Goal: Task Accomplishment & Management: Manage account settings

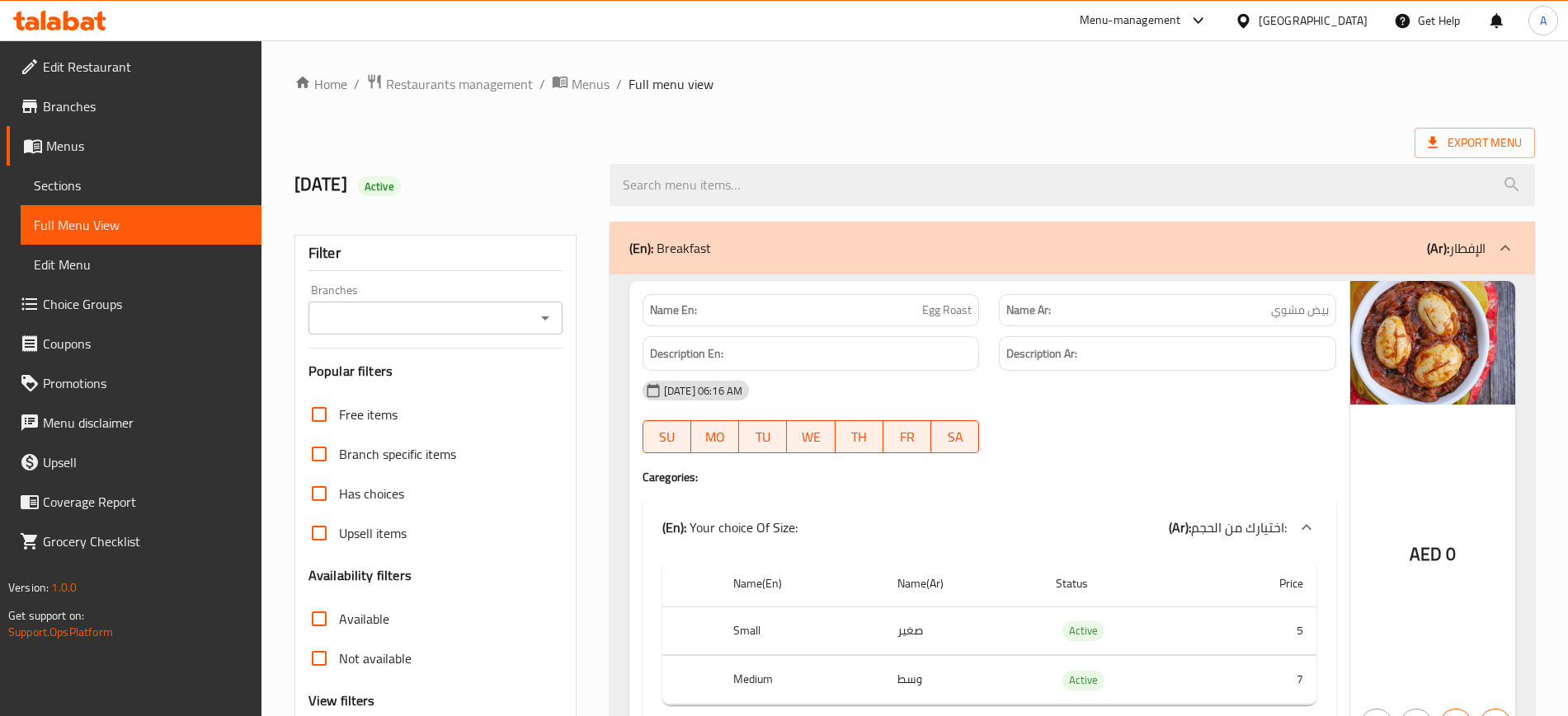
drag, startPoint x: 0, startPoint y: 0, endPoint x: 57, endPoint y: 23, distance: 61.5
click at [57, 23] on icon at bounding box center [54, 23] width 14 height 14
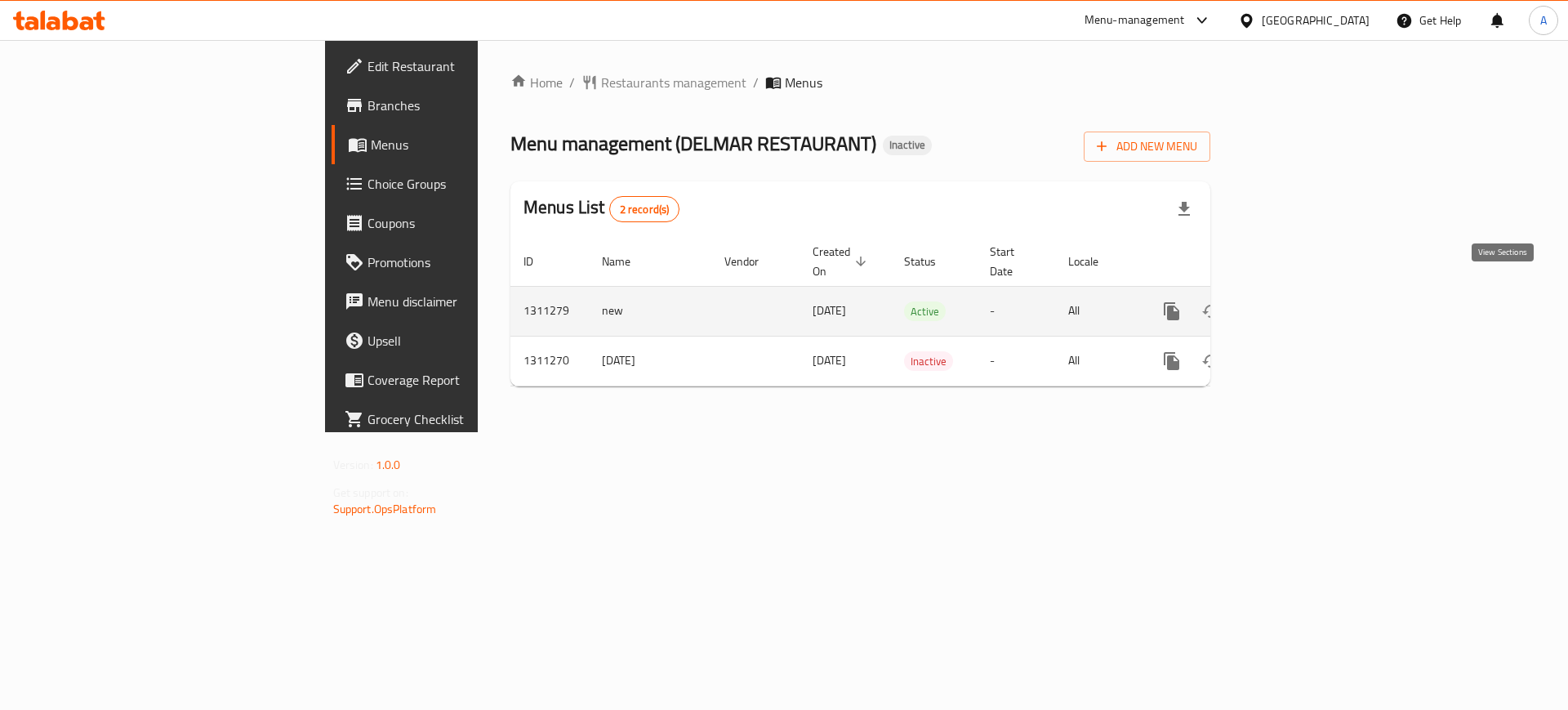
click at [1309, 292] on link "enhanced table" at bounding box center [1290, 311] width 39 height 39
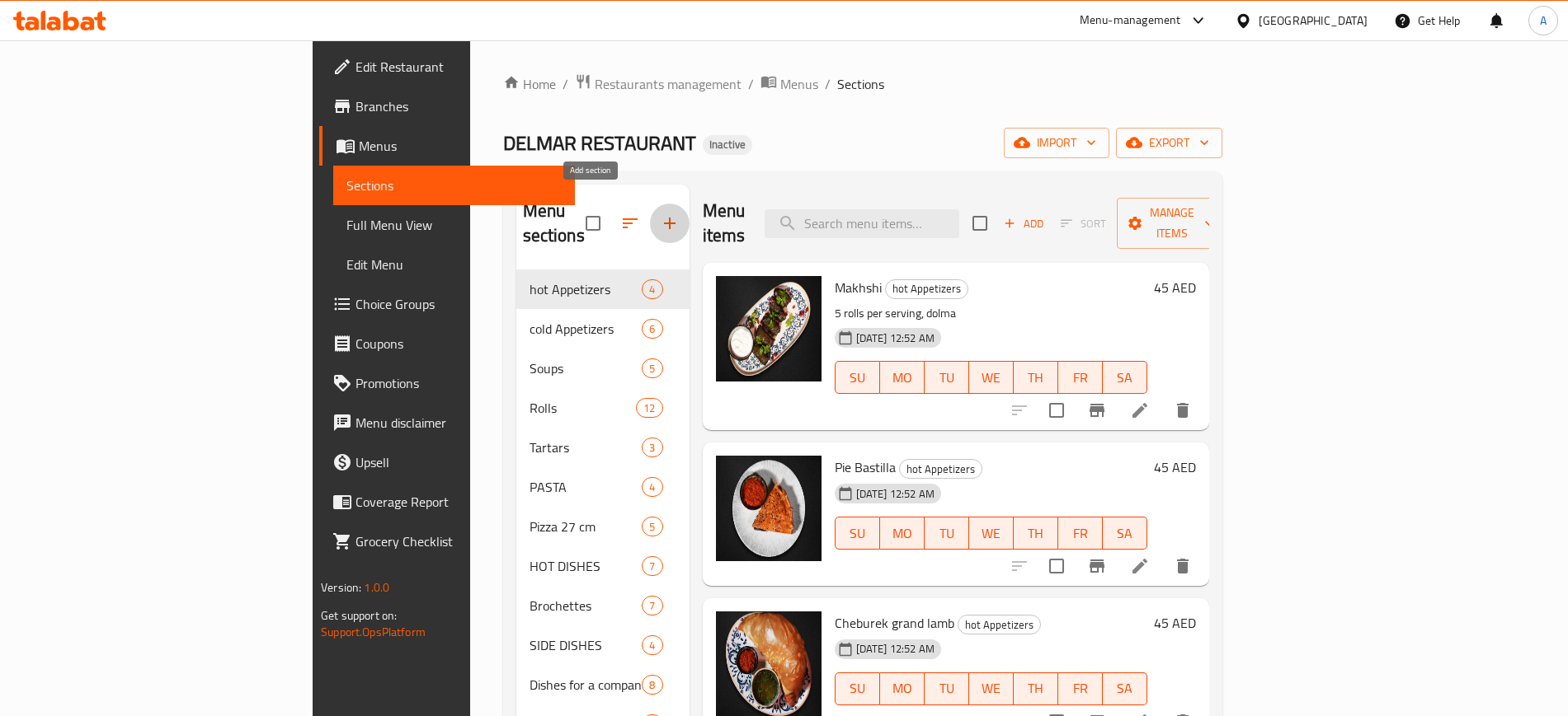
click at [660, 213] on icon "button" at bounding box center [670, 223] width 20 height 20
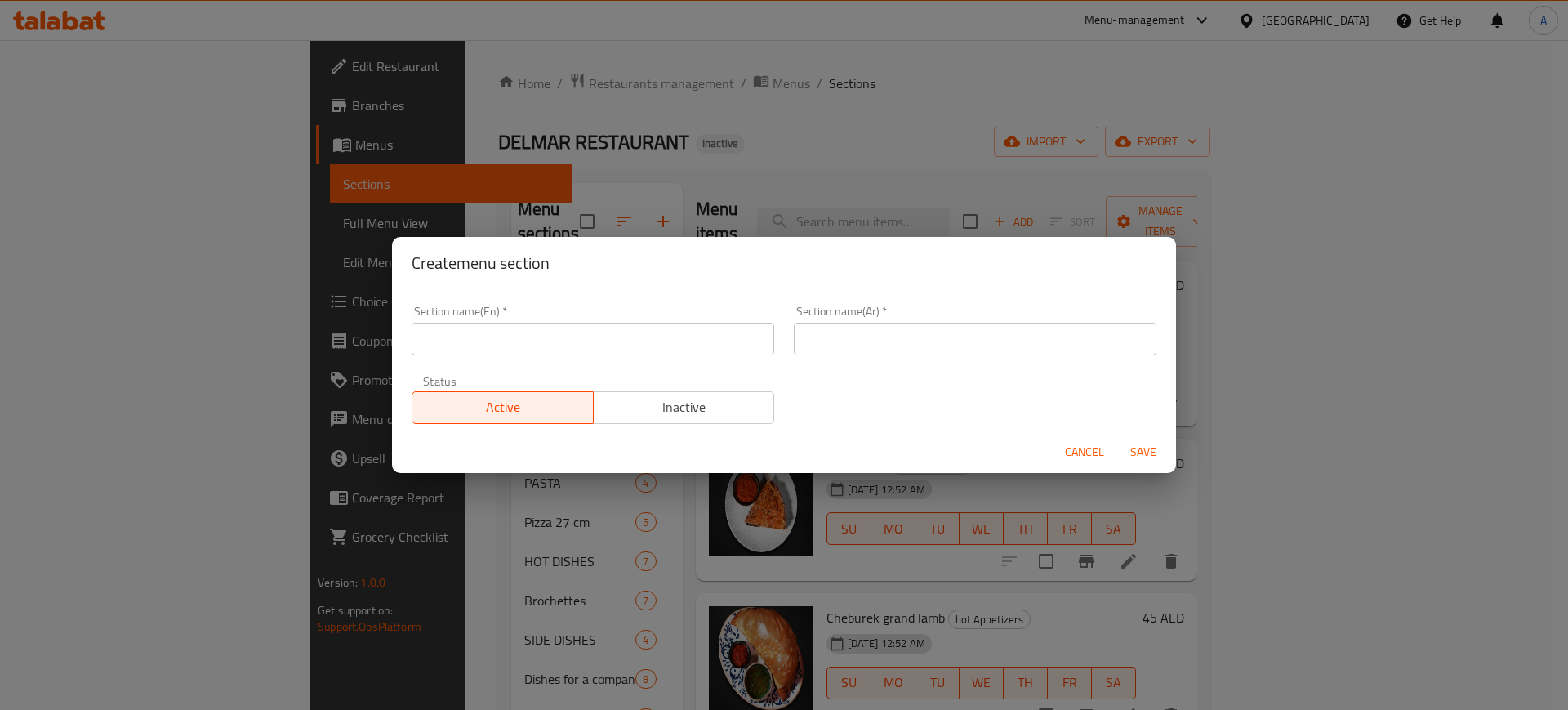
click at [1071, 453] on span "Cancel" at bounding box center [1085, 452] width 39 height 21
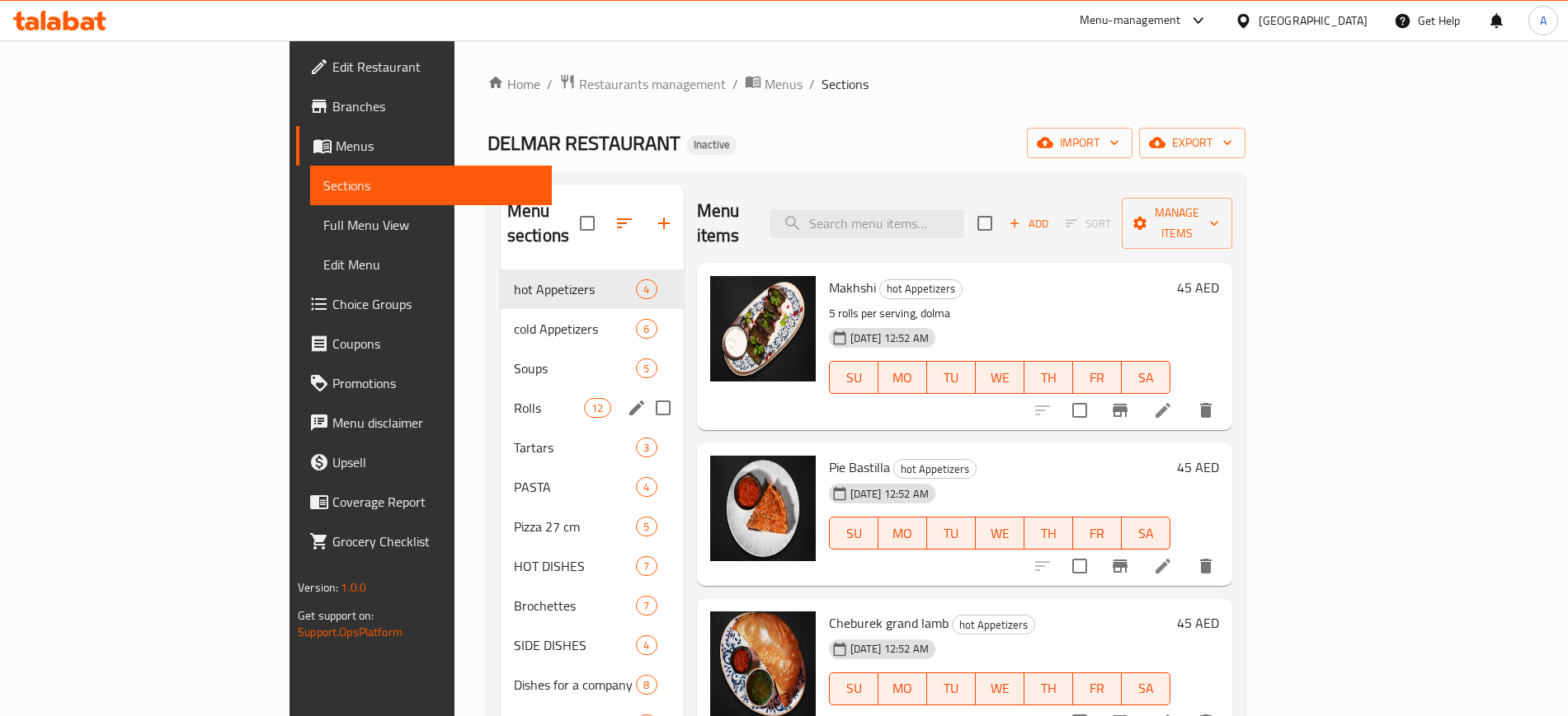
click at [514, 398] on span "Rolls" at bounding box center [549, 408] width 70 height 20
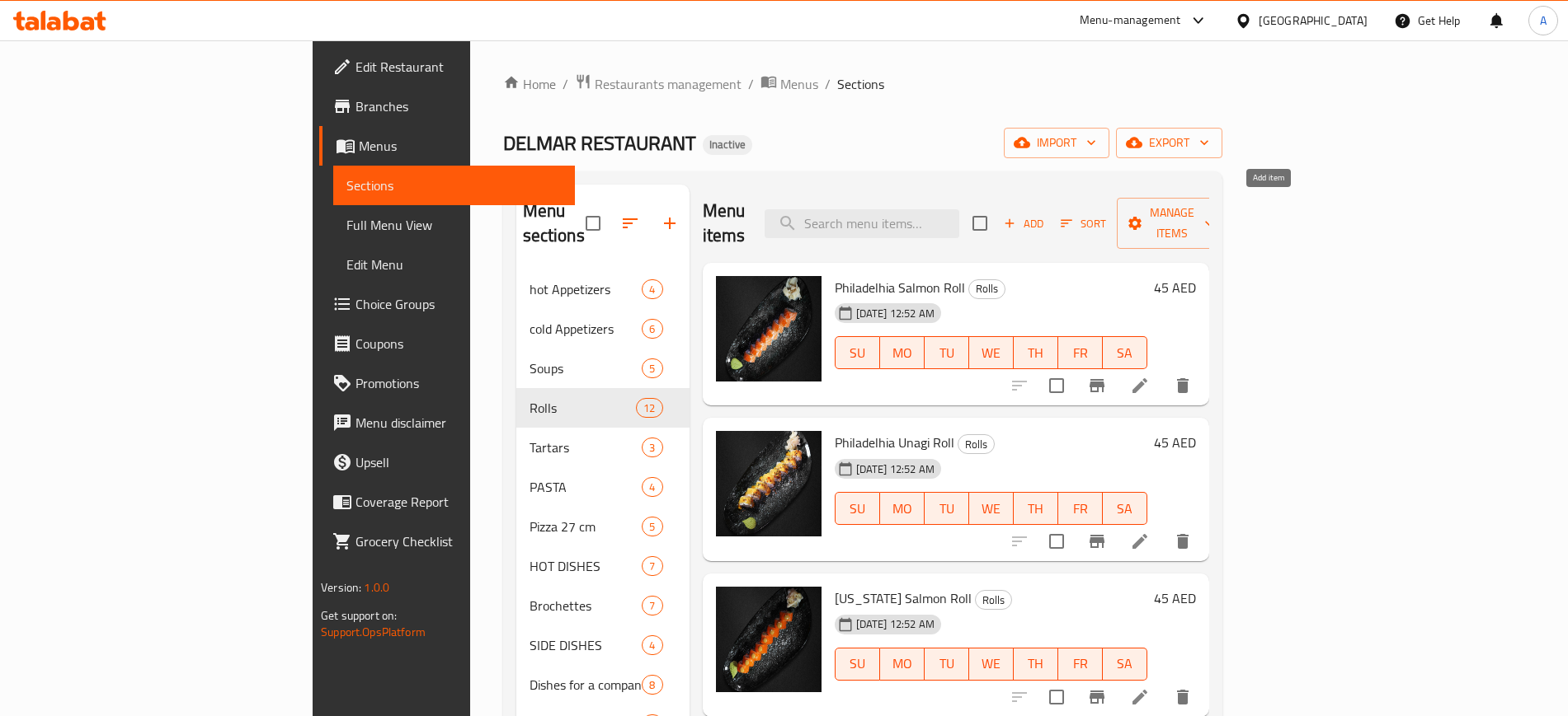
click at [1017, 216] on icon "button" at bounding box center [1009, 223] width 14 height 14
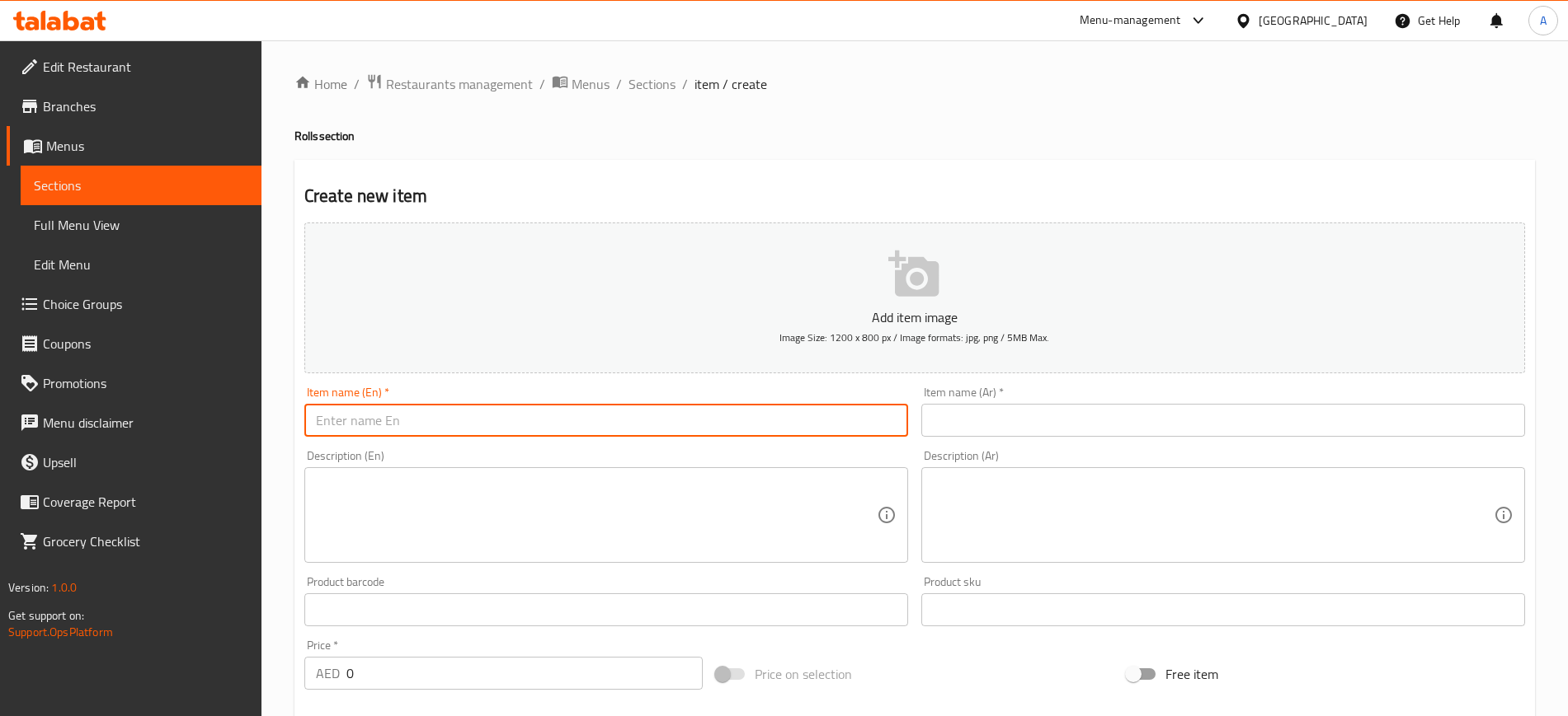
click at [613, 435] on input "text" at bounding box center [606, 420] width 604 height 33
paste input "Sushi Classic Salmon"
type input "Sushi Classic Salmon"
click at [501, 486] on textarea at bounding box center [596, 515] width 561 height 78
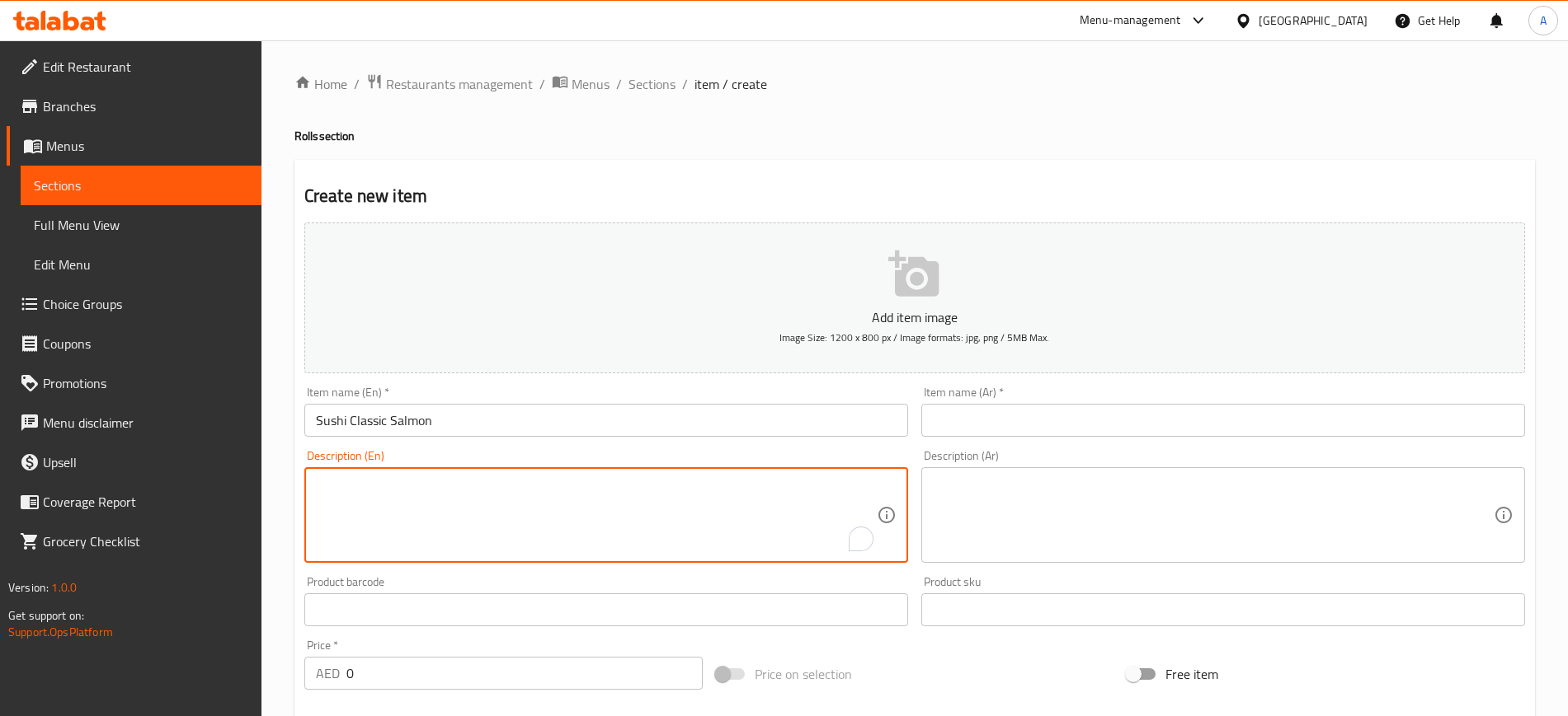
click at [498, 418] on input "Sushi Classic Salmon" at bounding box center [606, 420] width 604 height 33
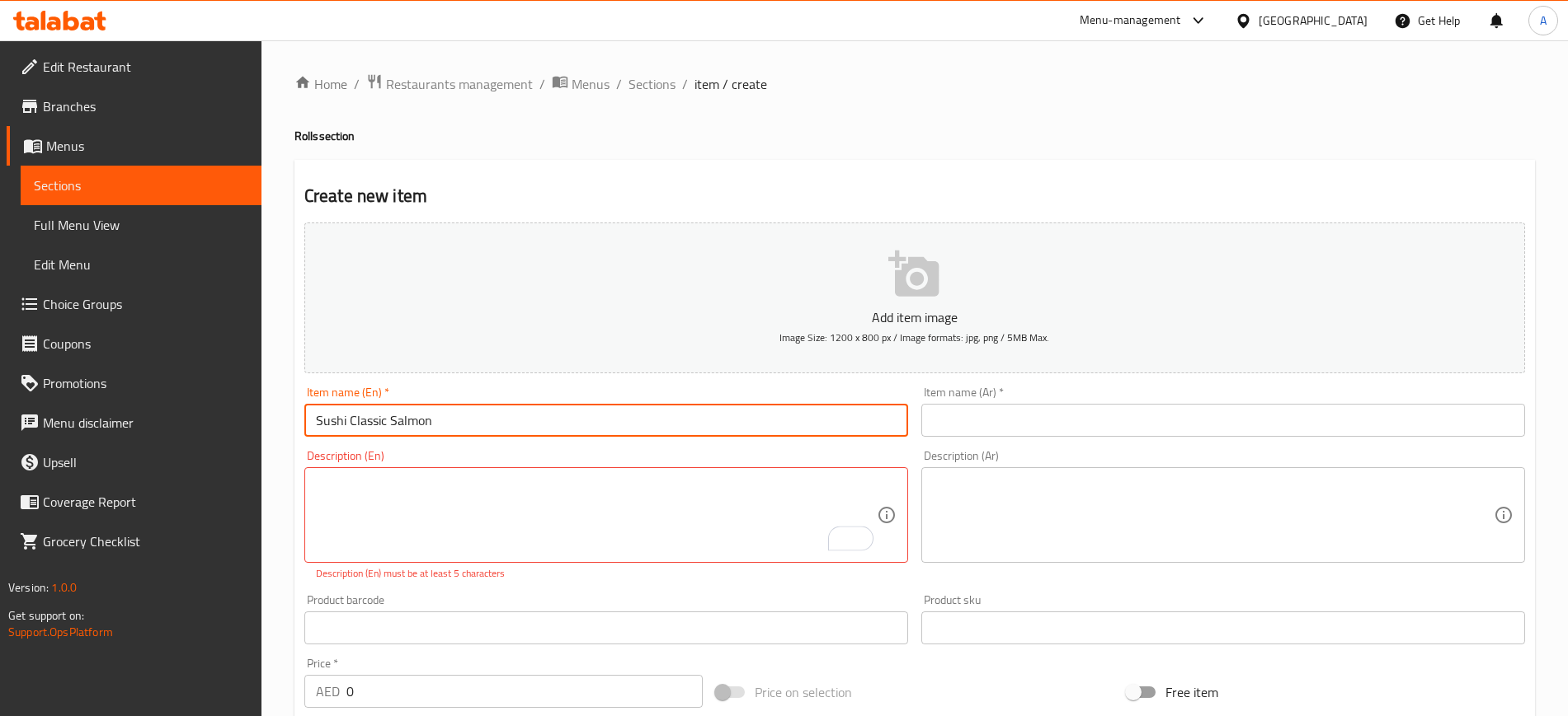
click at [481, 457] on div "Description (En) Description (En) Description (En) must be at least 5 characters" at bounding box center [606, 515] width 604 height 131
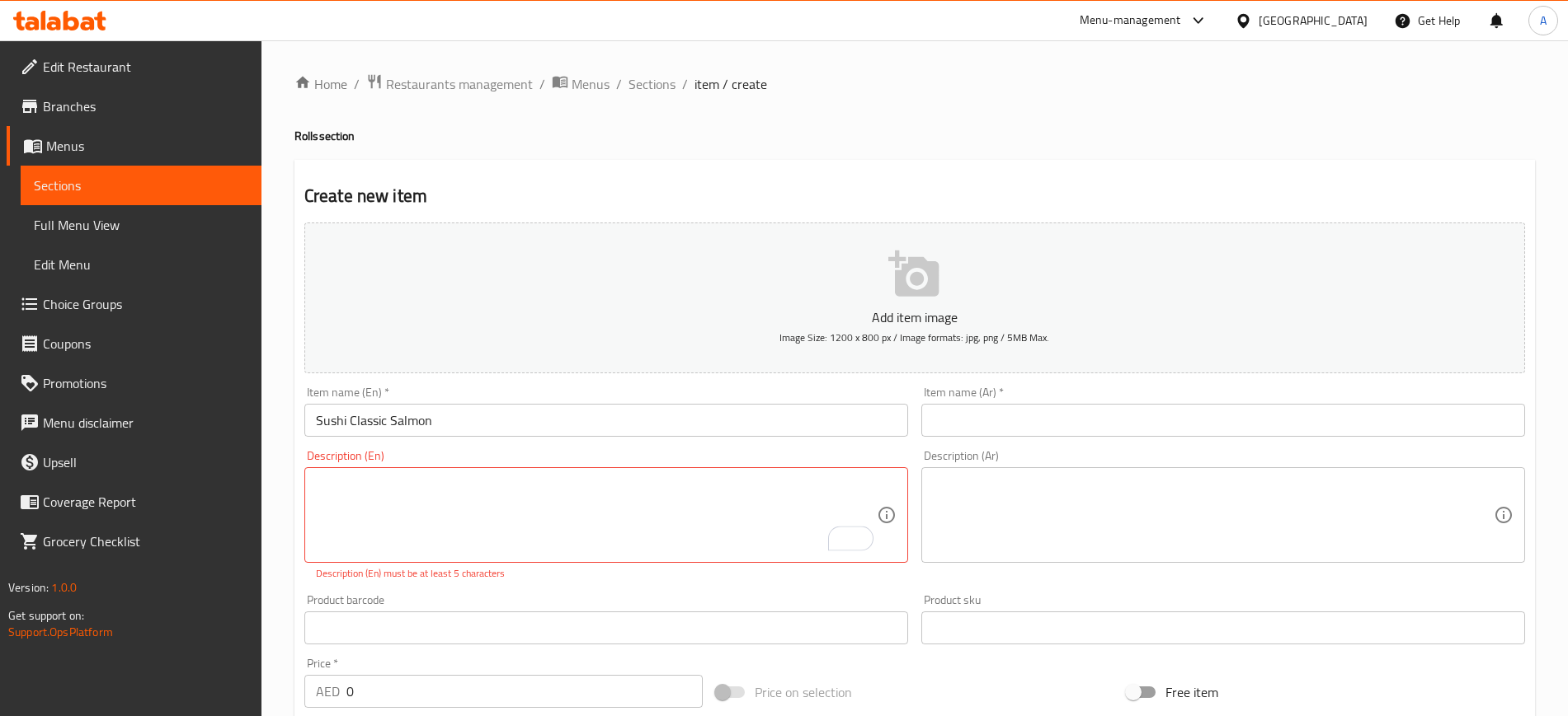
click at [478, 475] on div "Description (En)" at bounding box center [606, 515] width 604 height 95
paste textarea "price for 2 pcs 25"
drag, startPoint x: 425, startPoint y: 486, endPoint x: 430, endPoint y: 499, distance: 13.9
click at [399, 494] on textarea "price for 2 pcs 25" at bounding box center [596, 515] width 561 height 78
click at [433, 499] on textarea "price for 2 pcs 25" at bounding box center [596, 515] width 561 height 78
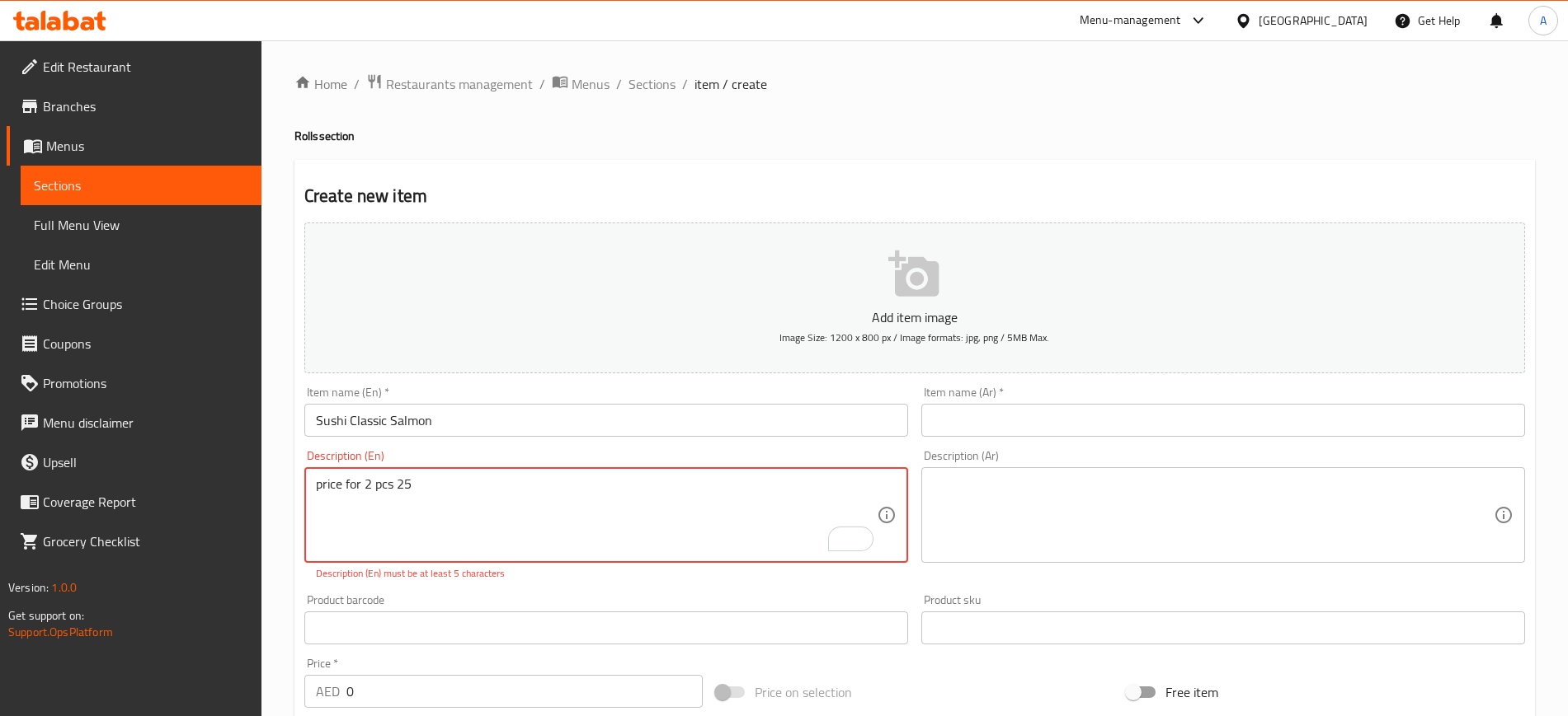
drag, startPoint x: 368, startPoint y: 486, endPoint x: 309, endPoint y: 488, distance: 59.0
click at [309, 488] on div "price for 2 pcs 25 Description (En)" at bounding box center [606, 515] width 604 height 95
click at [394, 484] on textarea "2 pcs 25" at bounding box center [596, 515] width 561 height 78
type textarea "2"
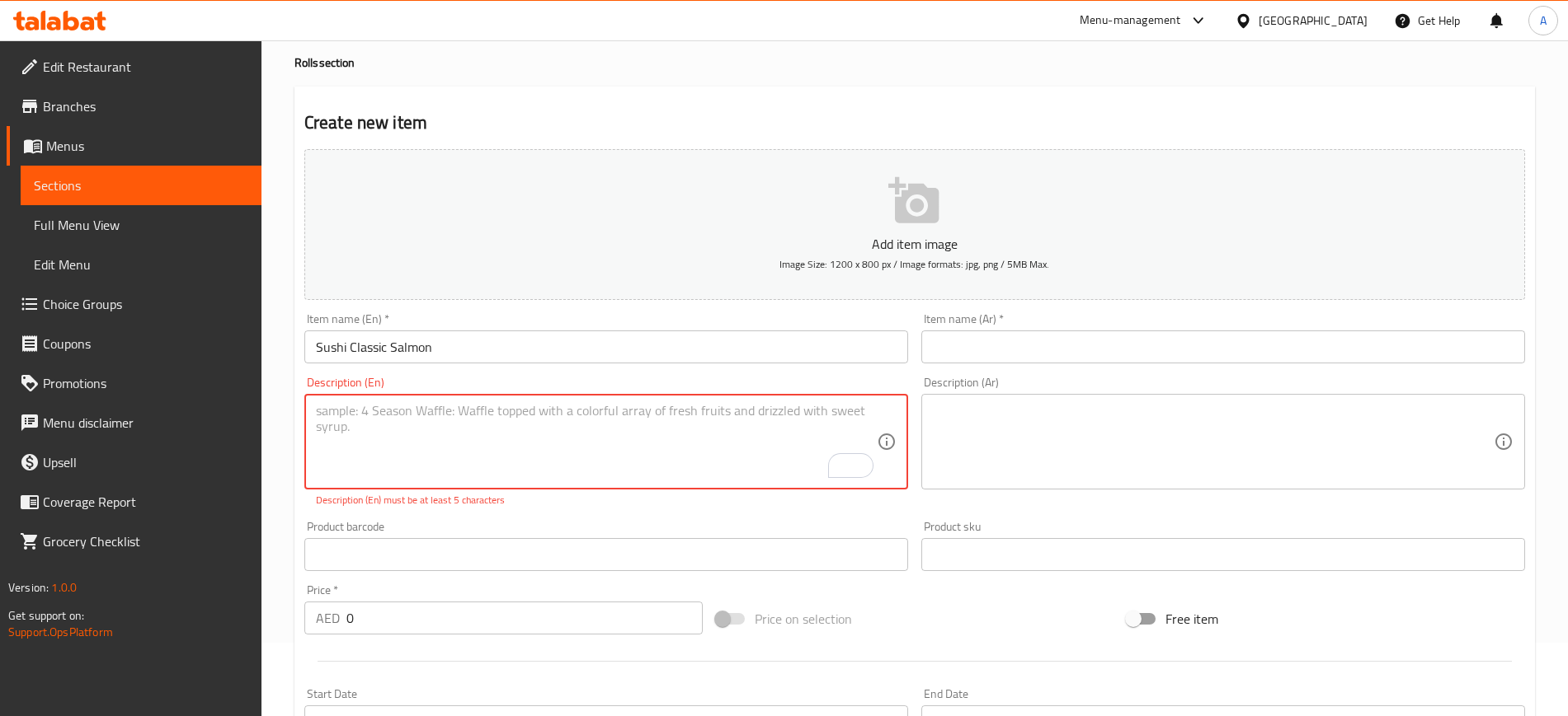
scroll to position [103, 0]
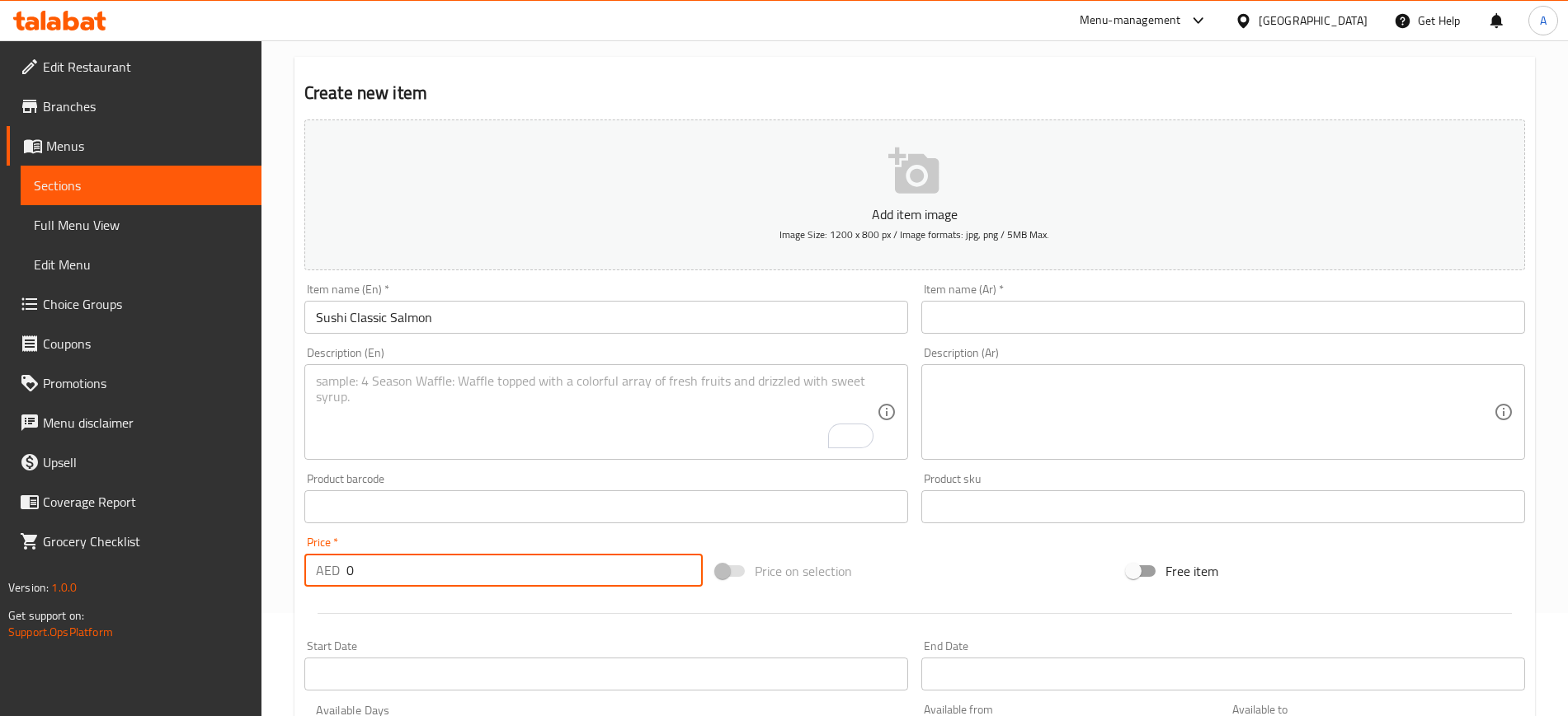
drag, startPoint x: 382, startPoint y: 596, endPoint x: 343, endPoint y: 596, distance: 39.0
click at [343, 596] on div "Add item image Image Size: 1200 x 800 px / Image formats: jpg, png / 5MB Max. I…" at bounding box center [915, 469] width 1234 height 711
type input "25"
click at [585, 308] on input "Sushi Classic Salmon" at bounding box center [606, 317] width 604 height 33
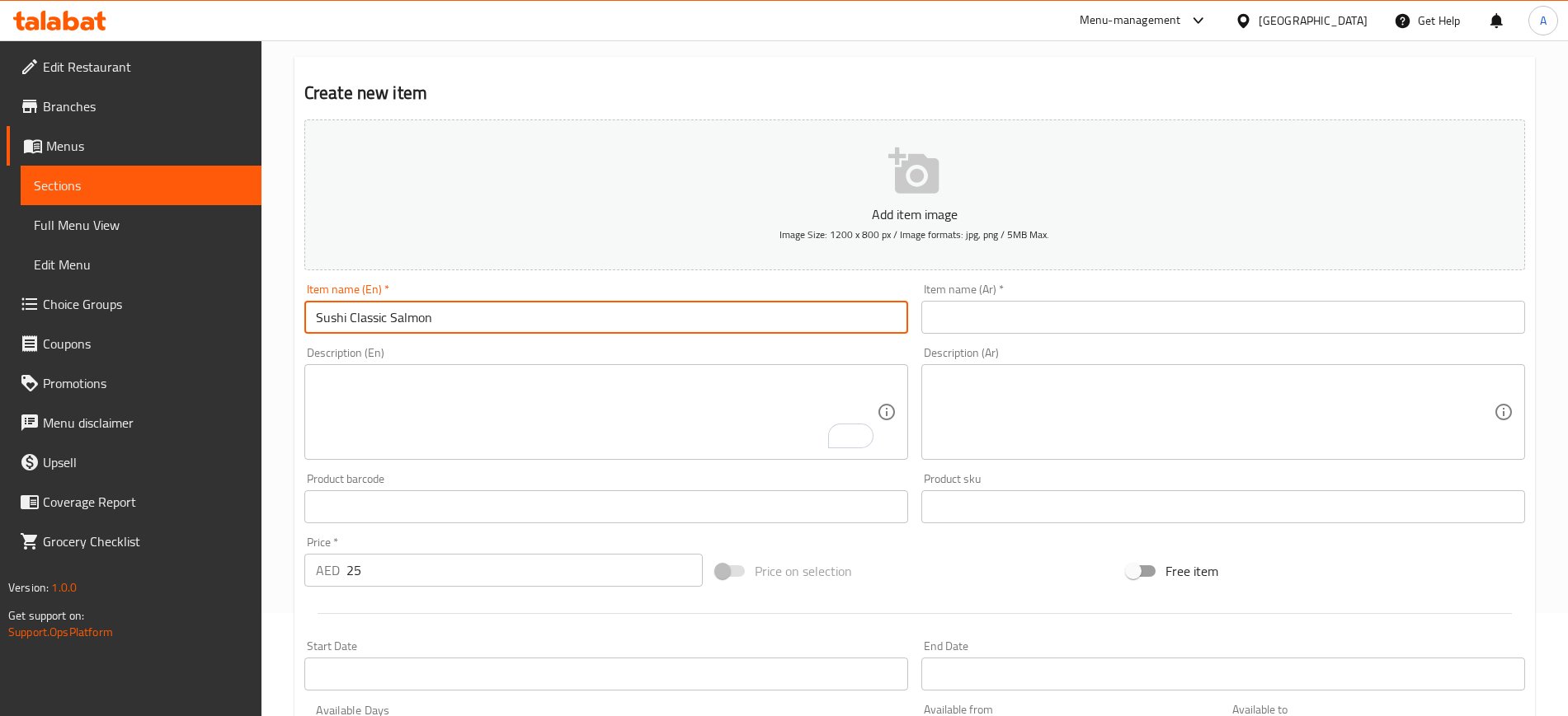
click at [585, 309] on input "Sushi Classic Salmon" at bounding box center [606, 317] width 604 height 33
click at [1016, 298] on div "Item name (Ar)   * Item name (Ar) *" at bounding box center [1223, 309] width 604 height 50
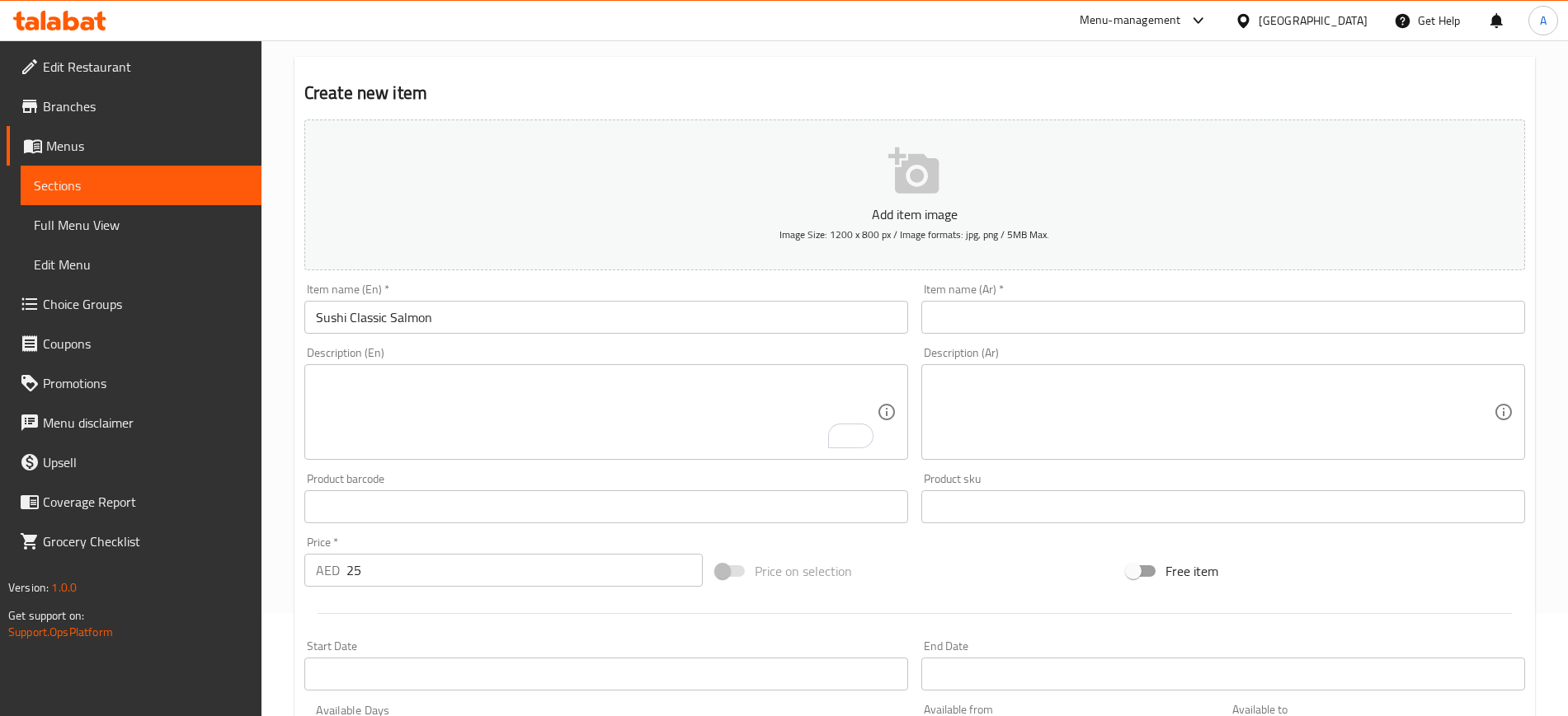
click at [1012, 314] on input "text" at bounding box center [1223, 317] width 604 height 33
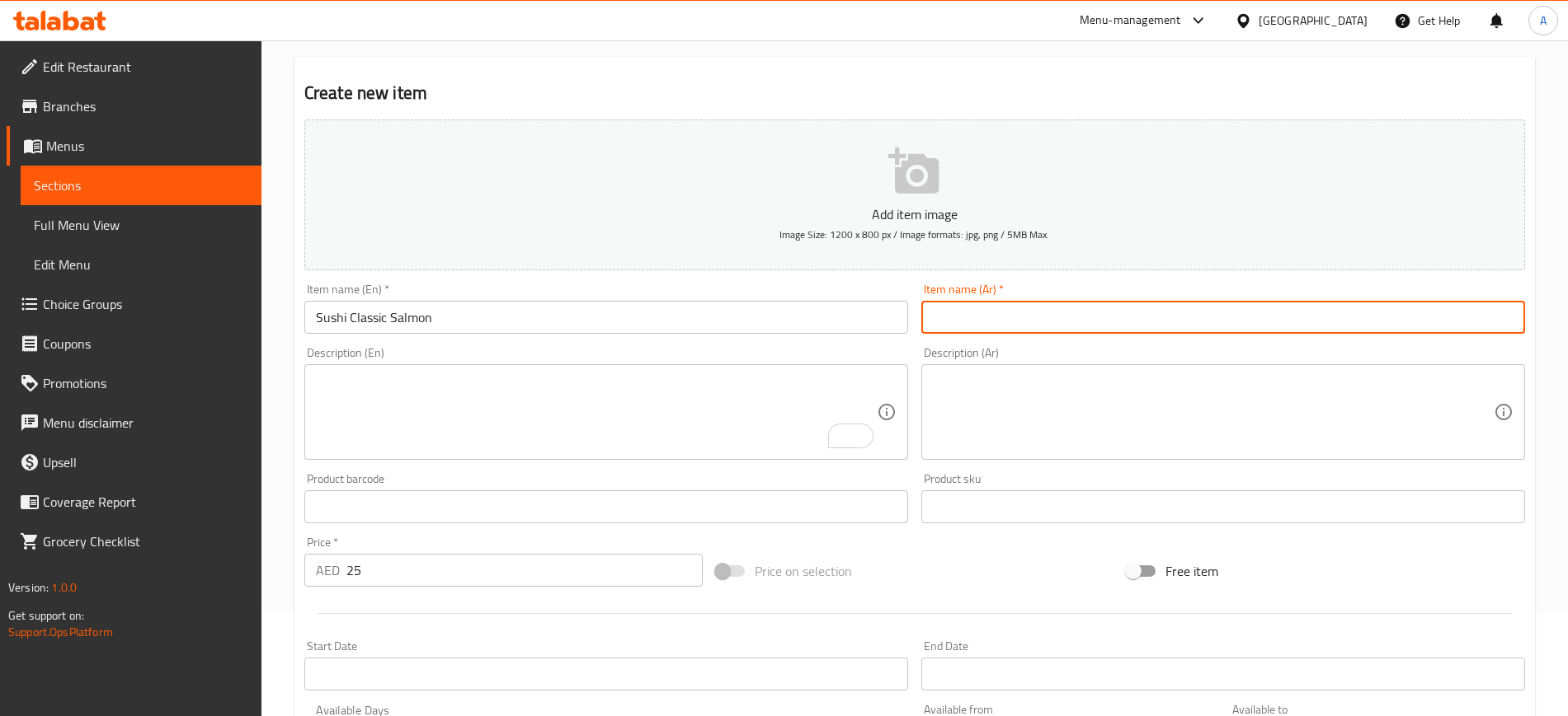
paste input "سوشي السلمون الكلاسيكي"
type input "سوشي السلمون الكلاسيكي"
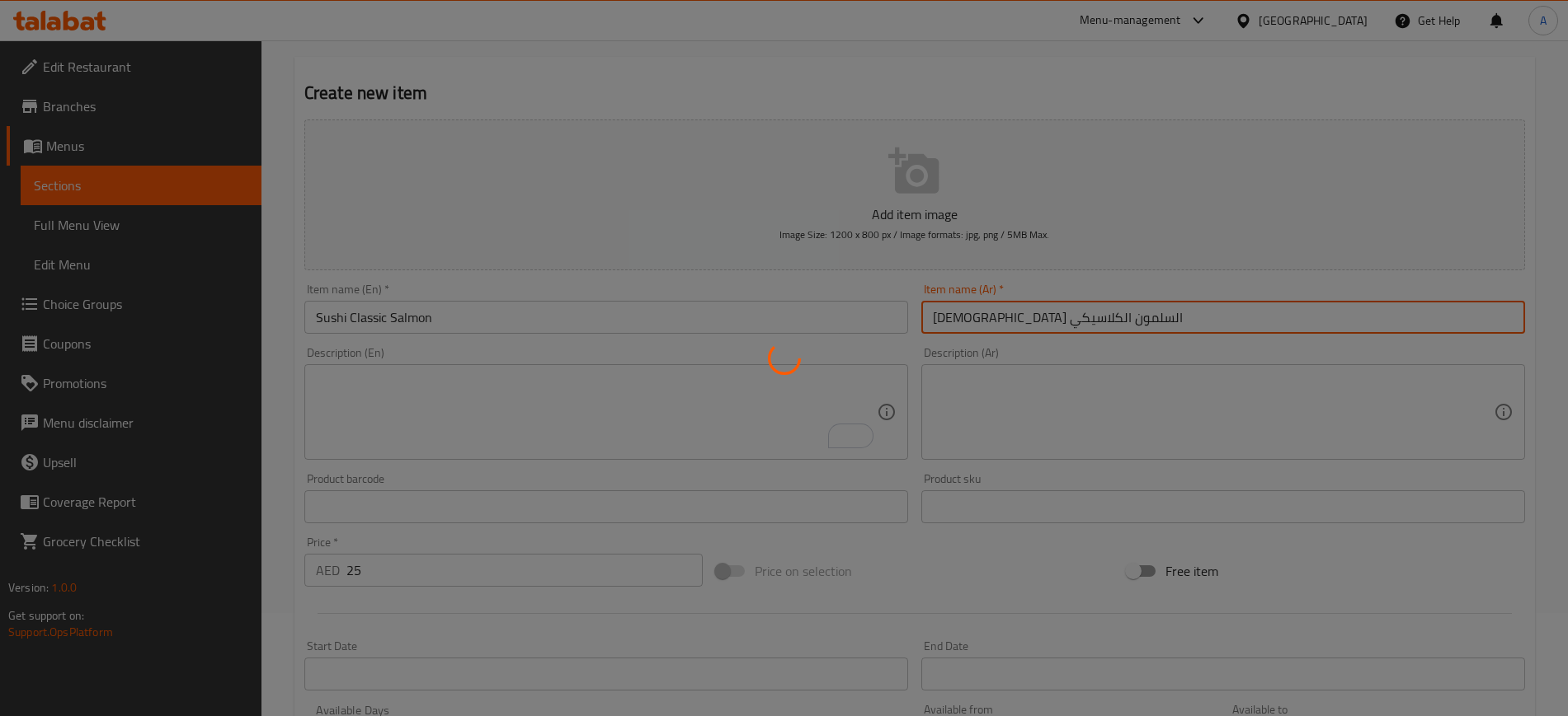
type input "0"
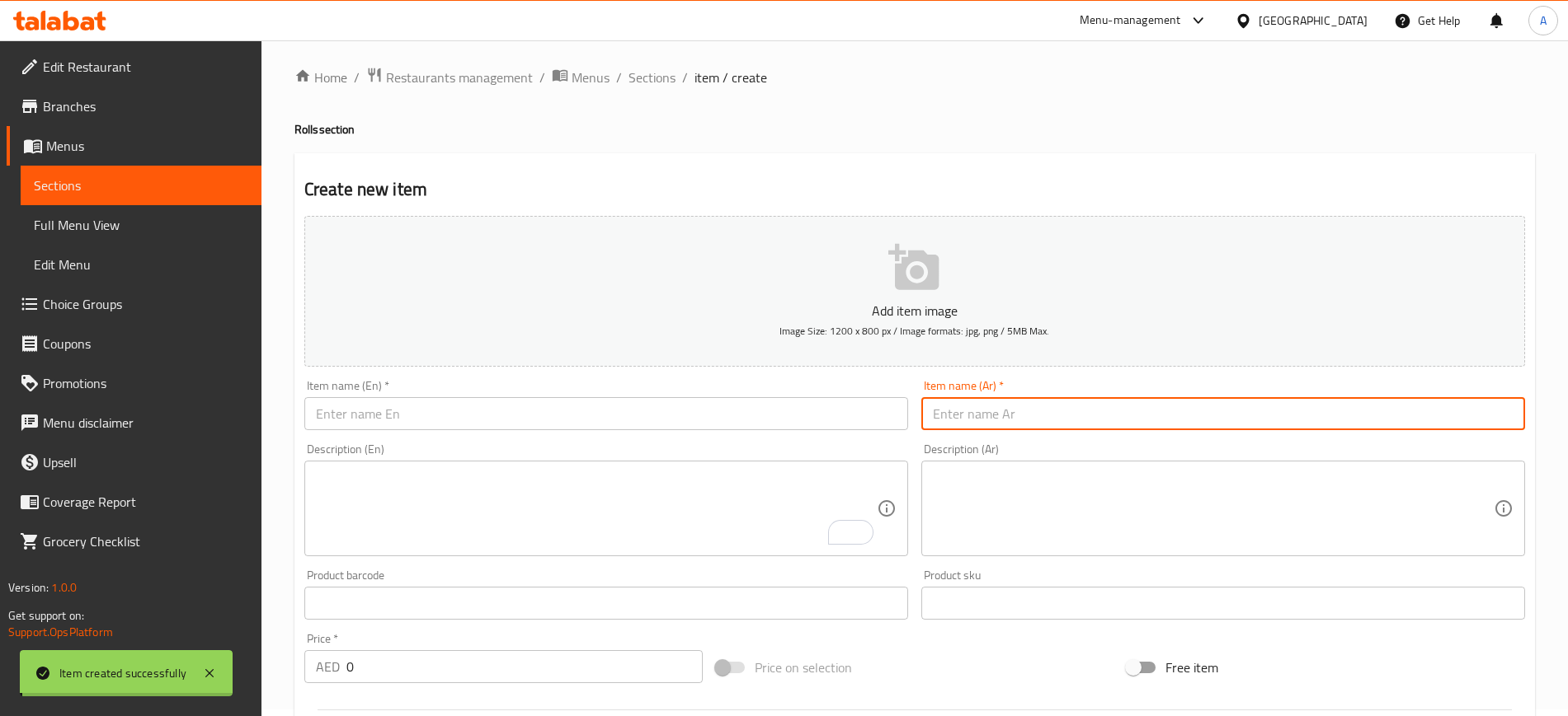
scroll to position [0, 0]
click at [652, 94] on span "Sections" at bounding box center [652, 84] width 47 height 20
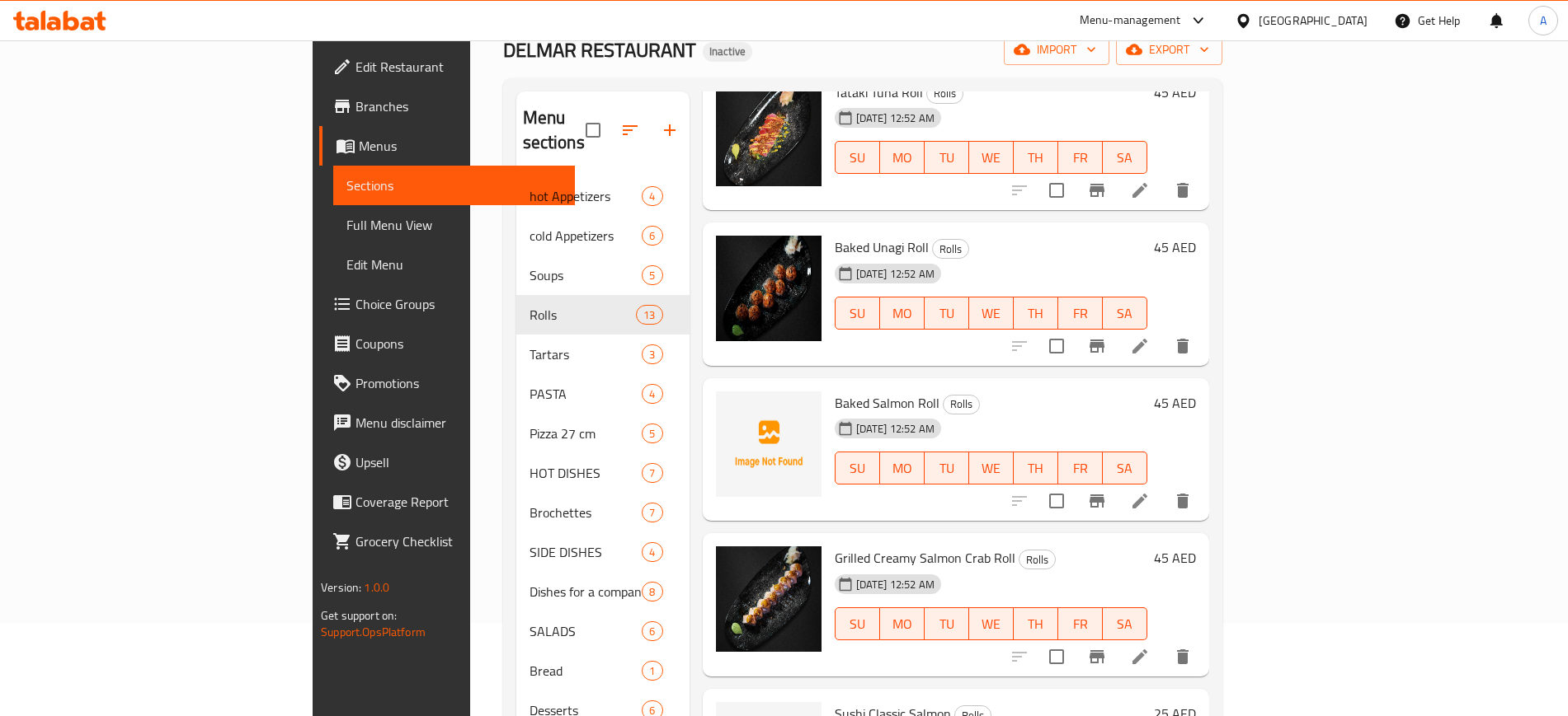
scroll to position [231, 0]
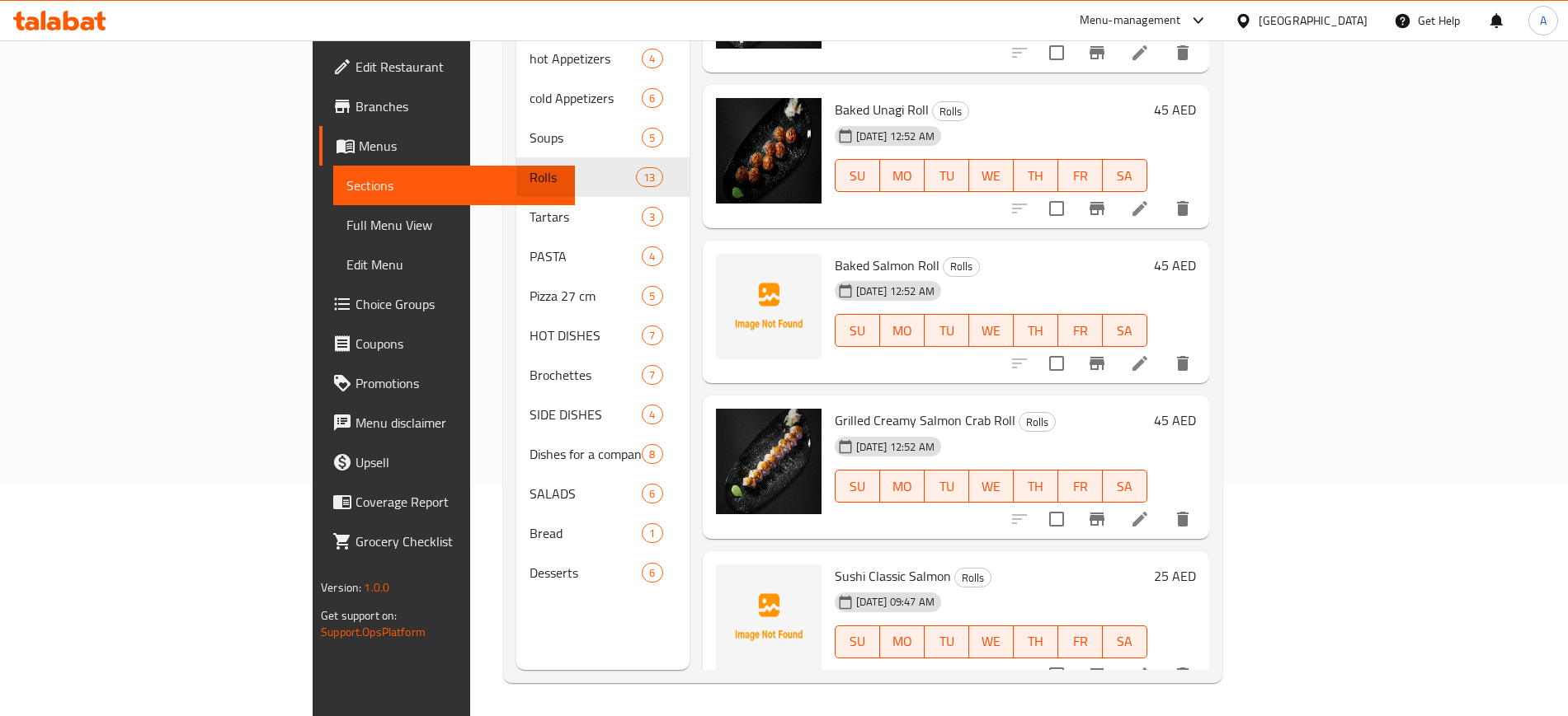
click at [1149, 665] on icon at bounding box center [1140, 675] width 20 height 20
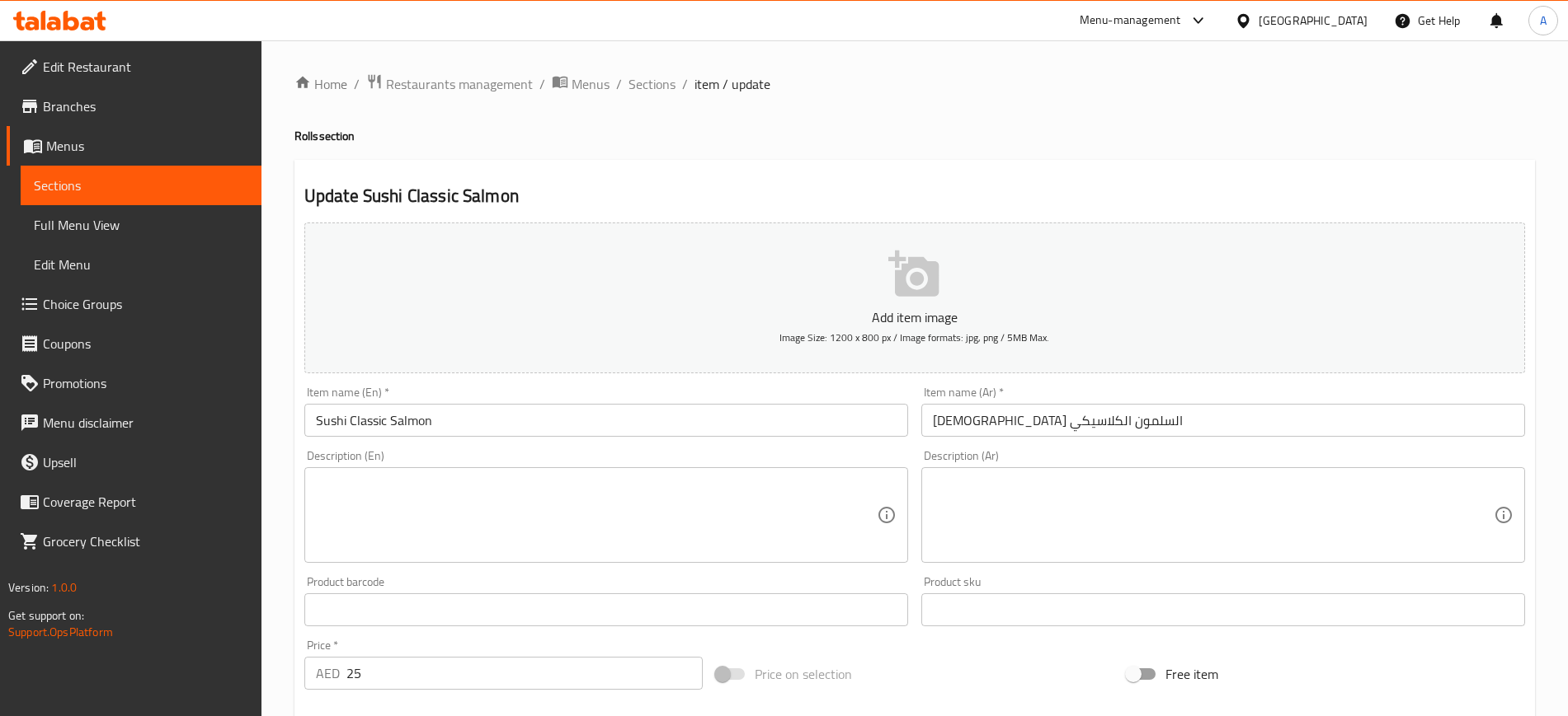
click at [527, 507] on textarea at bounding box center [596, 515] width 561 height 78
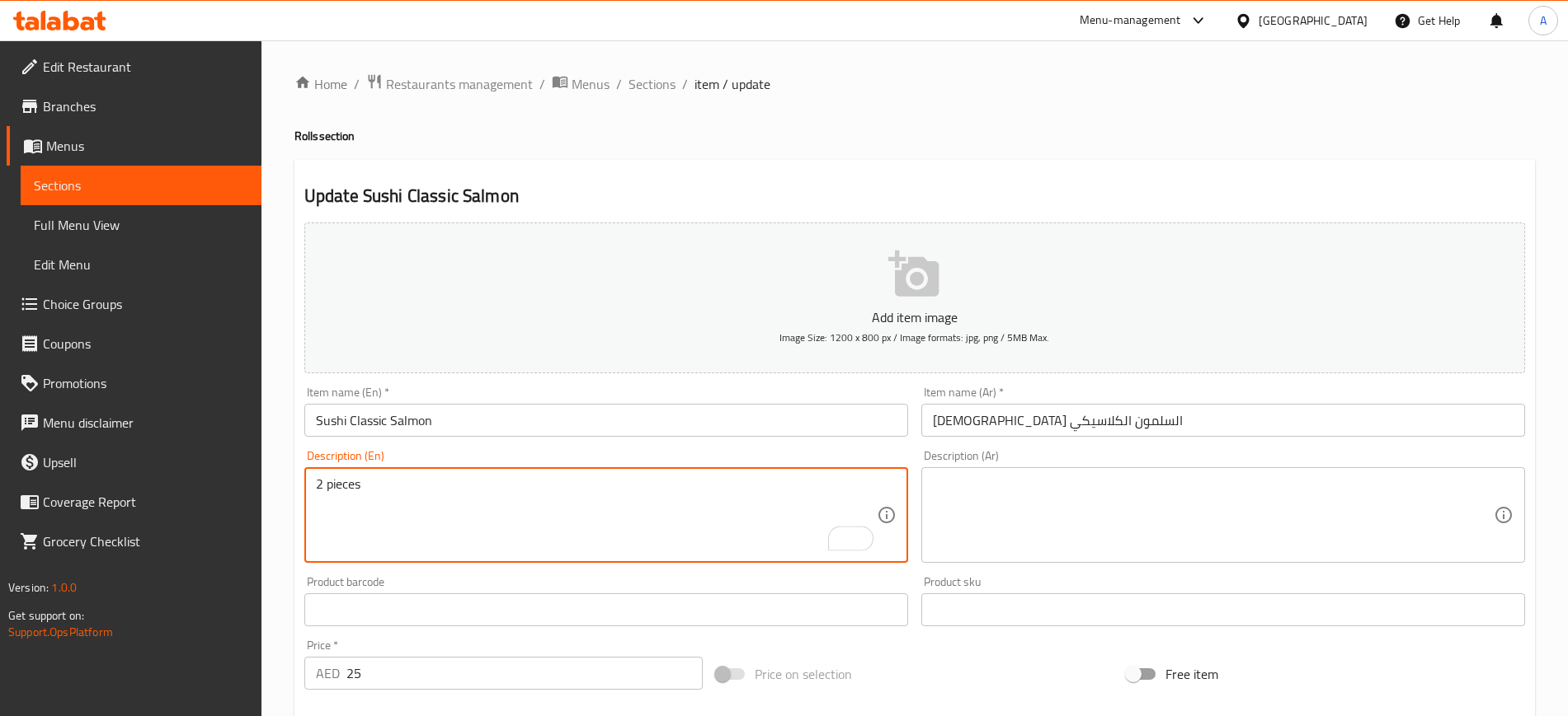
type textarea "2 pieces"
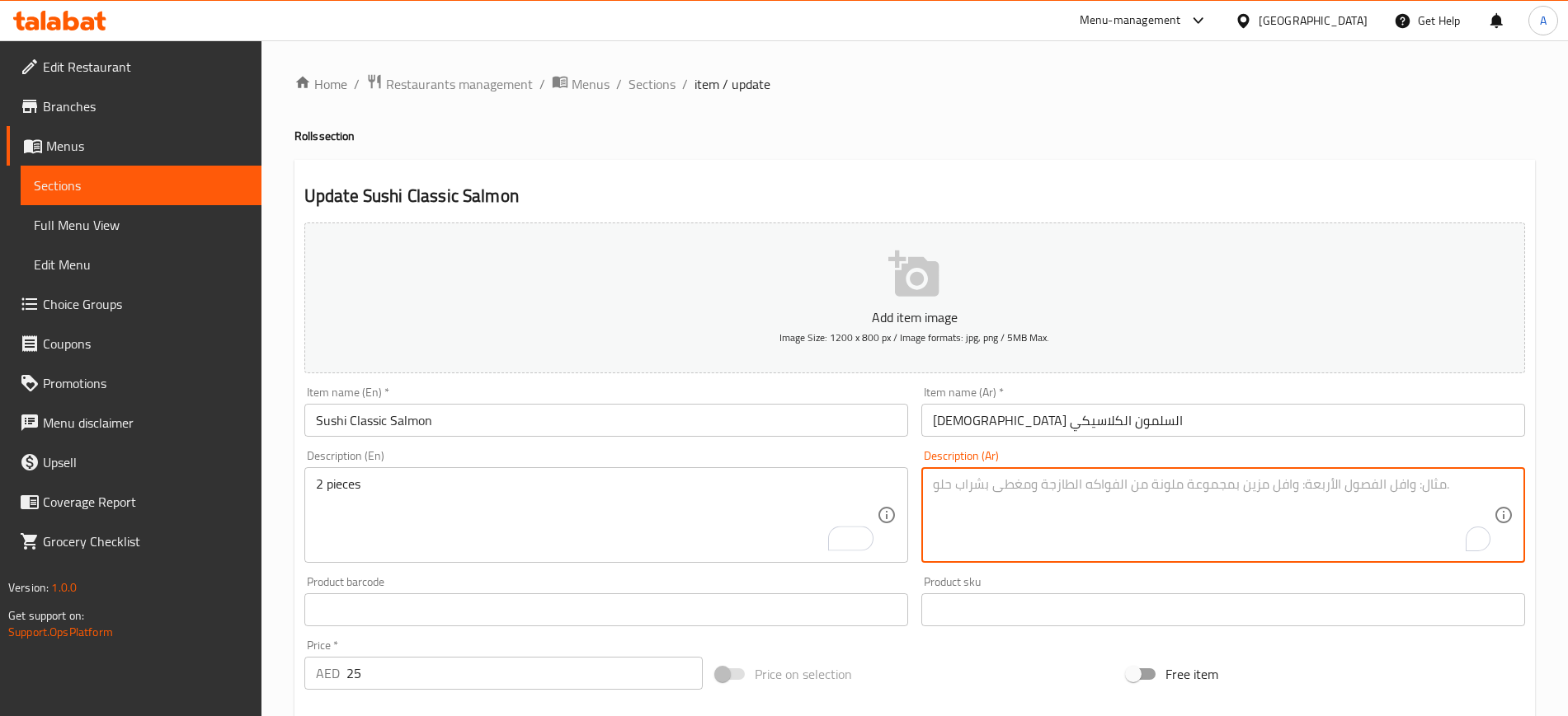
click at [1114, 526] on textarea "To enrich screen reader interactions, please activate Accessibility in Grammarl…" at bounding box center [1212, 515] width 561 height 78
type textarea "قطعتين"
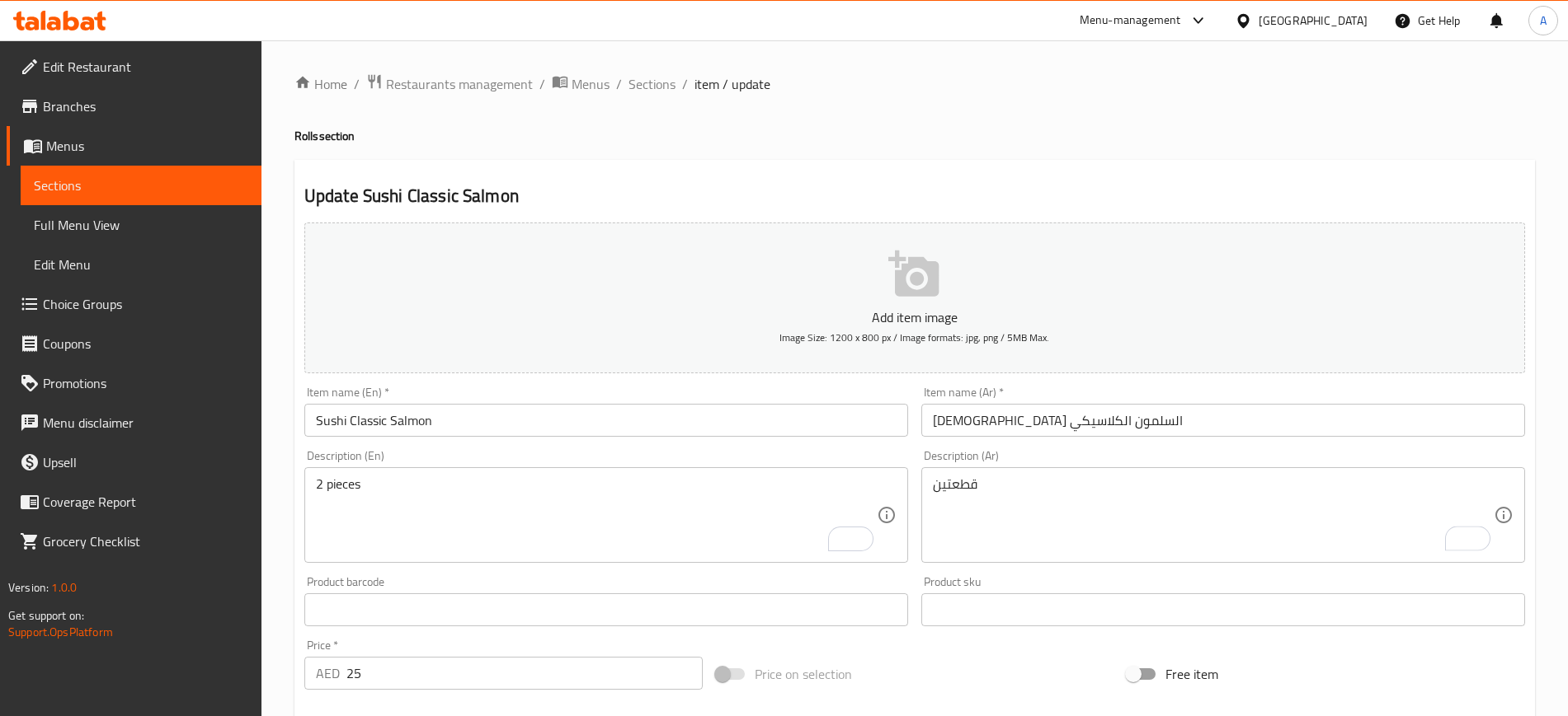
drag, startPoint x: 1150, startPoint y: 401, endPoint x: 1145, endPoint y: 418, distance: 17.7
click at [1145, 418] on div "Item name (Ar)   * سوشي السلمون الكلاسيكي Item name (Ar) *" at bounding box center [1223, 412] width 604 height 50
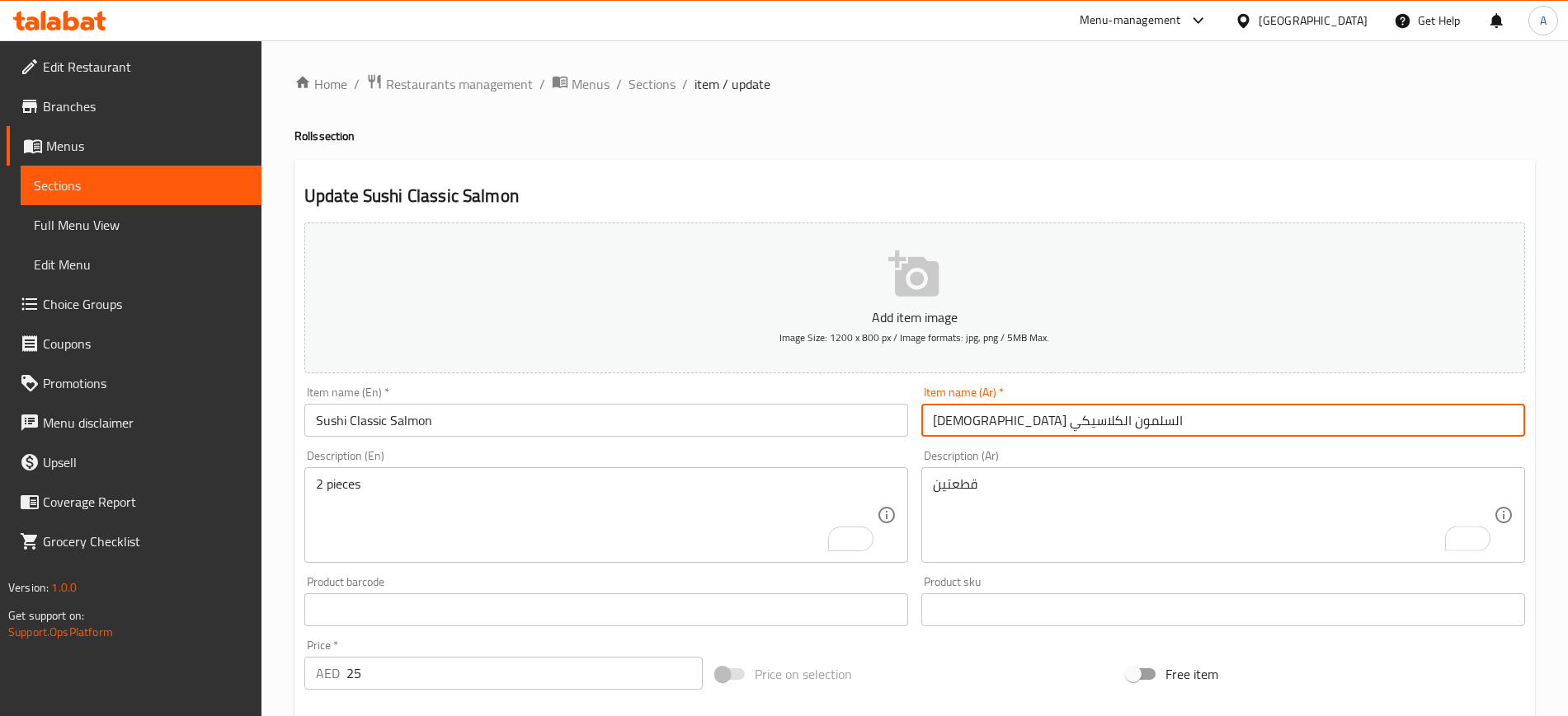
click at [1145, 418] on input "سوشي السلمون الكلاسيكي" at bounding box center [1223, 420] width 604 height 33
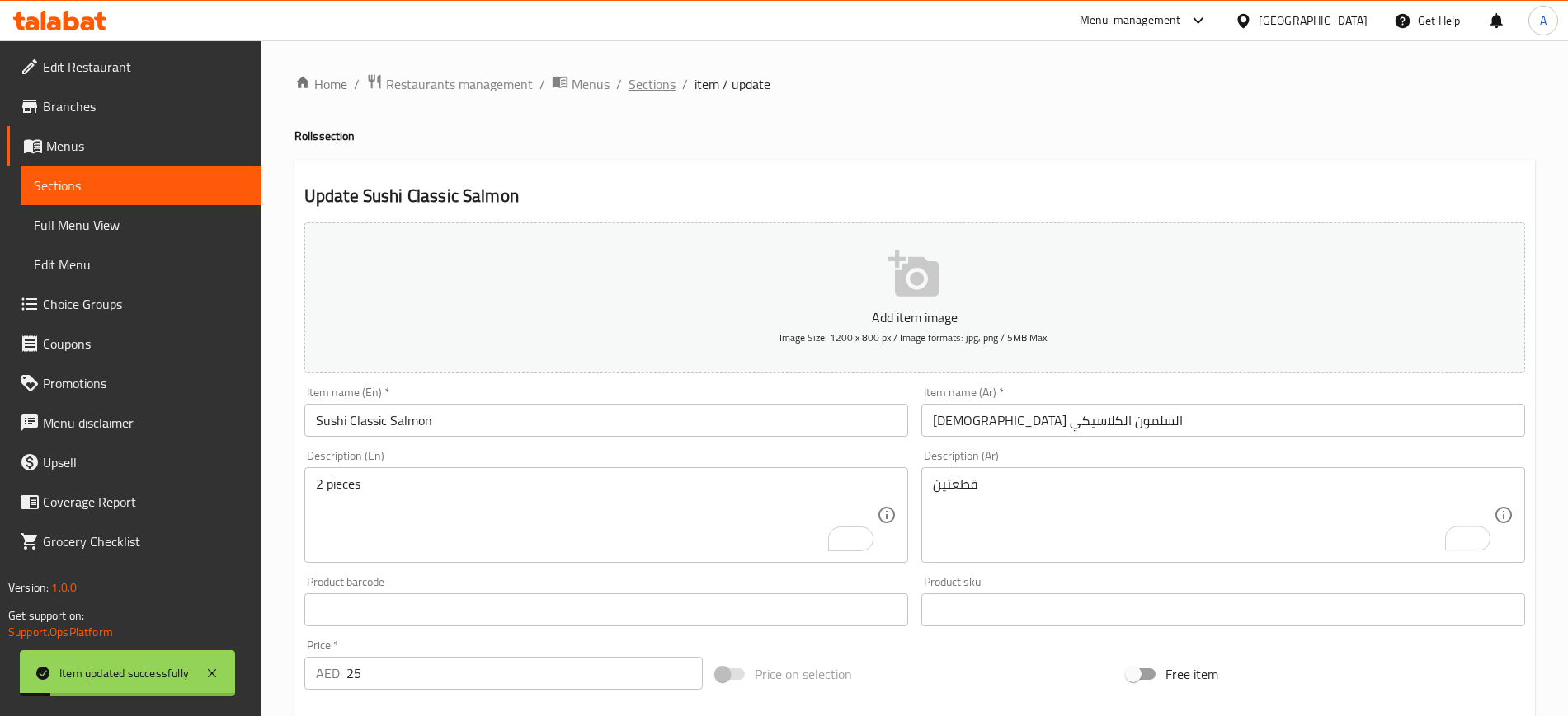
click at [651, 81] on span "Sections" at bounding box center [652, 84] width 47 height 20
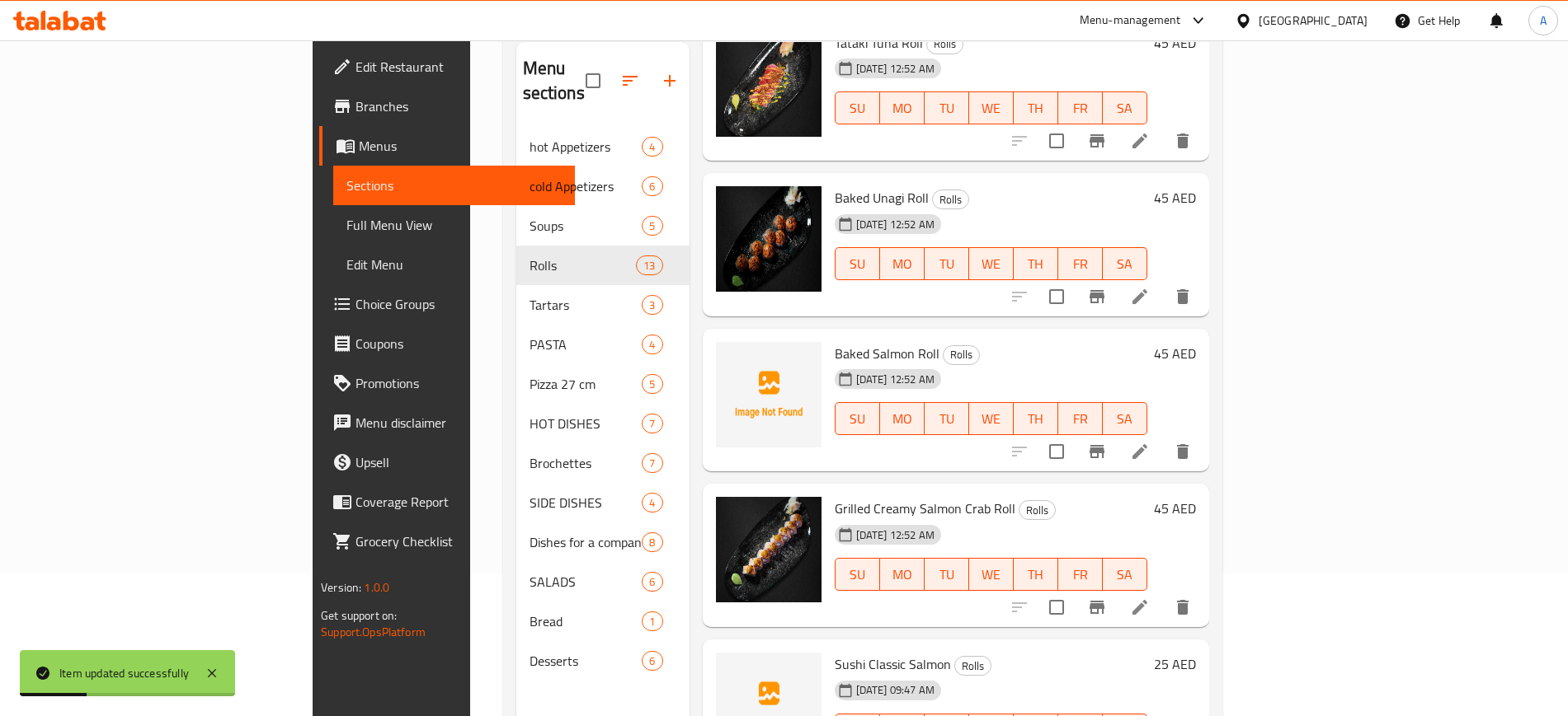
scroll to position [231, 0]
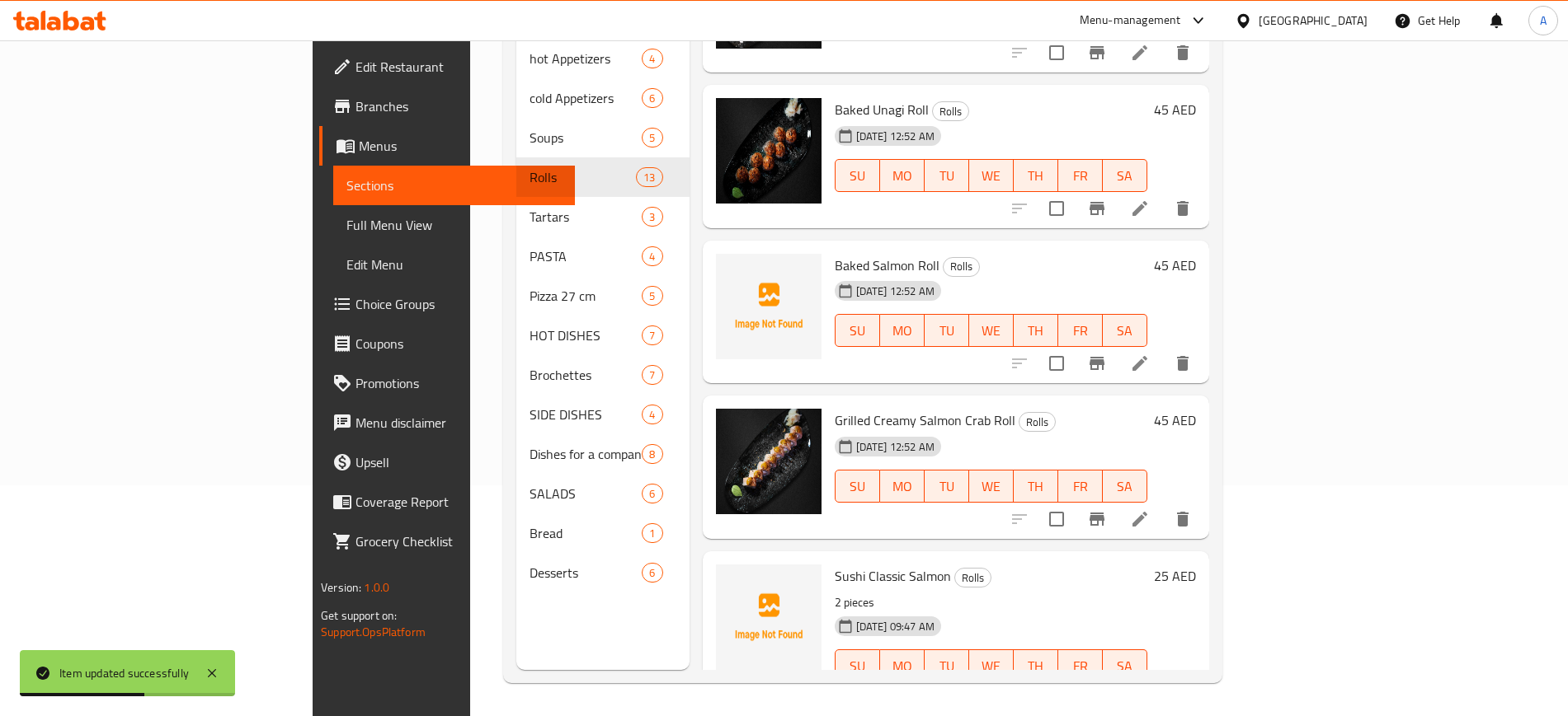
click at [1023, 402] on div "Grilled Creamy Salmon Crab Roll Rolls 12-09-2025 12:52 AM SU MO TU WE TH FR SA" at bounding box center [991, 467] width 326 height 130
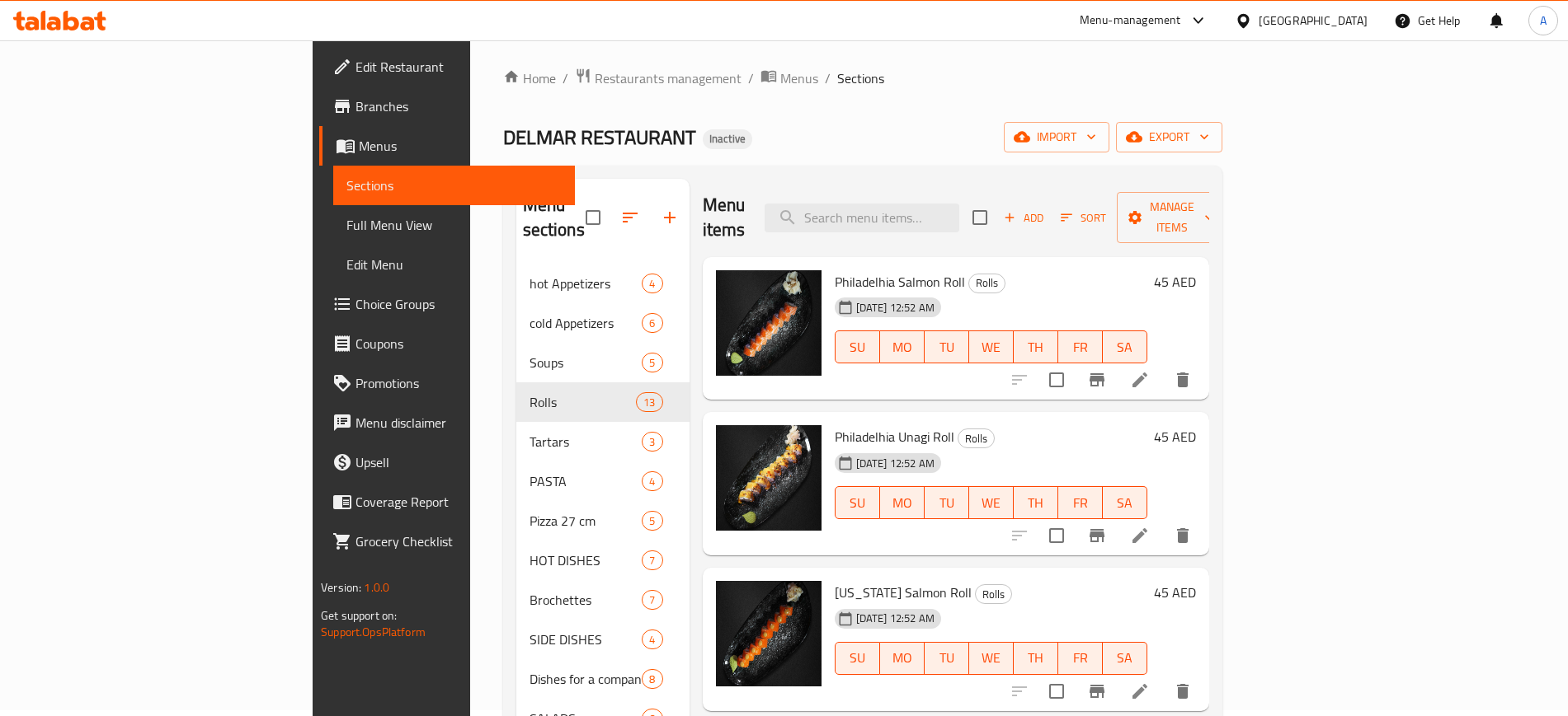
scroll to position [0, 0]
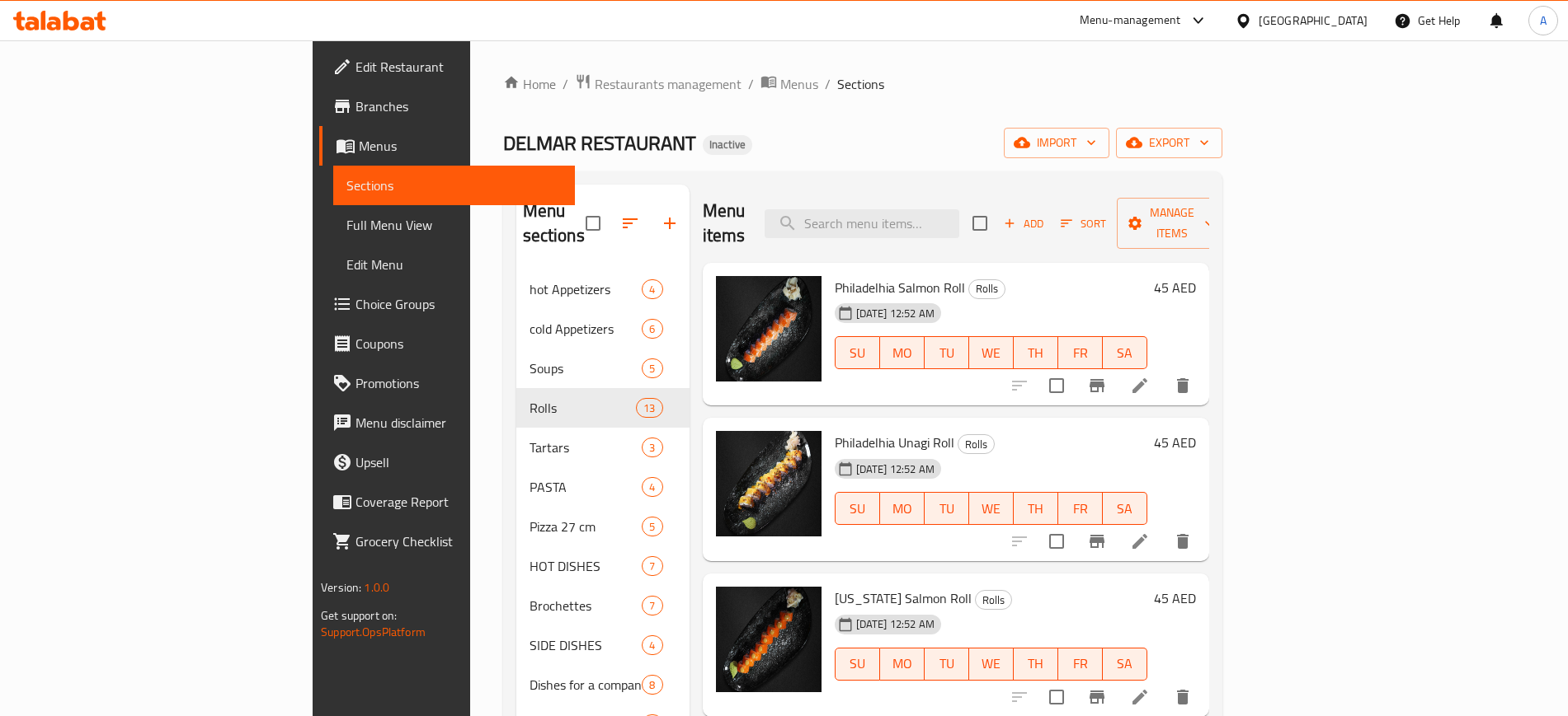
click at [1228, 225] on div "Add Sort Manage items" at bounding box center [1099, 223] width 255 height 51
click at [1046, 217] on span "Add" at bounding box center [1023, 223] width 44 height 19
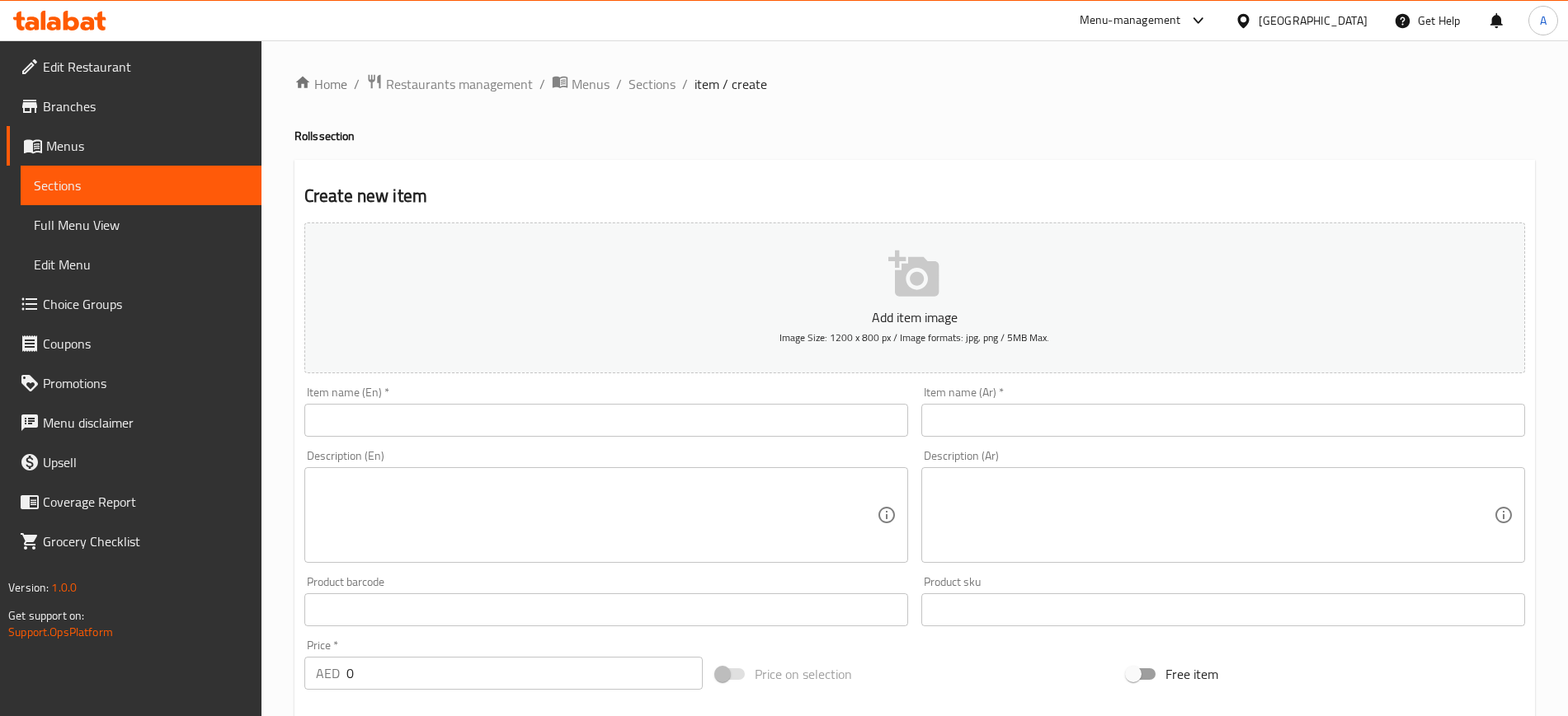
click at [514, 417] on input "text" at bounding box center [606, 420] width 604 height 33
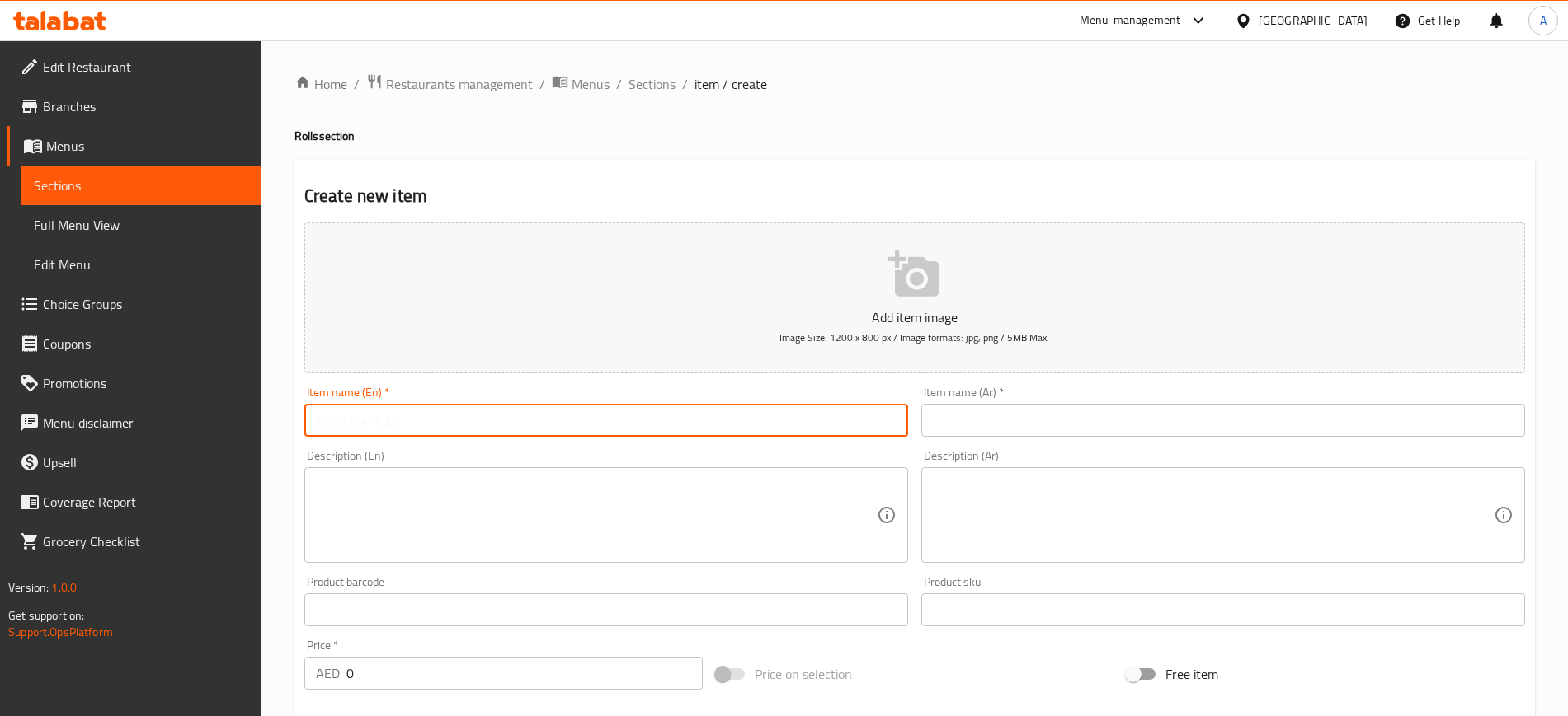
paste input "Sushi Classic Shrimp"
type input "Sushi Classic Shrimp"
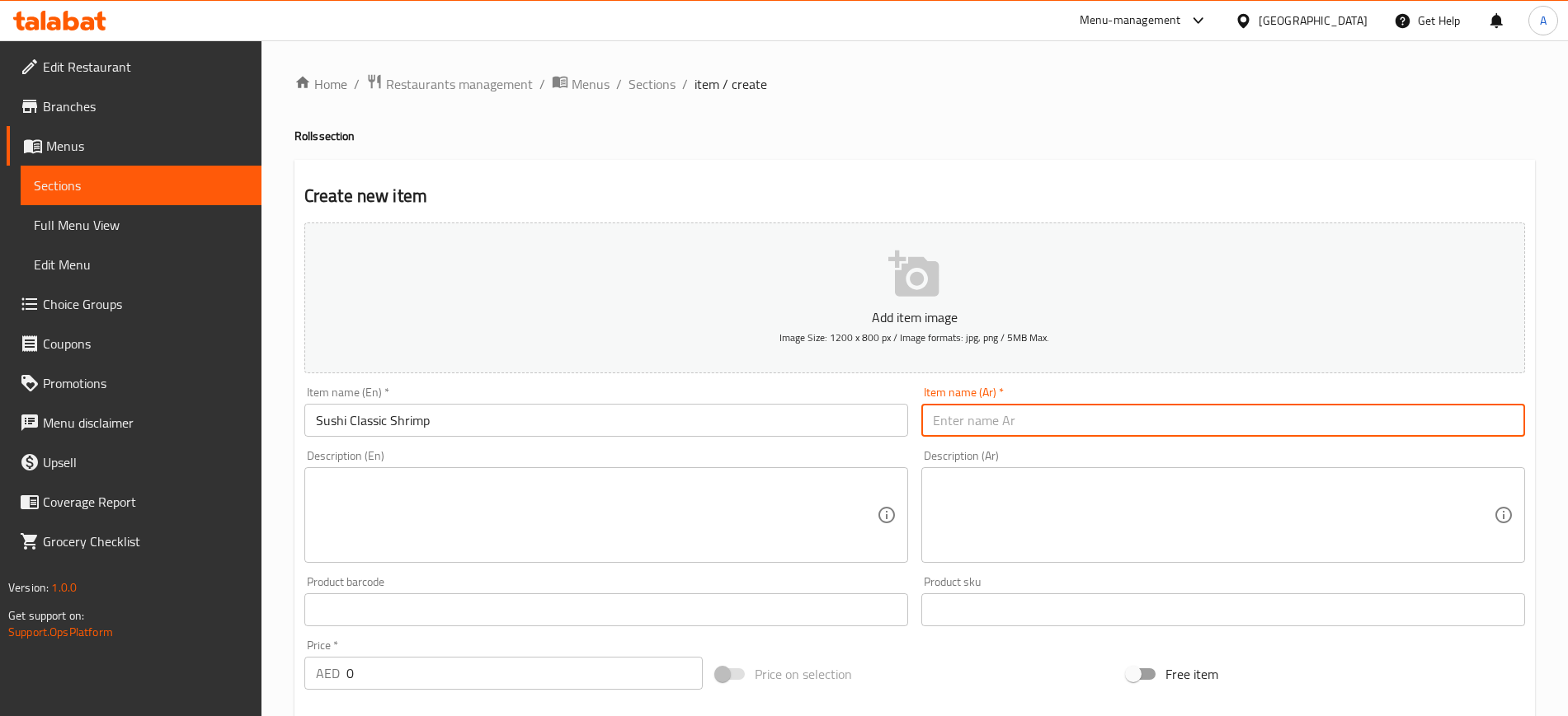
click at [965, 430] on input "text" at bounding box center [1223, 420] width 604 height 33
paste input "سوشي الروبيان الكلاسيكي"
type input "سوشي الروبيان الكلاسيكي"
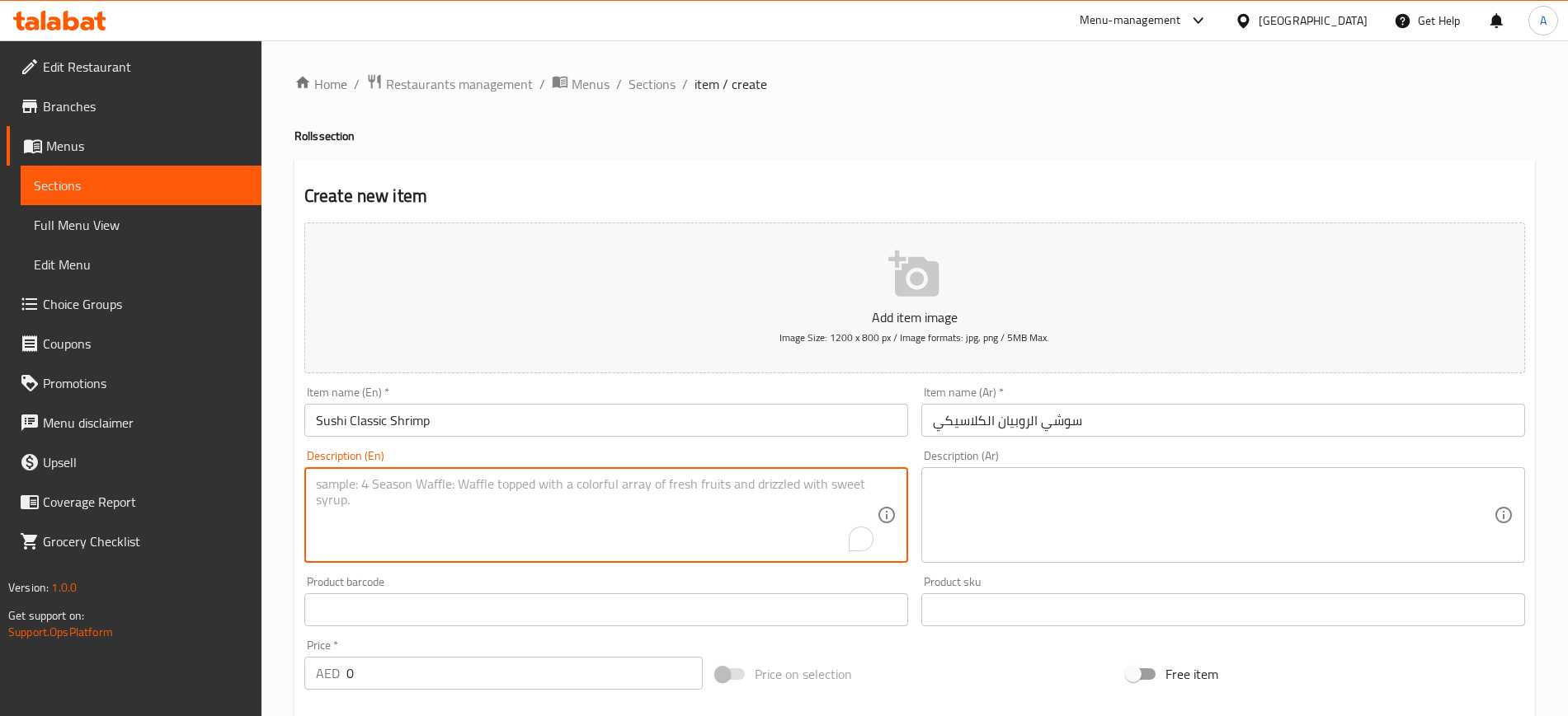
click at [715, 515] on textarea "To enrich screen reader interactions, please activate Accessibility in Grammarl…" at bounding box center [596, 515] width 561 height 78
type textarea "2 pieces"
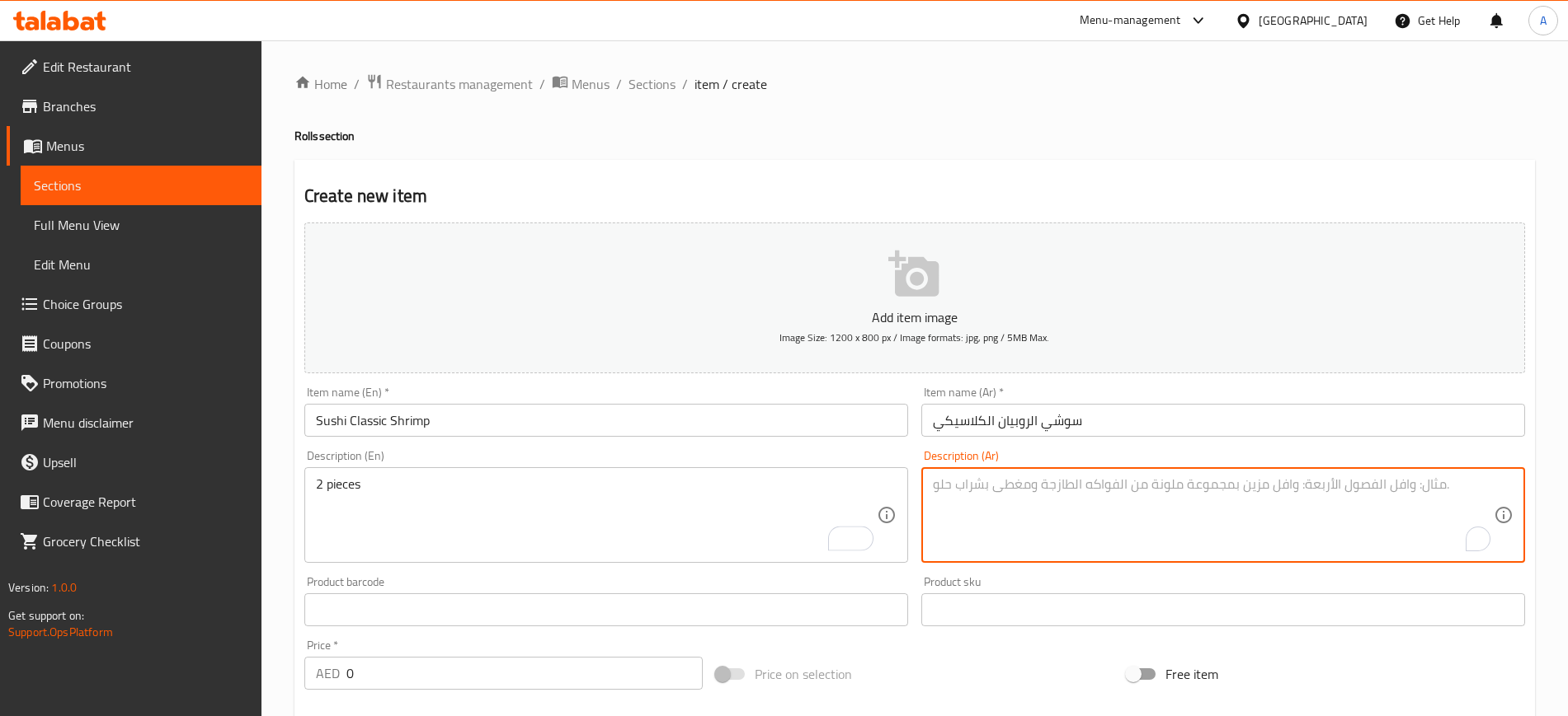
click at [1065, 495] on textarea "To enrich screen reader interactions, please activate Accessibility in Grammarl…" at bounding box center [1212, 515] width 561 height 78
type textarea "قطعتين"
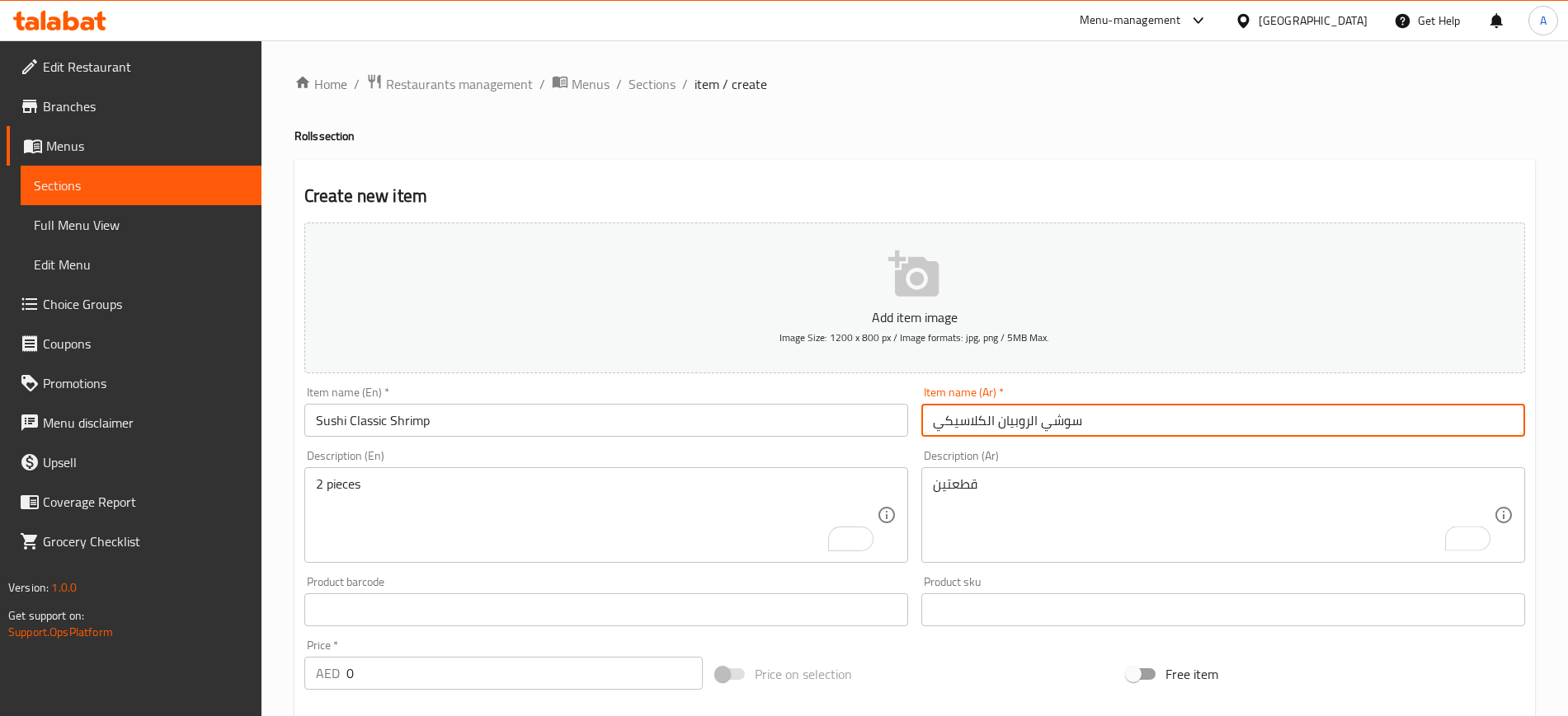
click at [1098, 429] on input "سوشي الروبيان الكلاسيكي" at bounding box center [1223, 420] width 604 height 33
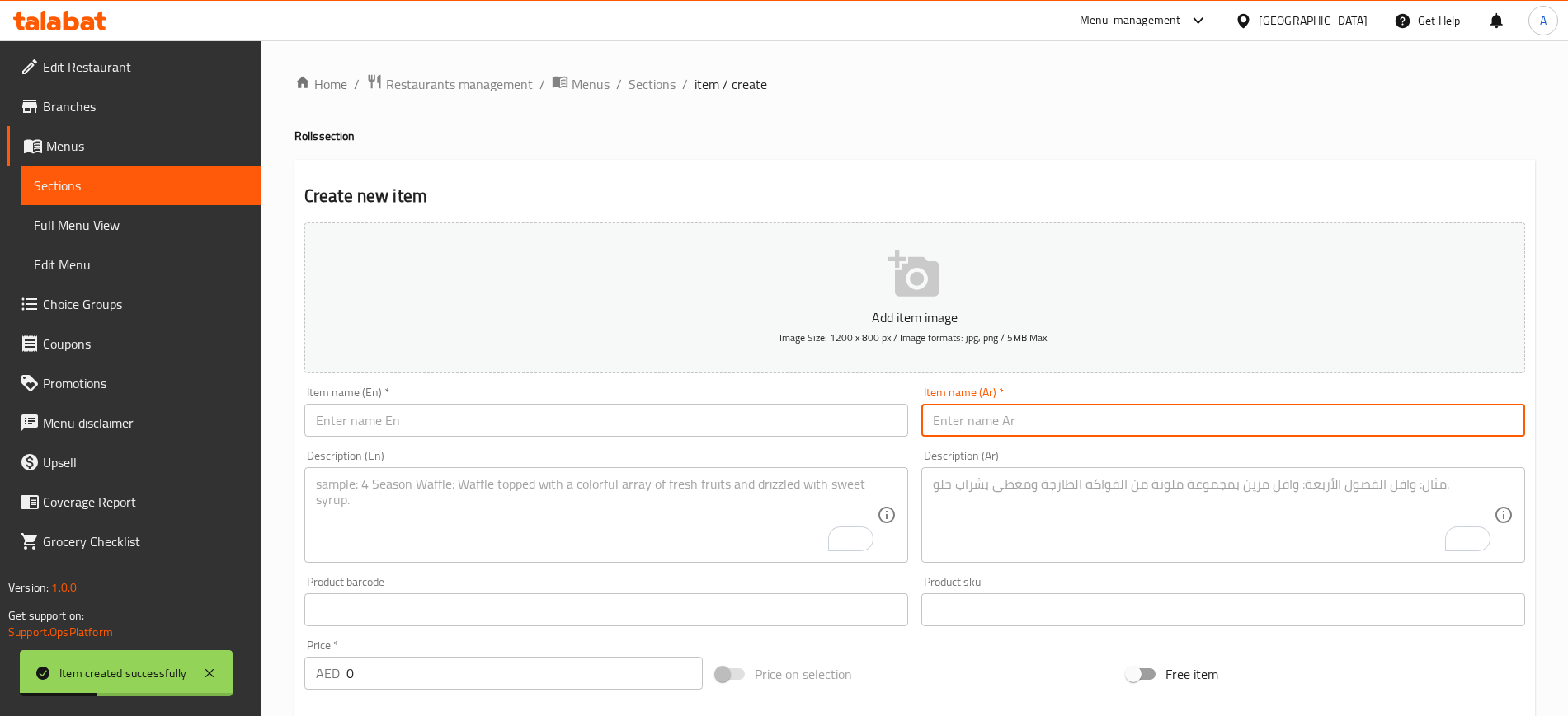
click at [662, 77] on span "Sections" at bounding box center [652, 84] width 47 height 20
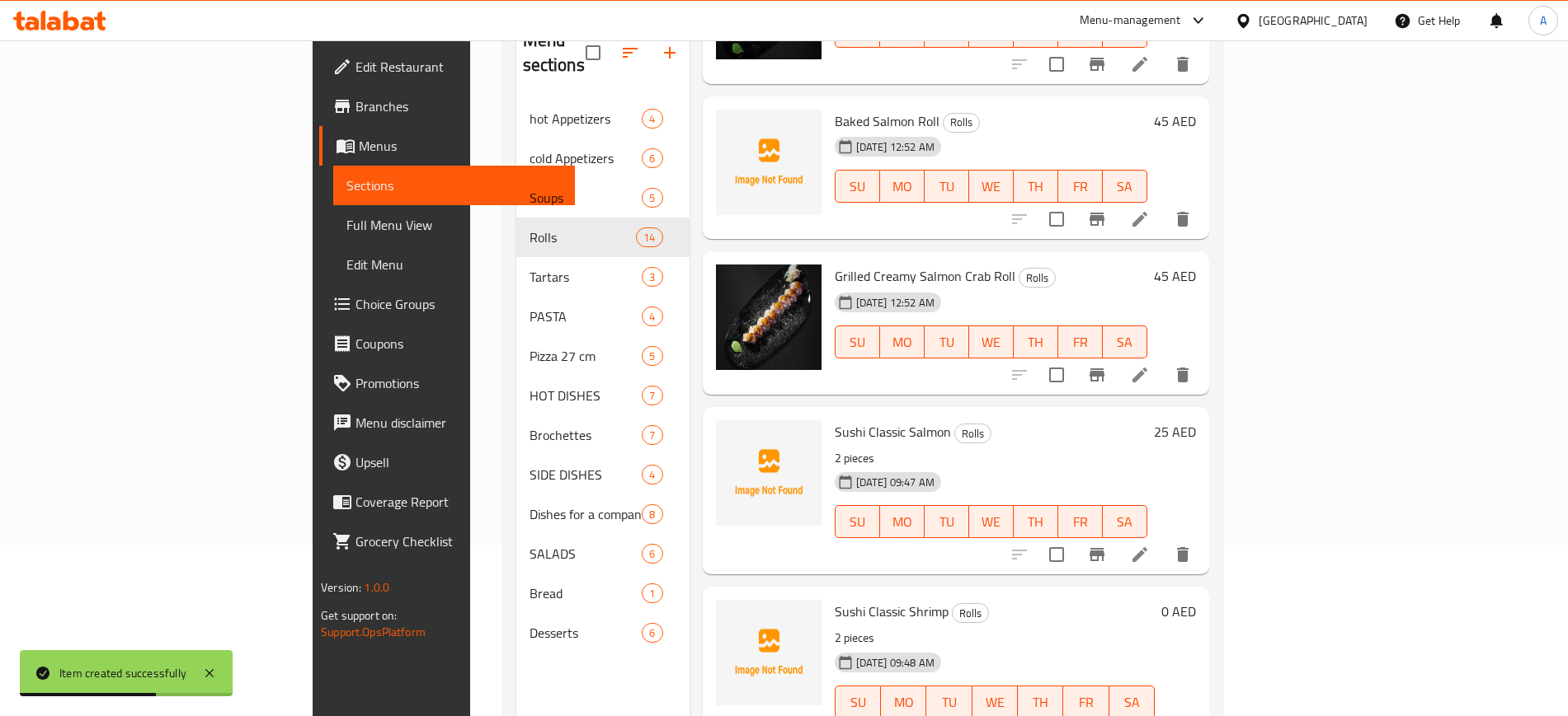
scroll to position [231, 0]
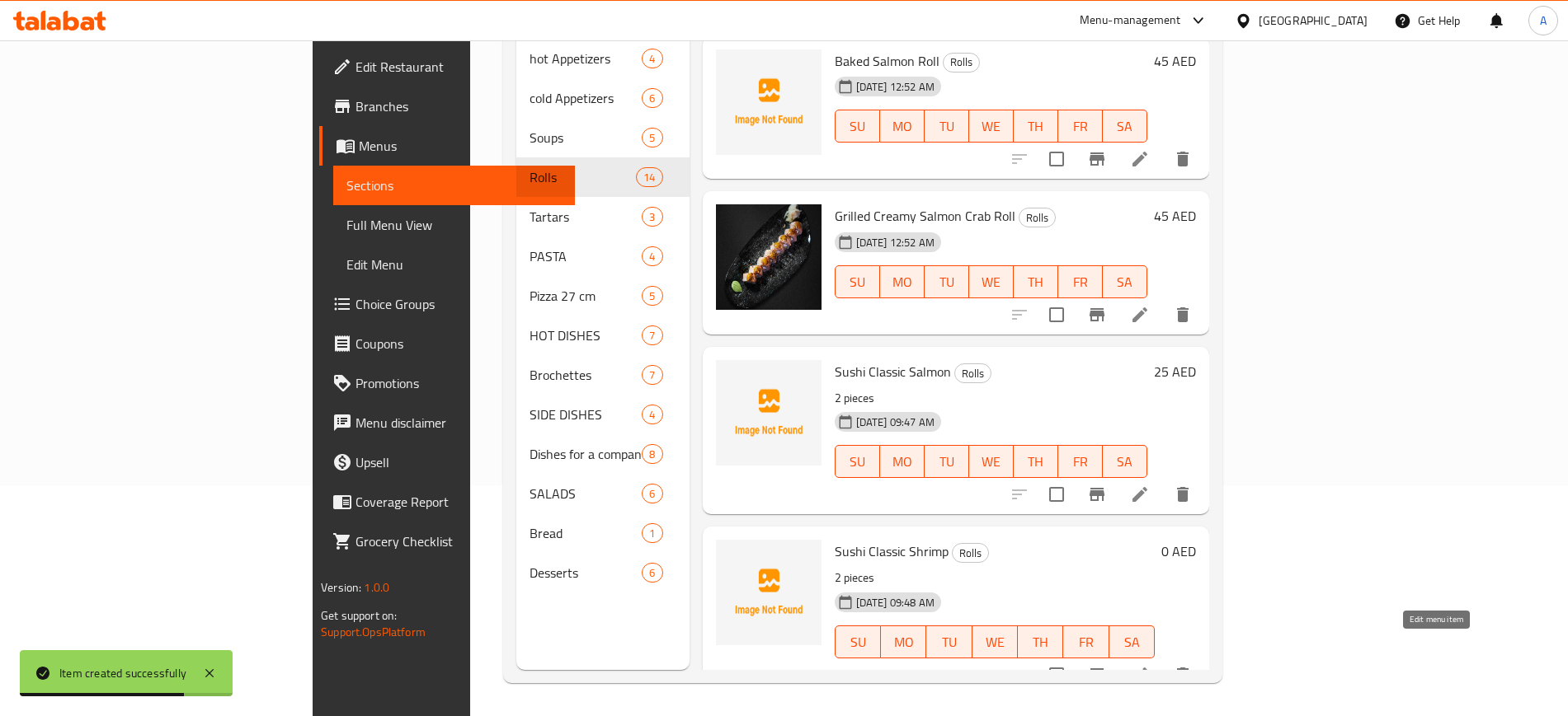
click at [1148, 667] on icon at bounding box center [1140, 675] width 14 height 14
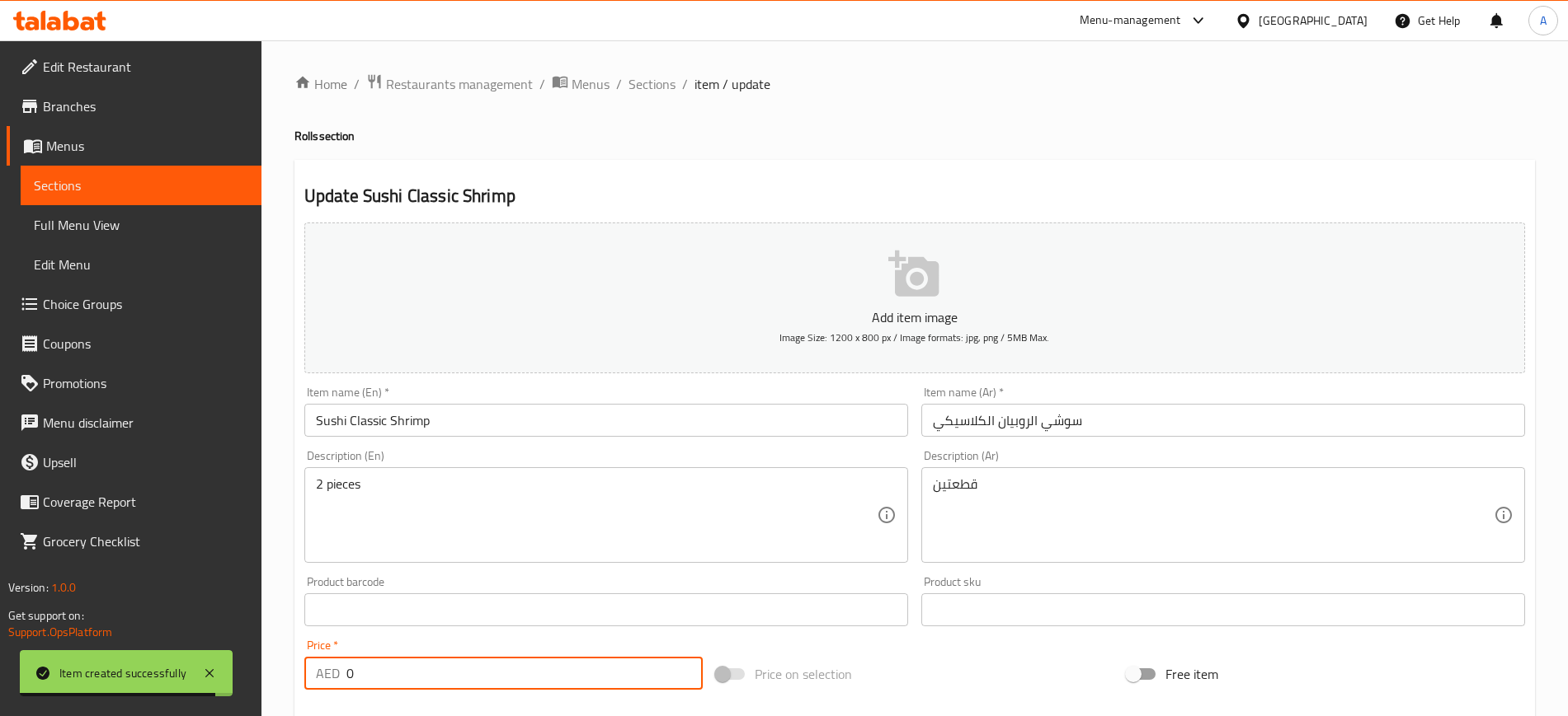
drag, startPoint x: 400, startPoint y: 667, endPoint x: 325, endPoint y: 675, distance: 75.4
click at [325, 675] on div "AED 0 Price *" at bounding box center [503, 673] width 399 height 33
type input "25"
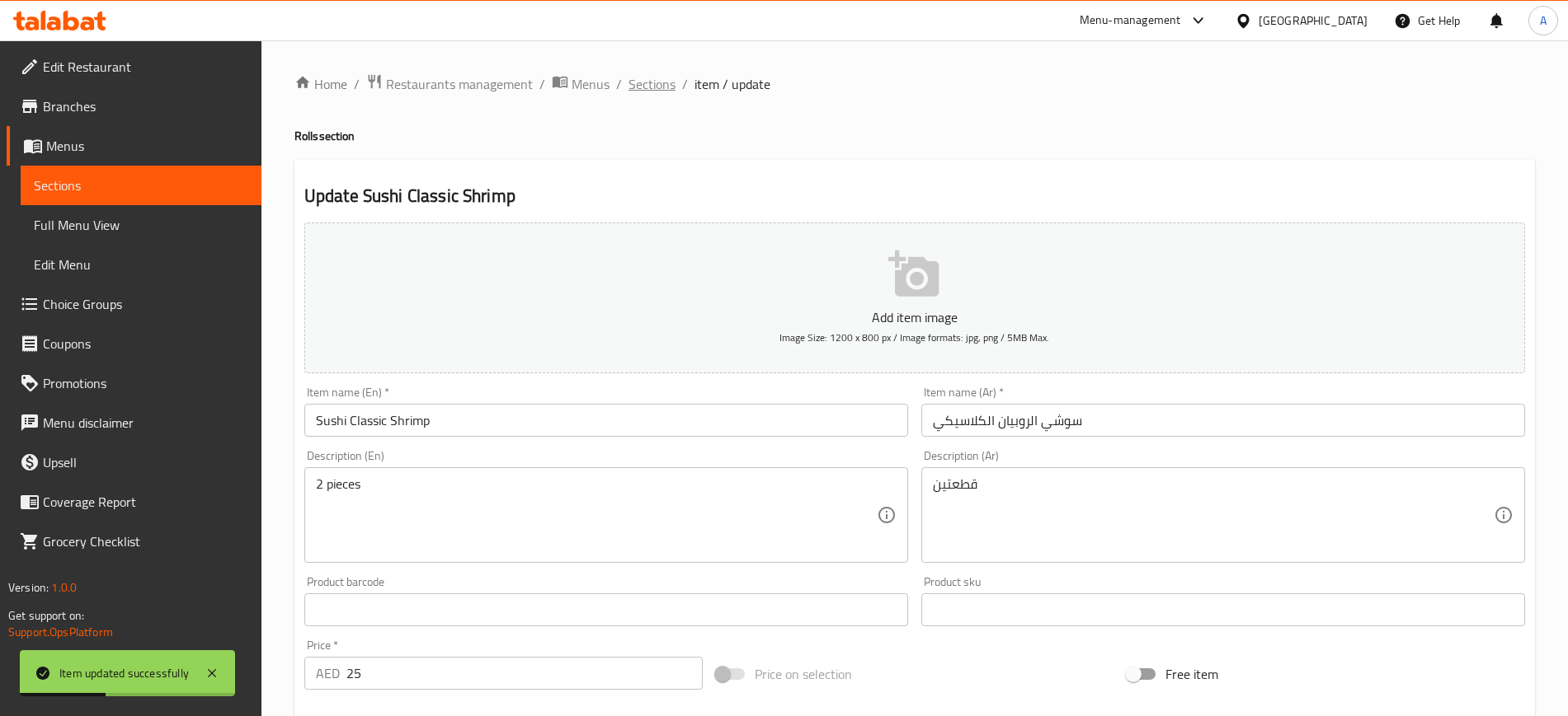
click at [654, 89] on span "Sections" at bounding box center [652, 84] width 47 height 20
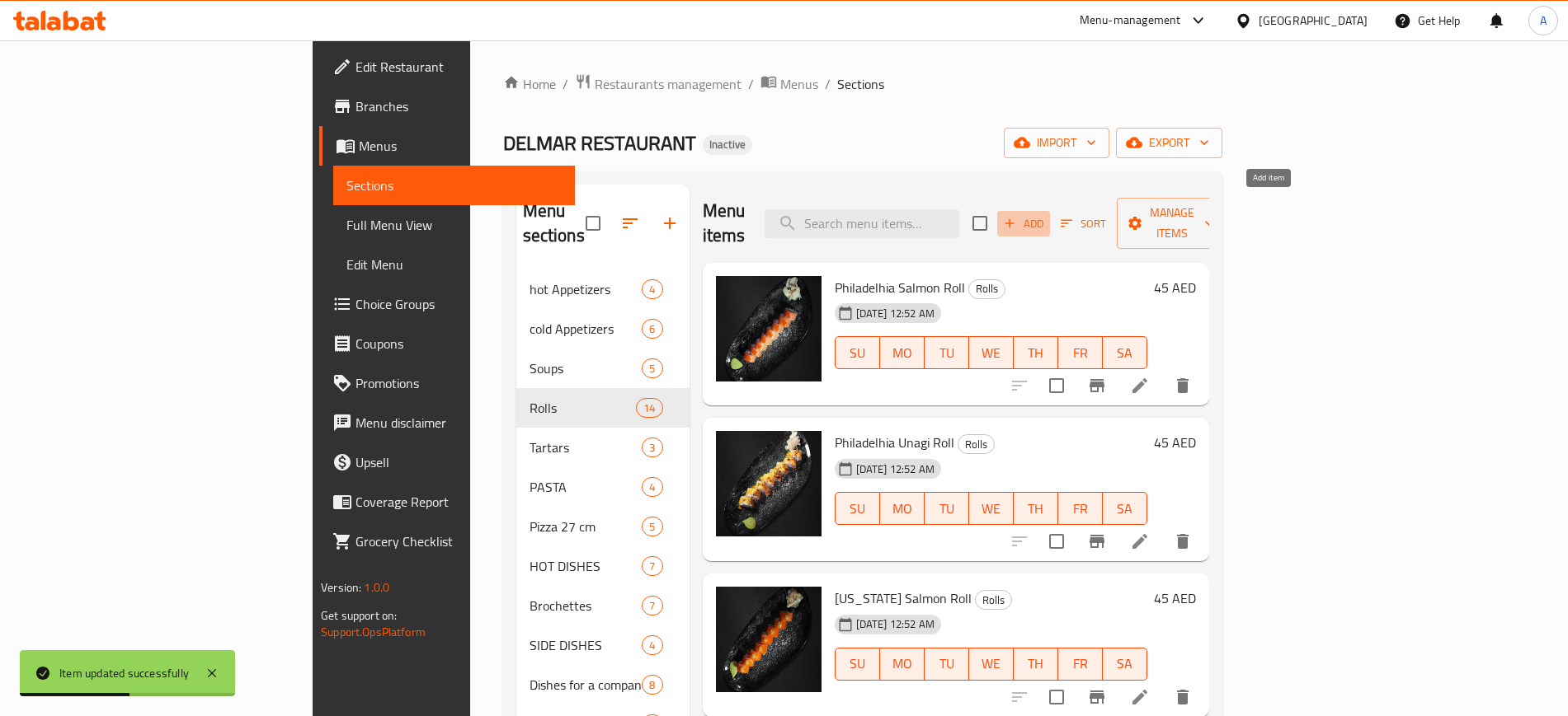
click at [1046, 214] on span "Add" at bounding box center [1023, 223] width 44 height 19
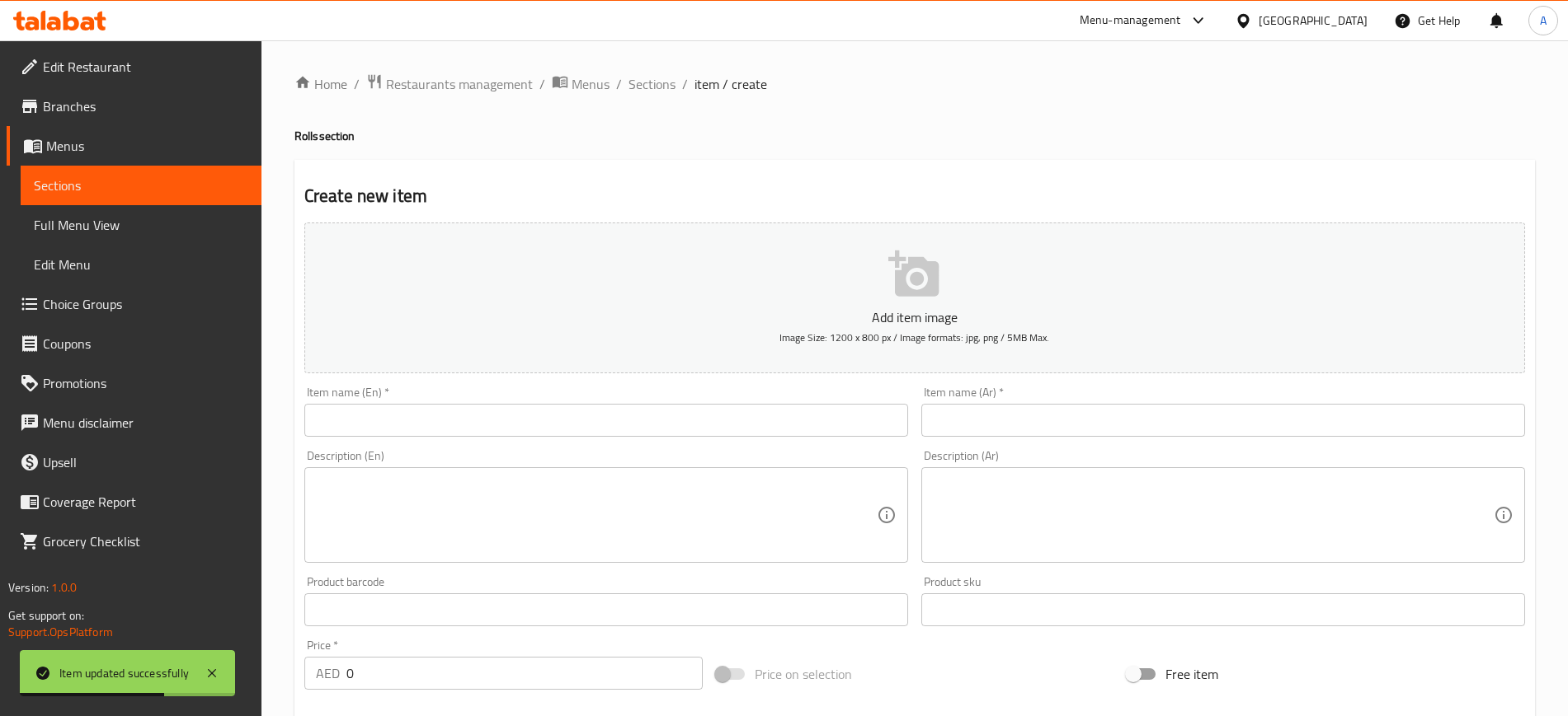
click at [895, 143] on h4 "Rolls section" at bounding box center [915, 136] width 1240 height 16
drag, startPoint x: 0, startPoint y: 0, endPoint x: 515, endPoint y: 447, distance: 681.9
click at [517, 448] on div "Description (En) Description (En)" at bounding box center [606, 506] width 617 height 126
click at [506, 430] on input "text" at bounding box center [606, 420] width 604 height 33
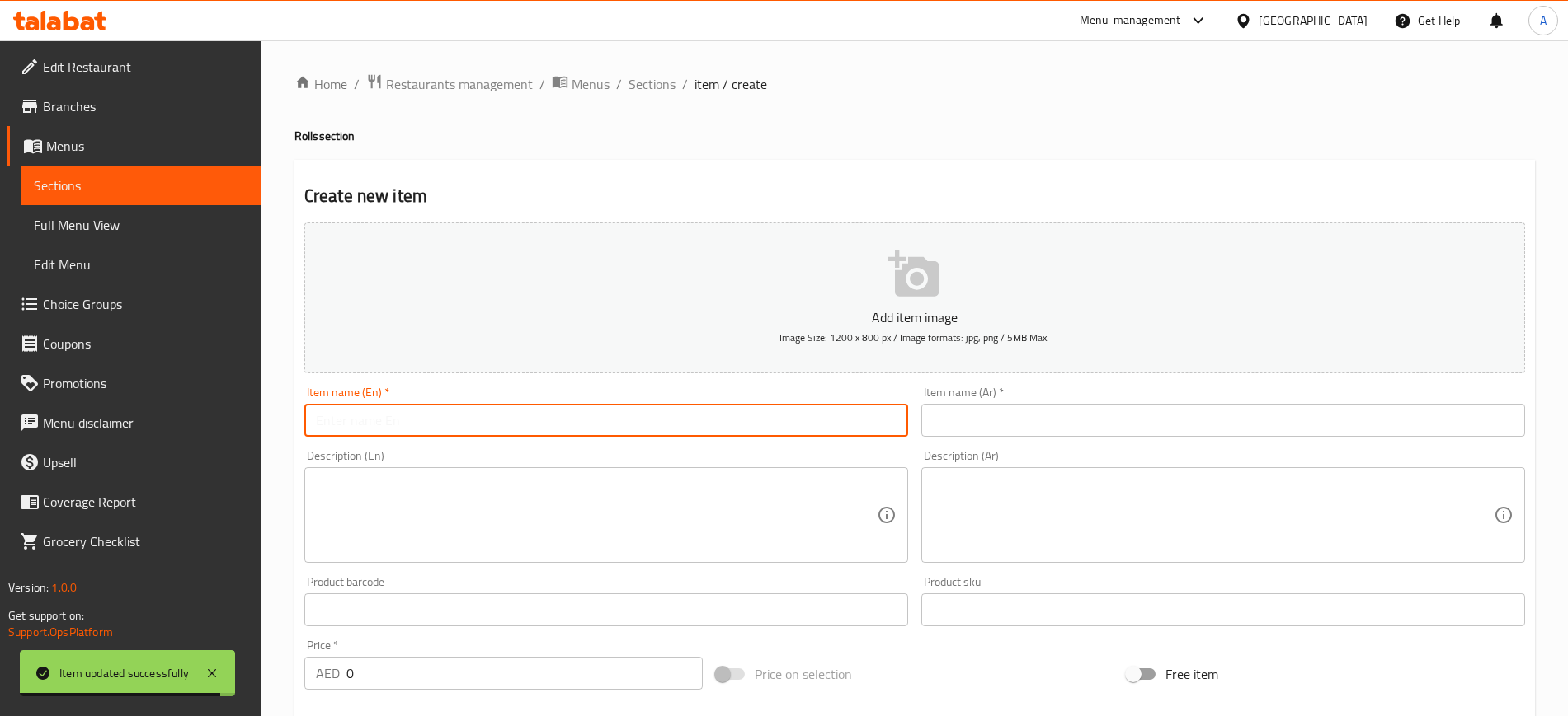
paste input "Sushi Classic Unagi"
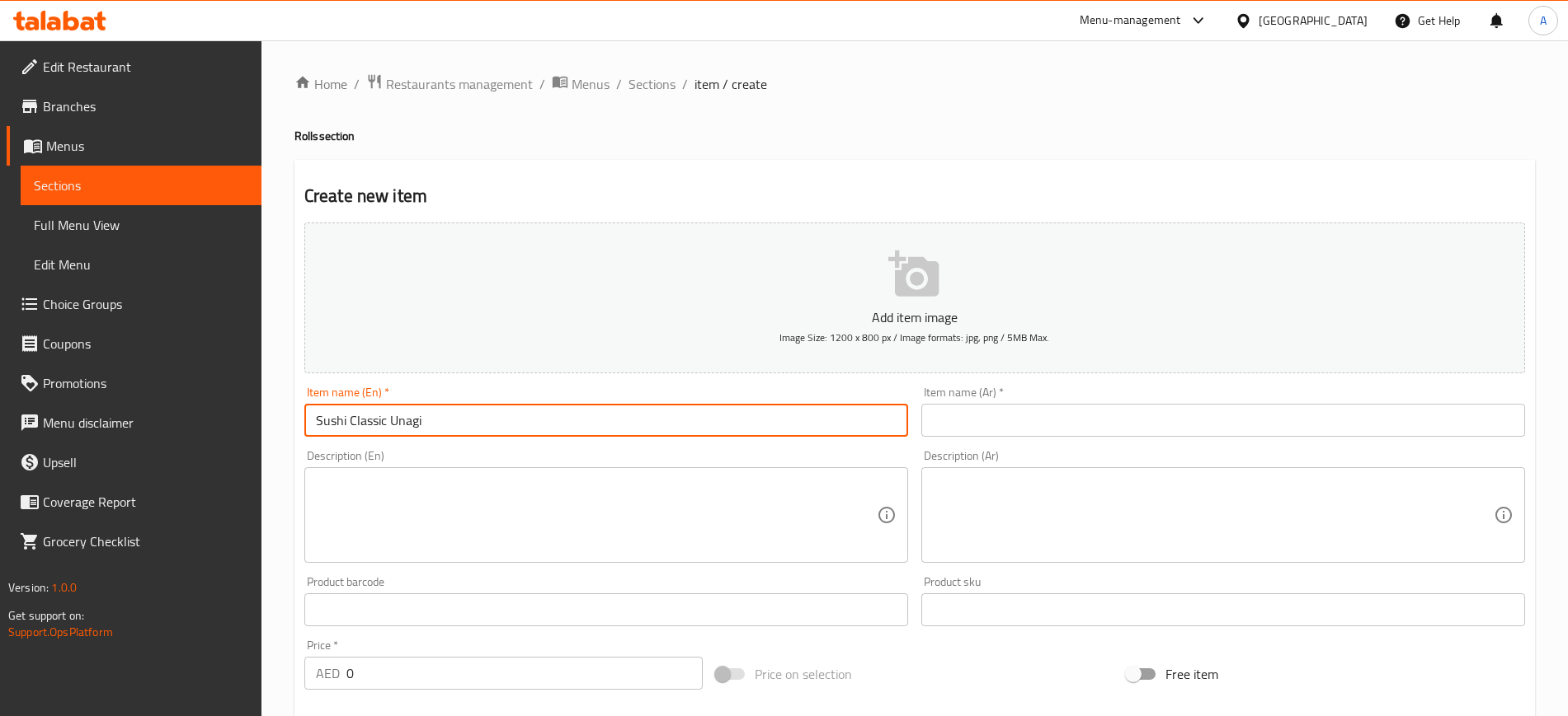
type input "Sushi Classic Unagi"
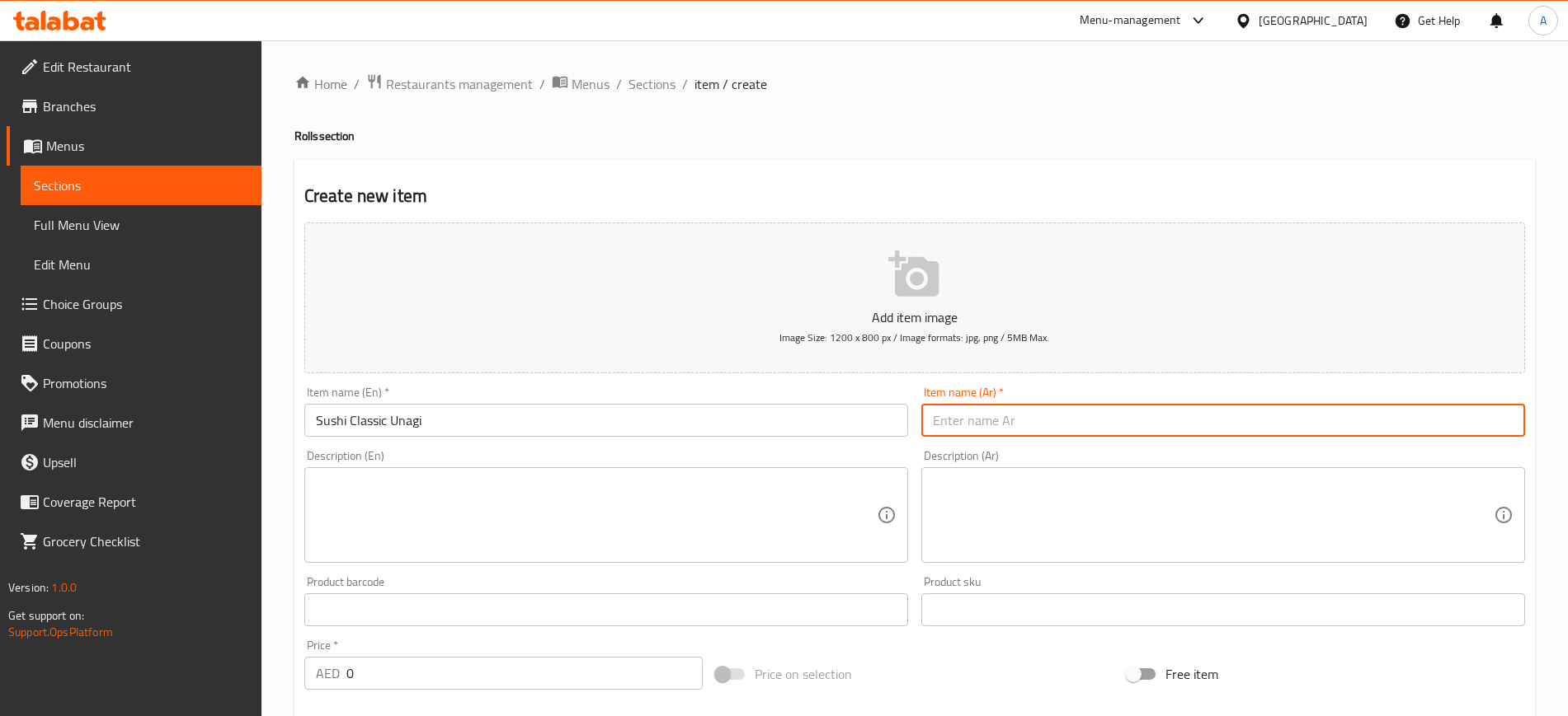
click at [980, 405] on input "text" at bounding box center [1223, 420] width 604 height 33
paste input "[PERSON_NAME]"
type input "سوشي كلاسيك أوناجي"
click at [522, 495] on textarea at bounding box center [596, 515] width 561 height 78
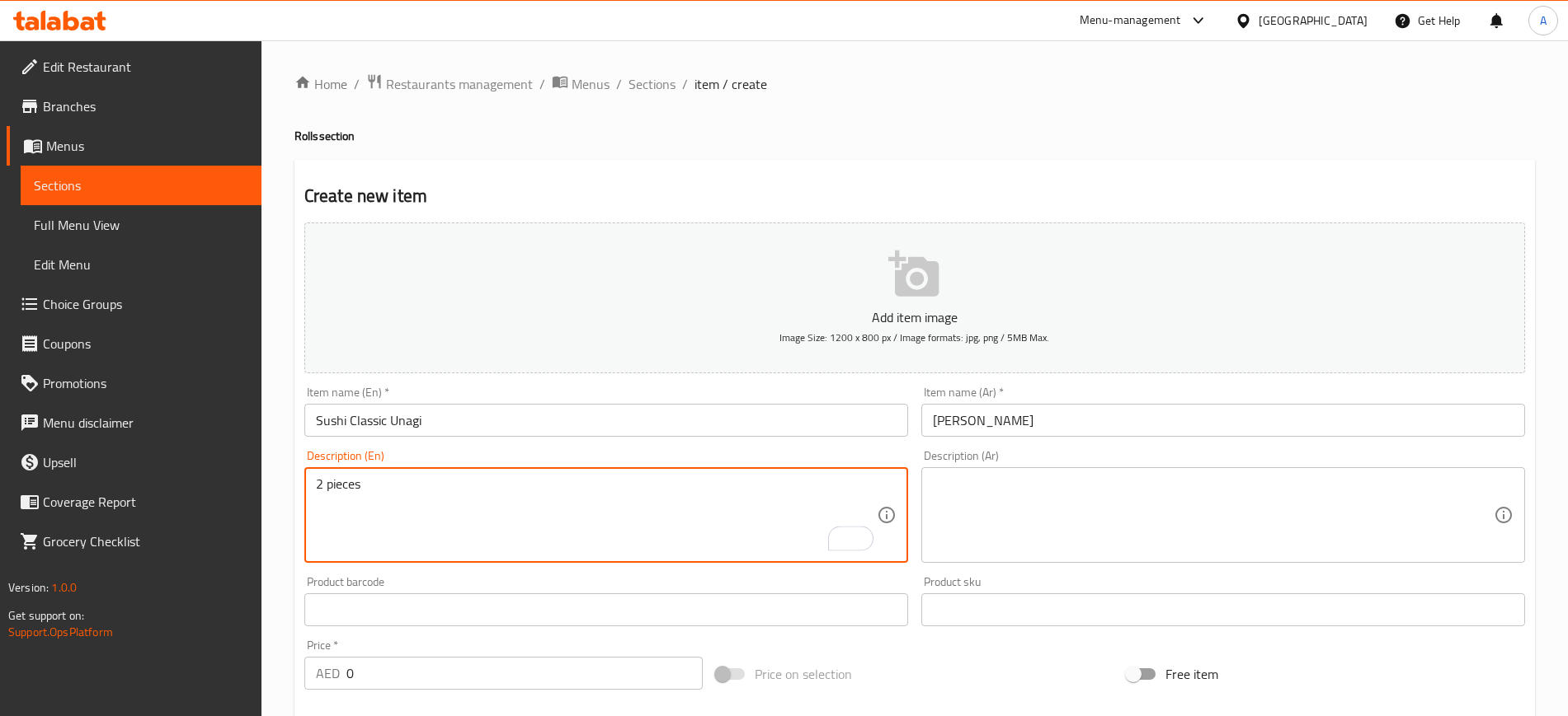
type textarea "2 pieces"
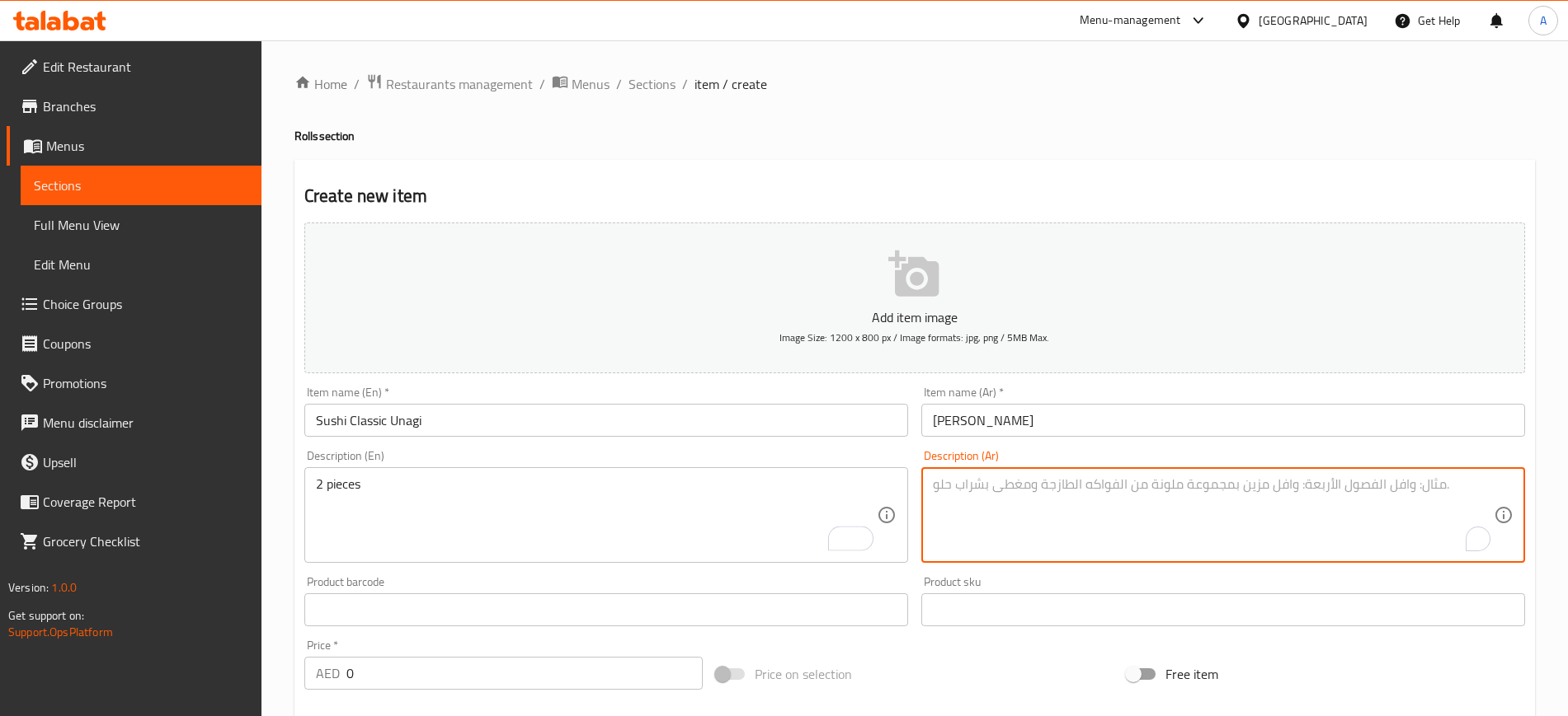
click at [1105, 540] on textarea "To enrich screen reader interactions, please activate Accessibility in Grammarl…" at bounding box center [1212, 515] width 561 height 78
type textarea "قطعتين"
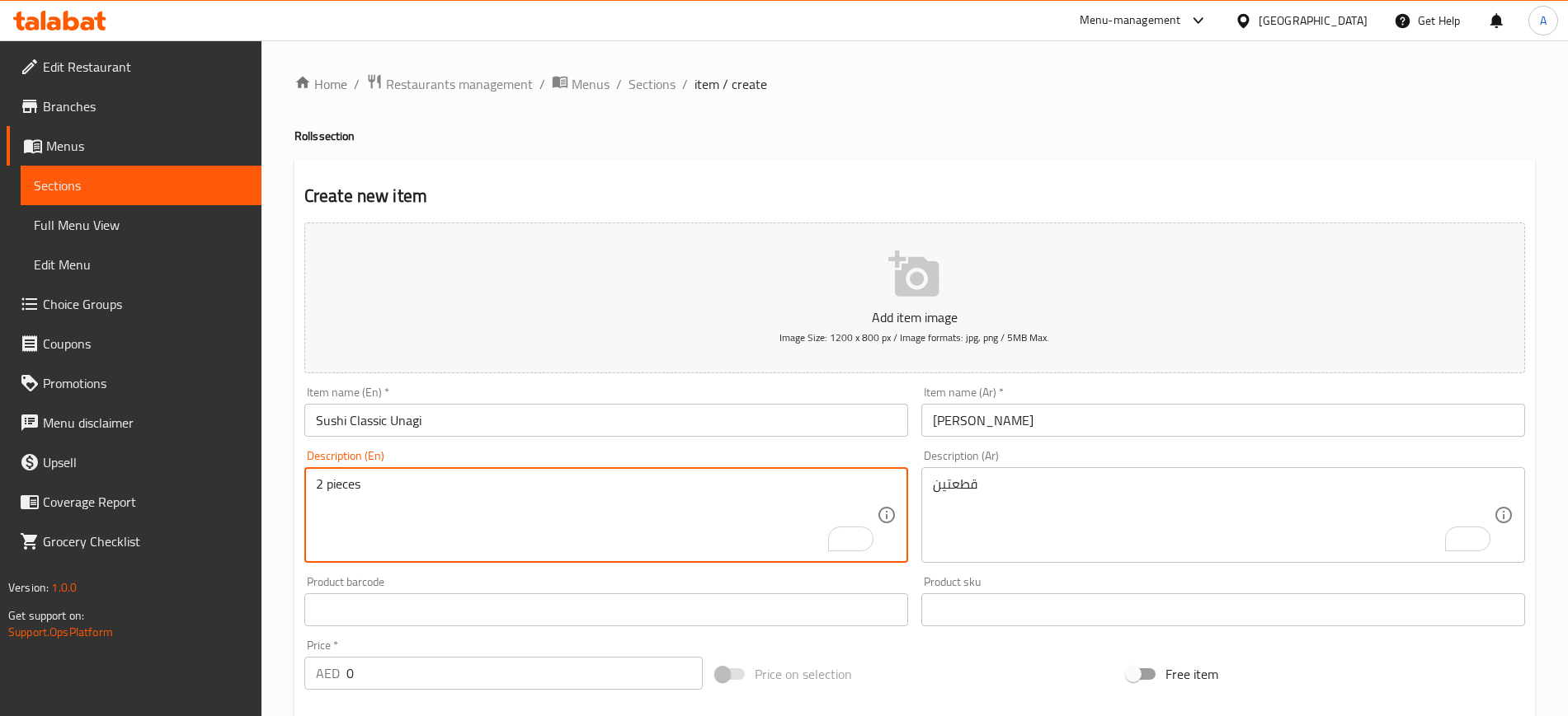
type textarea "2 pieces"
click at [384, 673] on input "0" at bounding box center [525, 673] width 356 height 33
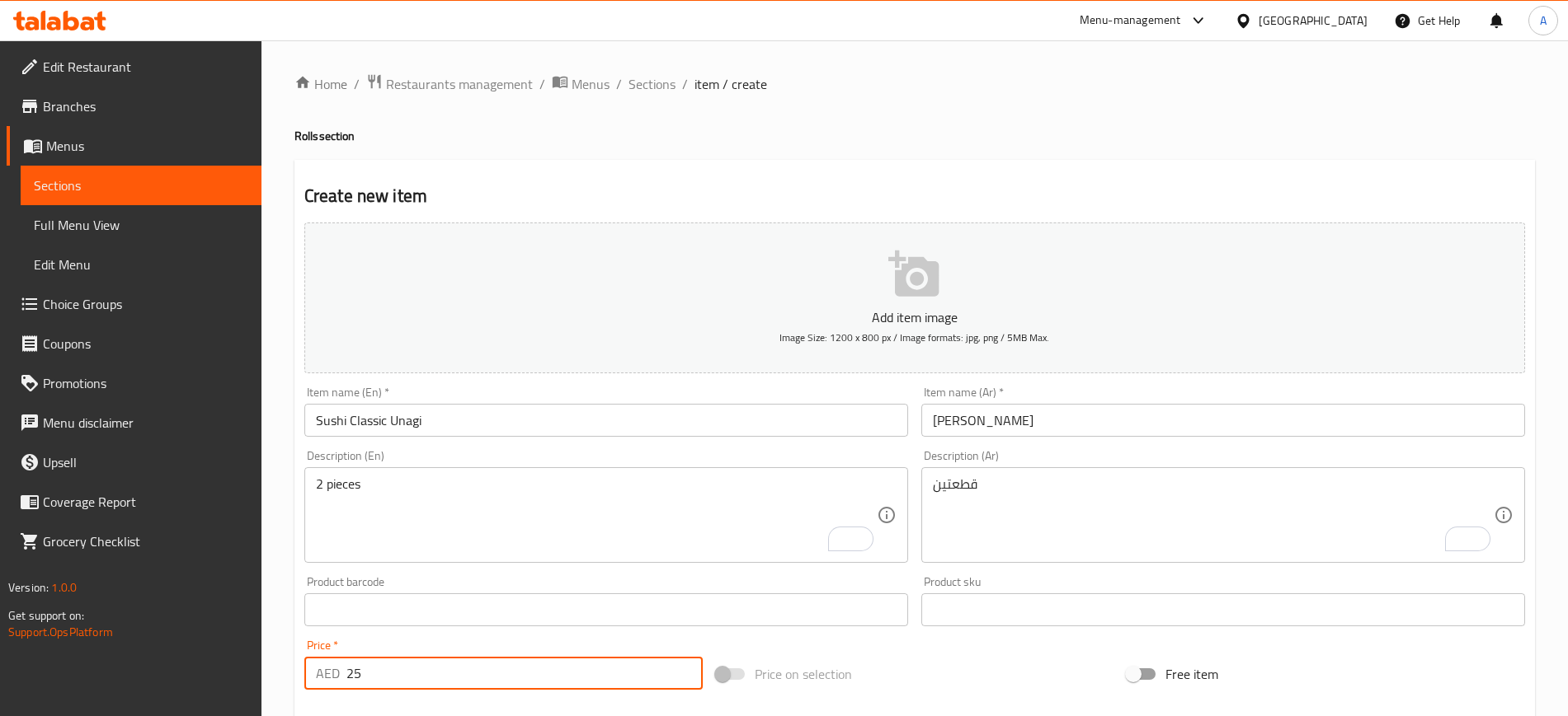
type input "25"
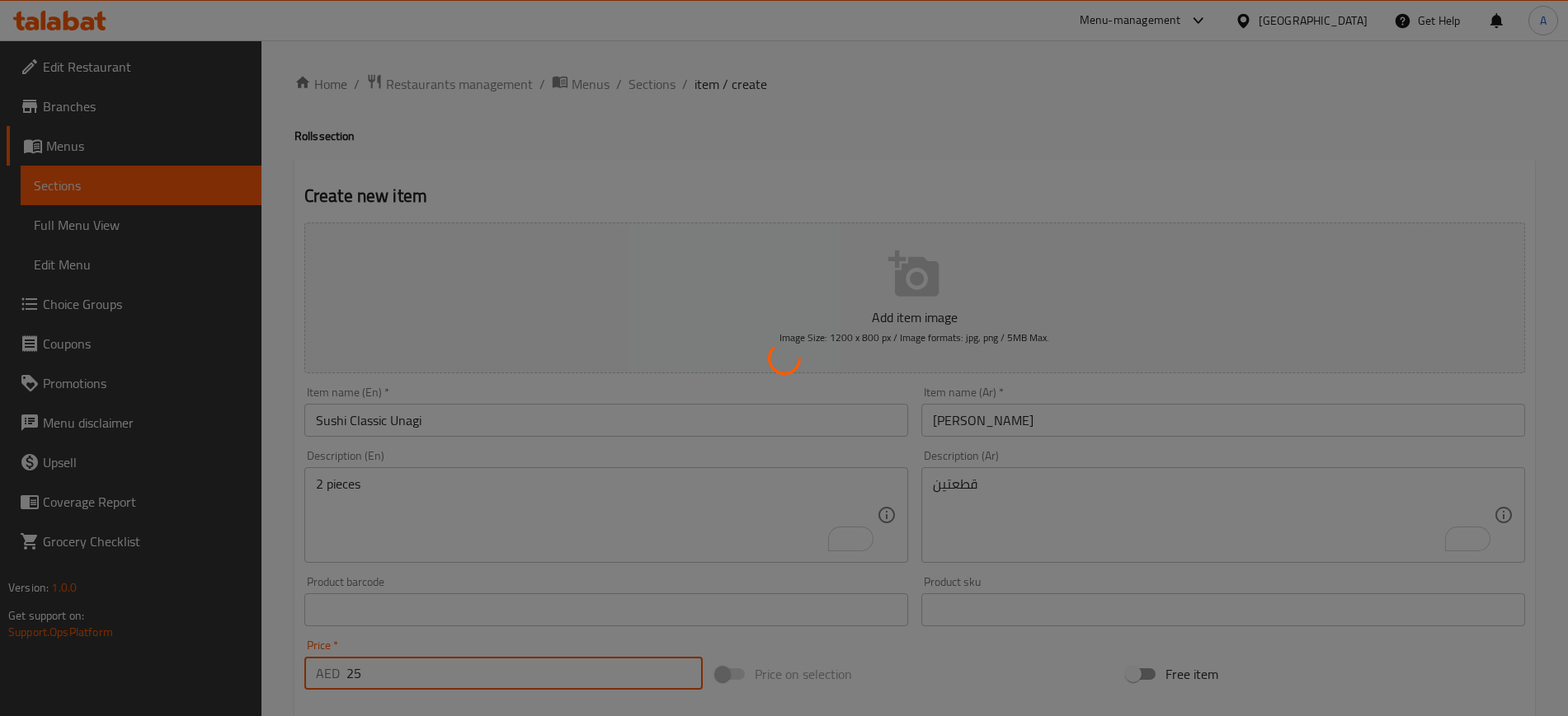
type input "0"
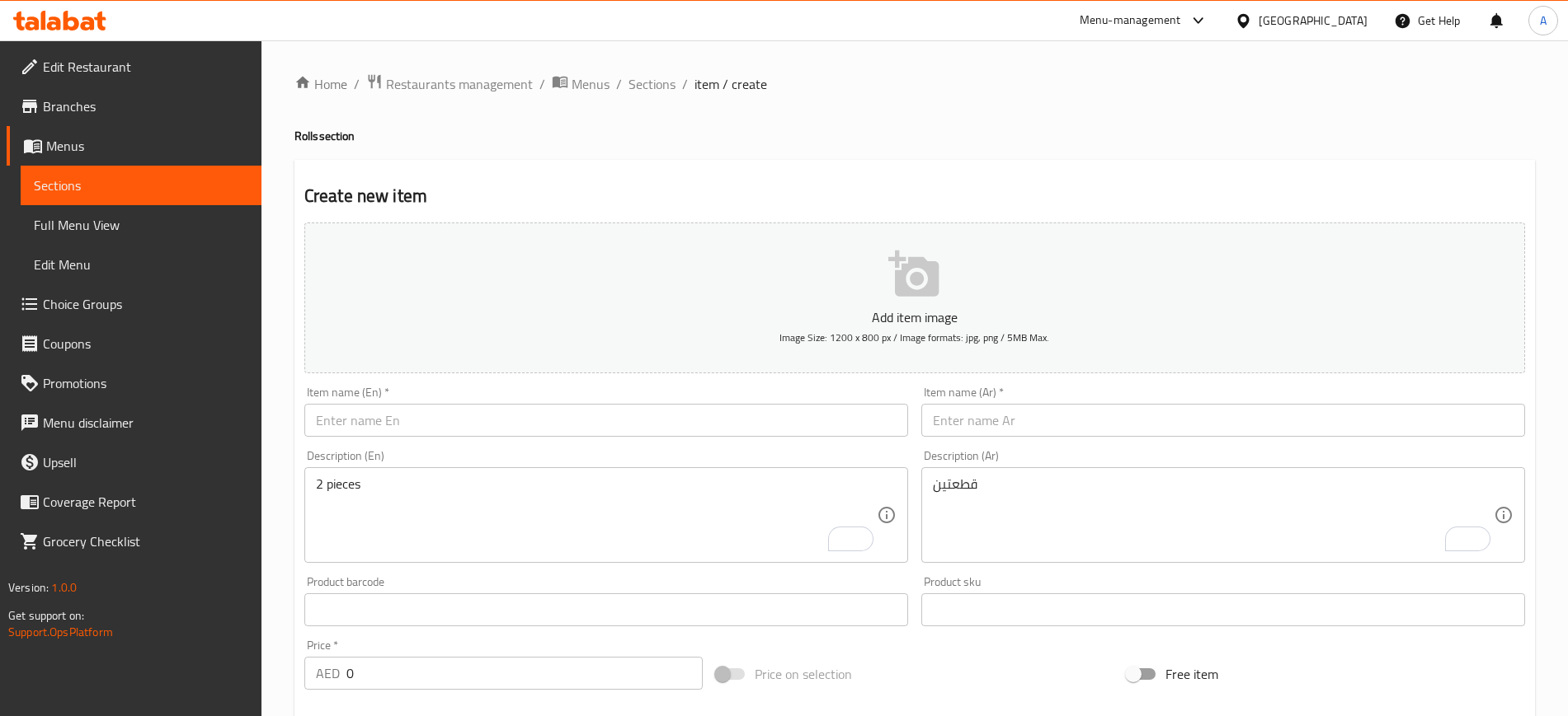
click at [861, 419] on input "text" at bounding box center [606, 420] width 604 height 33
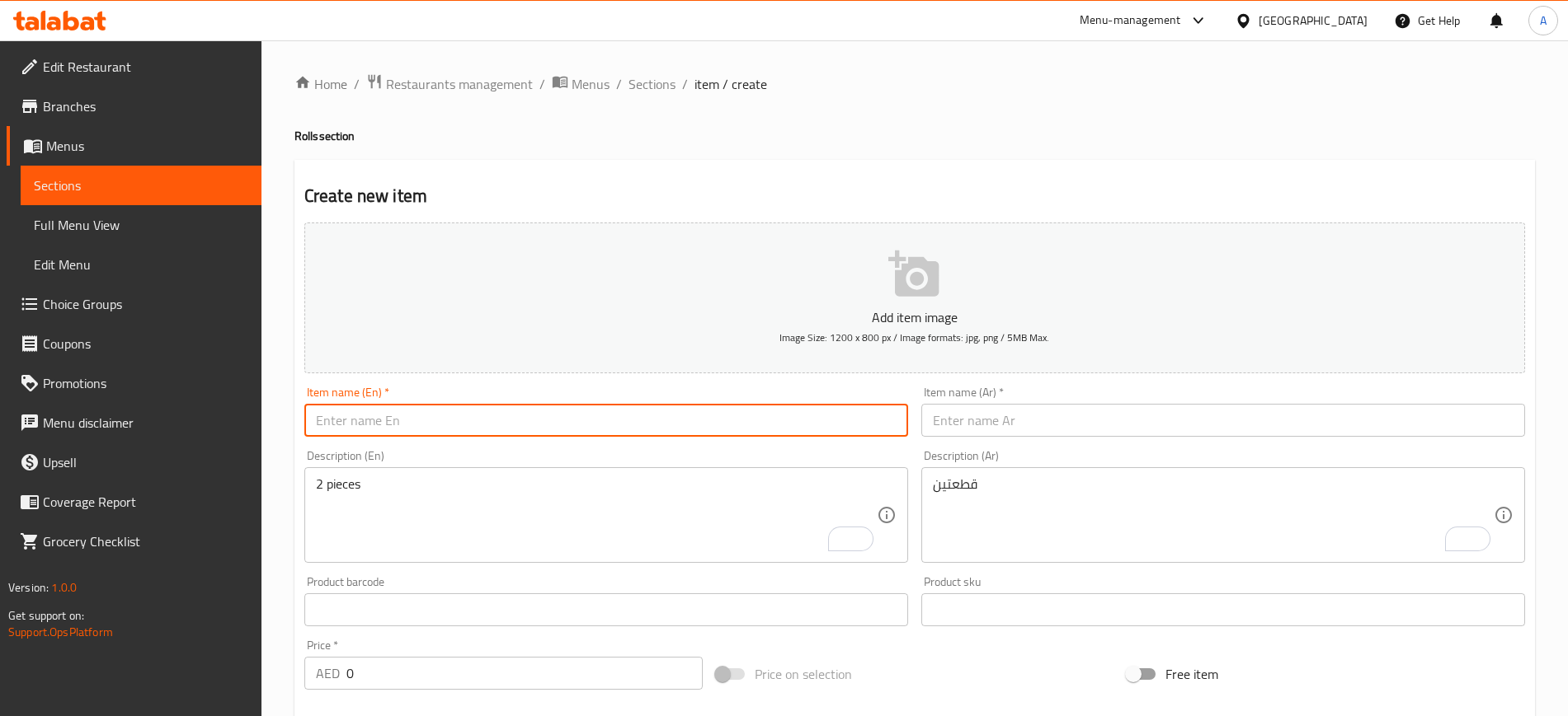
paste input "Sushi Classic Scallop"
type input "Sushi Classic Scallop"
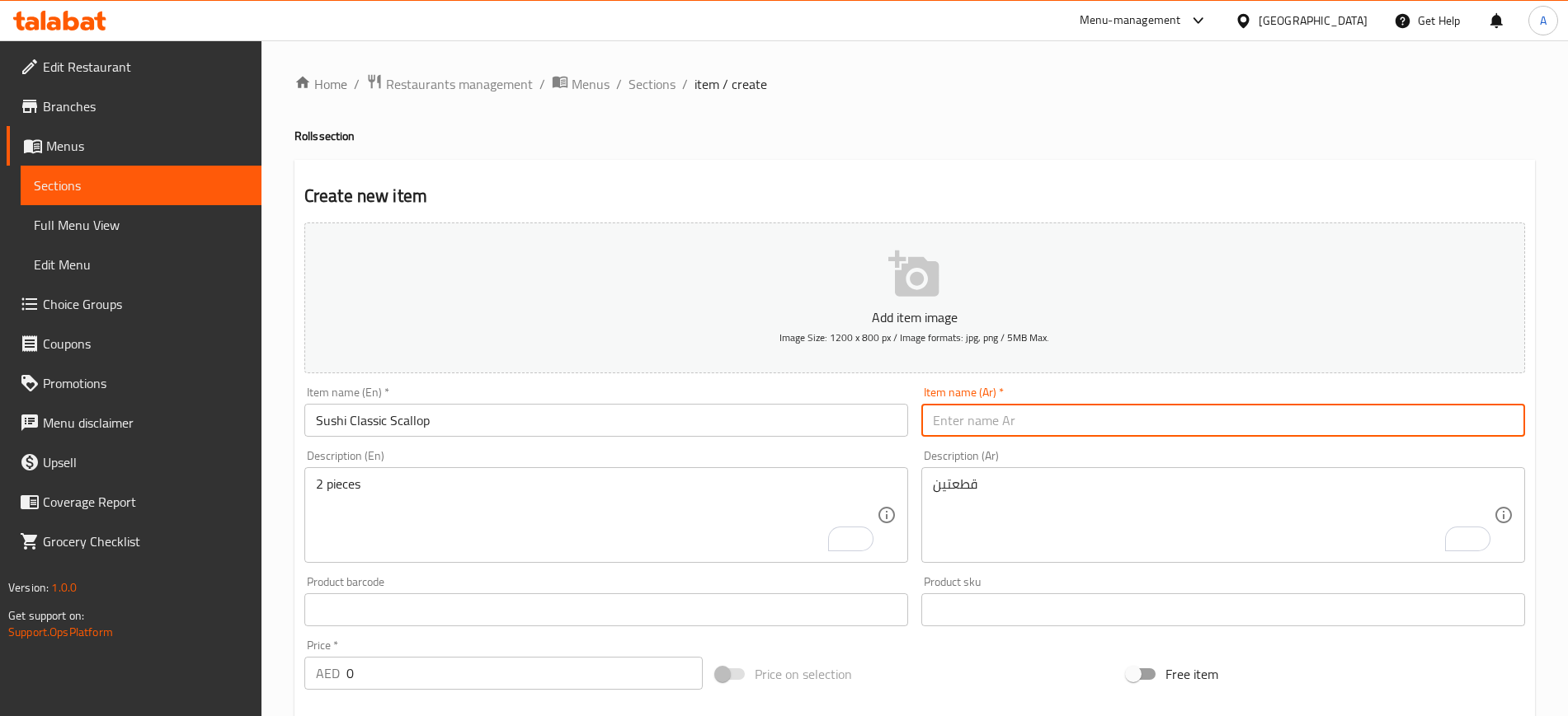
click at [1096, 414] on input "text" at bounding box center [1223, 420] width 604 height 33
paste input "سوشي الإسكالوب الكلاسيكي"
click at [408, 418] on input "Sushi Classic Scallop" at bounding box center [606, 420] width 604 height 33
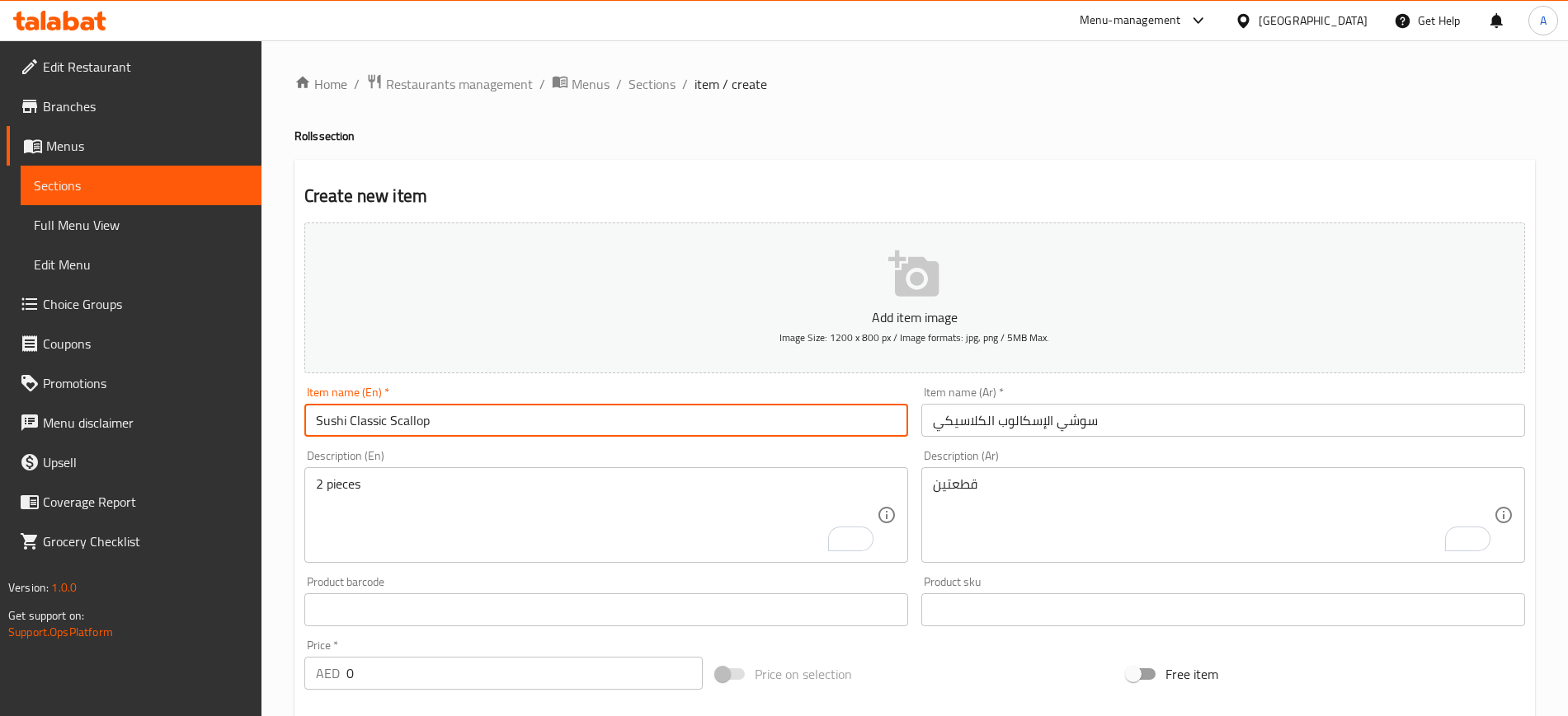
click at [408, 418] on input "Sushi Classic Scallop" at bounding box center [606, 420] width 604 height 33
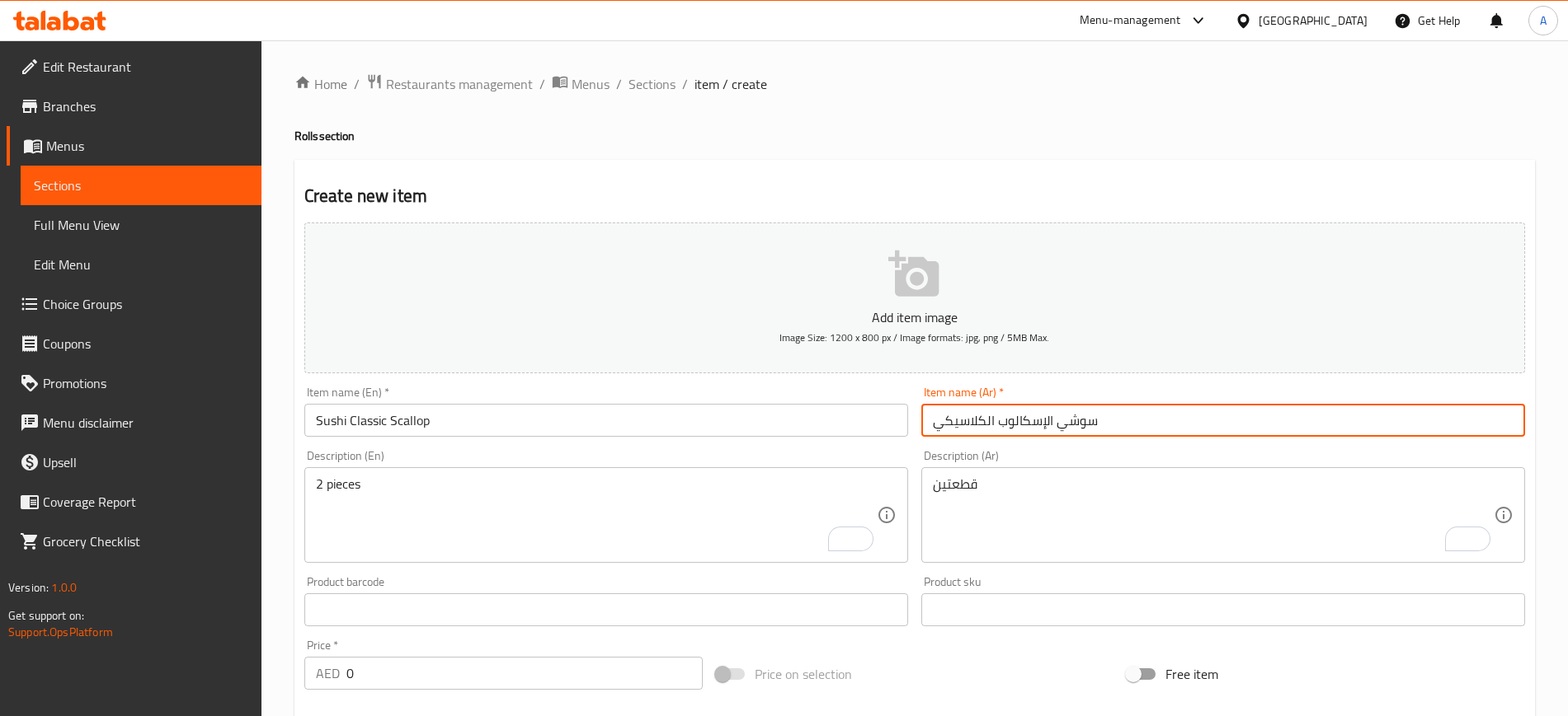
click at [1005, 424] on input "سوشي الإسكالوب الكلاسيكي" at bounding box center [1223, 420] width 604 height 33
paste input "دفيات بحرية"
click at [985, 414] on input "سوشي صدفيات بحرية الكلاسيكي" at bounding box center [1223, 420] width 604 height 33
type input "سوشي صدفيات بحرية كلاسيكي"
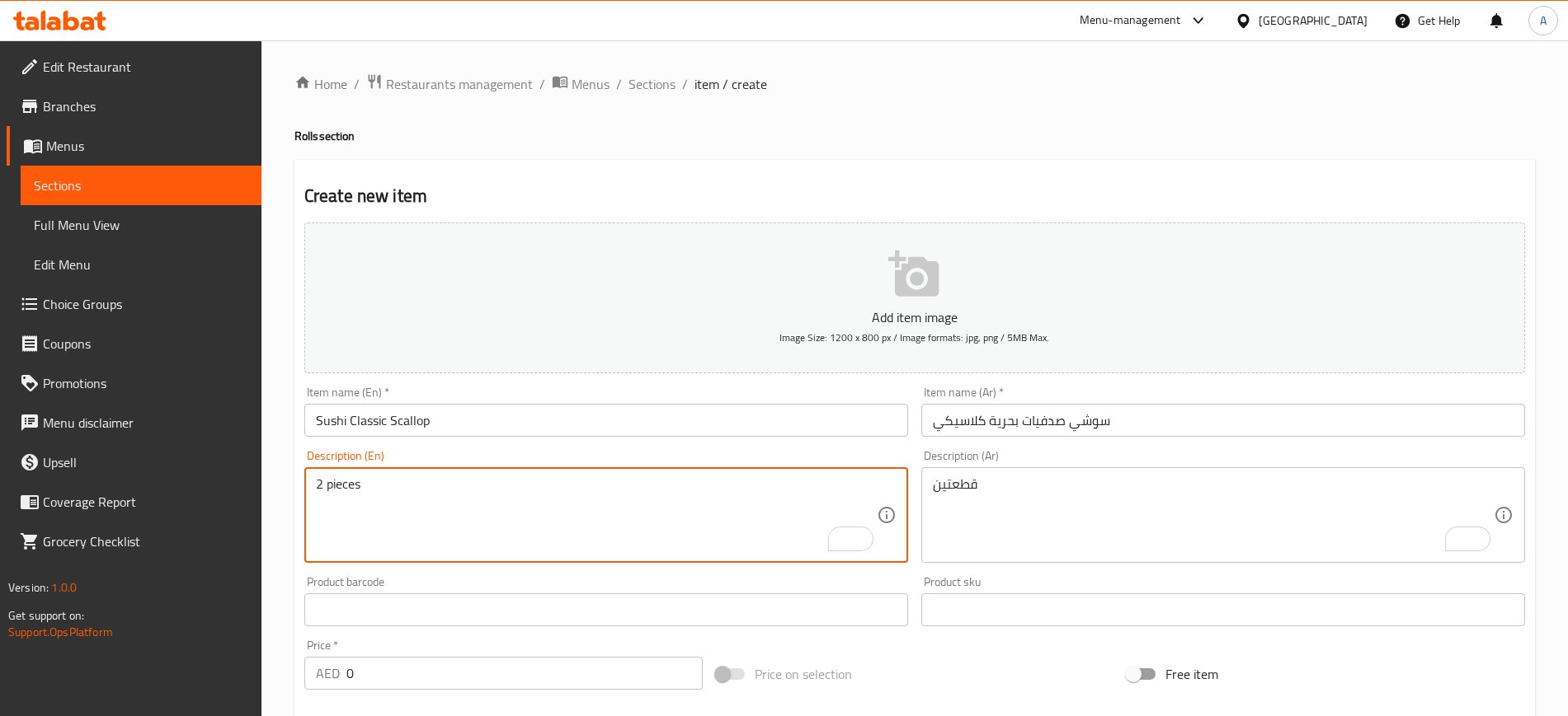
click at [635, 517] on textarea "2 pieces" at bounding box center [596, 515] width 561 height 78
type textarea "2 pieces"
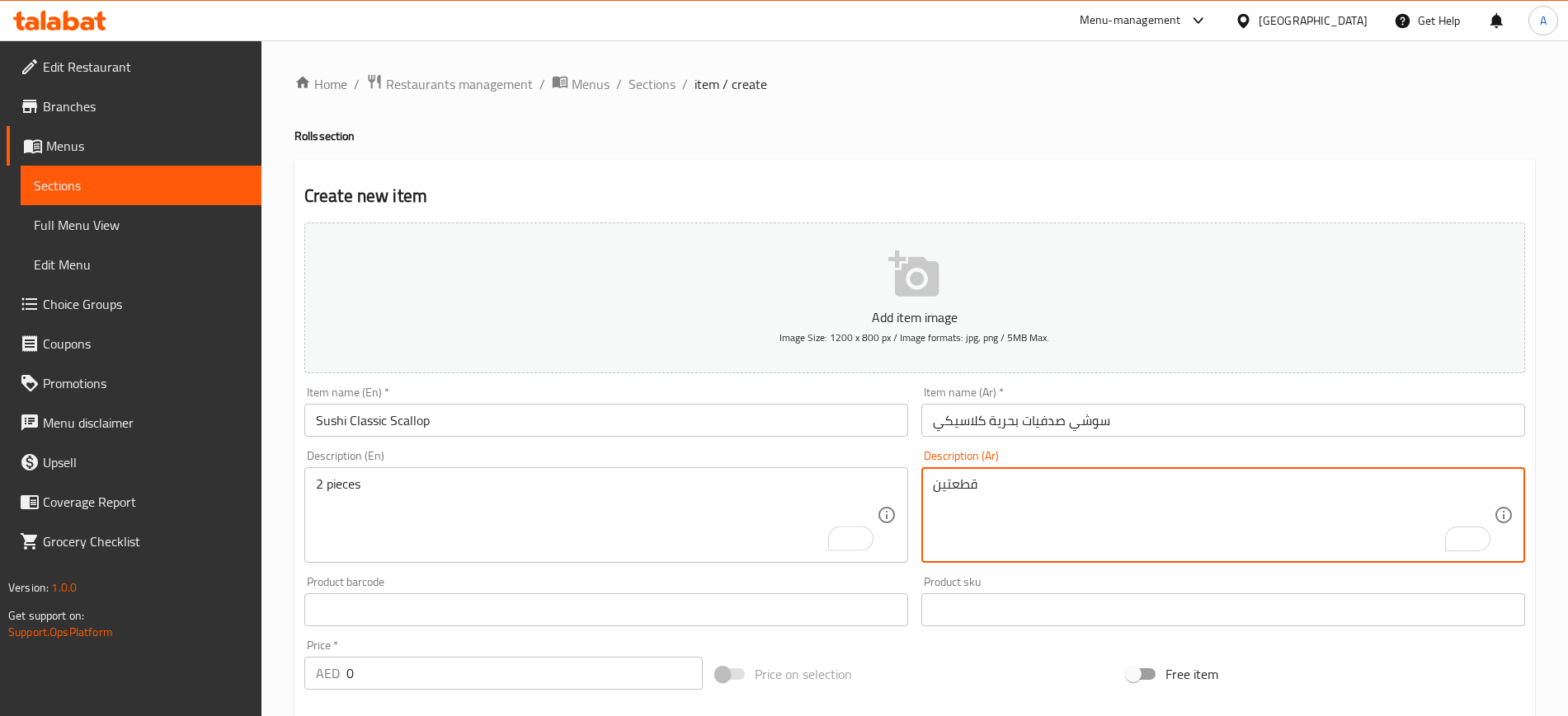
click at [1001, 508] on textarea "قطعتين" at bounding box center [1212, 515] width 561 height 78
type textarea "قطعتين"
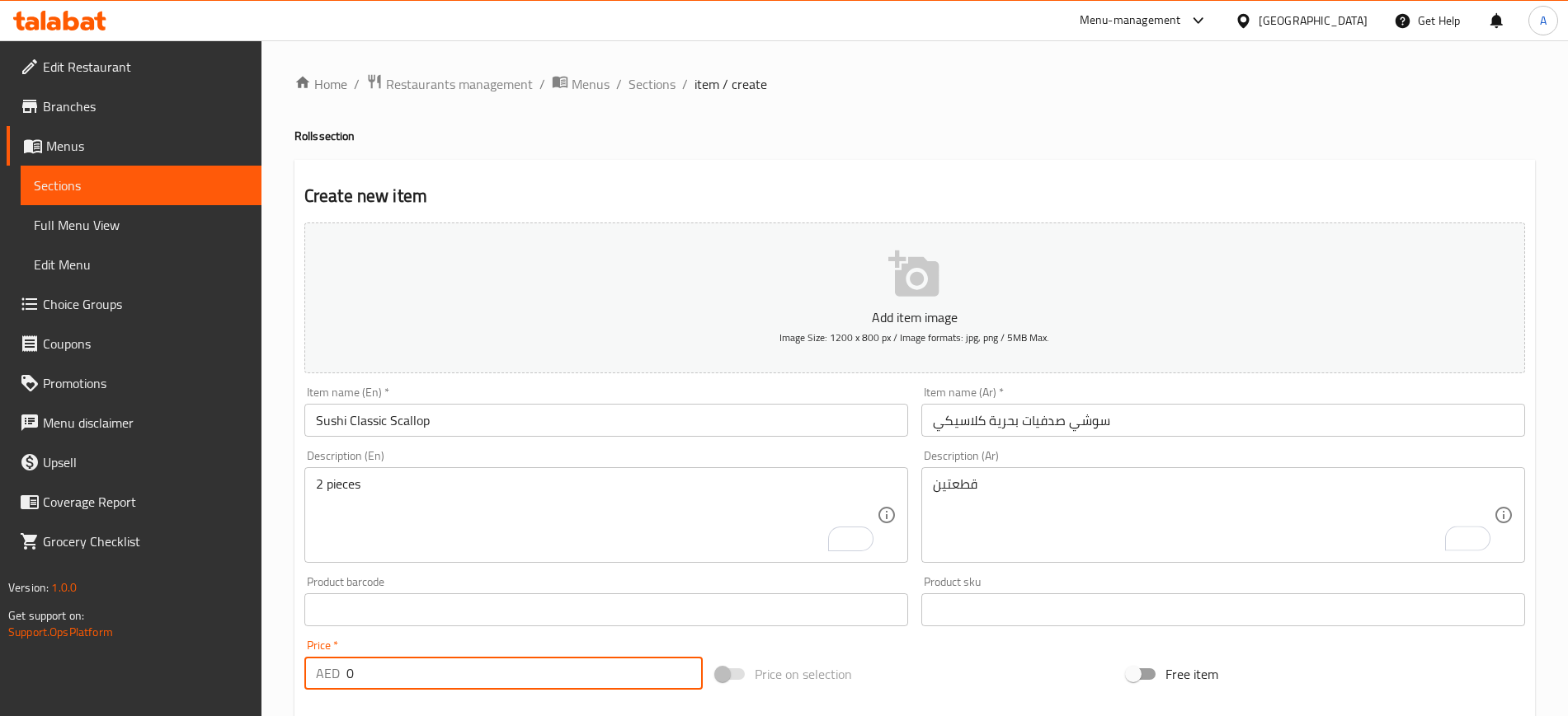
click at [423, 679] on input "0" at bounding box center [525, 673] width 356 height 33
type input "25"
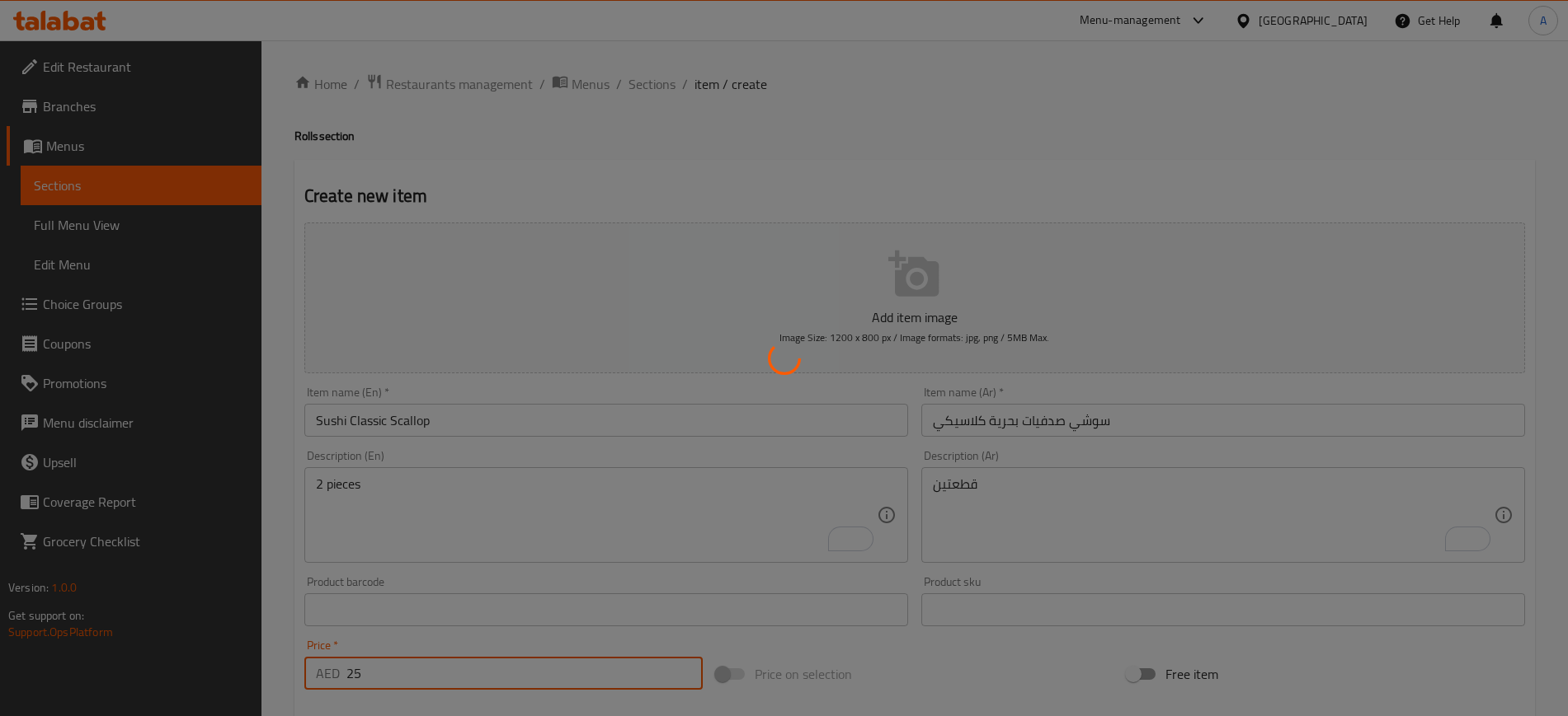
type input "0"
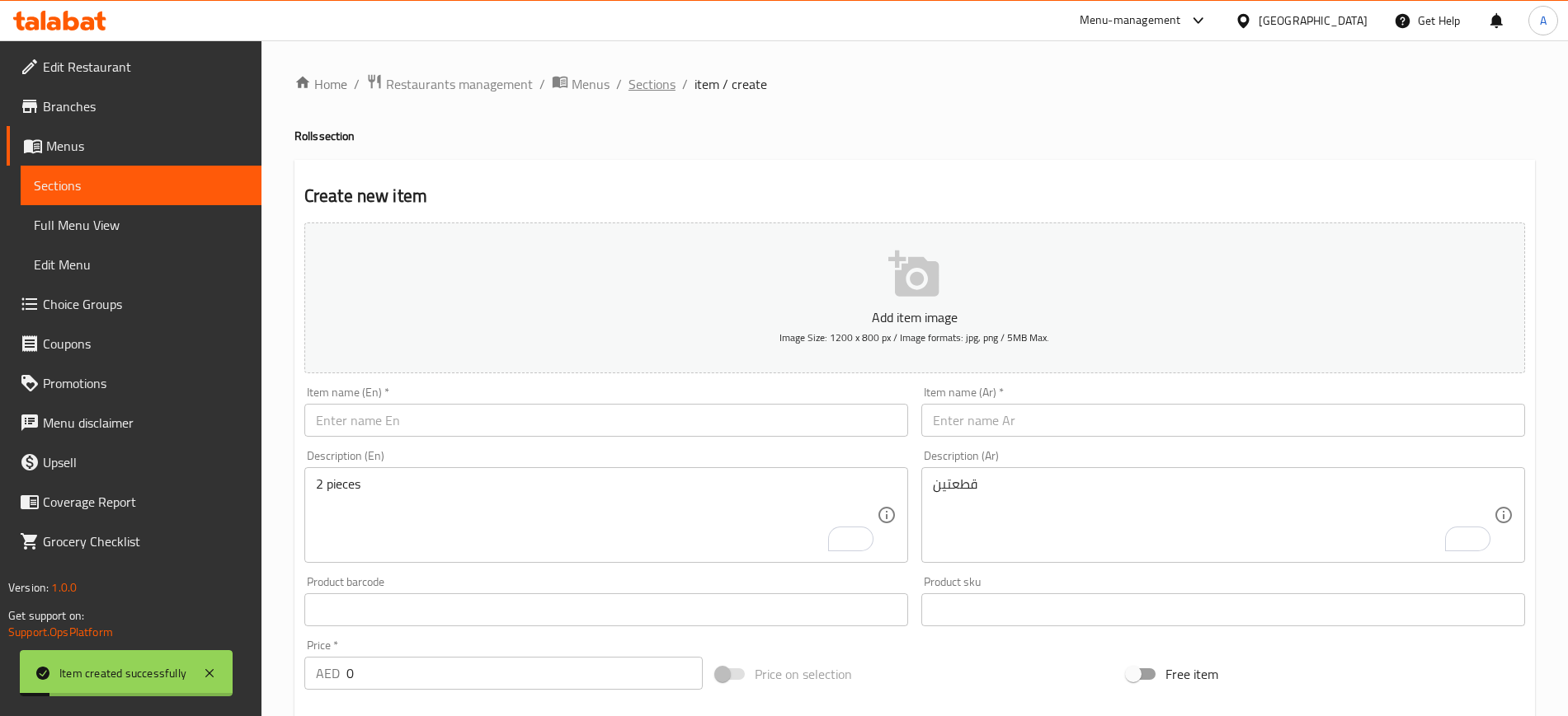
click at [643, 94] on span "Sections" at bounding box center [652, 84] width 47 height 20
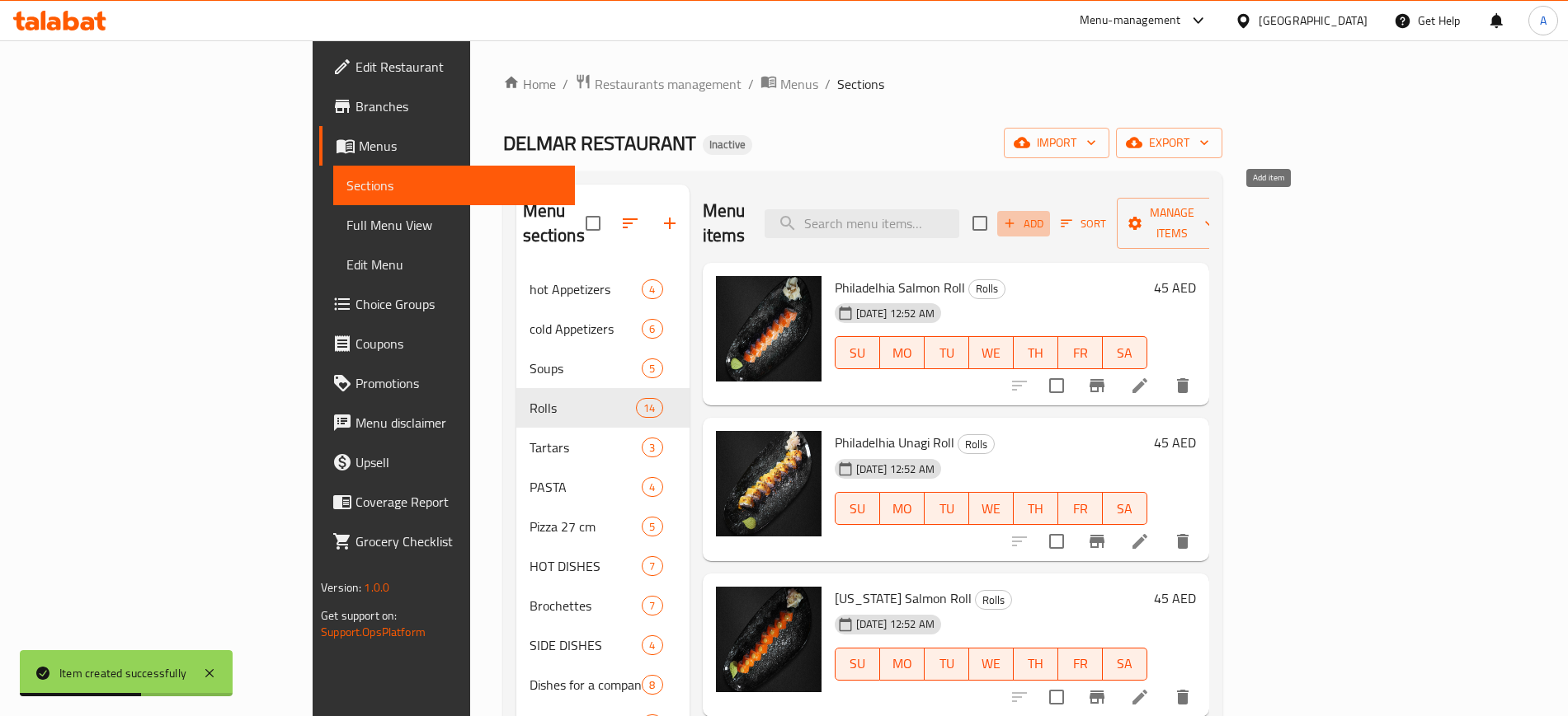
click at [1046, 220] on span "Add" at bounding box center [1023, 223] width 44 height 19
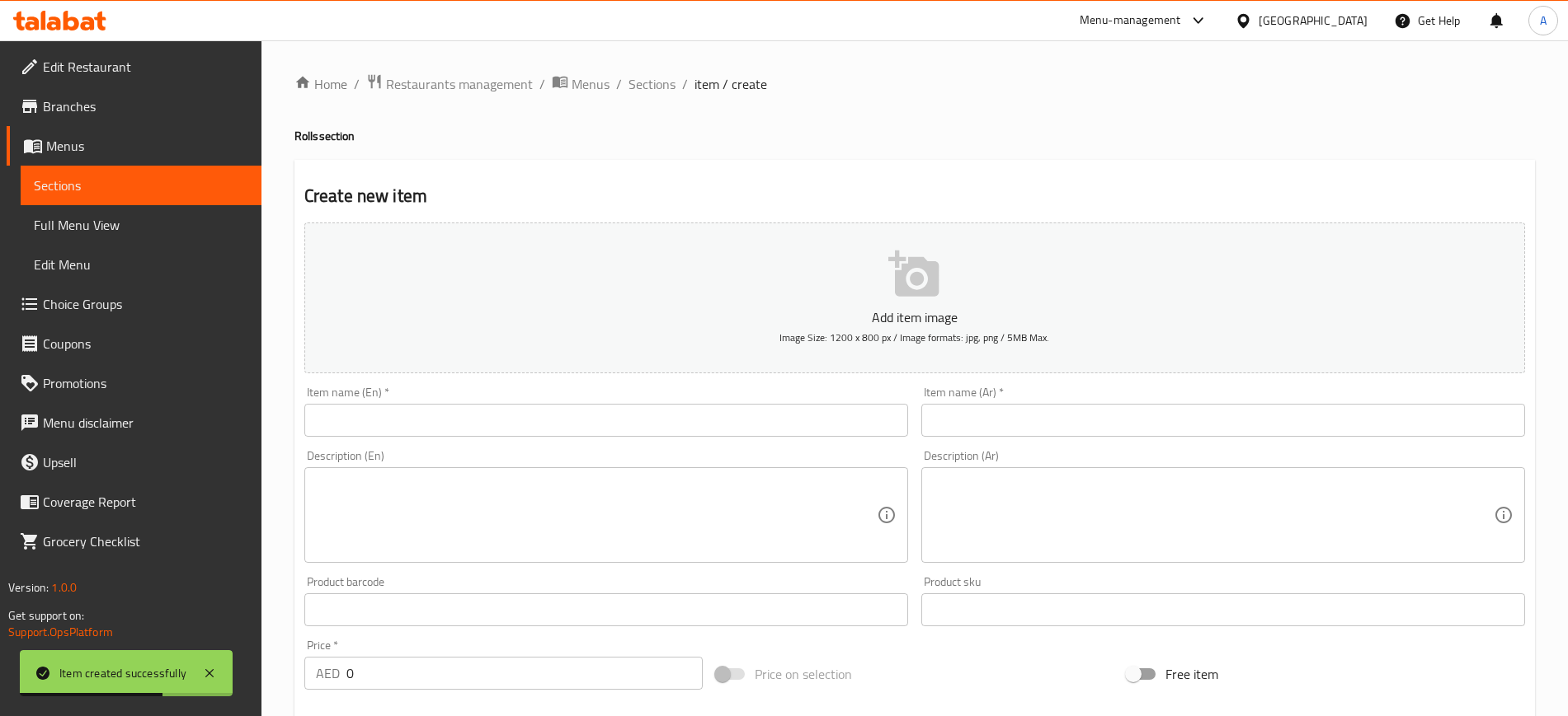
click at [744, 402] on div "Item name (En)   * Item name (En) *" at bounding box center [606, 412] width 604 height 50
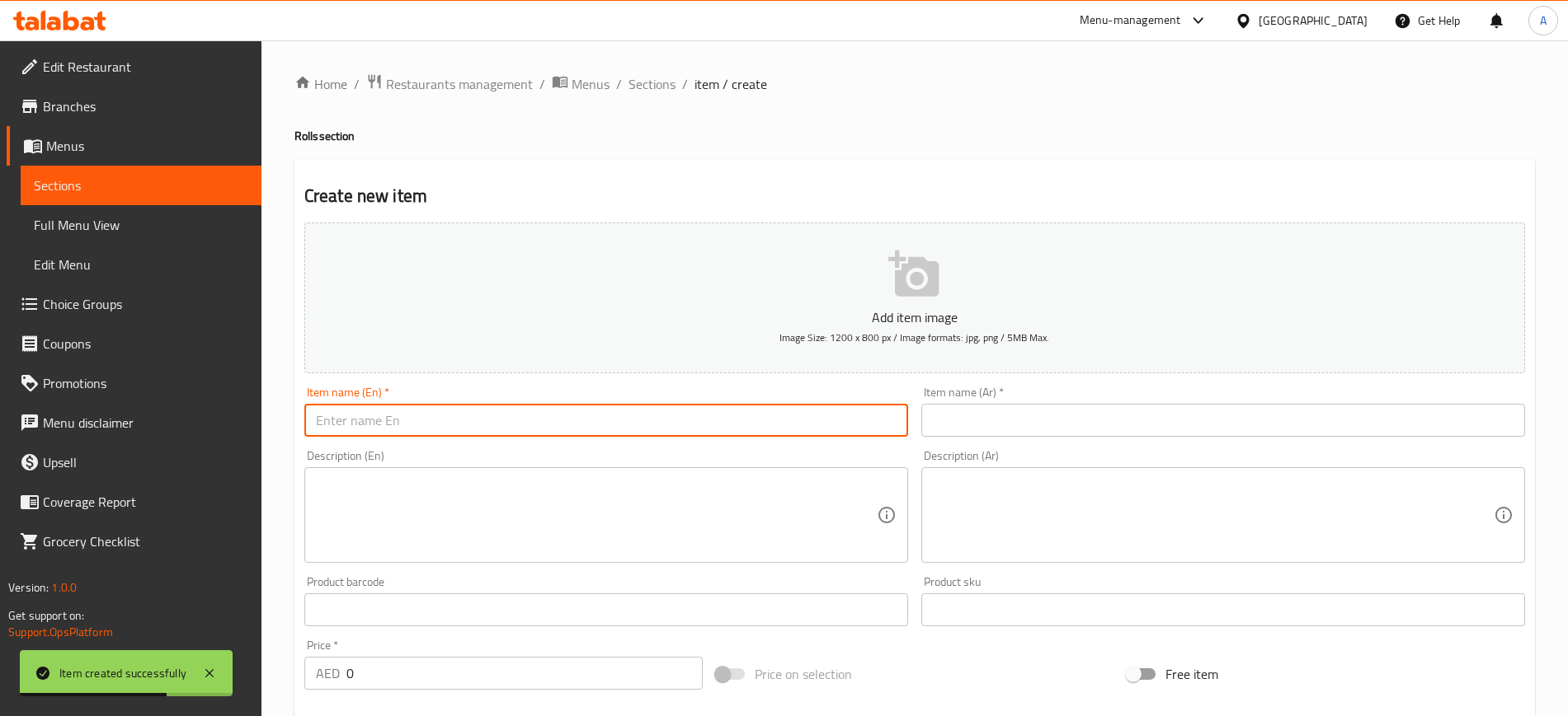
click at [743, 416] on input "text" at bounding box center [606, 420] width 604 height 33
paste input "Sushi Classic Tuna"
type input "Sushi Classic Tuna"
click at [978, 411] on input "text" at bounding box center [1223, 420] width 604 height 33
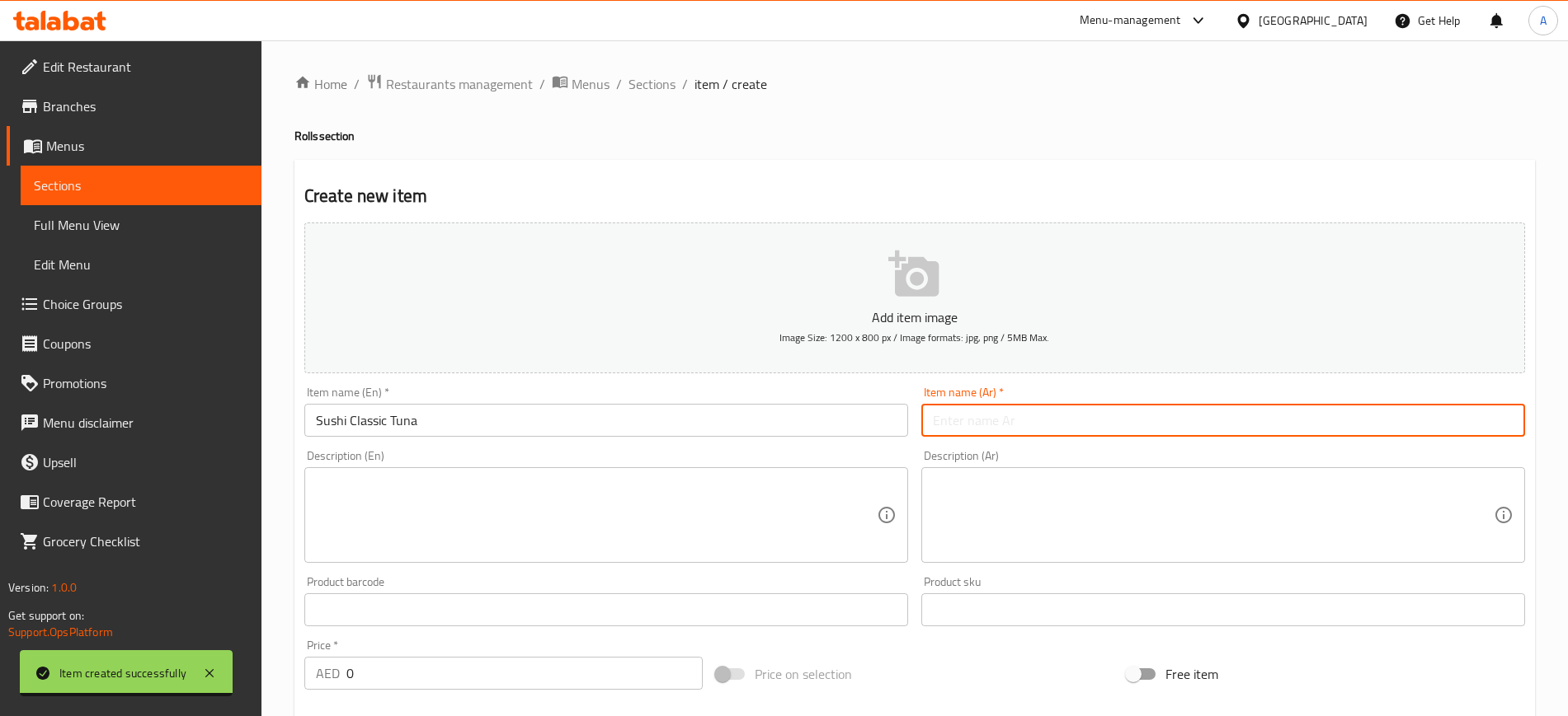
paste input "سوشي تونة كلاسيكي"
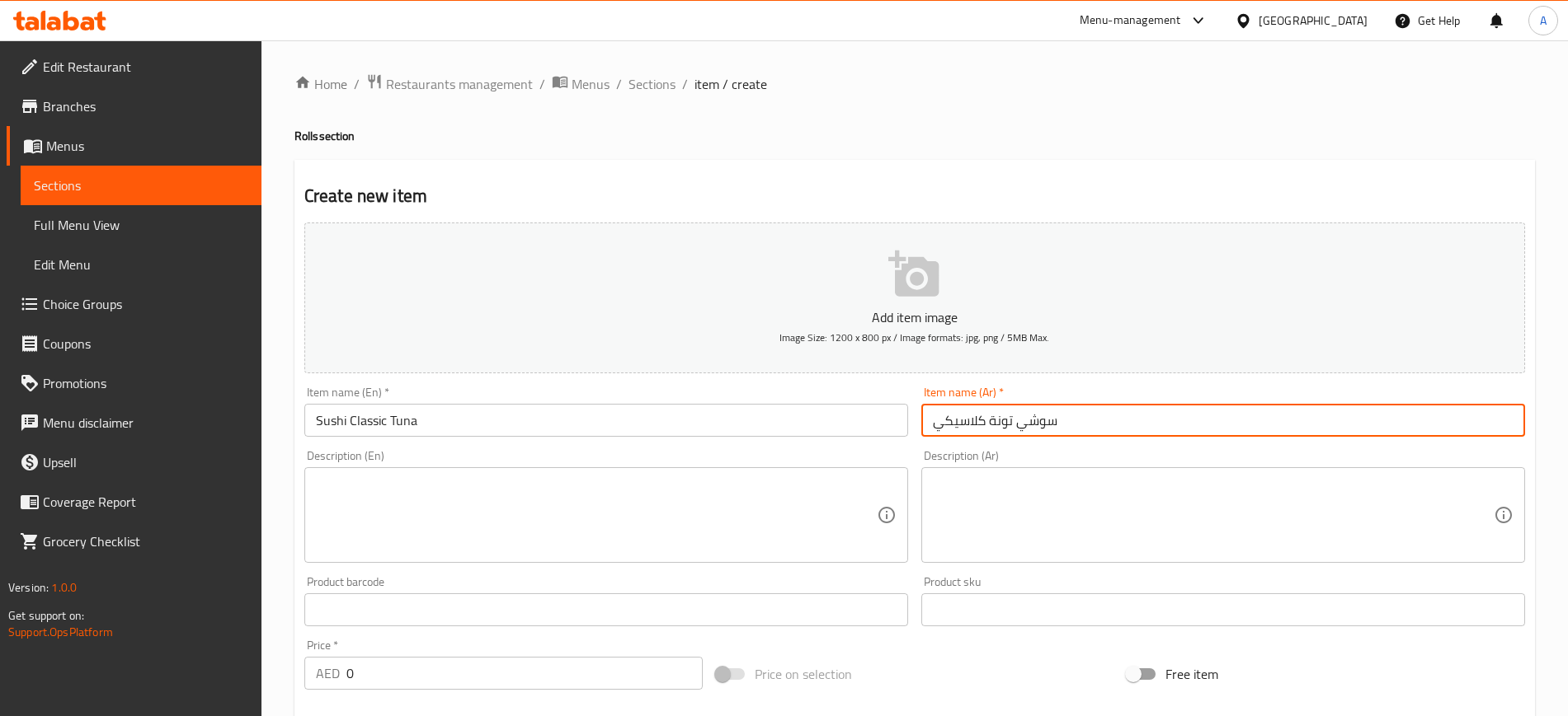
type input "سوشي تونة كلاسيكي"
click at [591, 517] on textarea at bounding box center [596, 515] width 561 height 78
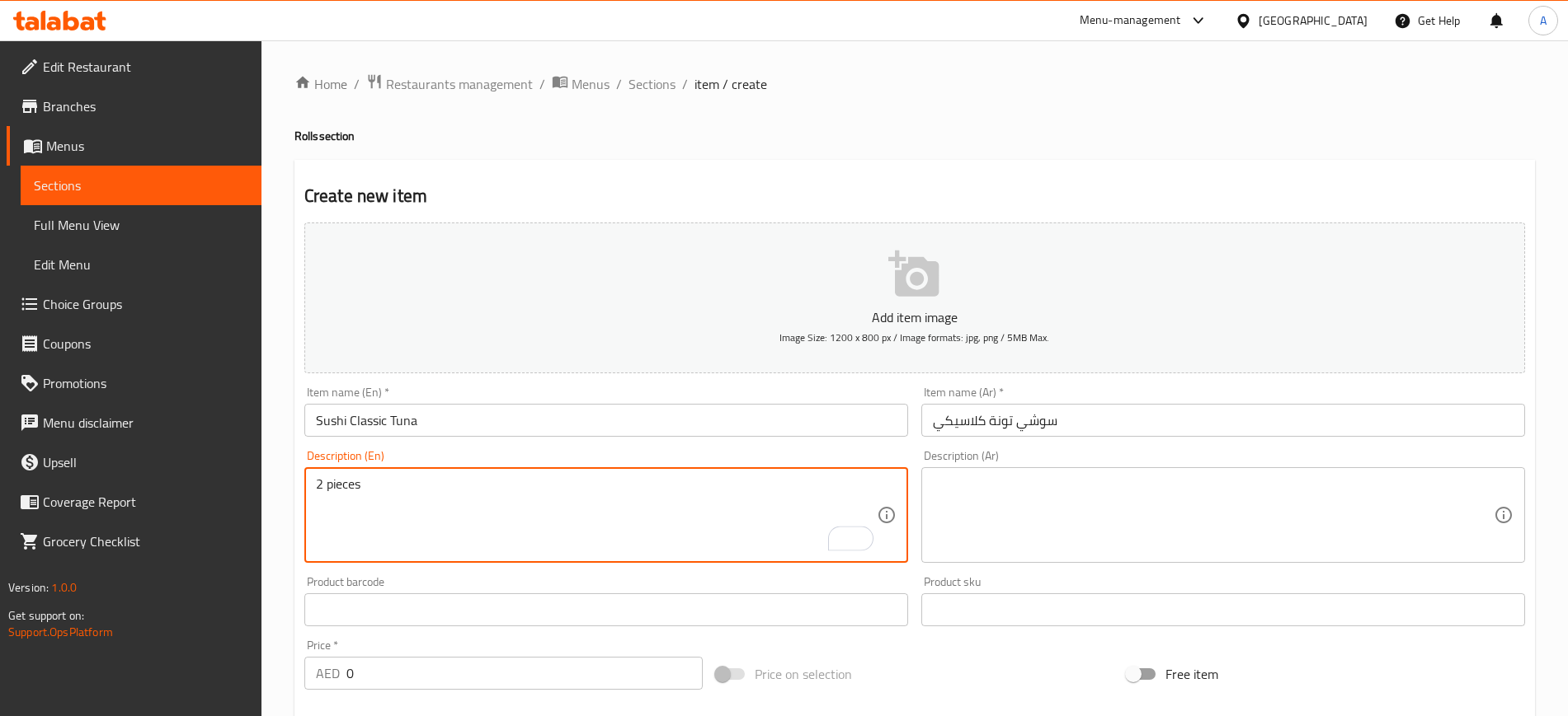
type textarea "2 pieces"
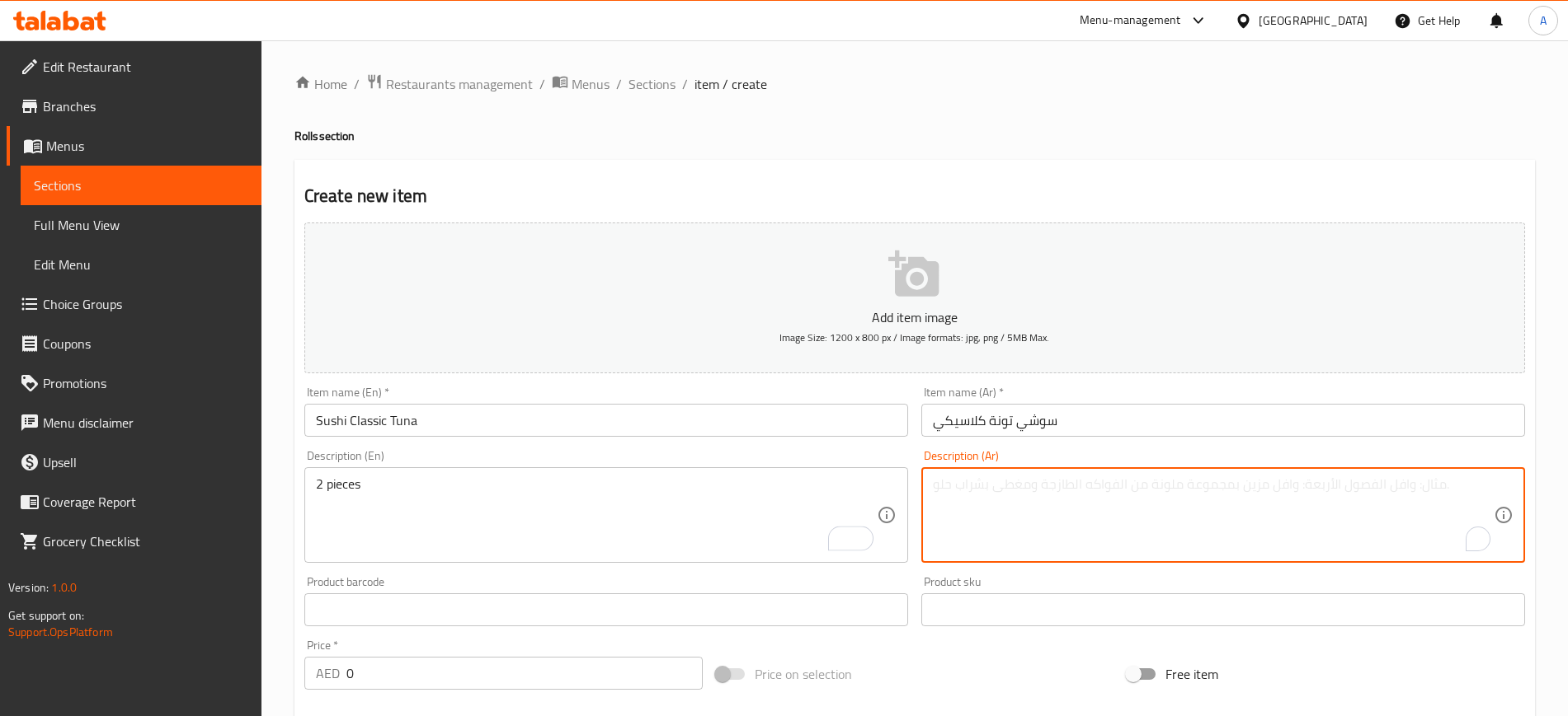
click at [1012, 541] on textarea "To enrich screen reader interactions, please activate Accessibility in Grammarl…" at bounding box center [1212, 515] width 561 height 78
type textarea "قطعتين"
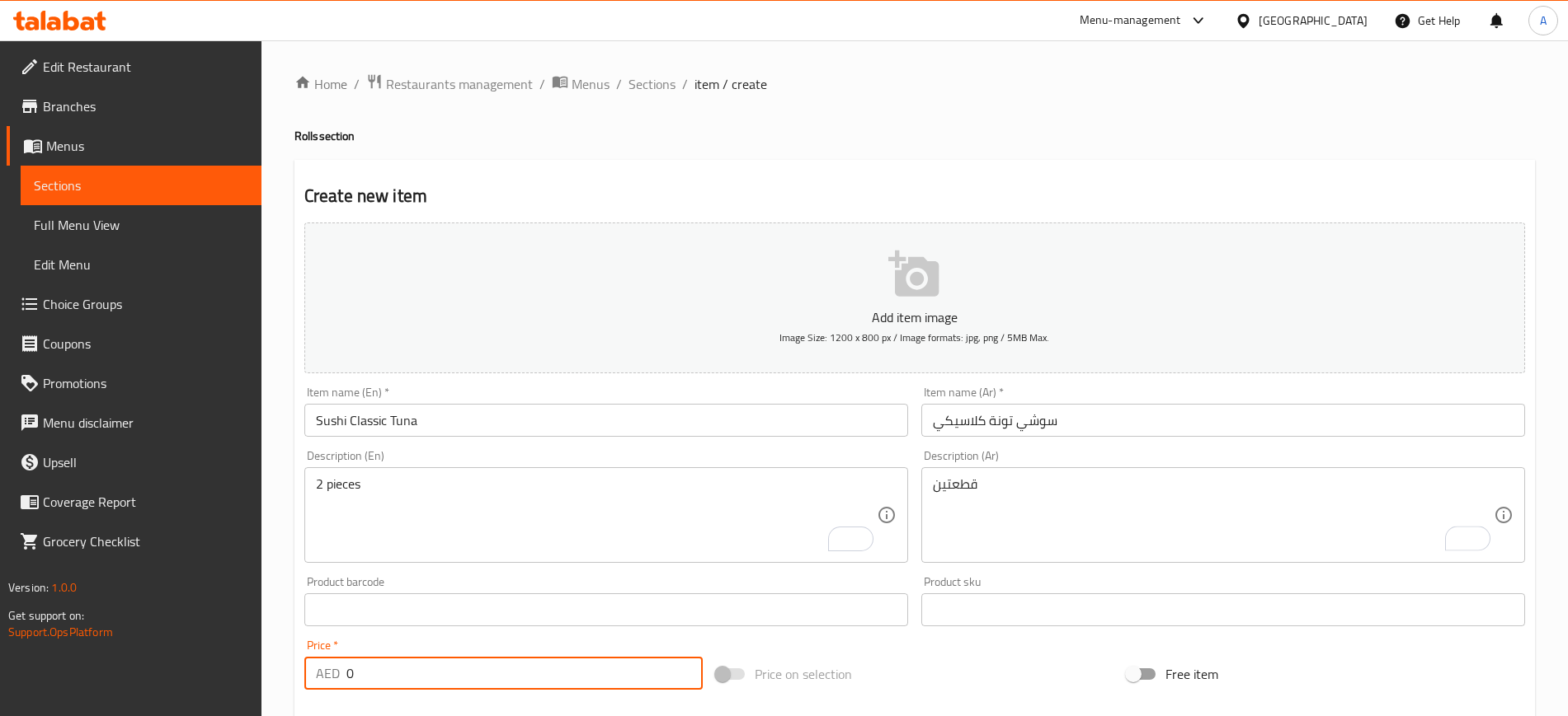
click at [372, 672] on input "0" at bounding box center [525, 673] width 356 height 33
type input "25"
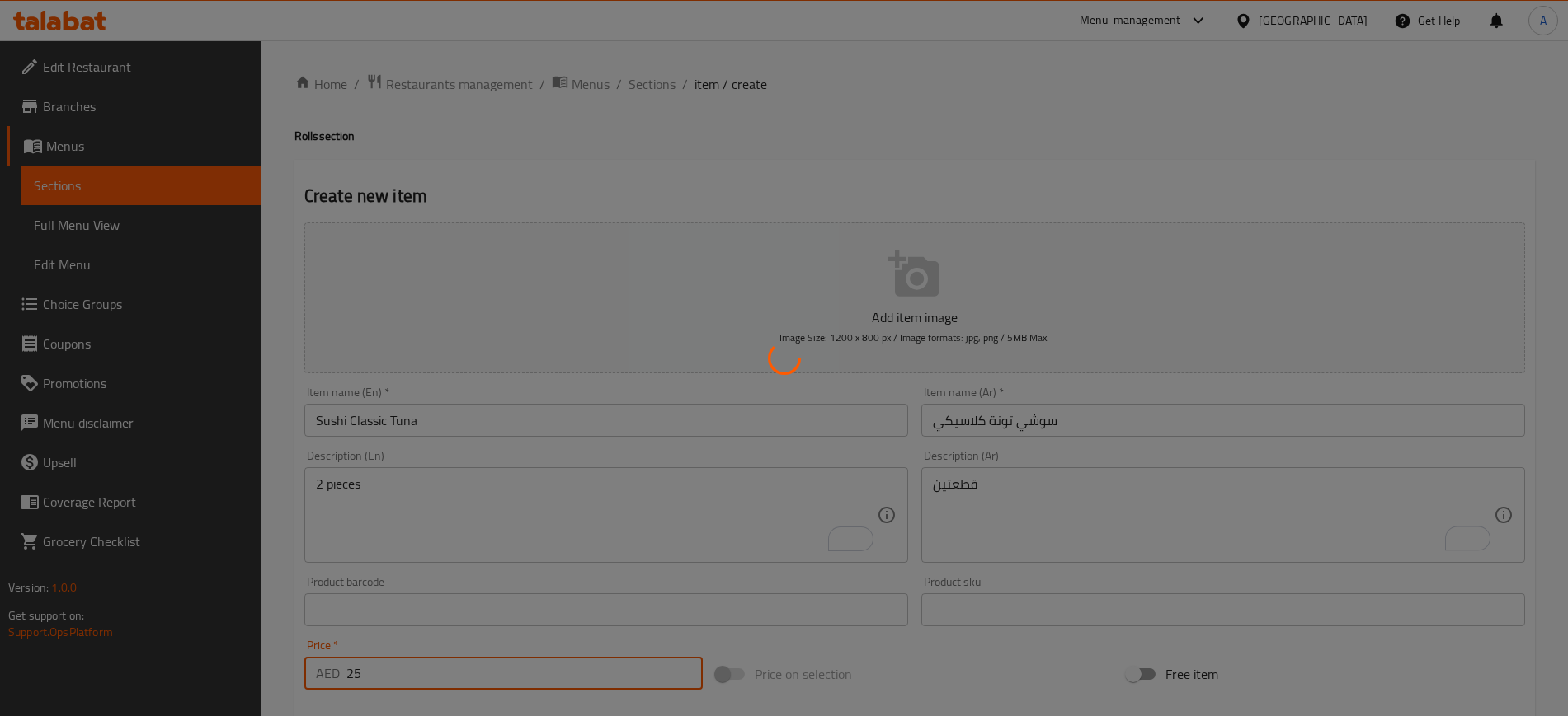
type input "0"
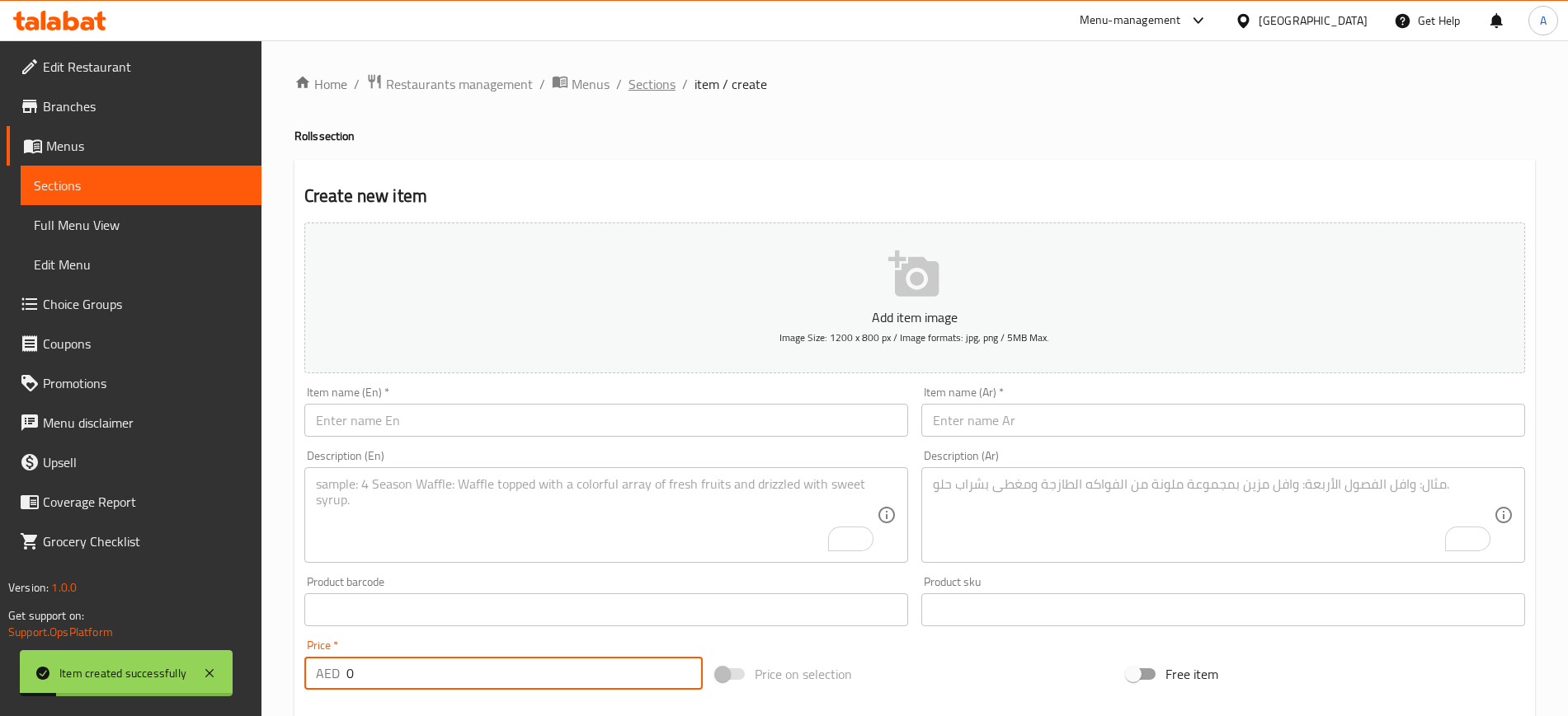
click at [639, 74] on span "Sections" at bounding box center [652, 84] width 47 height 20
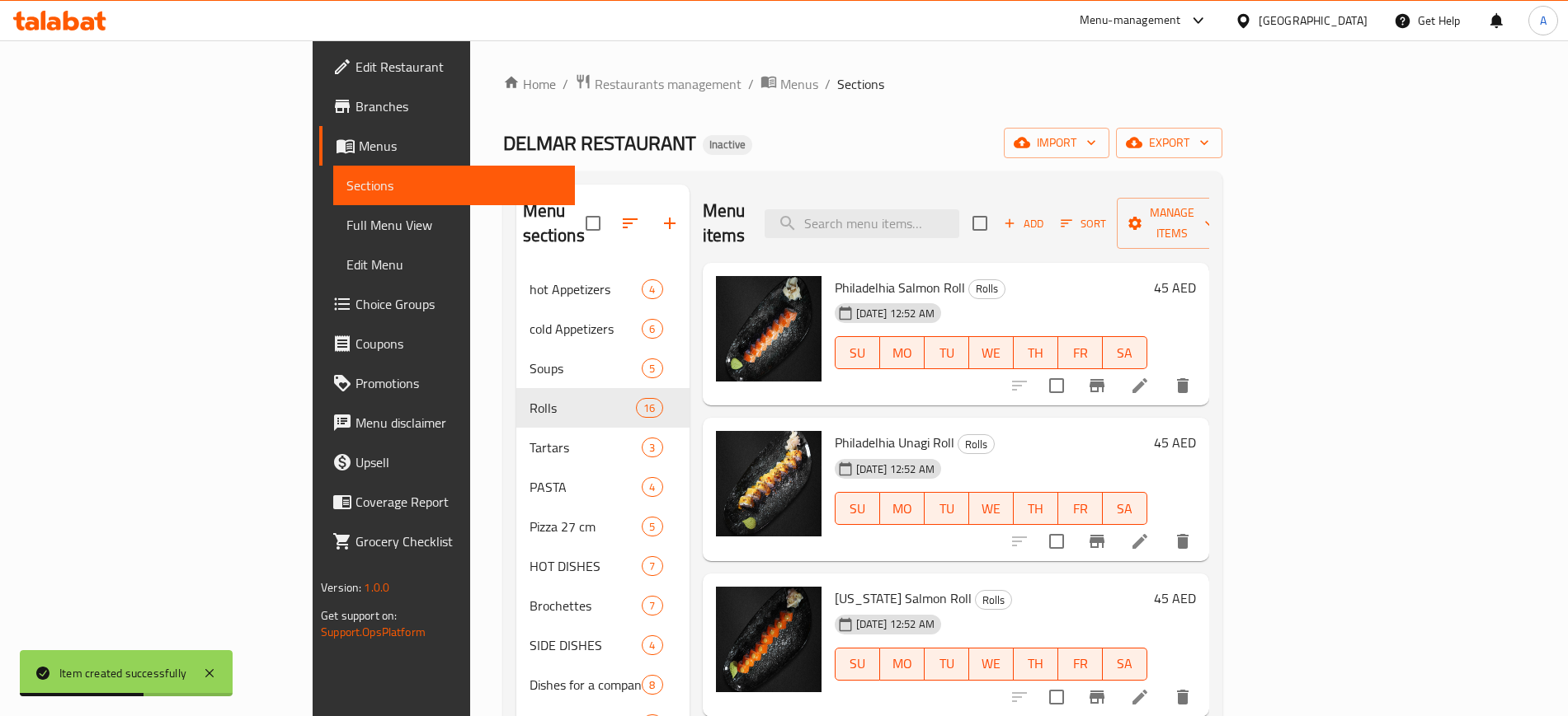
click at [1084, 170] on div "Home / Restaurants management / Menus / Sections DELMAR RESTAURANT Inactive imp…" at bounding box center [862, 494] width 719 height 841
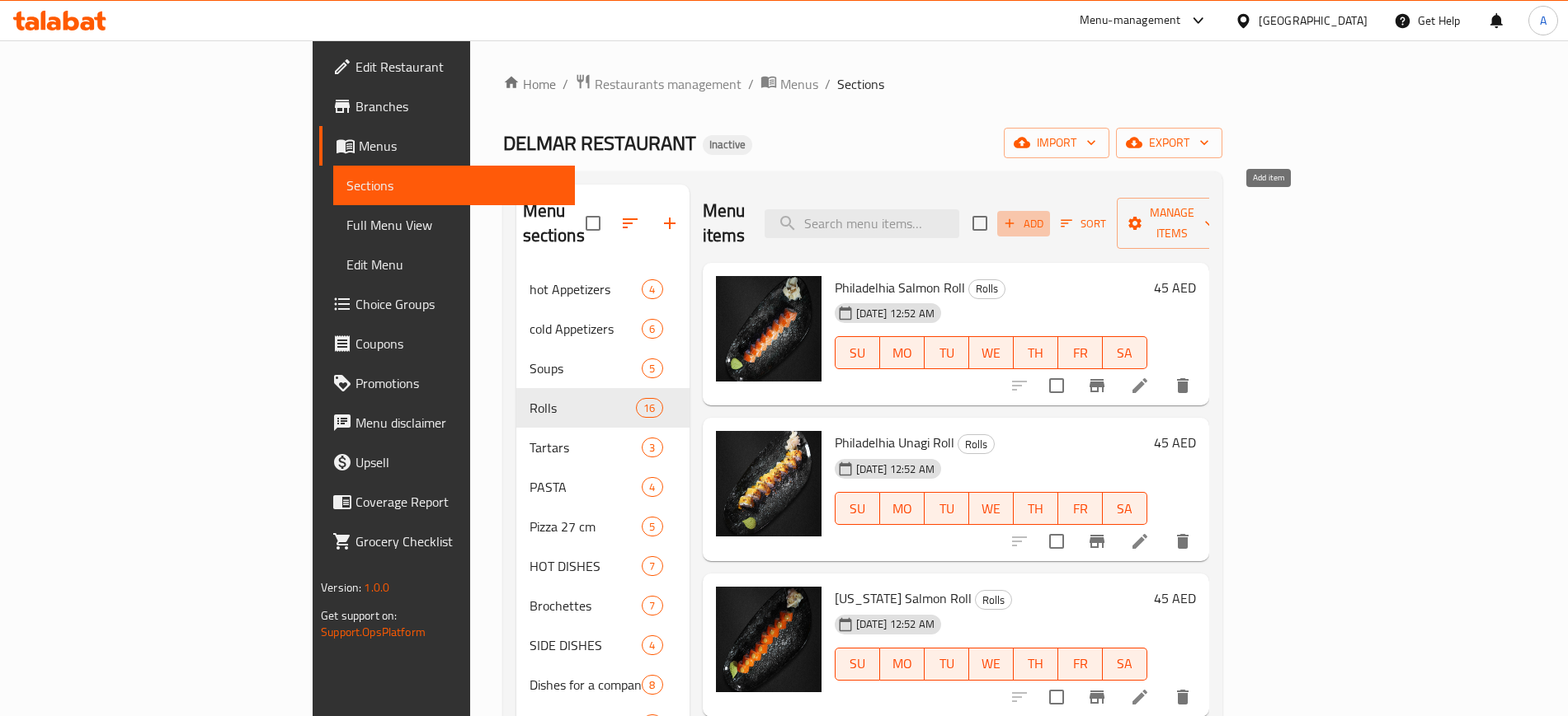
click at [1046, 214] on span "Add" at bounding box center [1023, 223] width 44 height 19
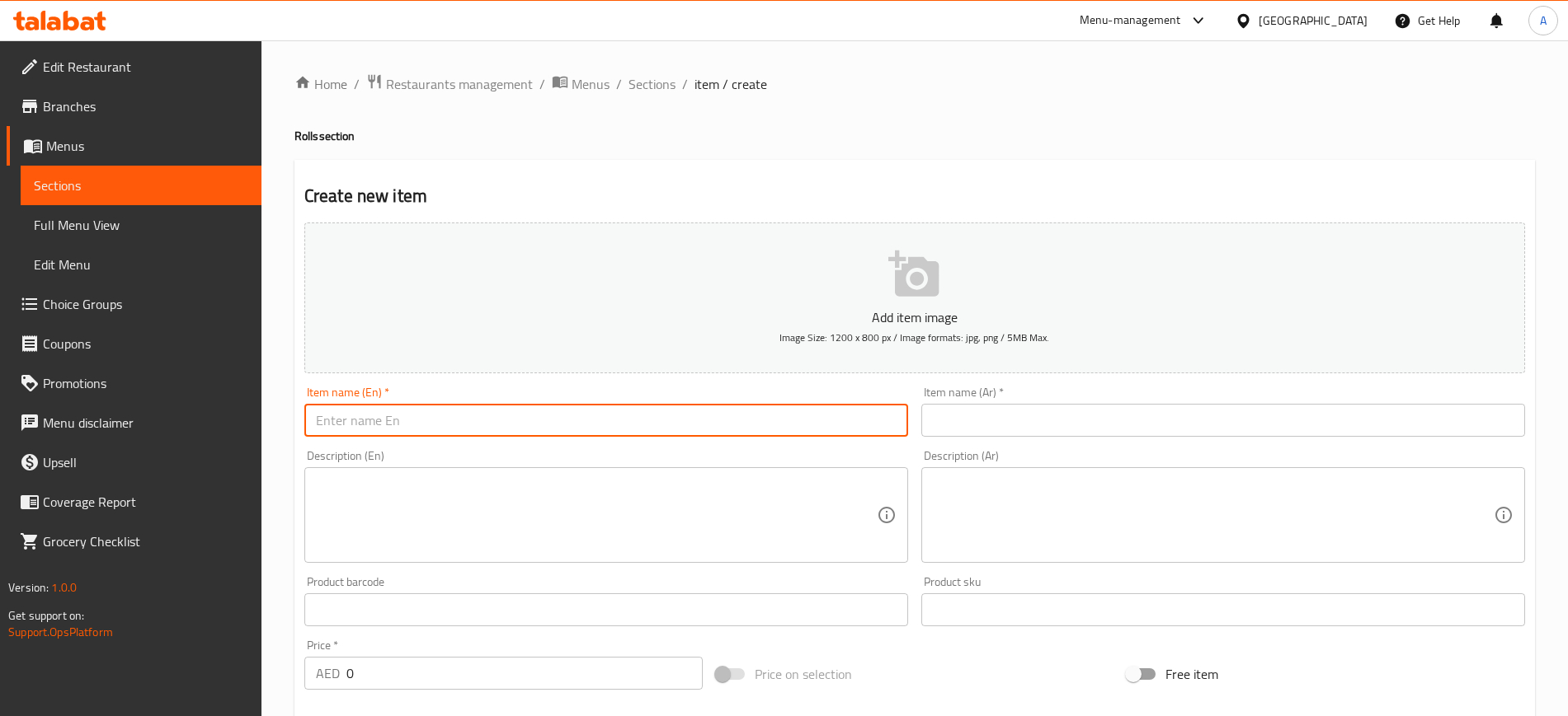
click at [495, 434] on input "text" at bounding box center [606, 420] width 604 height 33
paste input "Baked Sushi Salmon"
type input "Baked Sushi Salmon"
click at [1061, 431] on input "text" at bounding box center [1223, 420] width 604 height 33
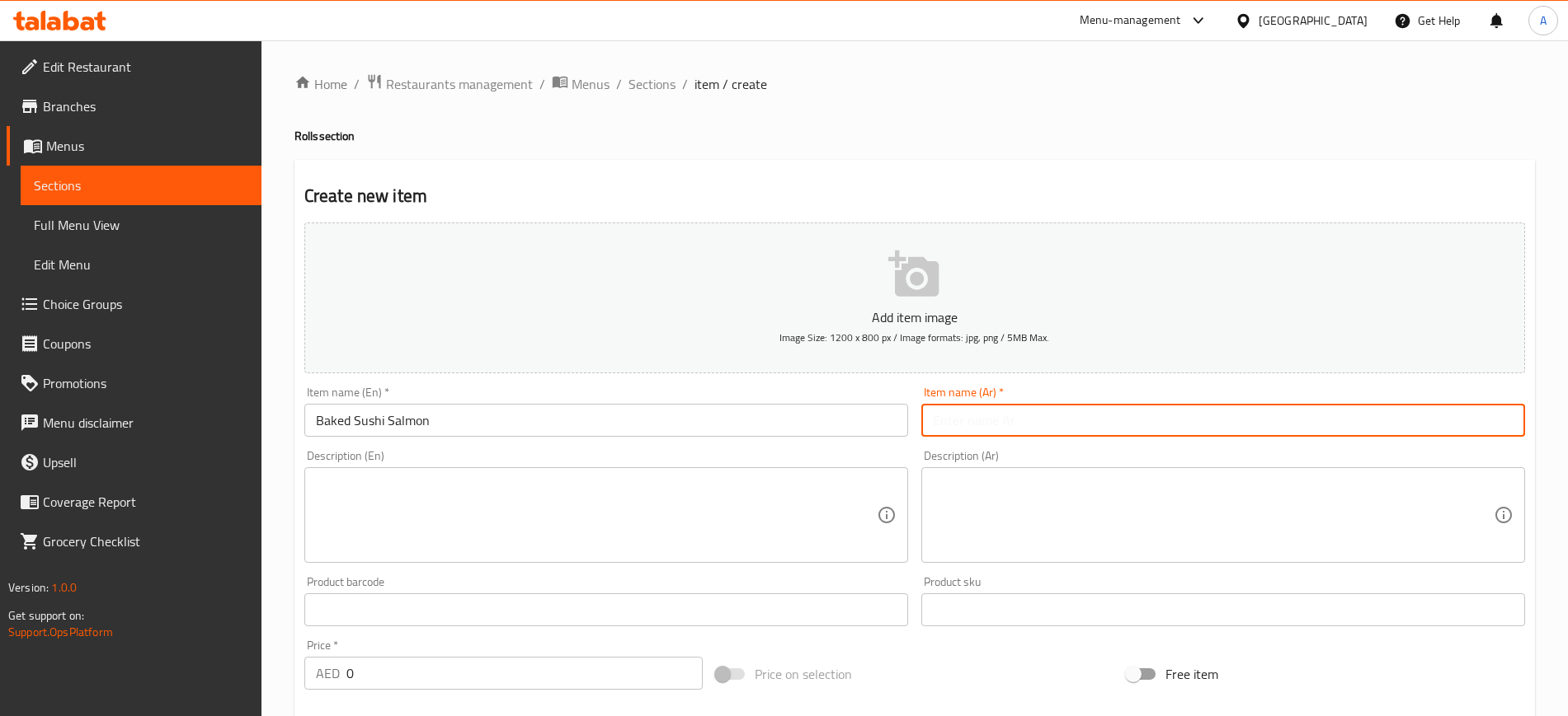
paste input "سمك السلمون السوشي المخبوز"
click at [1093, 422] on input "سمك السلمون السوشي المخبوز" at bounding box center [1223, 420] width 604 height 33
click at [1069, 420] on input "السلمون السوشي المخبوز" at bounding box center [1223, 420] width 604 height 33
click at [1020, 418] on input "سلمون السوشي المخبوز" at bounding box center [1223, 420] width 604 height 33
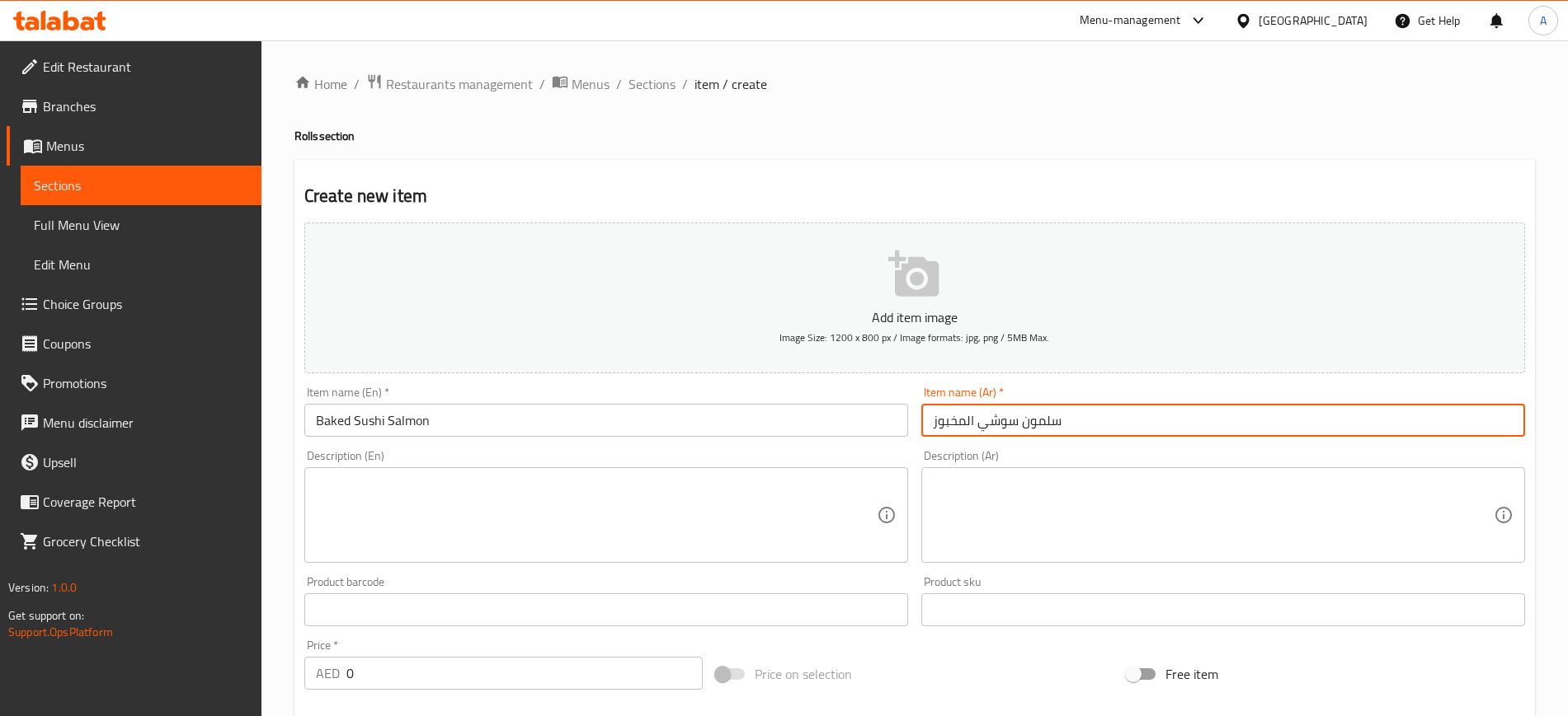
click at [963, 419] on input "سلمون سوشي المخبوز" at bounding box center [1223, 420] width 604 height 33
type input "سلمون سوشي مخبوز"
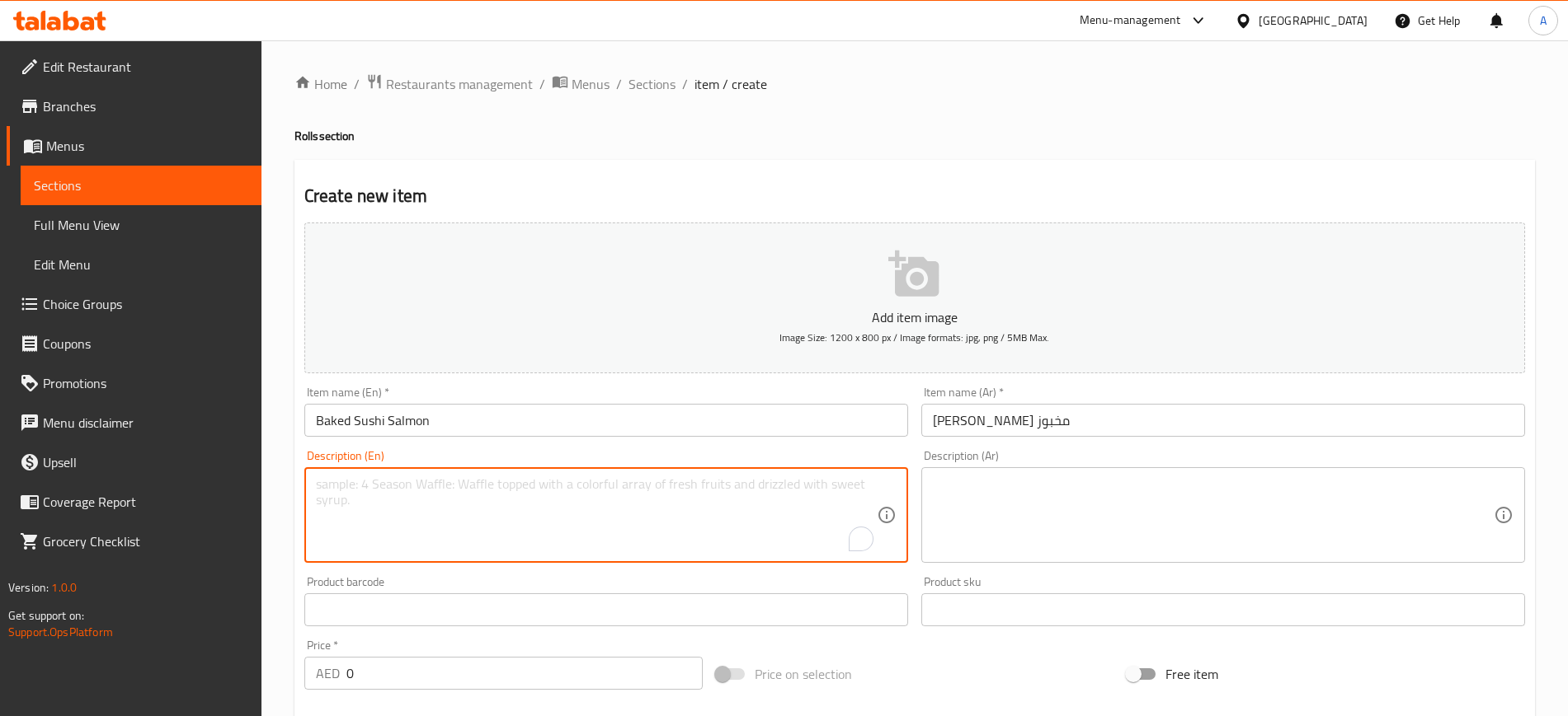
click at [725, 478] on textarea "To enrich screen reader interactions, please activate Accessibility in Grammarl…" at bounding box center [596, 515] width 561 height 78
type textarea "2 pieces"
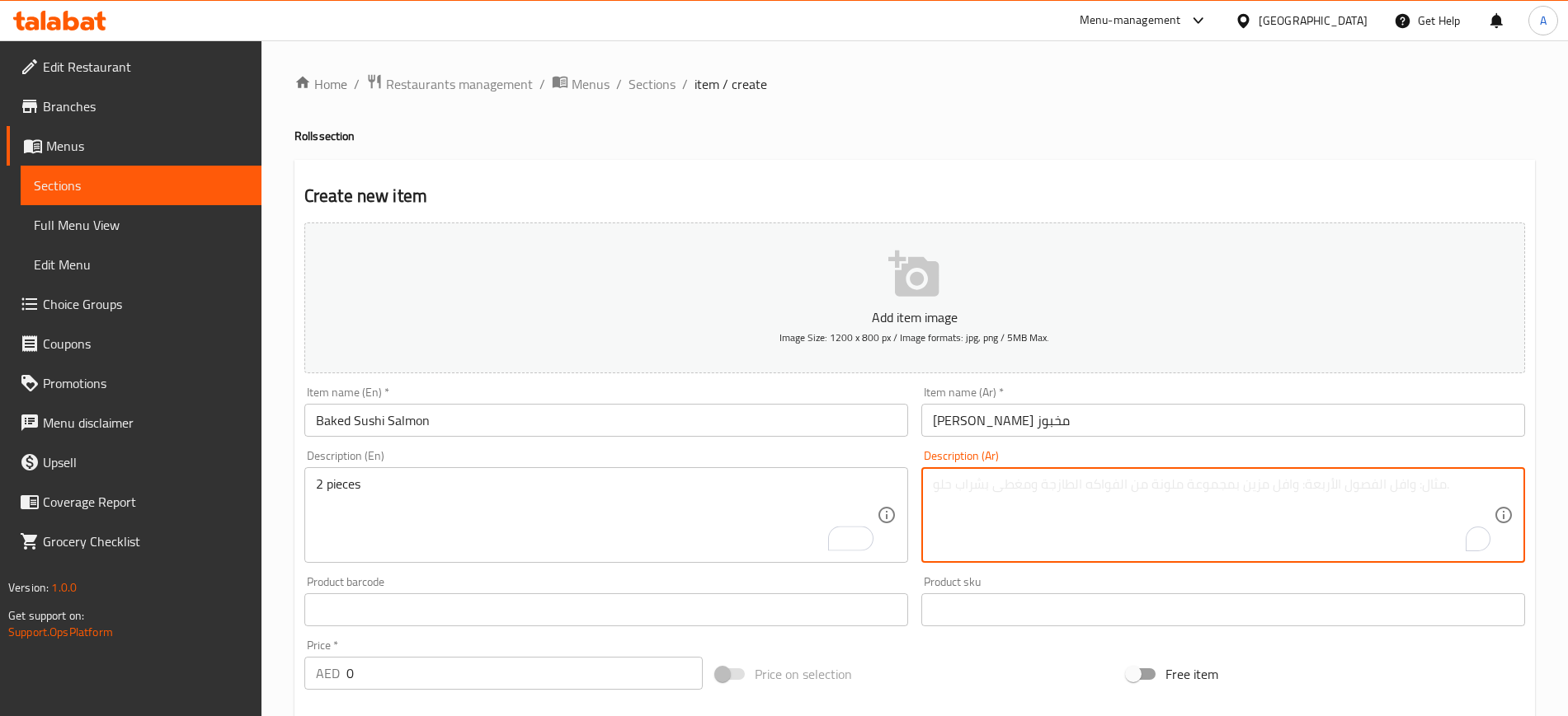
click at [1102, 517] on textarea "To enrich screen reader interactions, please activate Accessibility in Grammarl…" at bounding box center [1212, 515] width 561 height 78
type textarea "قطعتين"
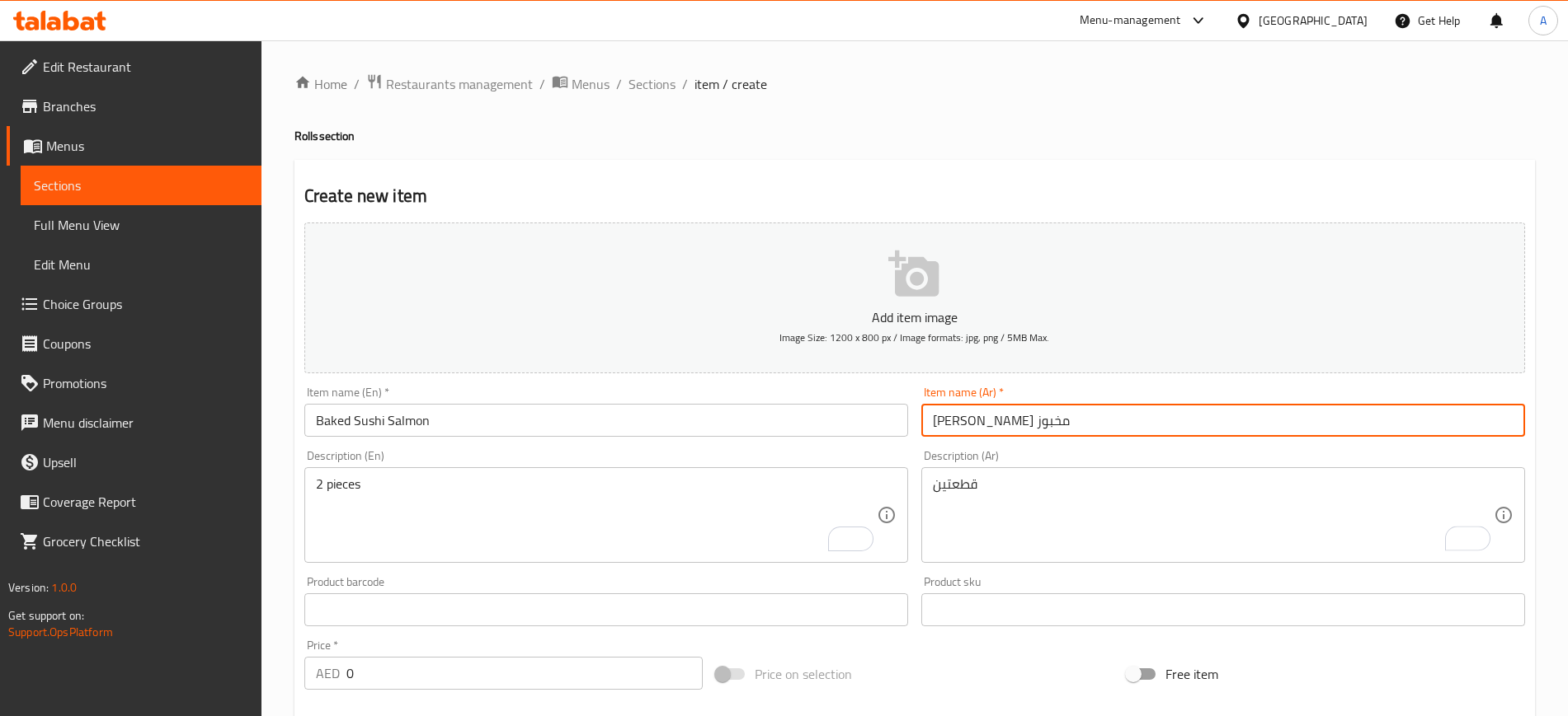
click at [1089, 423] on input "سلمون سوشي مخبوز" at bounding box center [1223, 420] width 604 height 33
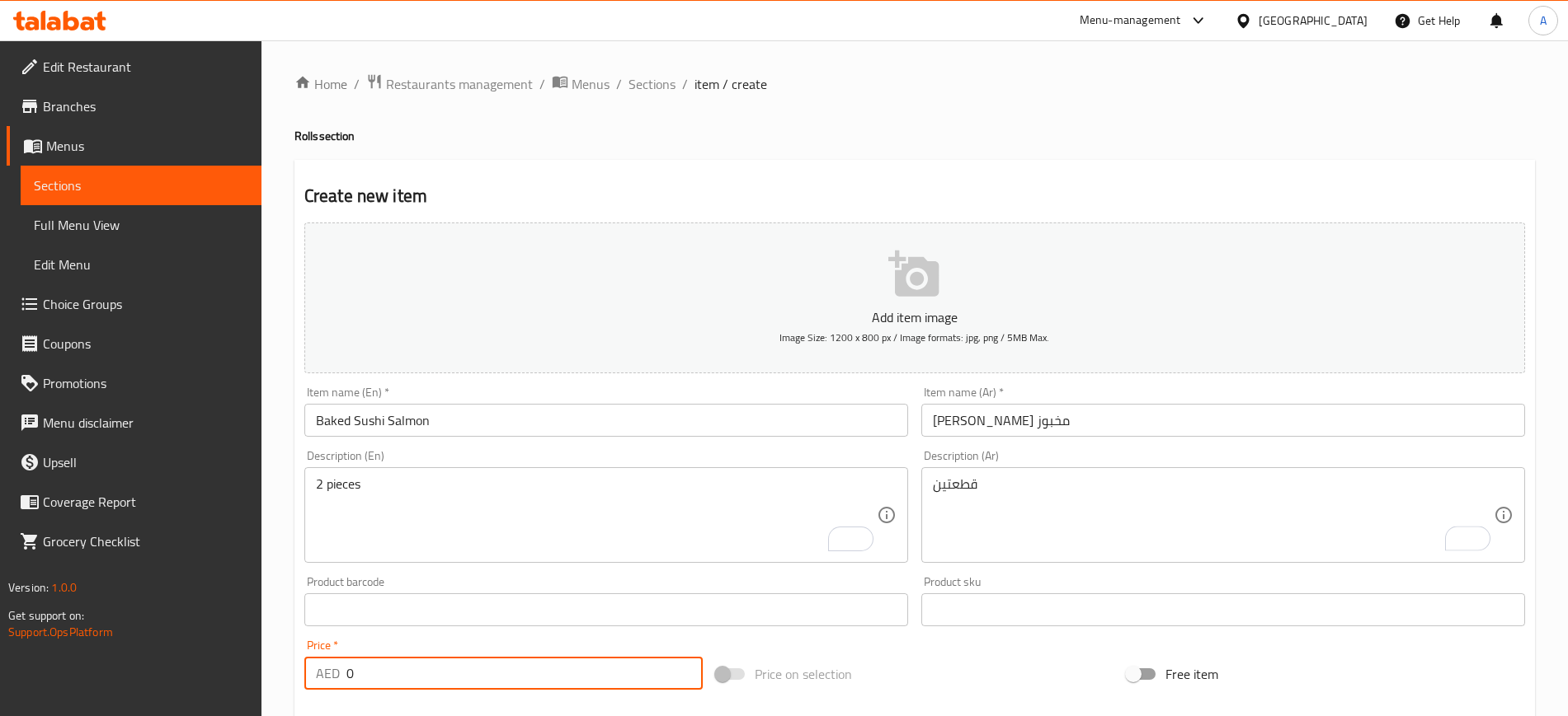
click at [500, 676] on input "0" at bounding box center [525, 673] width 356 height 33
type input "25"
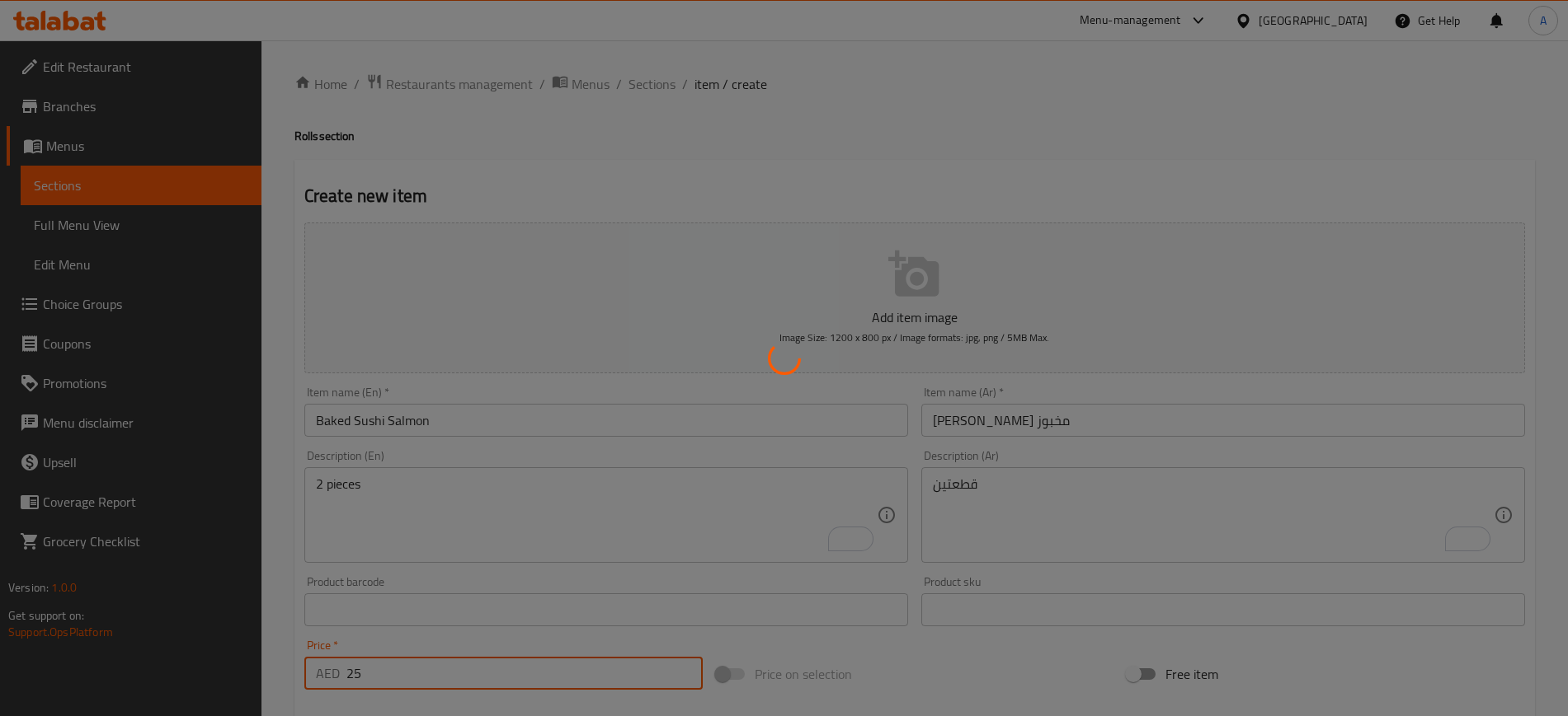
type input "0"
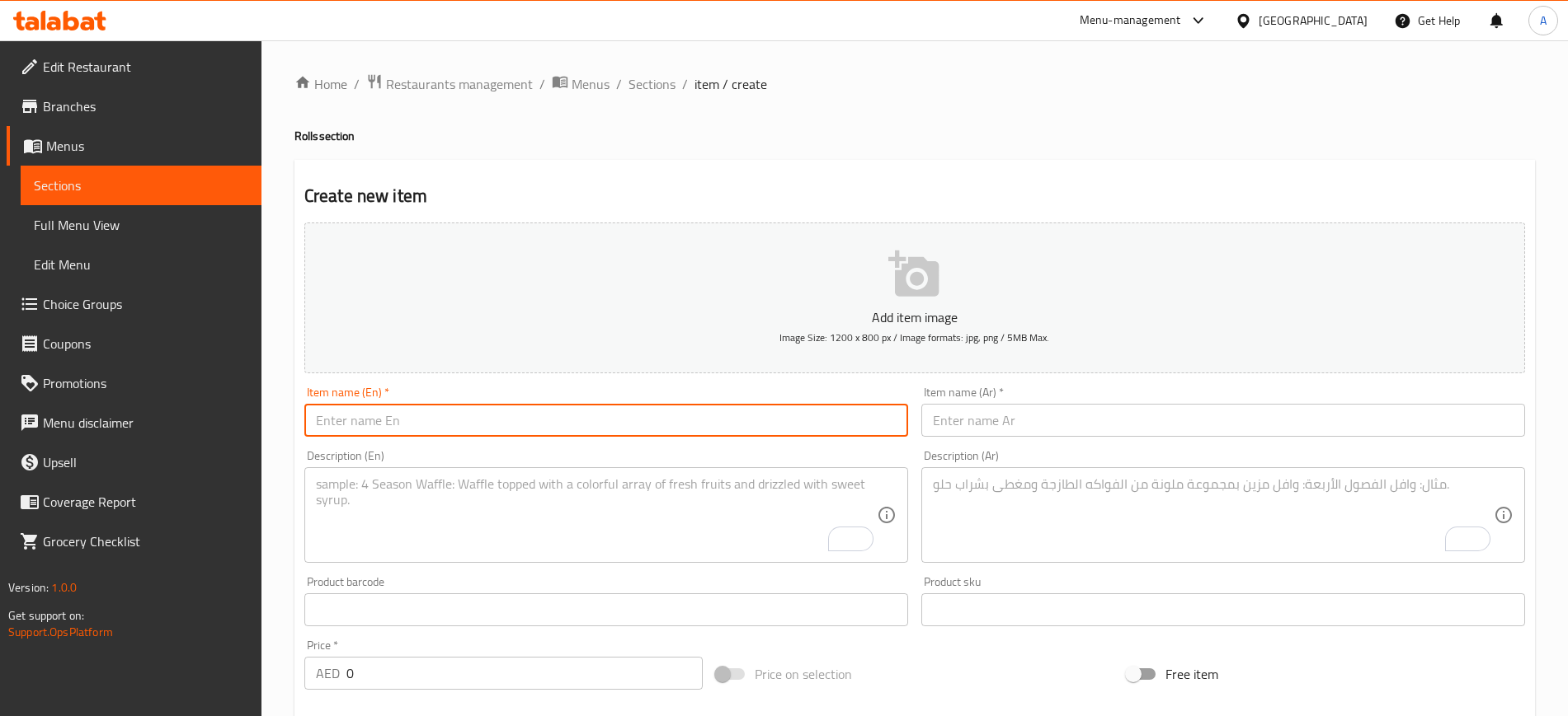
click at [862, 417] on input "text" at bounding box center [606, 420] width 604 height 33
paste input "Baked Sushi Unagi"
type input "Baked Sushi Unagi"
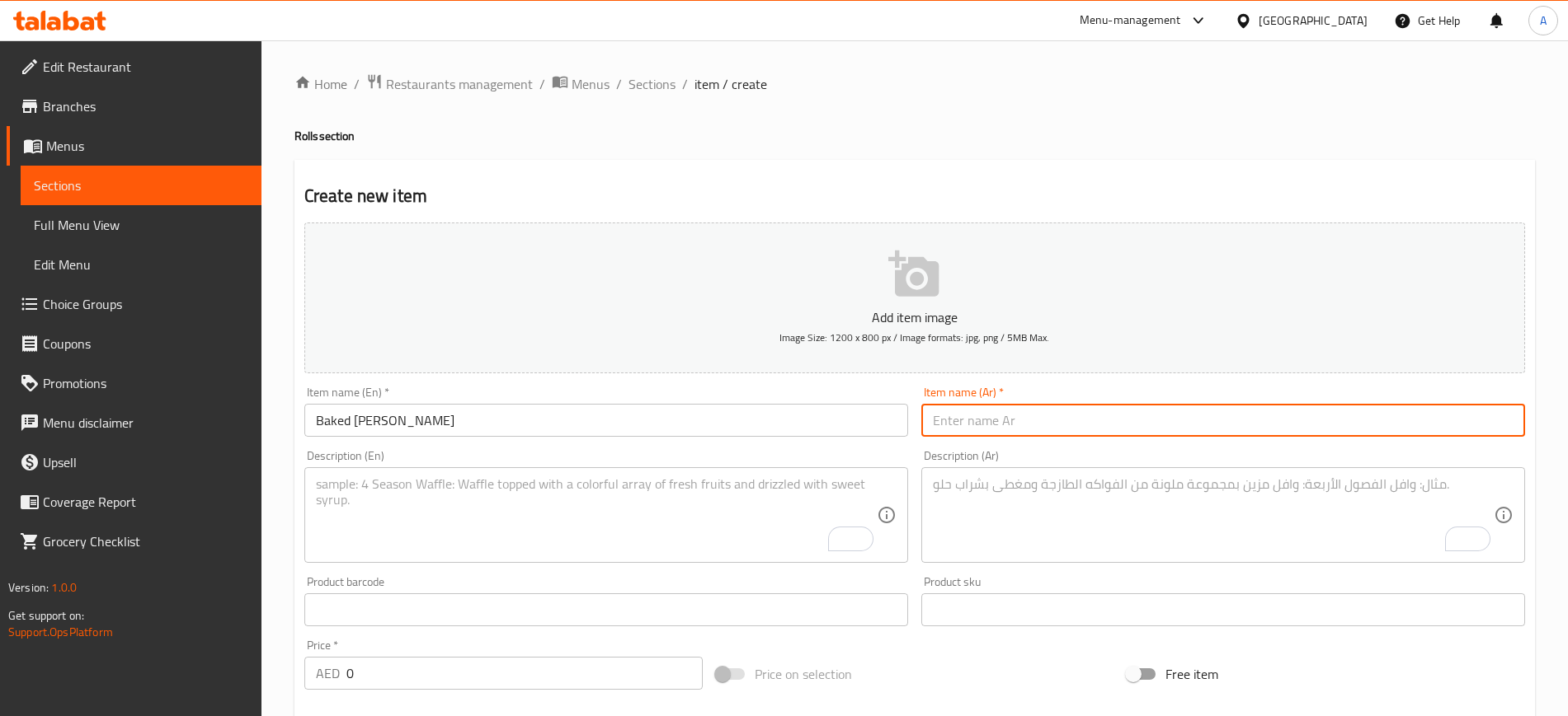
click at [973, 412] on input "text" at bounding box center [1223, 420] width 604 height 33
paste input "أوناجي السوشي المخبوز"
type input "أوناجي السوشي المخبوز"
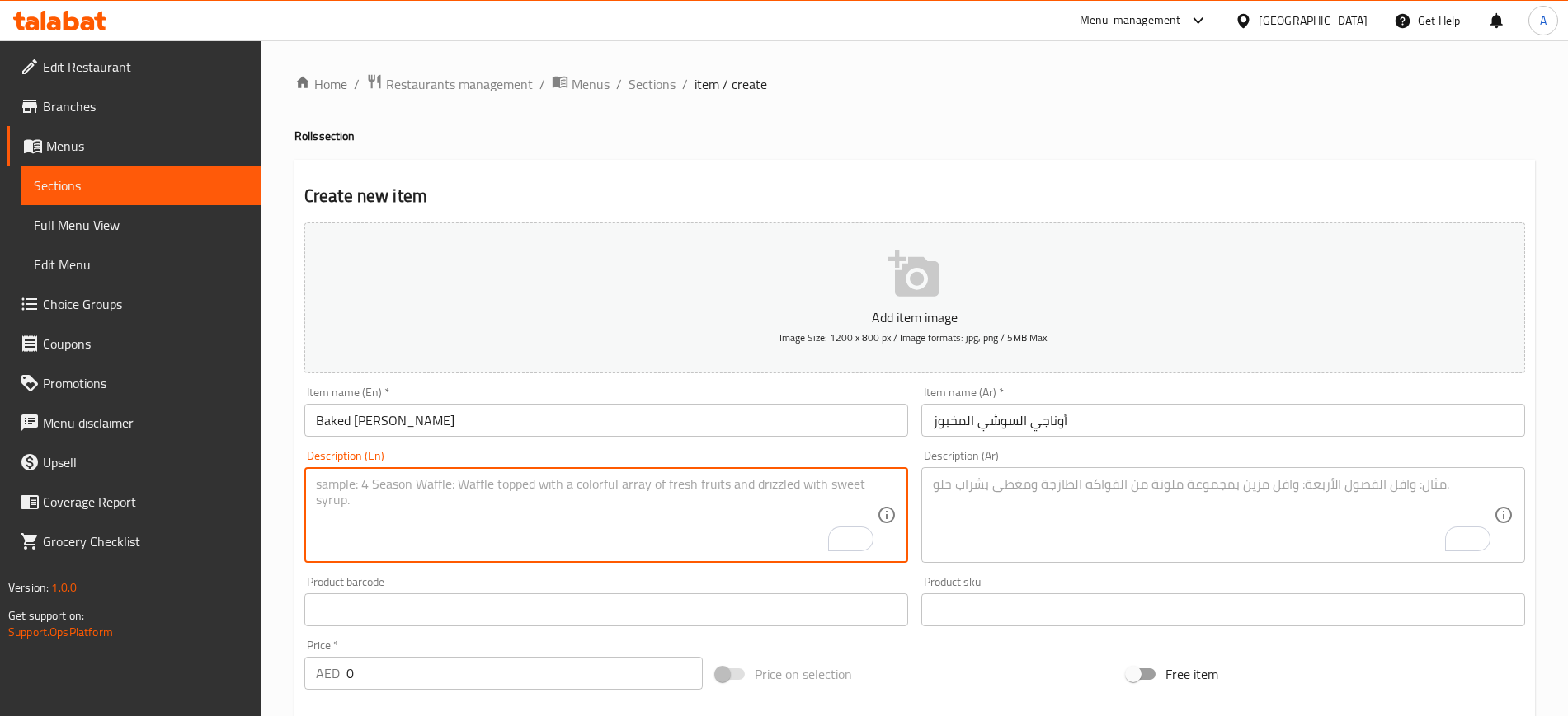
click at [688, 491] on textarea "To enrich screen reader interactions, please activate Accessibility in Grammarl…" at bounding box center [596, 515] width 561 height 78
type textarea "2 pieces"
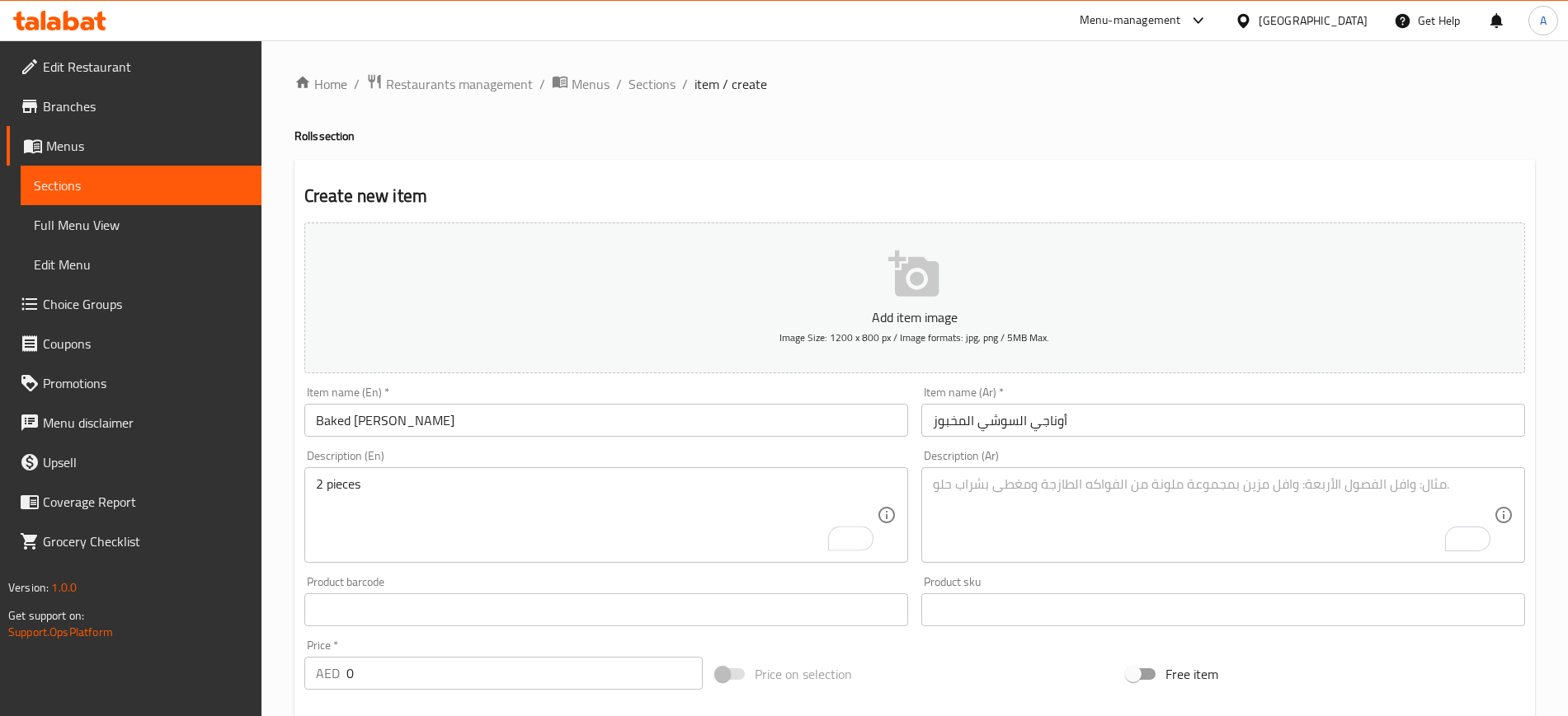
click at [1211, 468] on div "Description (Ar)" at bounding box center [1223, 515] width 604 height 95
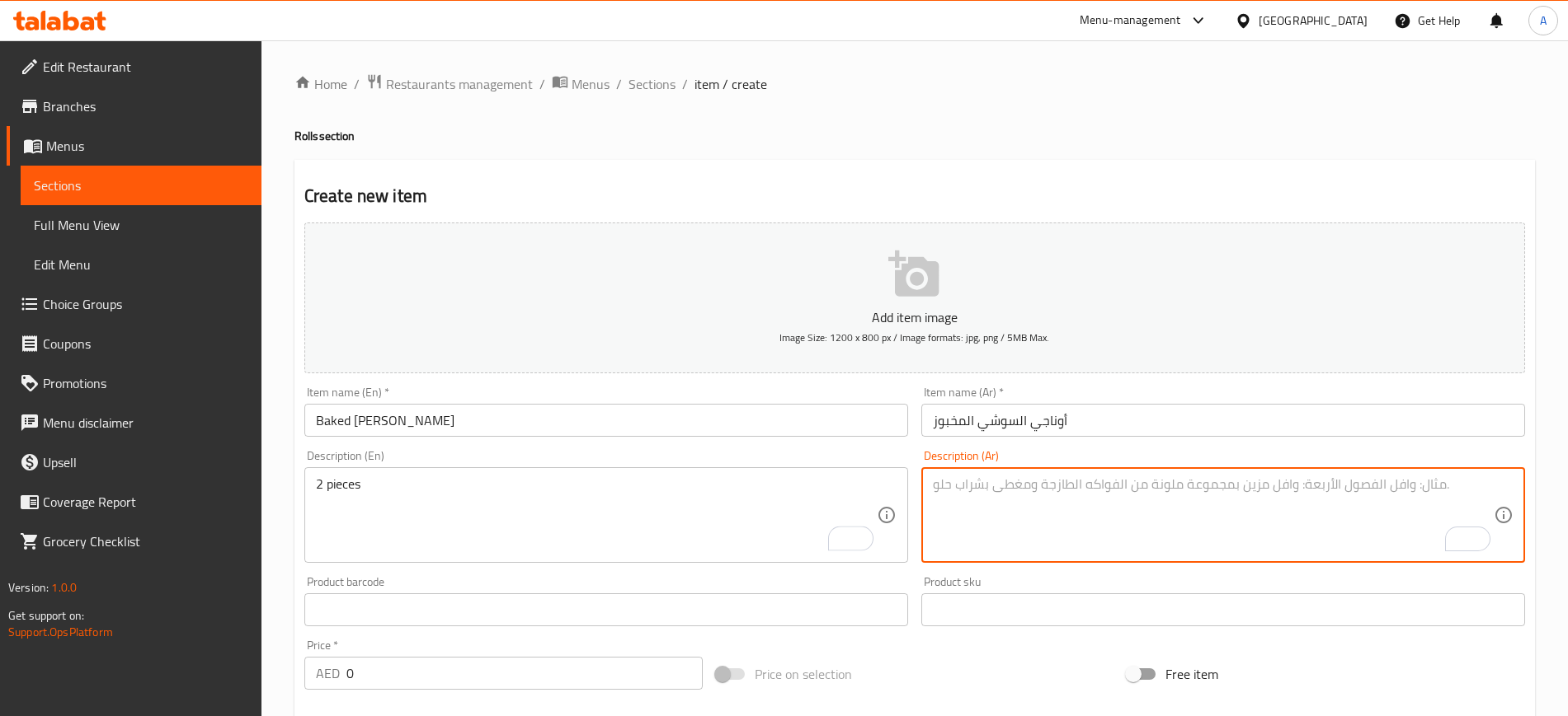
click at [1140, 511] on textarea "To enrich screen reader interactions, please activate Accessibility in Grammarl…" at bounding box center [1212, 515] width 561 height 78
type textarea "قطعتين"
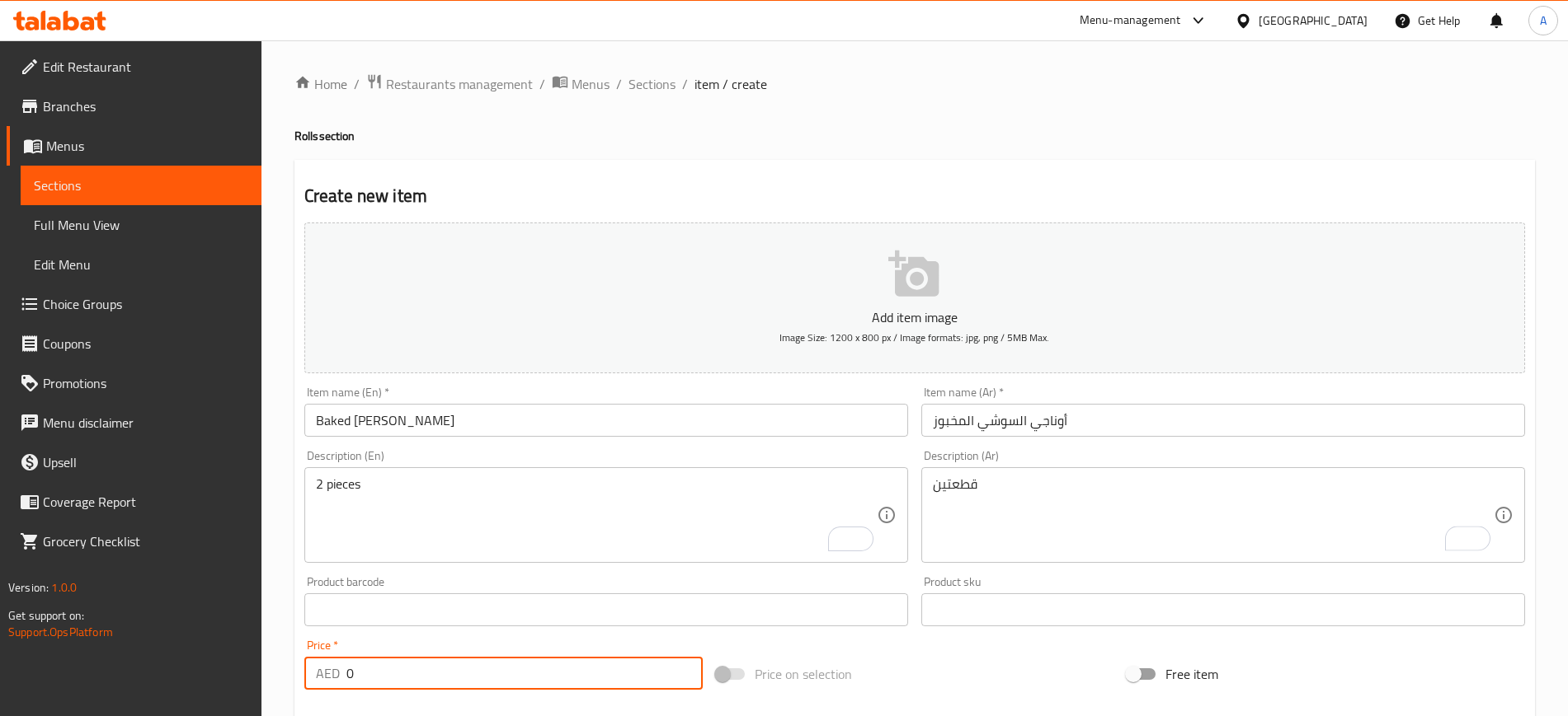
click at [583, 681] on input "0" at bounding box center [525, 673] width 356 height 33
type input "25"
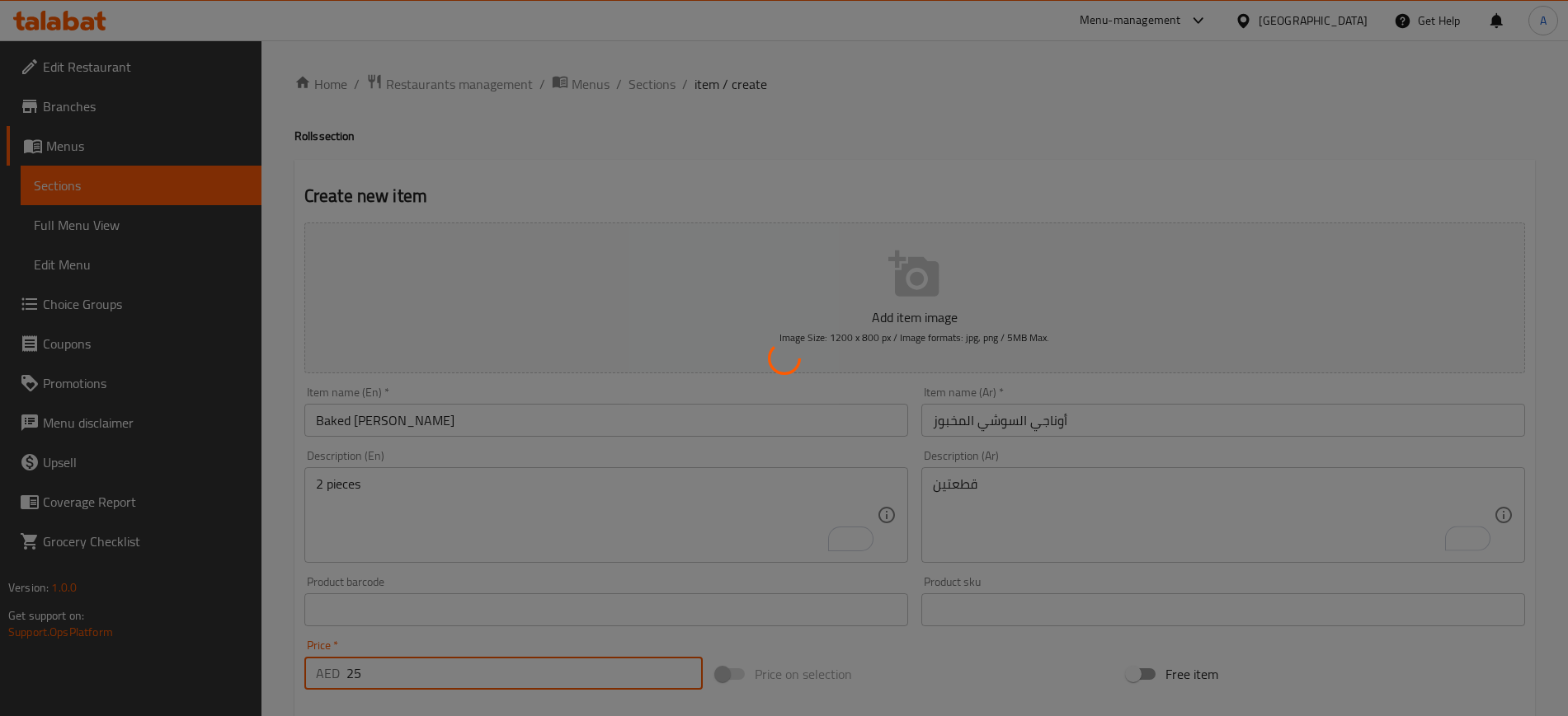
type input "0"
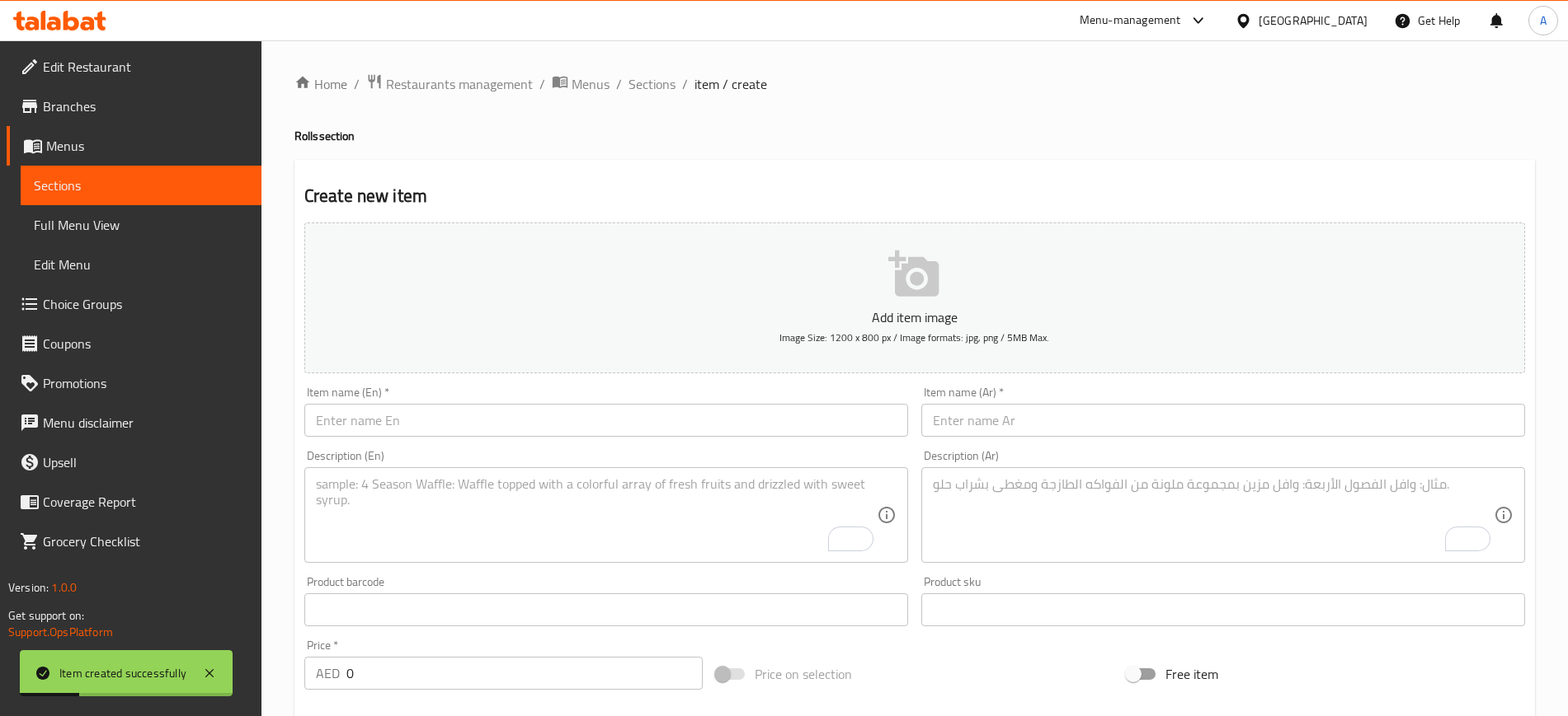
click at [881, 437] on div "Item name (En)   * Item name (En) *" at bounding box center [606, 411] width 617 height 64
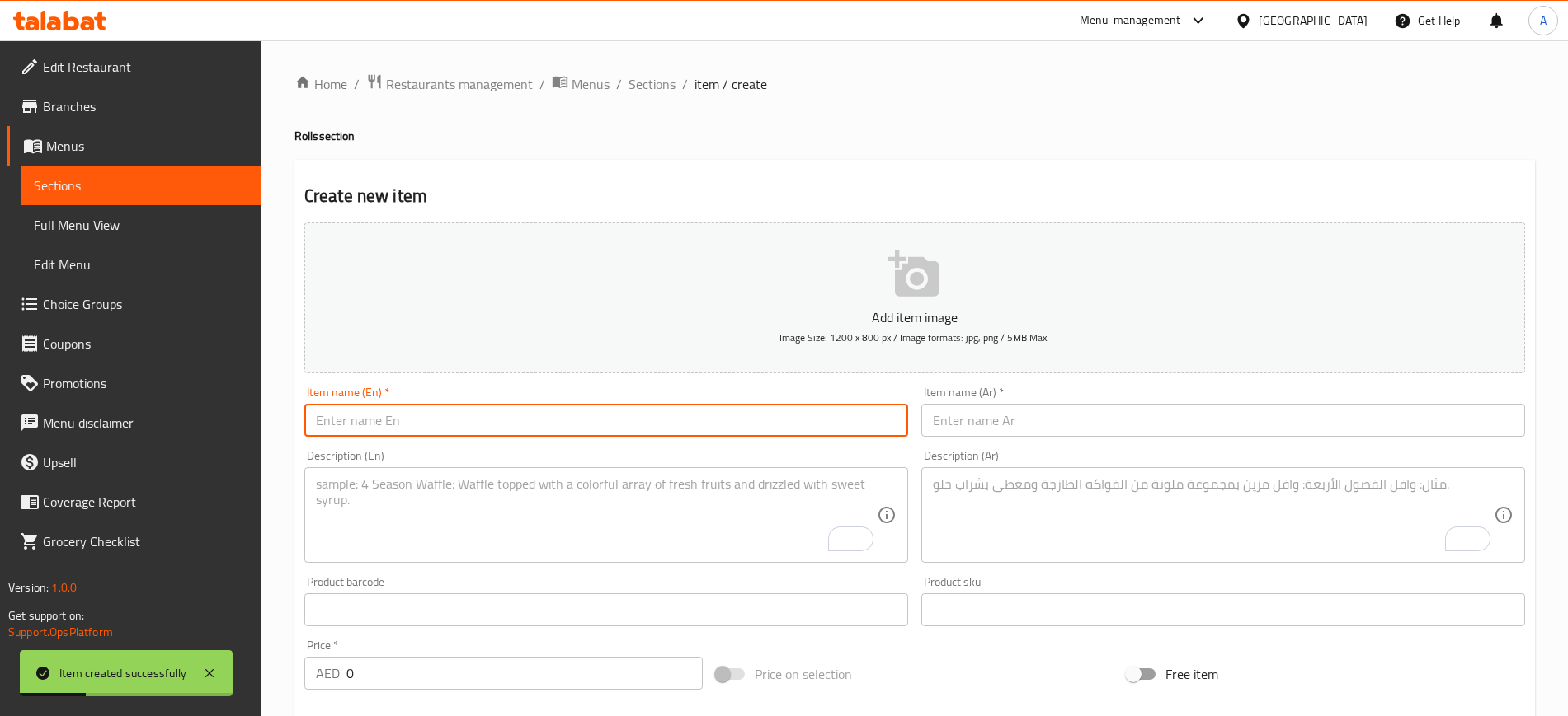
paste input "Baked Sushi Crab"
click at [830, 423] on input "Baked Sushi Crab" at bounding box center [606, 420] width 604 height 33
type input "Baked Sushi Crab"
click at [1001, 428] on input "text" at bounding box center [1223, 420] width 604 height 33
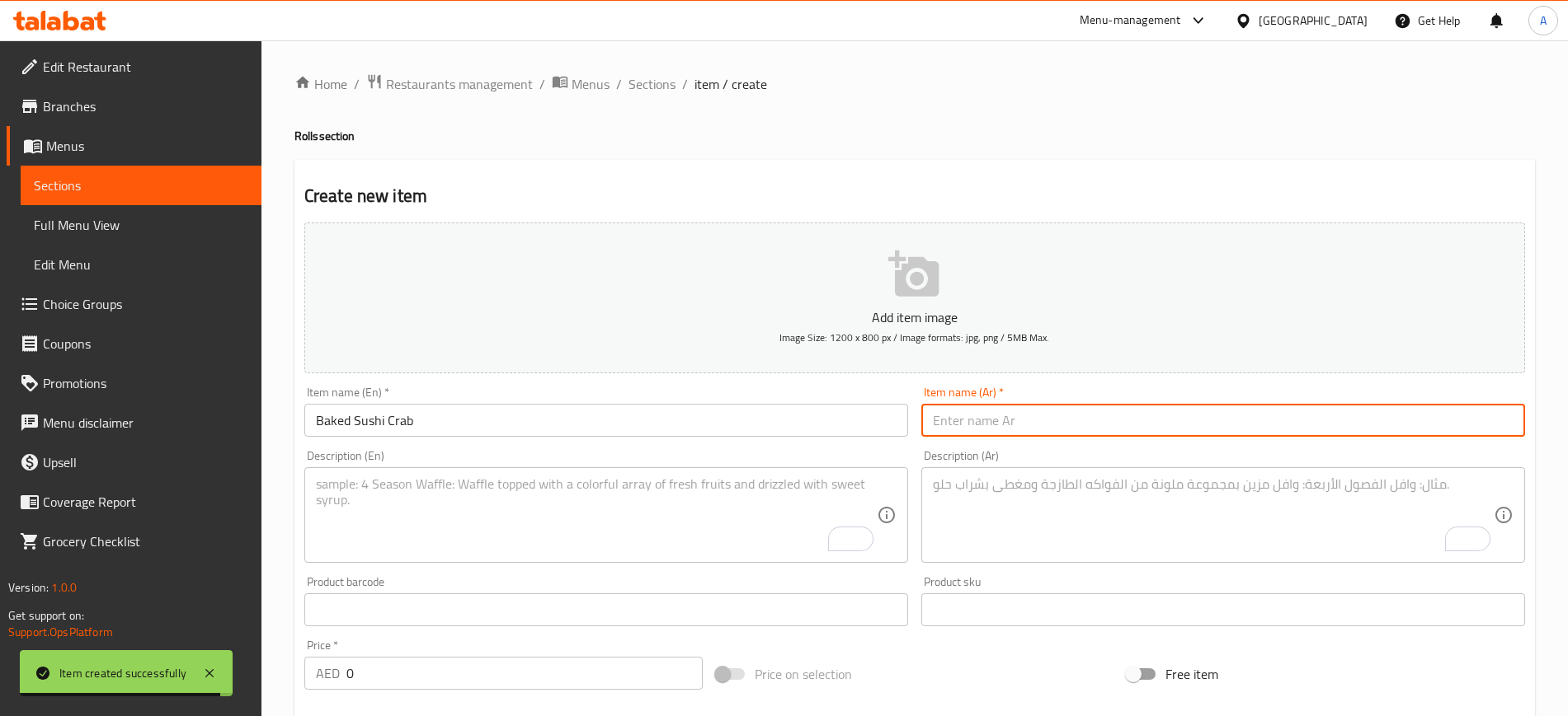
paste input "سلطعون"
click at [925, 427] on input "سلطعون" at bounding box center [1223, 420] width 604 height 33
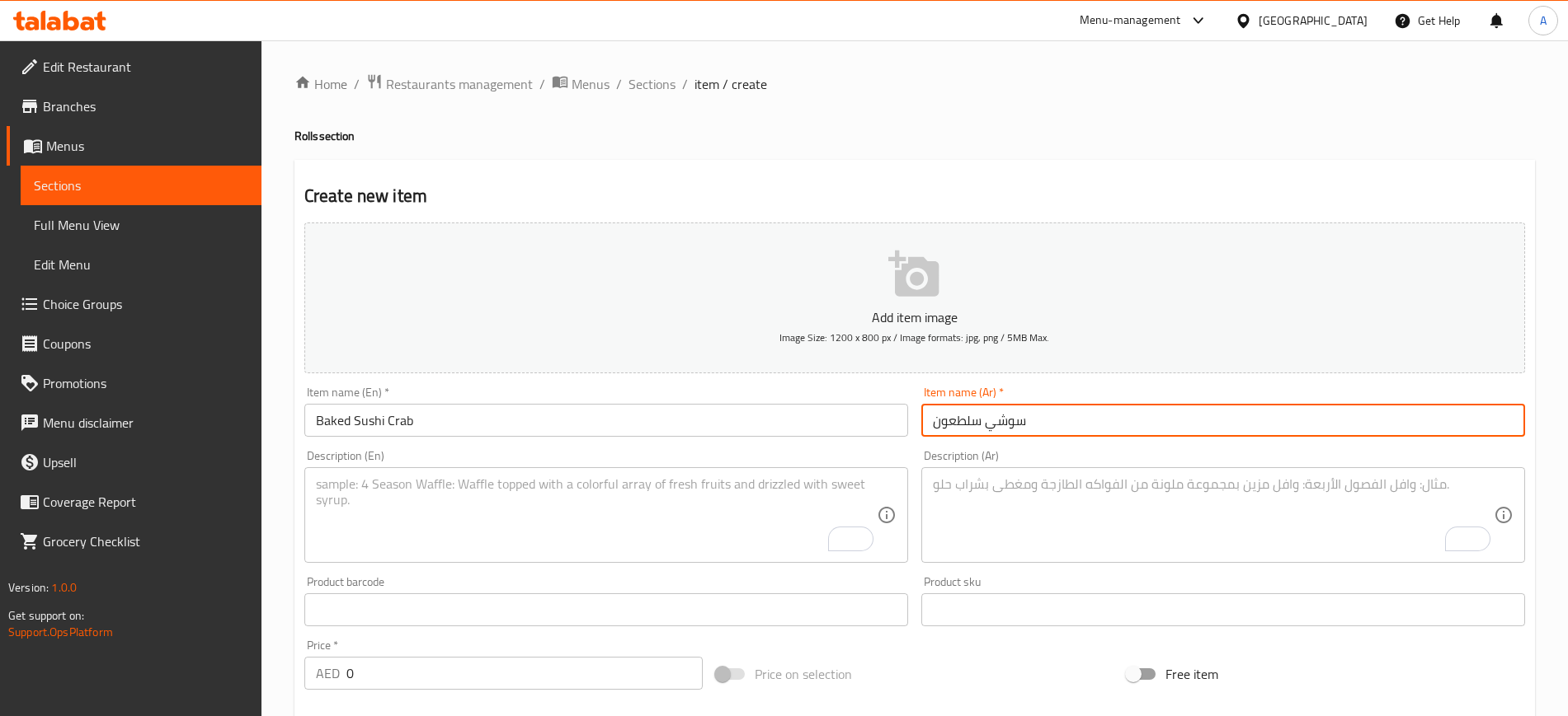
click at [1095, 416] on input "سوشي سلطعون" at bounding box center [1223, 420] width 604 height 33
type input "سوشي سلطعون مخبوز"
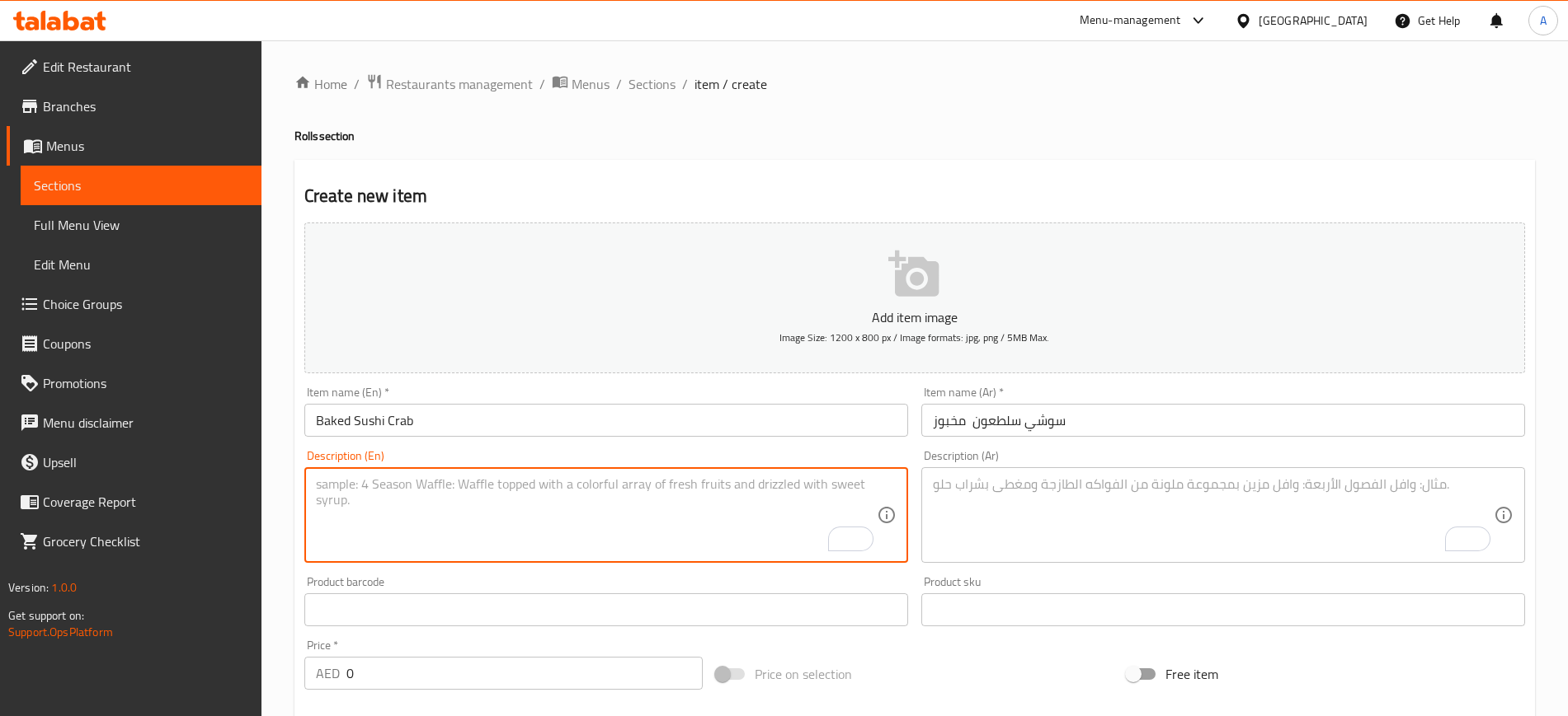
click at [637, 507] on textarea "To enrich screen reader interactions, please activate Accessibility in Grammarl…" at bounding box center [596, 515] width 561 height 78
type textarea "2 pieces"
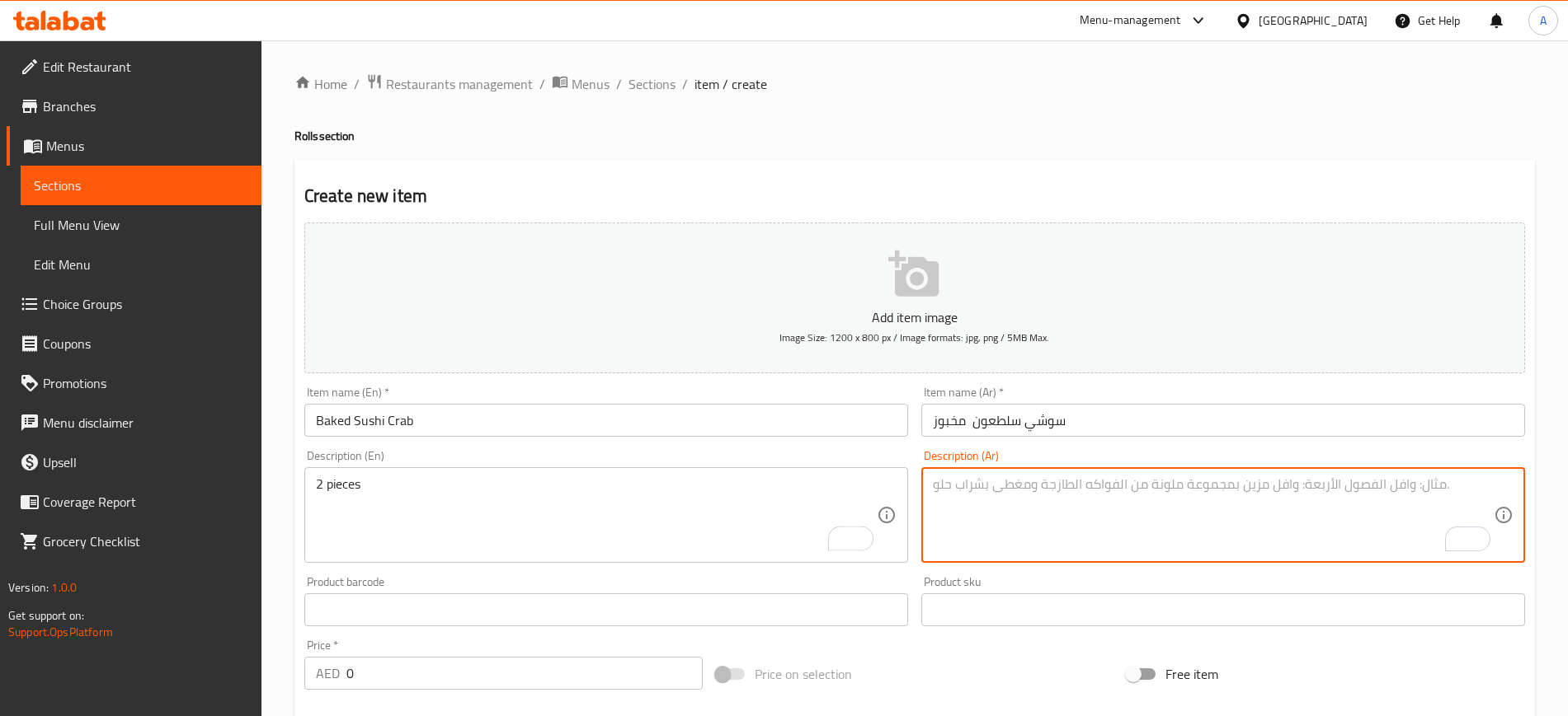
click at [984, 497] on textarea "To enrich screen reader interactions, please activate Accessibility in Grammarl…" at bounding box center [1212, 515] width 561 height 78
type textarea "قطعتين"
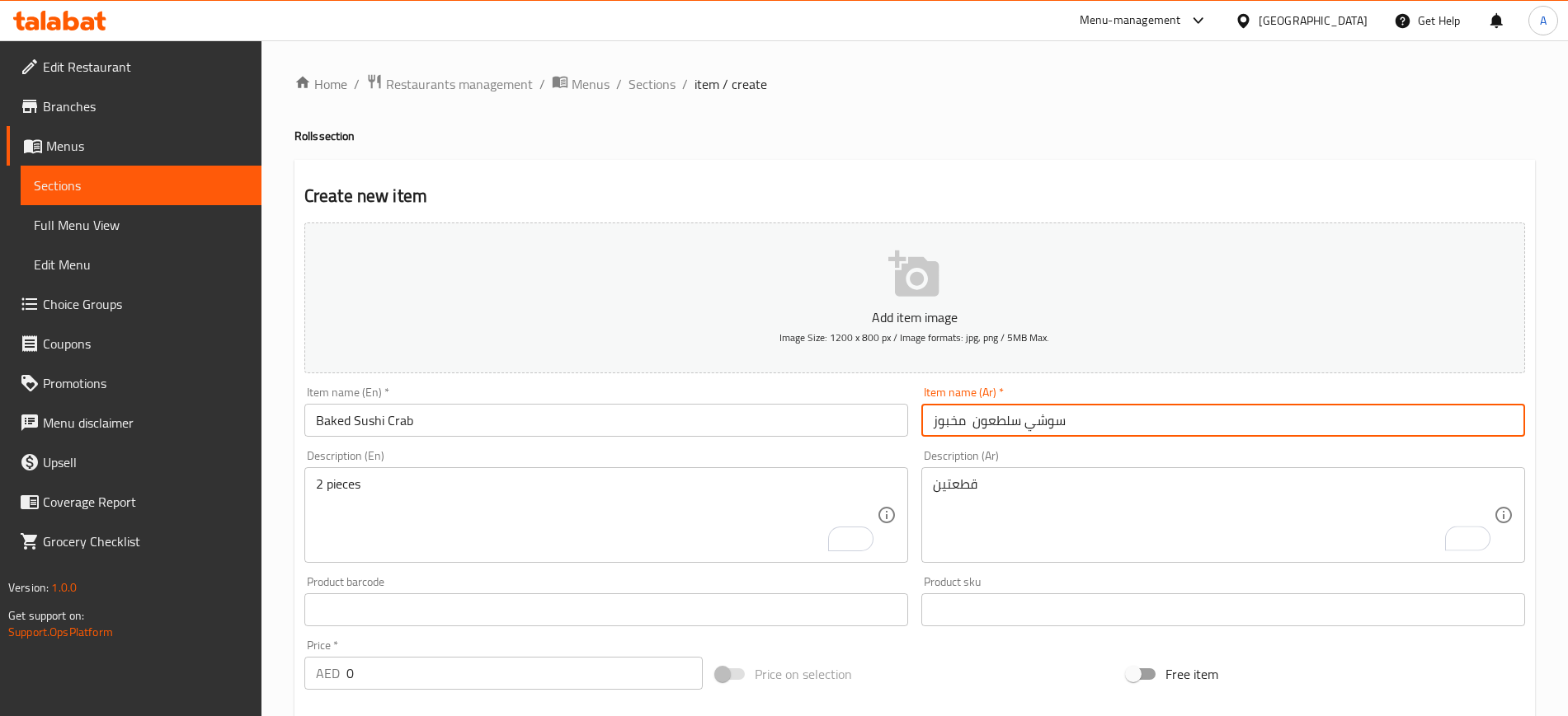
click at [1135, 419] on input "سوشي سلطعون مخبوز" at bounding box center [1223, 420] width 604 height 33
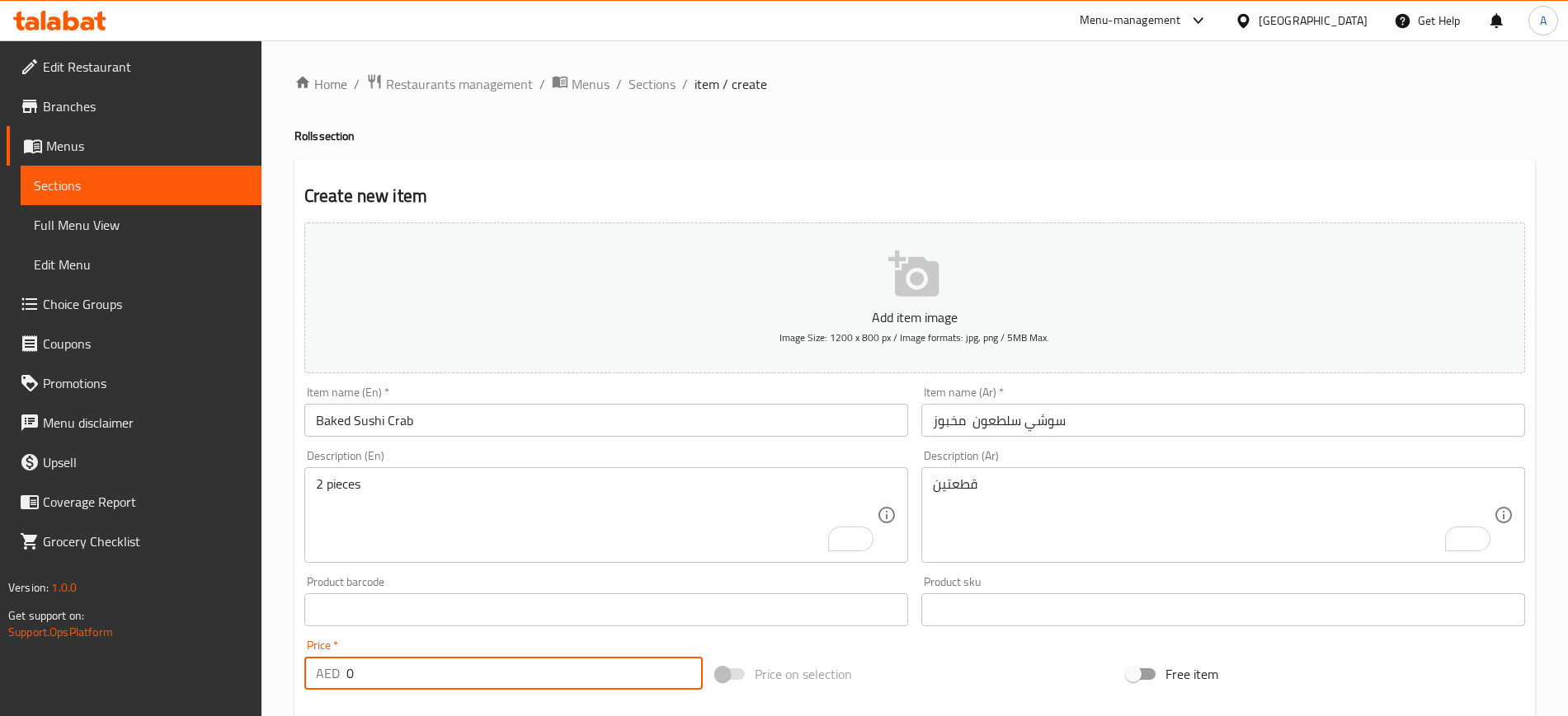
click at [572, 668] on input "0" at bounding box center [525, 673] width 356 height 33
type input "25"
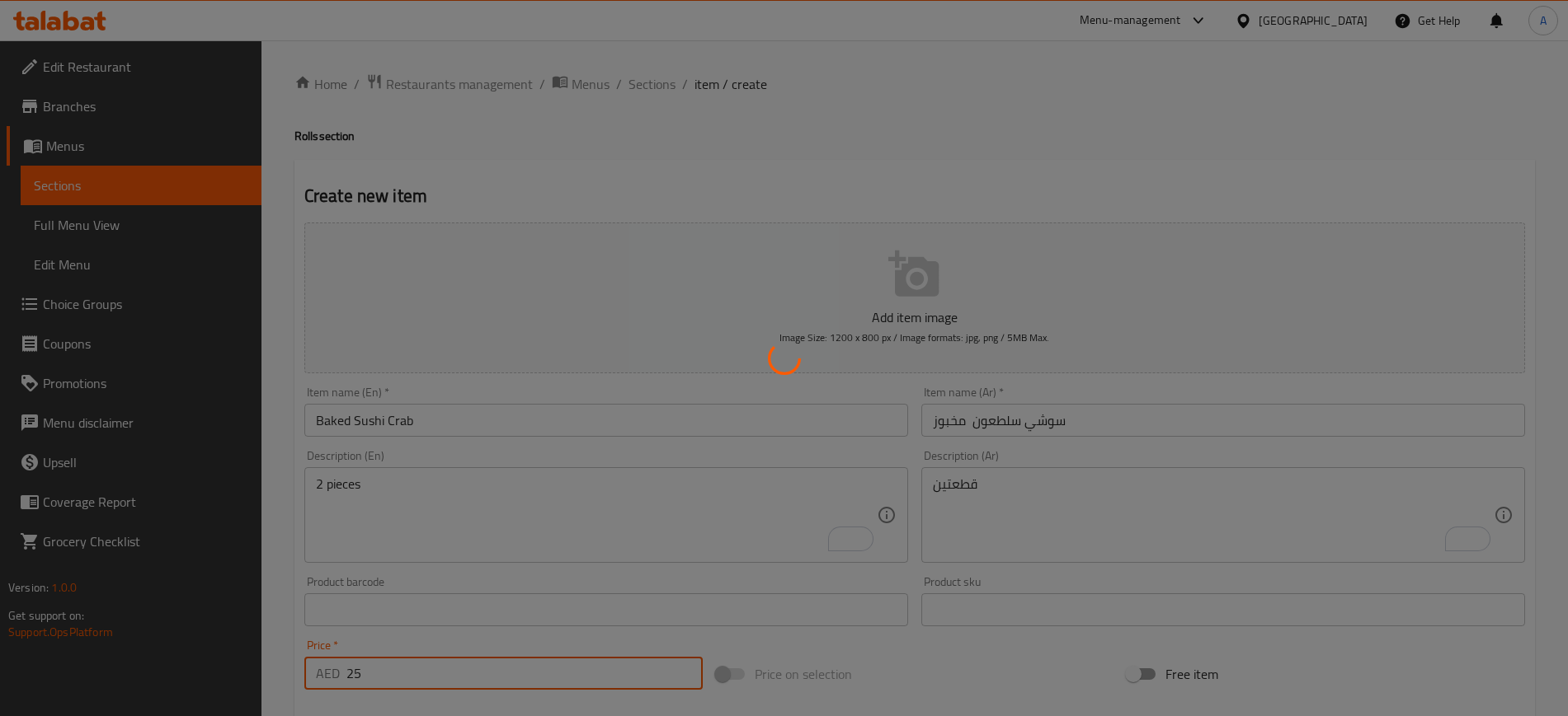
type input "0"
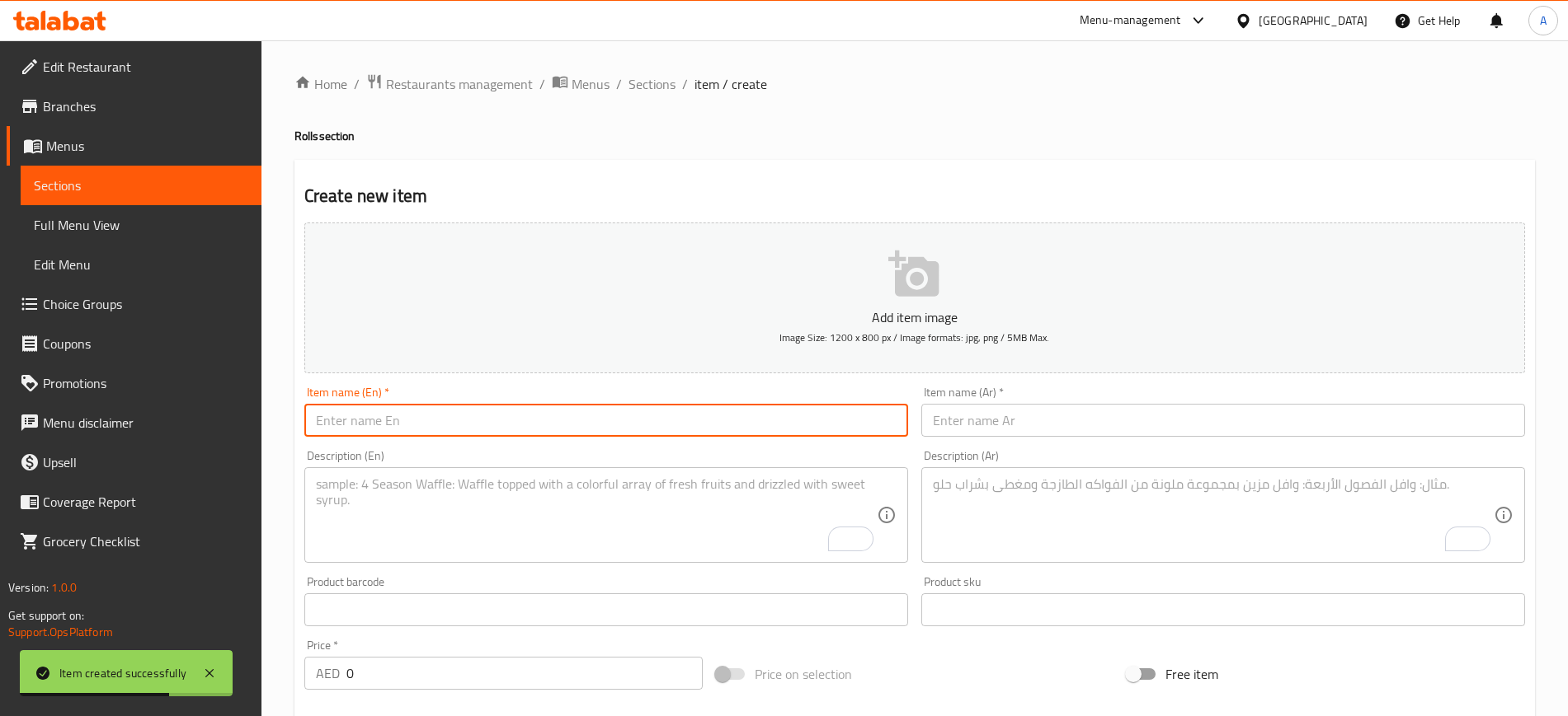
click at [807, 433] on input "text" at bounding box center [606, 420] width 604 height 33
paste input "Baked Sushi Scallop"
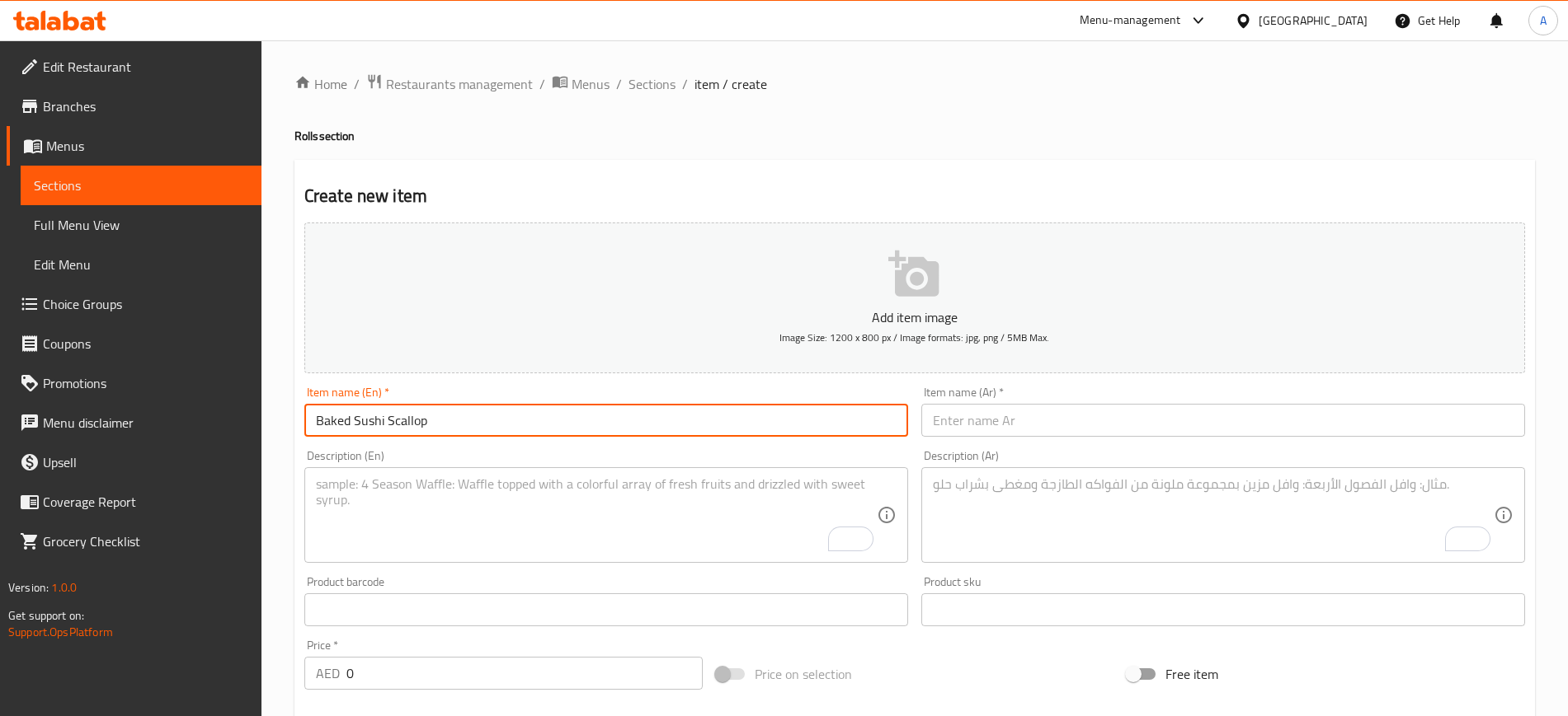
type input "Baked Sushi Scallop"
click at [1021, 416] on input "text" at bounding box center [1223, 420] width 604 height 33
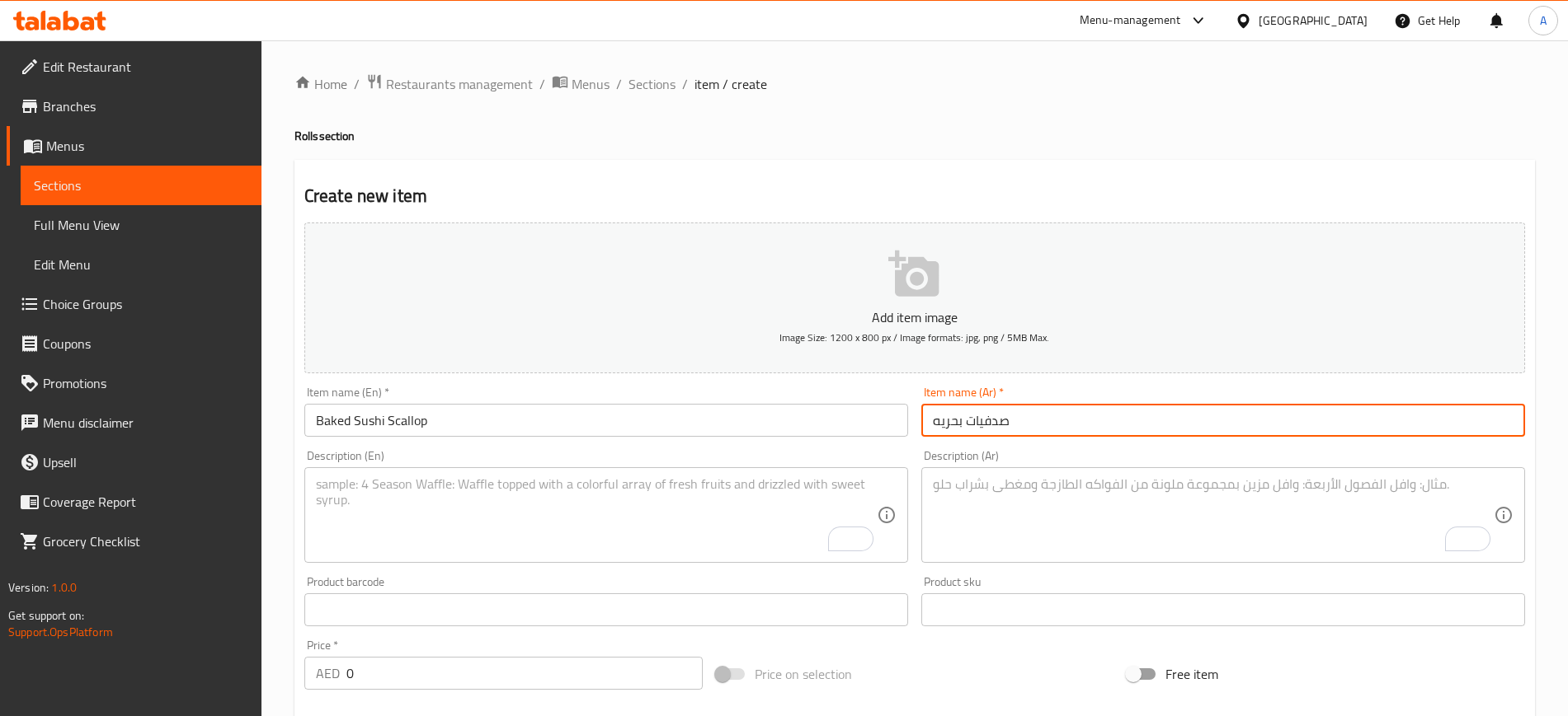
click at [925, 427] on input "صدفيات بحريه" at bounding box center [1223, 420] width 604 height 33
click at [1066, 428] on input "سوشي صدفيات بحريه" at bounding box center [1223, 420] width 604 height 33
type input "سوشي صدفيات بحريه مخبوز"
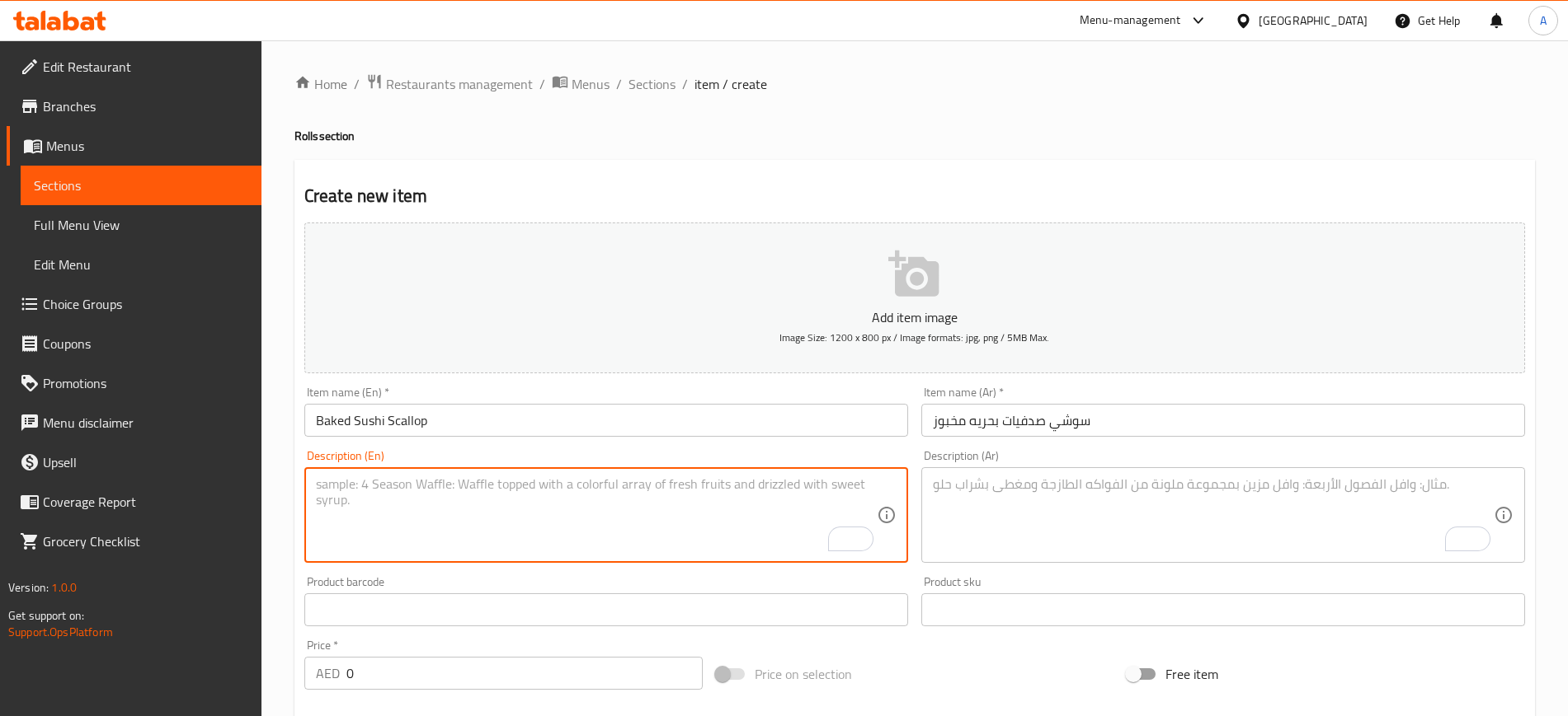
click at [645, 488] on textarea "To enrich screen reader interactions, please activate Accessibility in Grammarl…" at bounding box center [596, 515] width 561 height 78
type textarea "2 pieces"
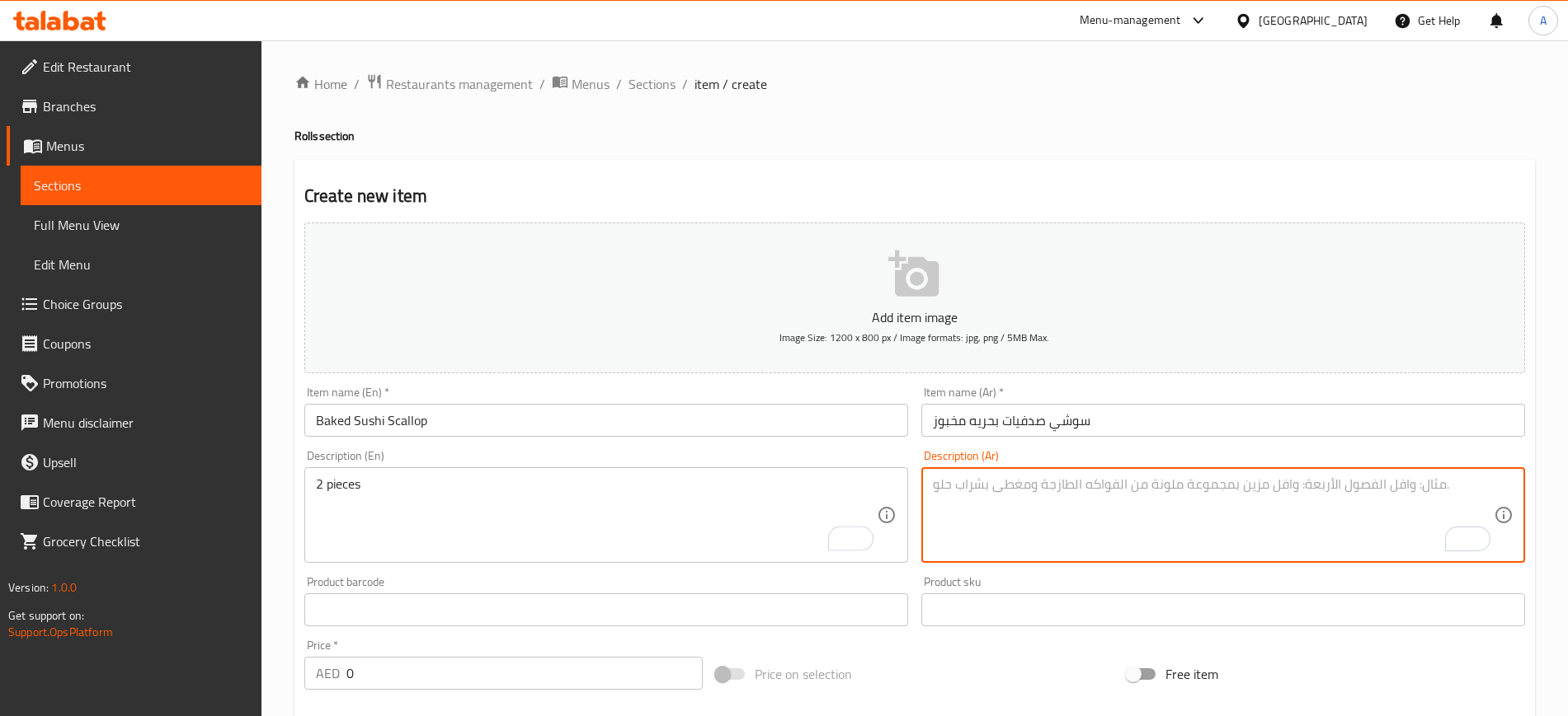
click at [1082, 497] on textarea "To enrich screen reader interactions, please activate Accessibility in Grammarl…" at bounding box center [1212, 515] width 561 height 78
type textarea "قطعتين"
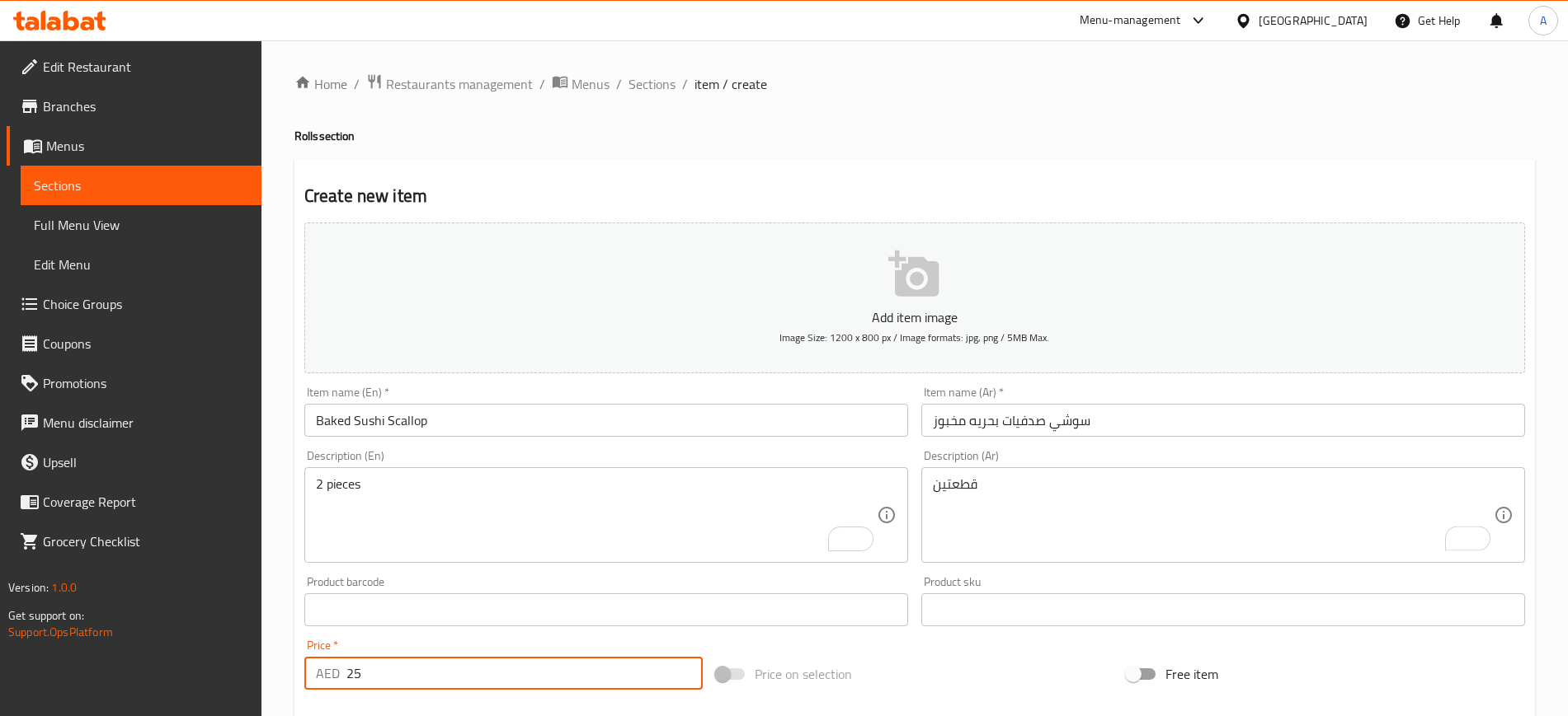
type input "25"
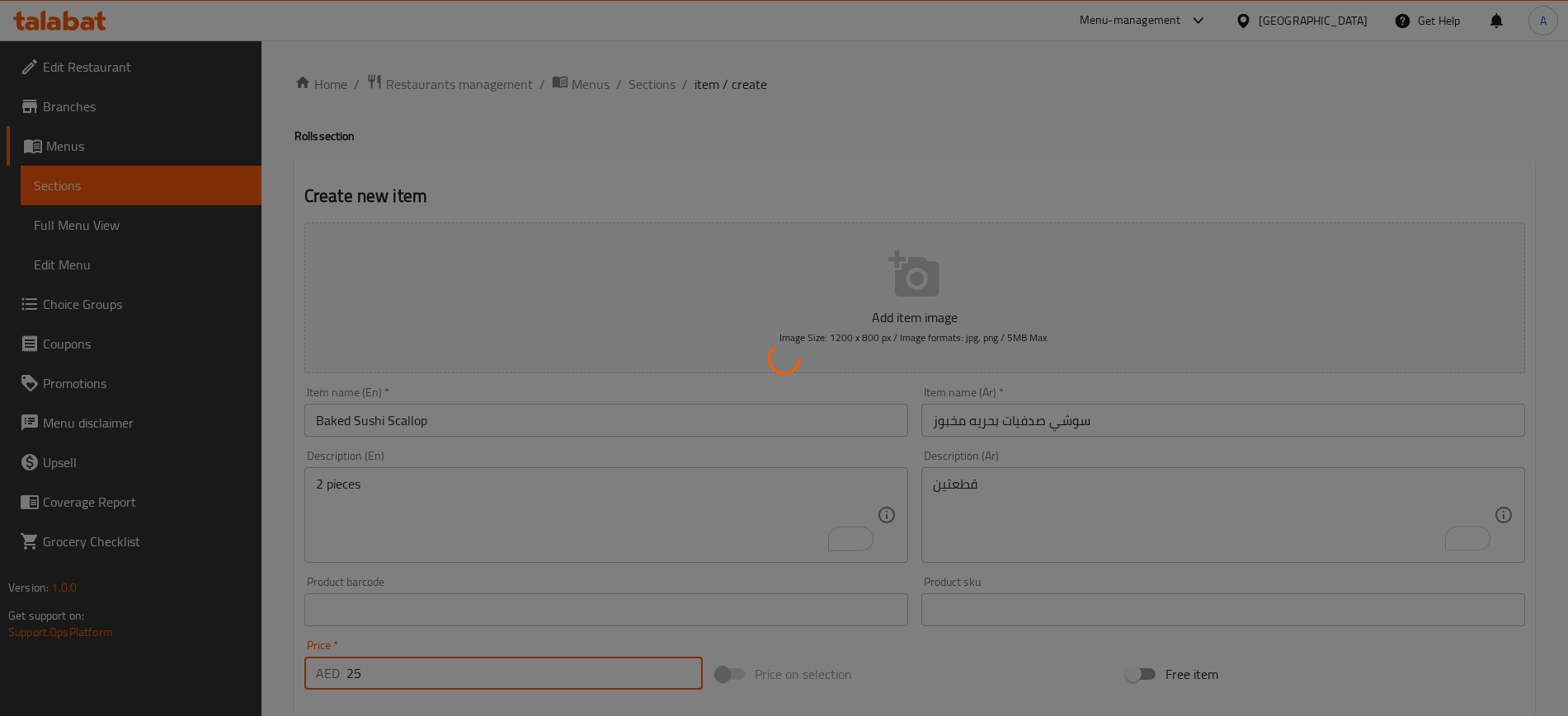
type input "0"
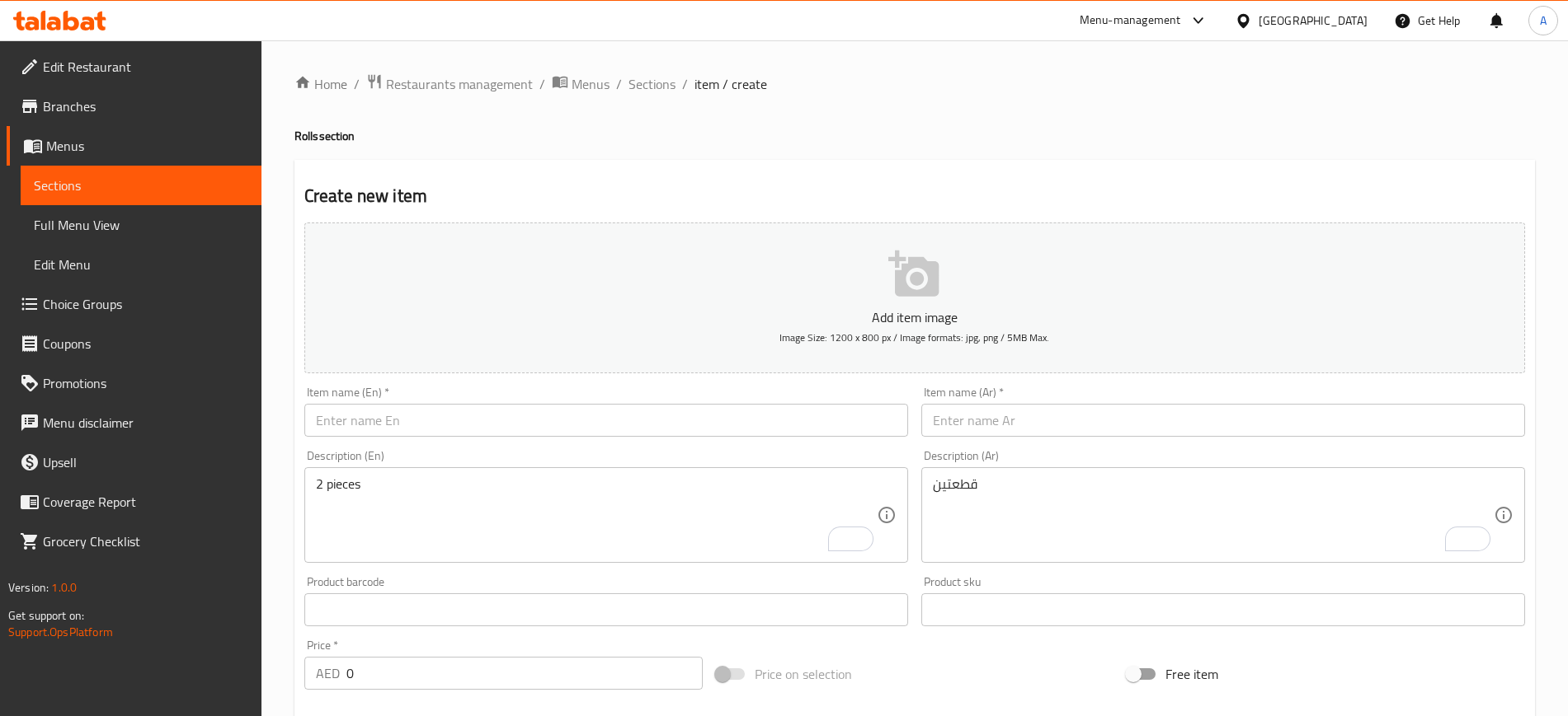
click at [0, 605] on footer "Version: 1.0.0 Get support on: Support.OpsPlatform" at bounding box center [131, 609] width 261 height 84
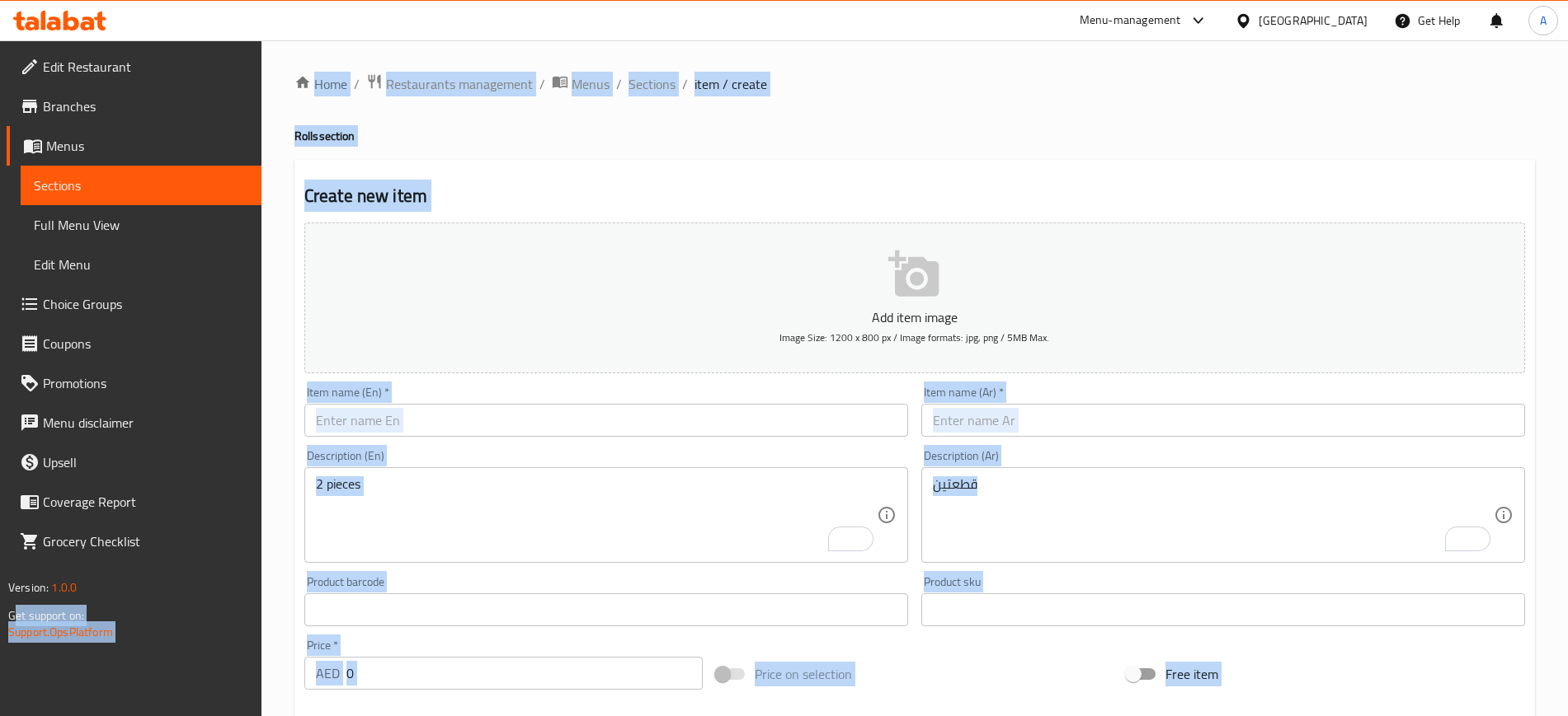
drag, startPoint x: 0, startPoint y: 604, endPoint x: 1582, endPoint y: 764, distance: 1590.1
click at [1567, 715] on html "​ Menu-management [GEOGRAPHIC_DATA] Get Help A Edit Restaurant Branches Menus S…" at bounding box center [784, 358] width 1568 height 716
click at [671, 511] on textarea "2 pieces" at bounding box center [596, 515] width 561 height 78
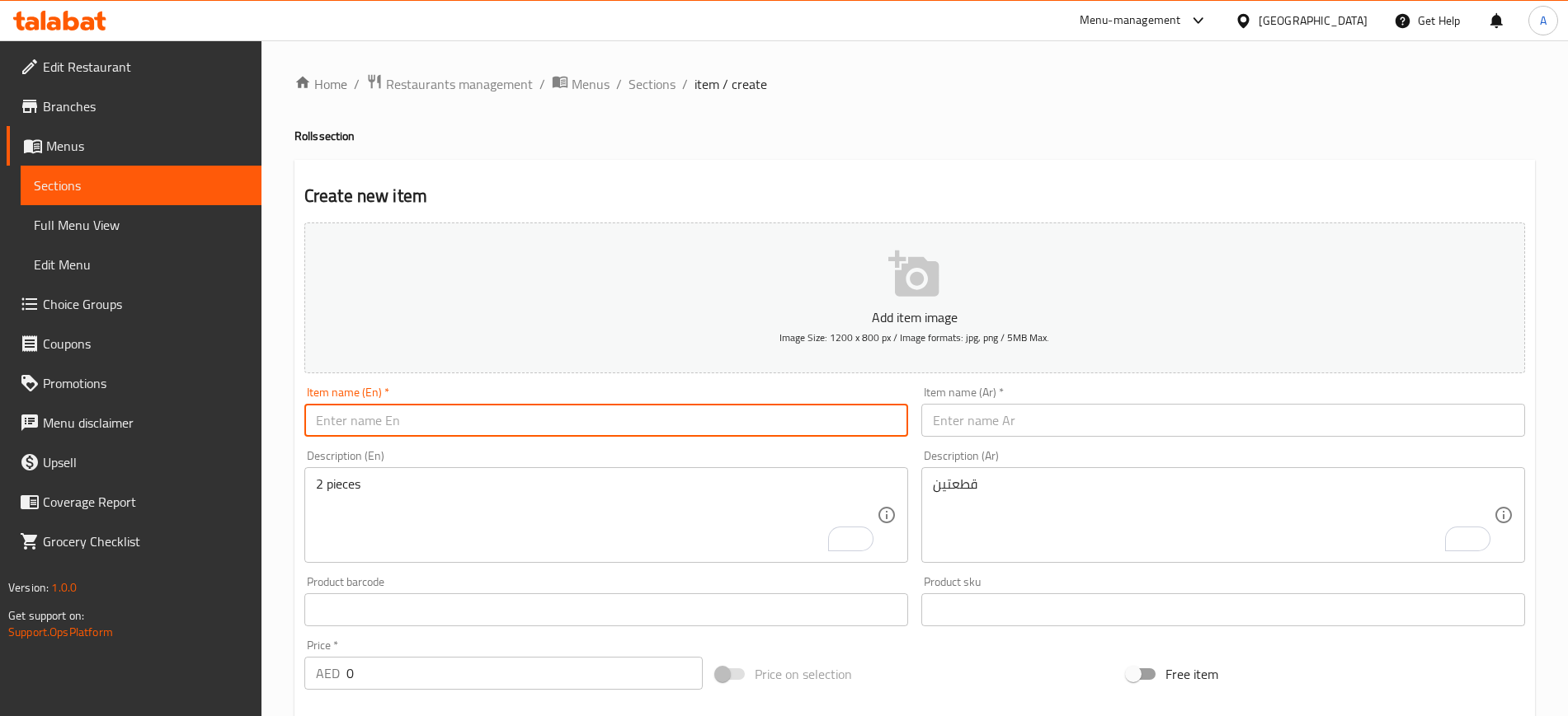
click at [856, 435] on input "text" at bounding box center [606, 420] width 604 height 33
paste input "Baked Sushi Shrimp"
type input "Baked Sushi Shrimp"
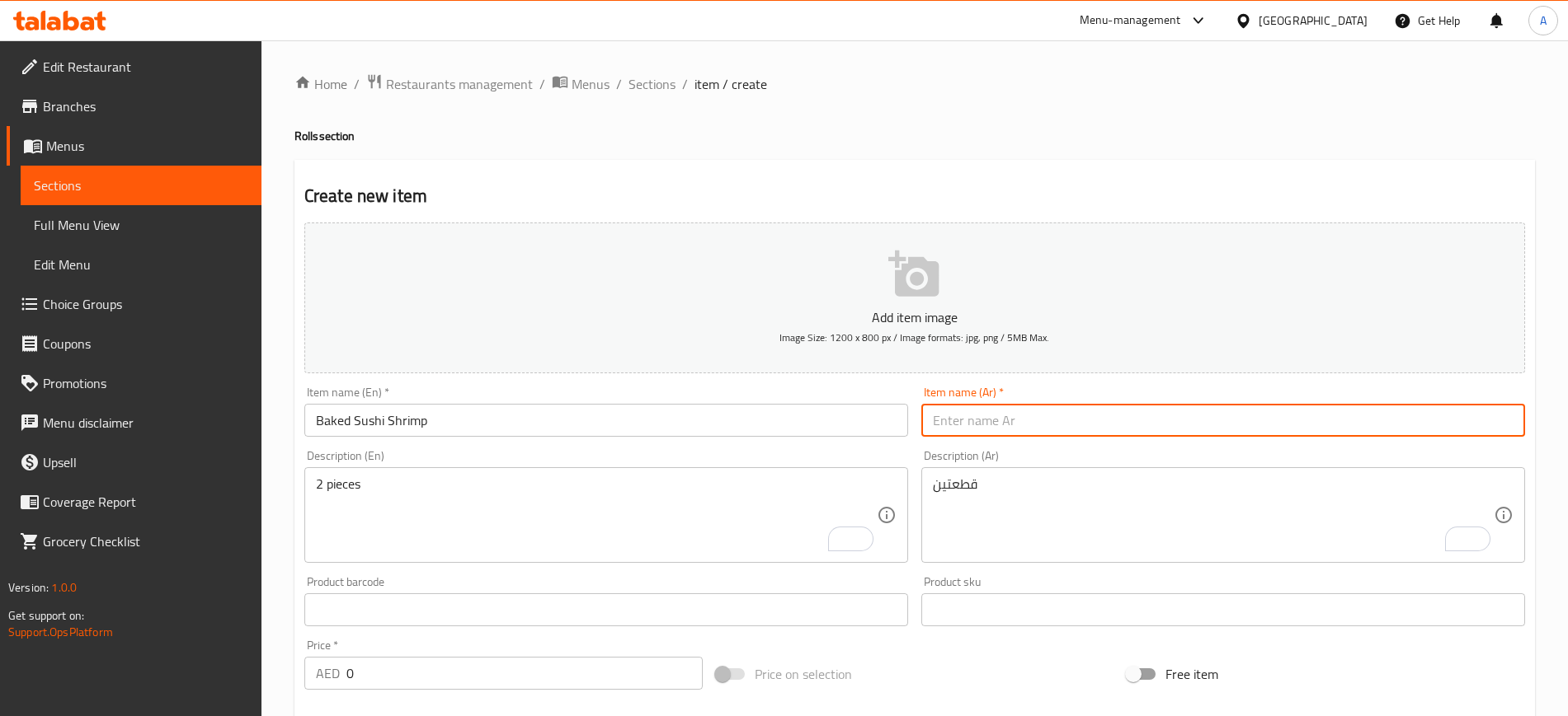
click at [987, 422] on input "text" at bounding box center [1223, 420] width 604 height 33
type input "روبيان سوشي مخبوز"
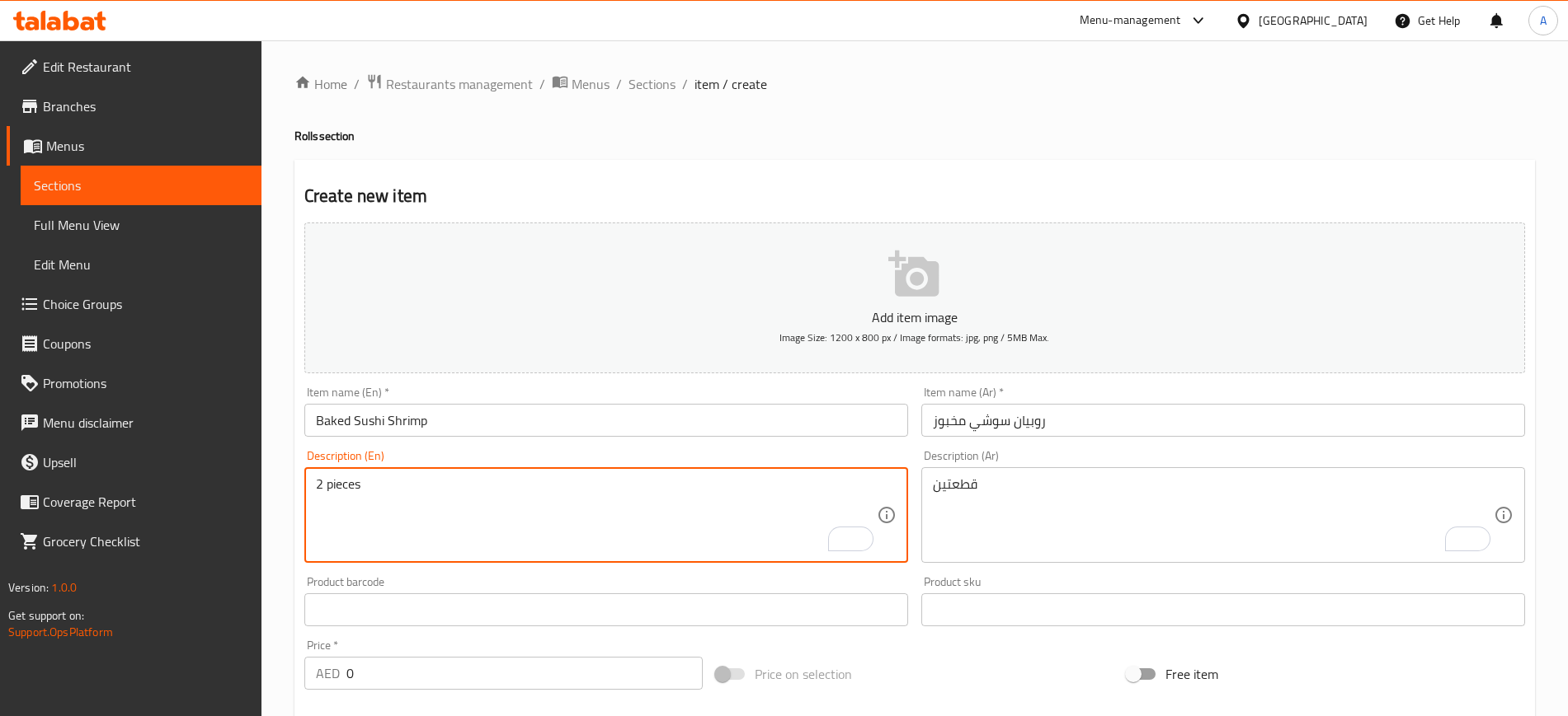
click at [798, 508] on textarea "2 pieces" at bounding box center [596, 515] width 561 height 78
type textarea "2 pieces"
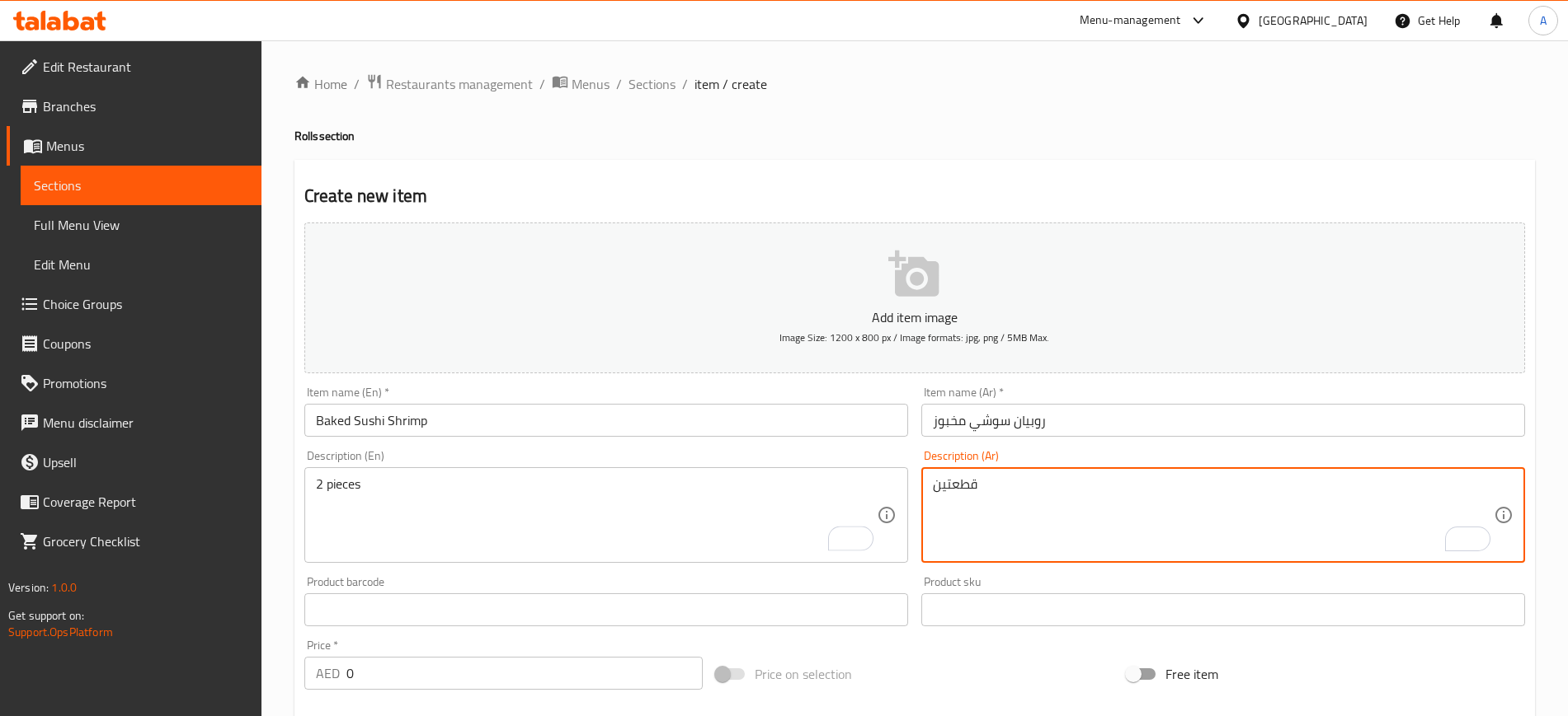
click at [991, 520] on textarea "قطعتين" at bounding box center [1212, 515] width 561 height 78
type textarea "قطعتين"
click at [406, 670] on input "0" at bounding box center [525, 673] width 356 height 33
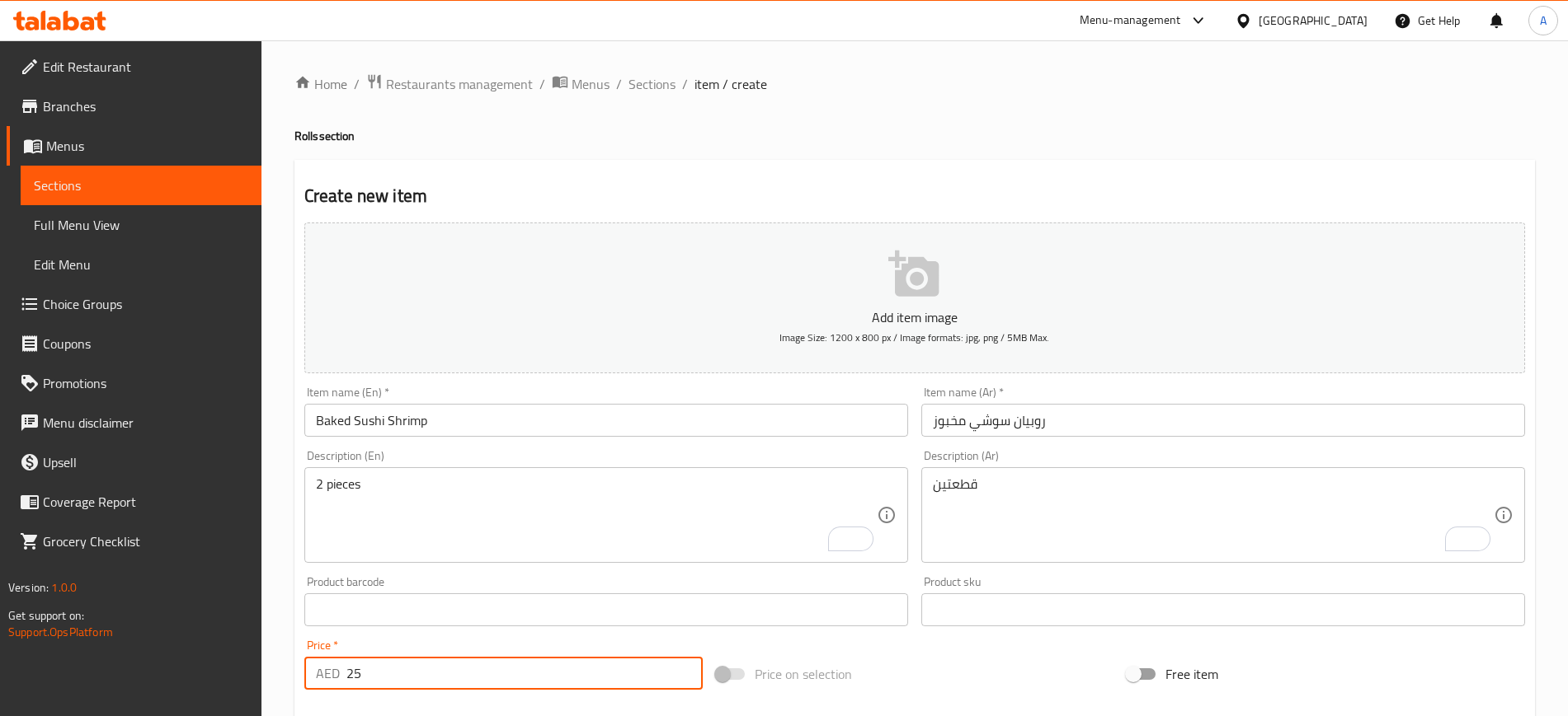
type input "25"
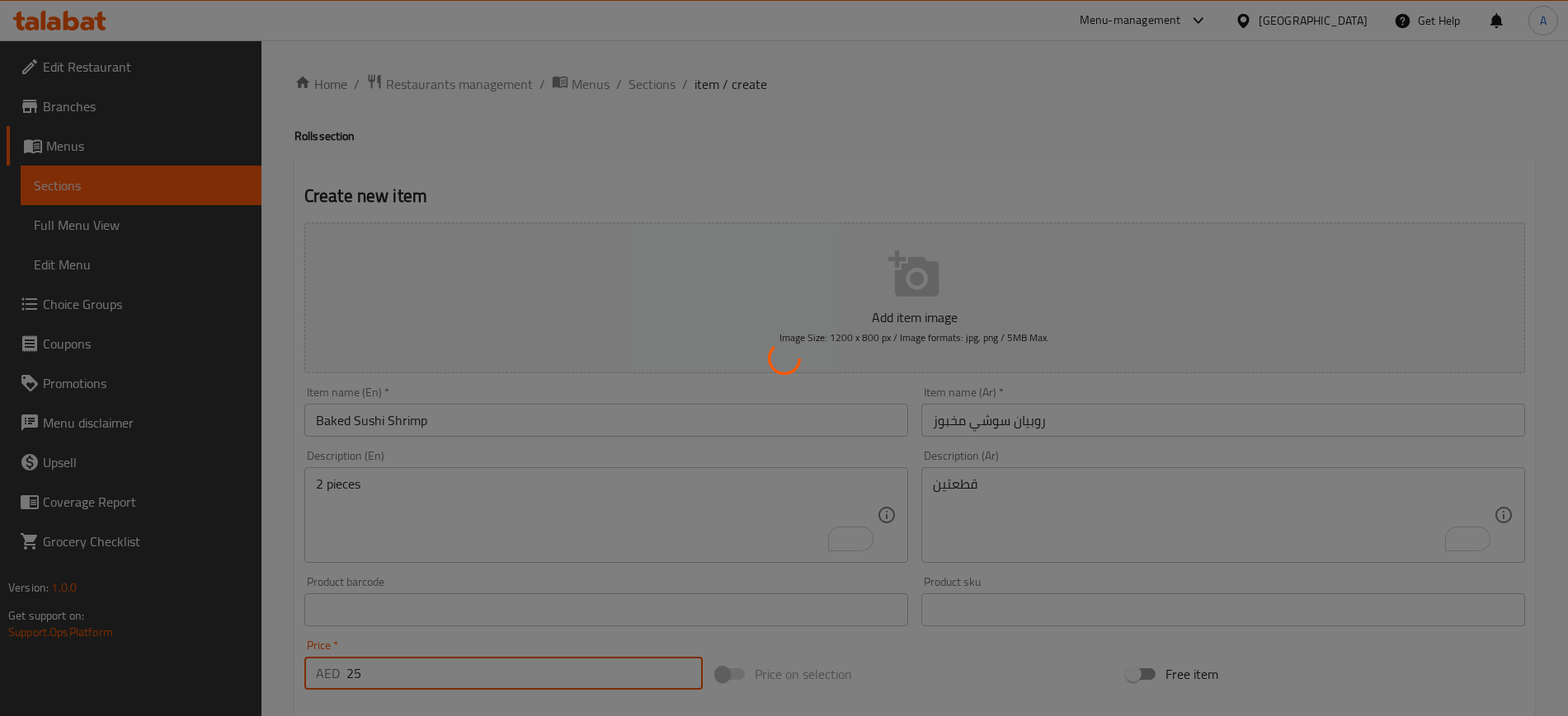
type input "0"
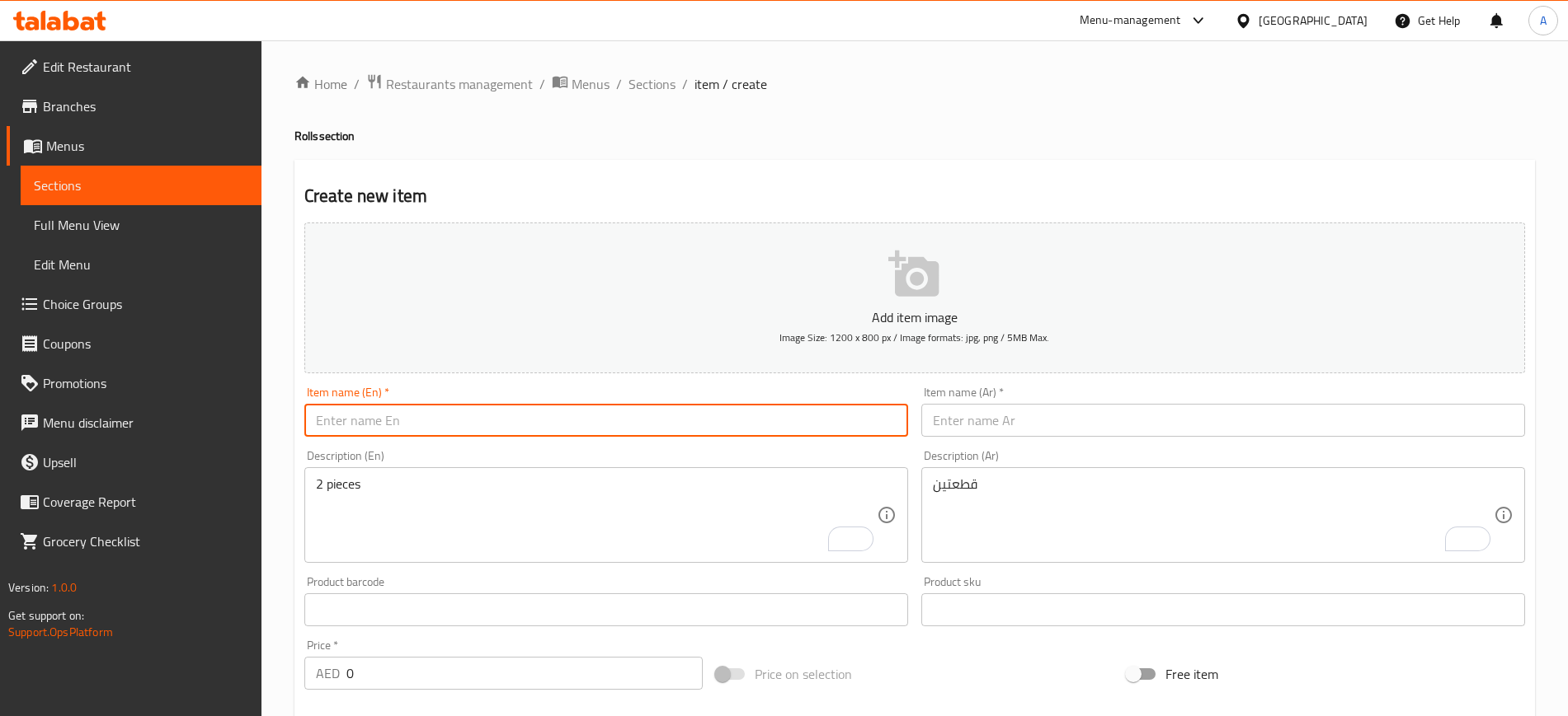
click at [819, 405] on input "text" at bounding box center [606, 420] width 604 height 33
paste input "Baked Sushi Tuna"
type input "Baked Sushi Tuna"
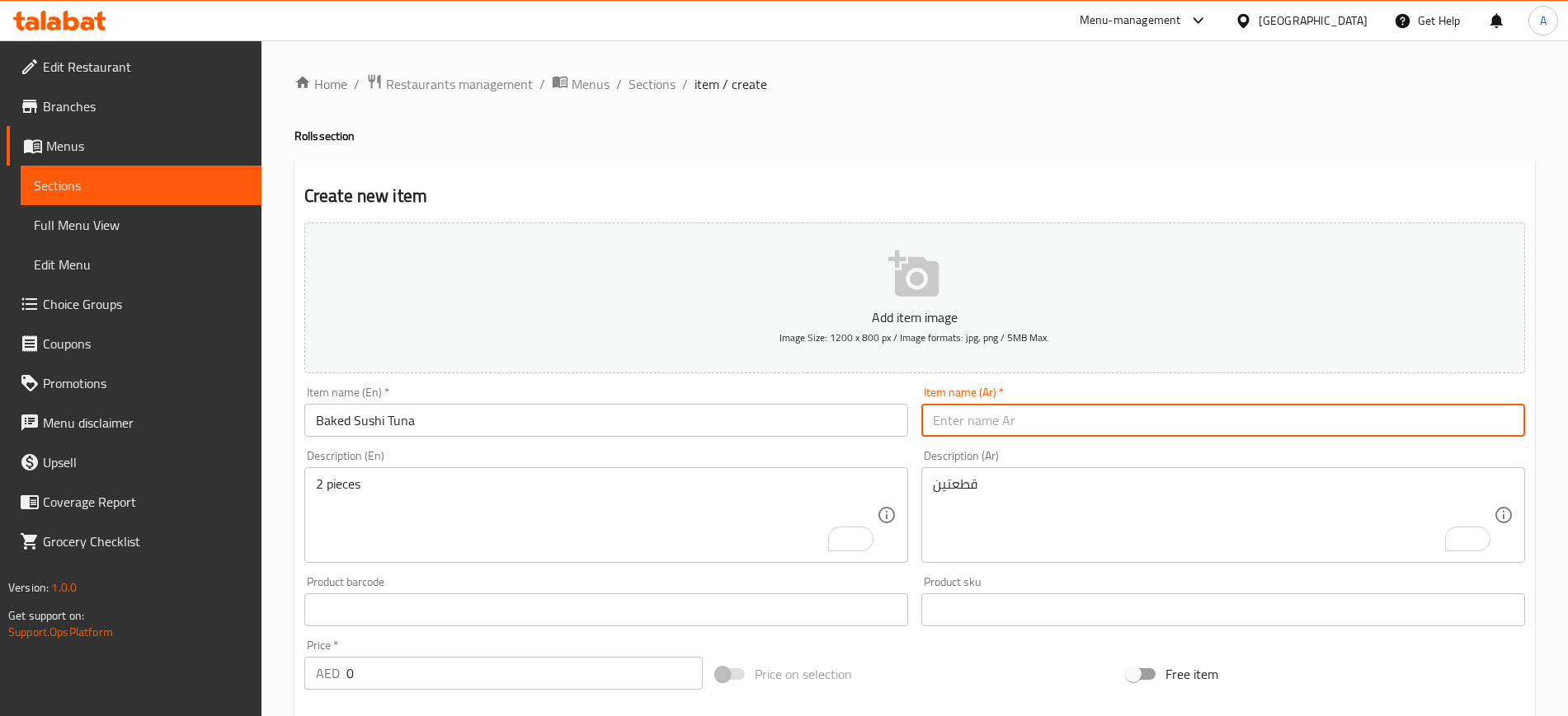
click at [1049, 419] on input "text" at bounding box center [1223, 420] width 604 height 33
type input "تونه سوشي مخبوزه"
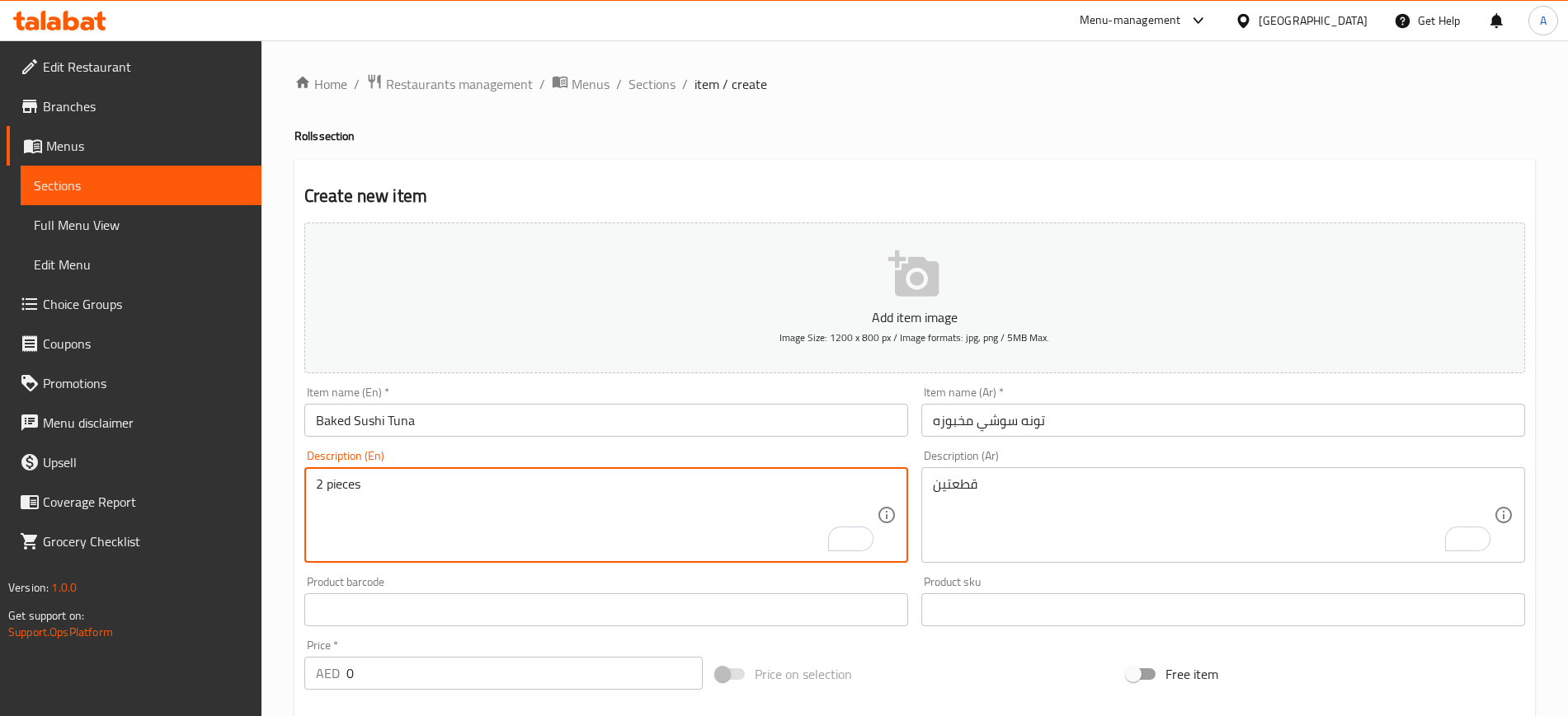
click at [768, 489] on textarea "2 pieces" at bounding box center [596, 515] width 561 height 78
click at [320, 484] on textarea "2pieces" at bounding box center [596, 515] width 561 height 78
type textarea "2 pieces"
click at [1028, 505] on textarea "قطعتين" at bounding box center [1212, 515] width 561 height 78
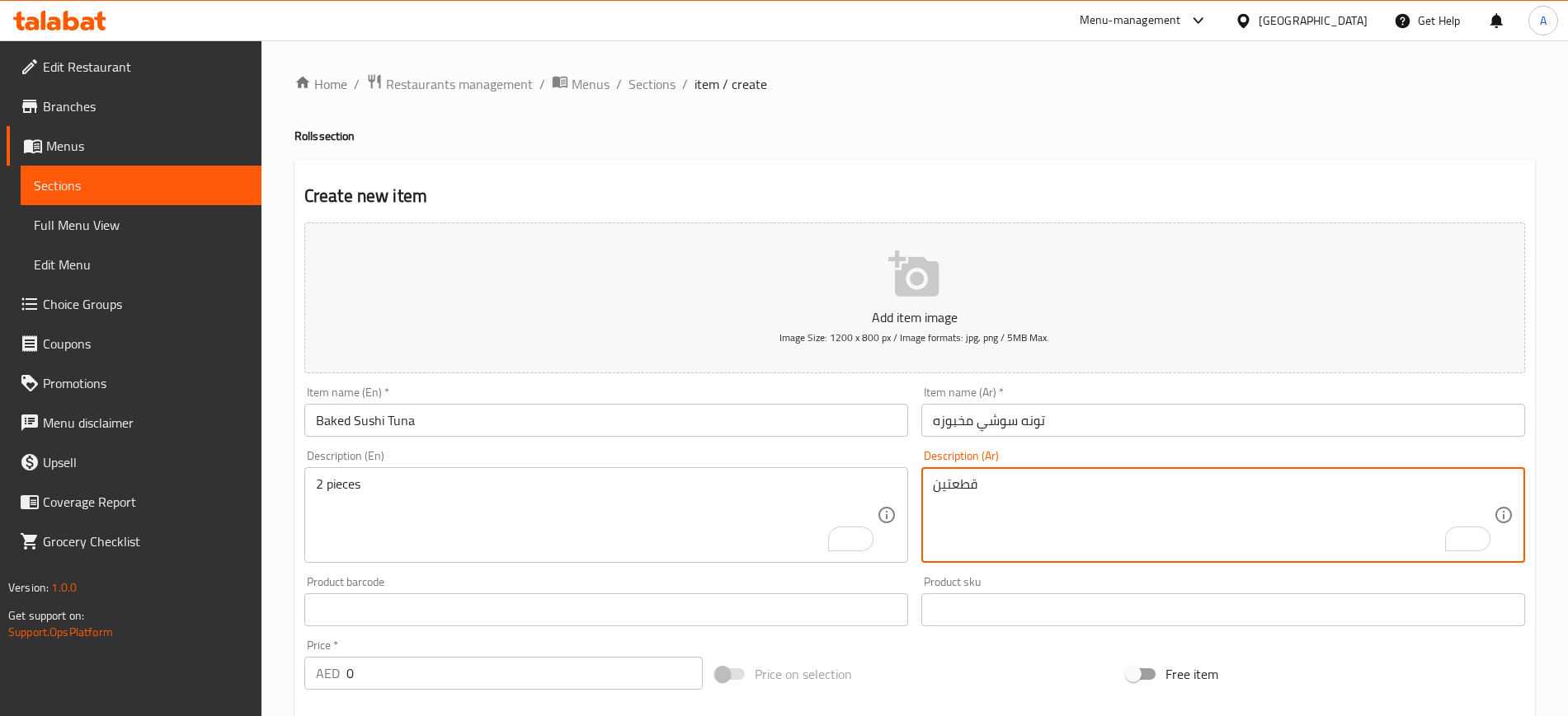
click at [1031, 508] on textarea "قطعتين" at bounding box center [1212, 515] width 561 height 78
click at [1034, 499] on textarea "قطعتين" at bounding box center [1212, 515] width 561 height 78
type textarea "قطعتين"
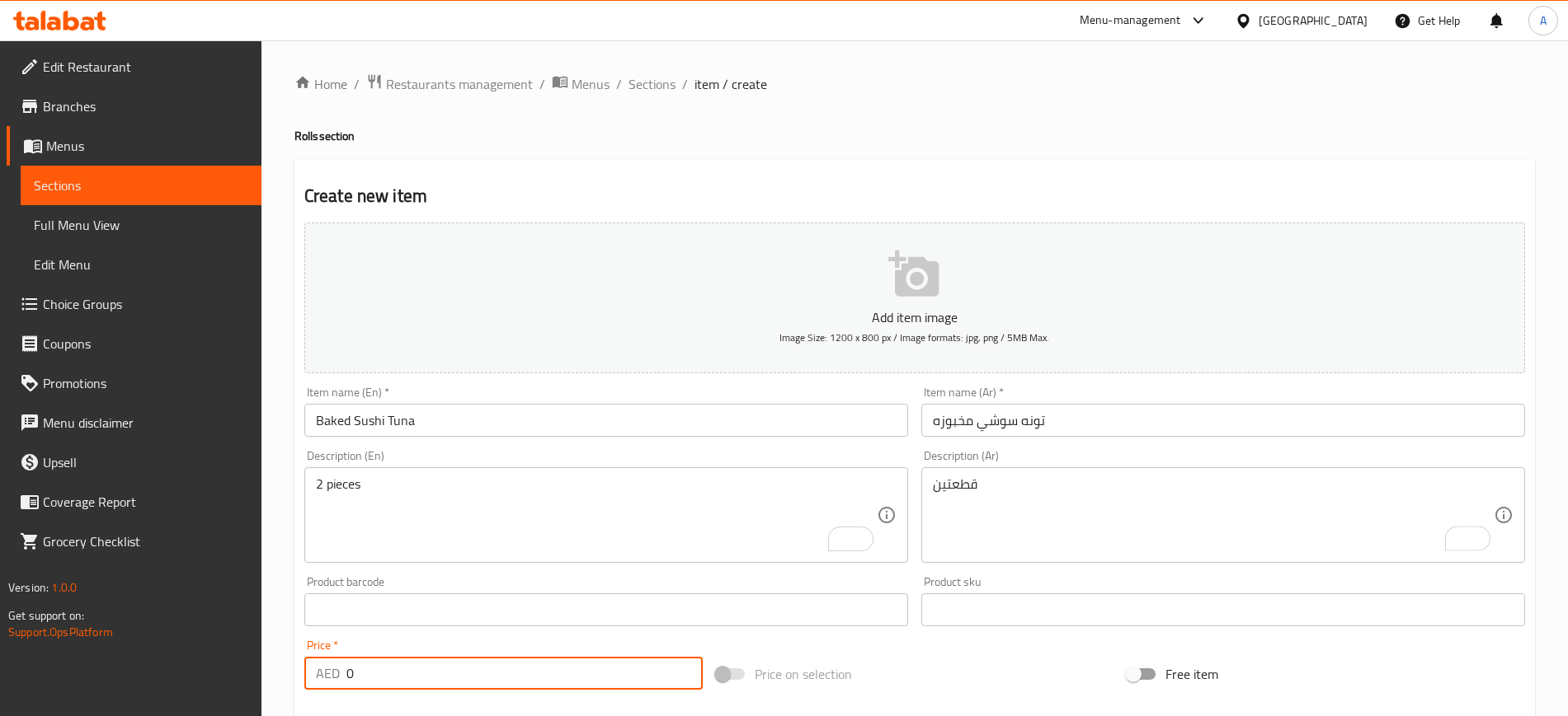
drag, startPoint x: 370, startPoint y: 666, endPoint x: 341, endPoint y: 666, distance: 29.0
click at [341, 666] on div "AED 0 Price *" at bounding box center [503, 673] width 399 height 33
type input "25"
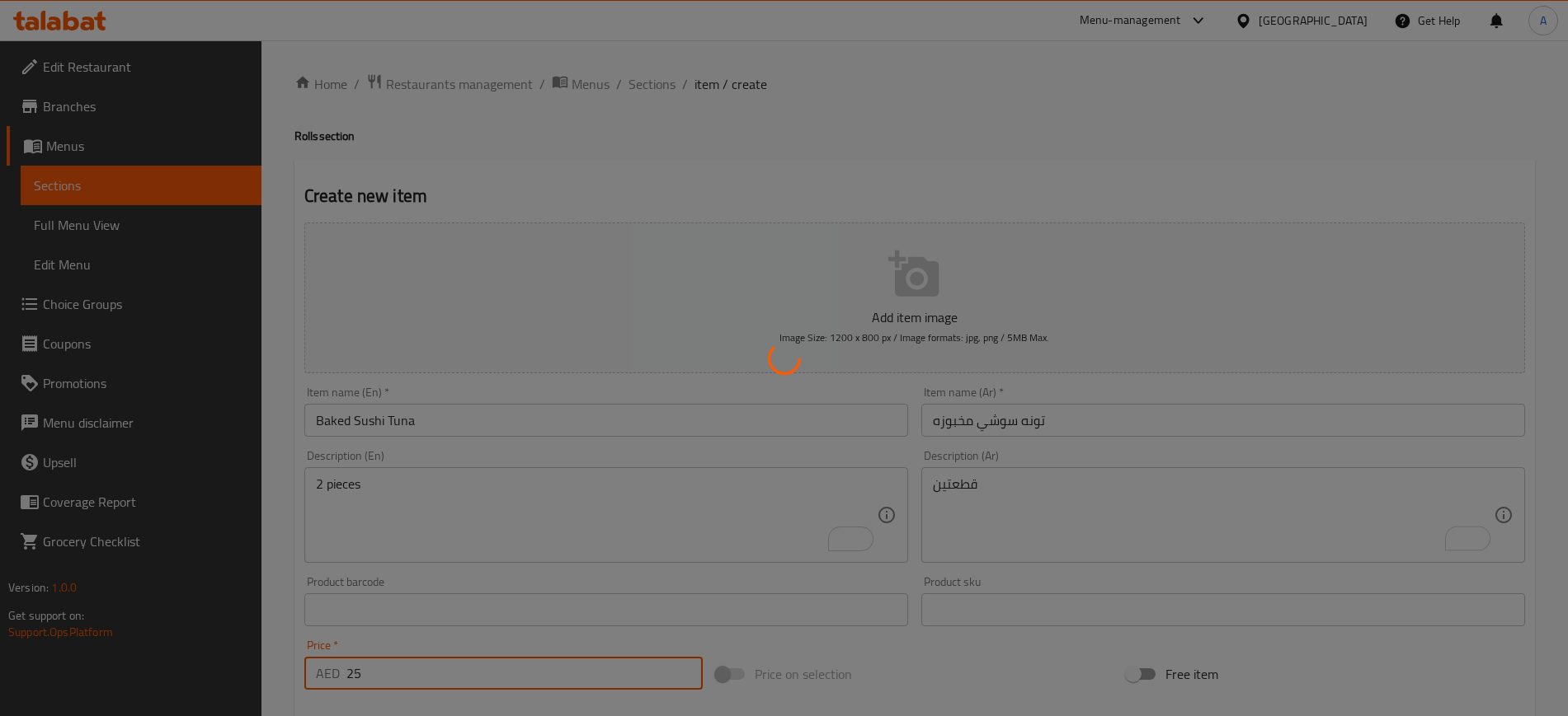
type input "0"
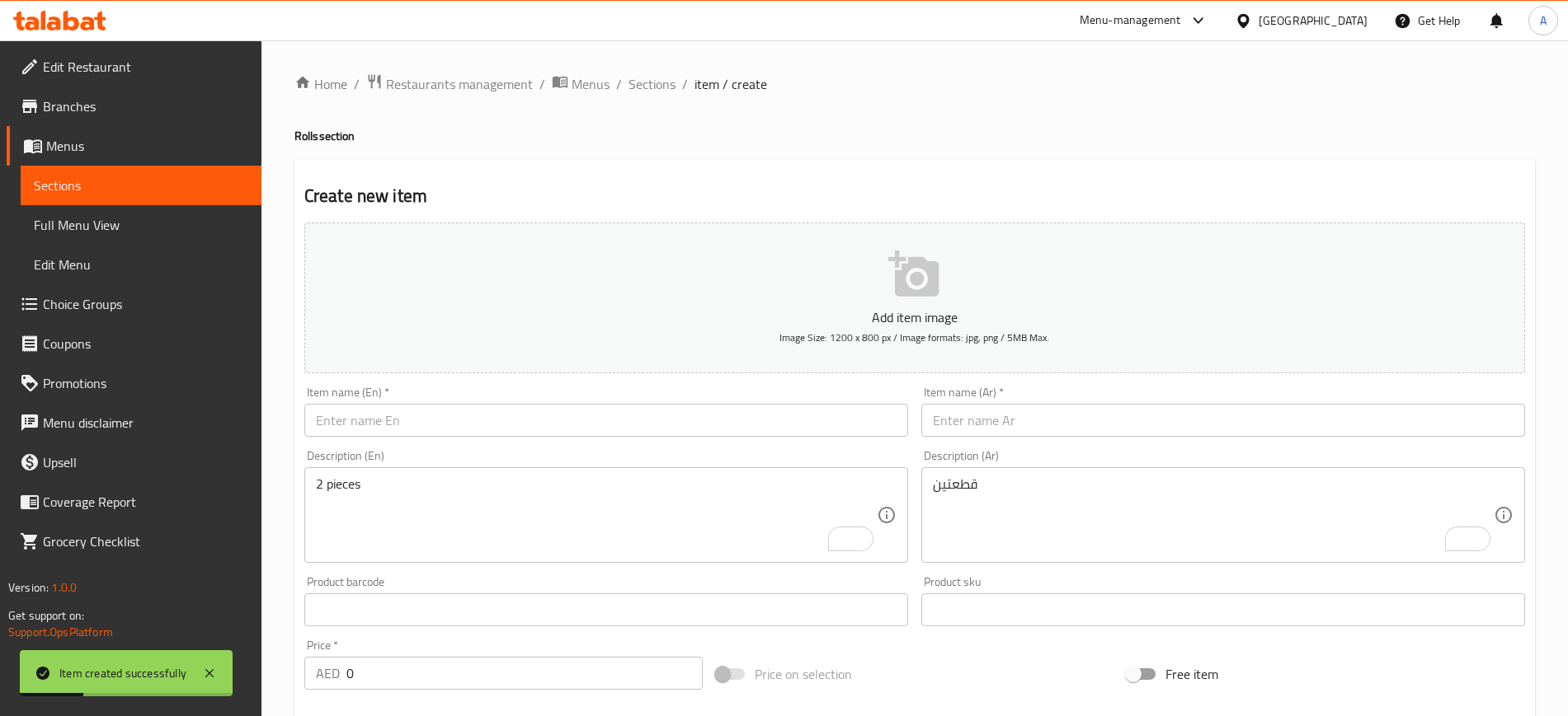
click at [817, 433] on input "text" at bounding box center [606, 420] width 604 height 33
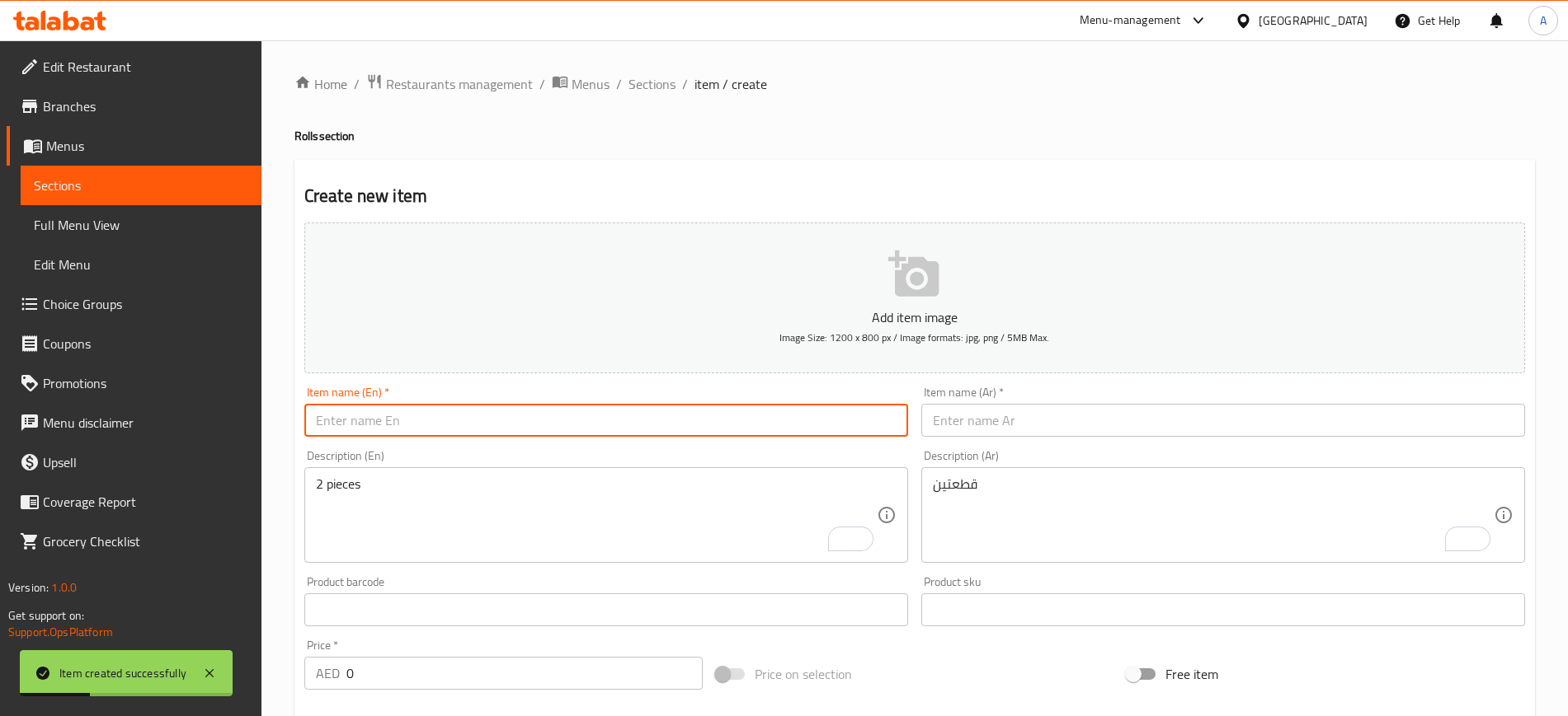
paste input "Sushi Spicy Salmon"
type input "Sushi Spicy Salmon"
click at [972, 422] on input "text" at bounding box center [1223, 420] width 604 height 33
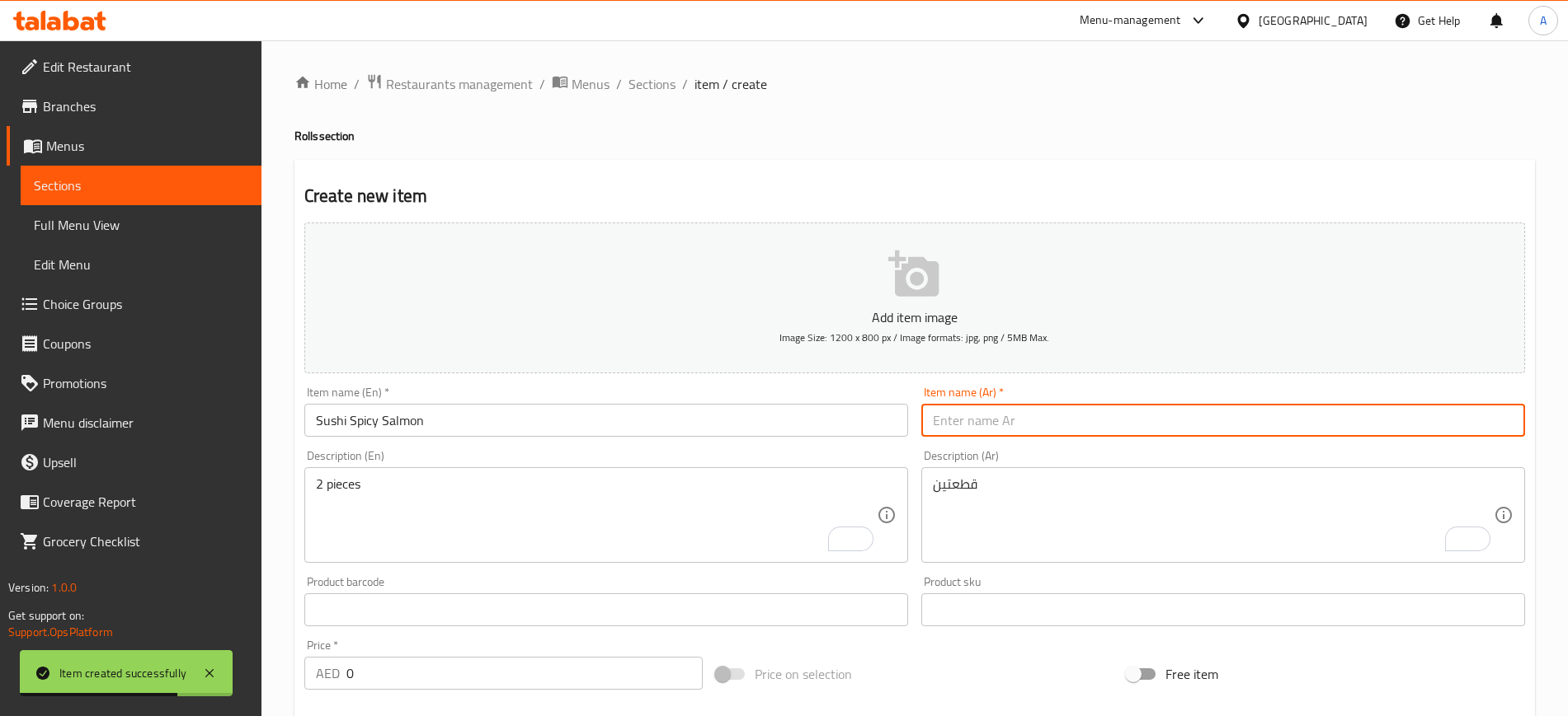
click at [1019, 420] on input "text" at bounding box center [1223, 420] width 604 height 33
paste input "سوشي سمك السلمون الحار"
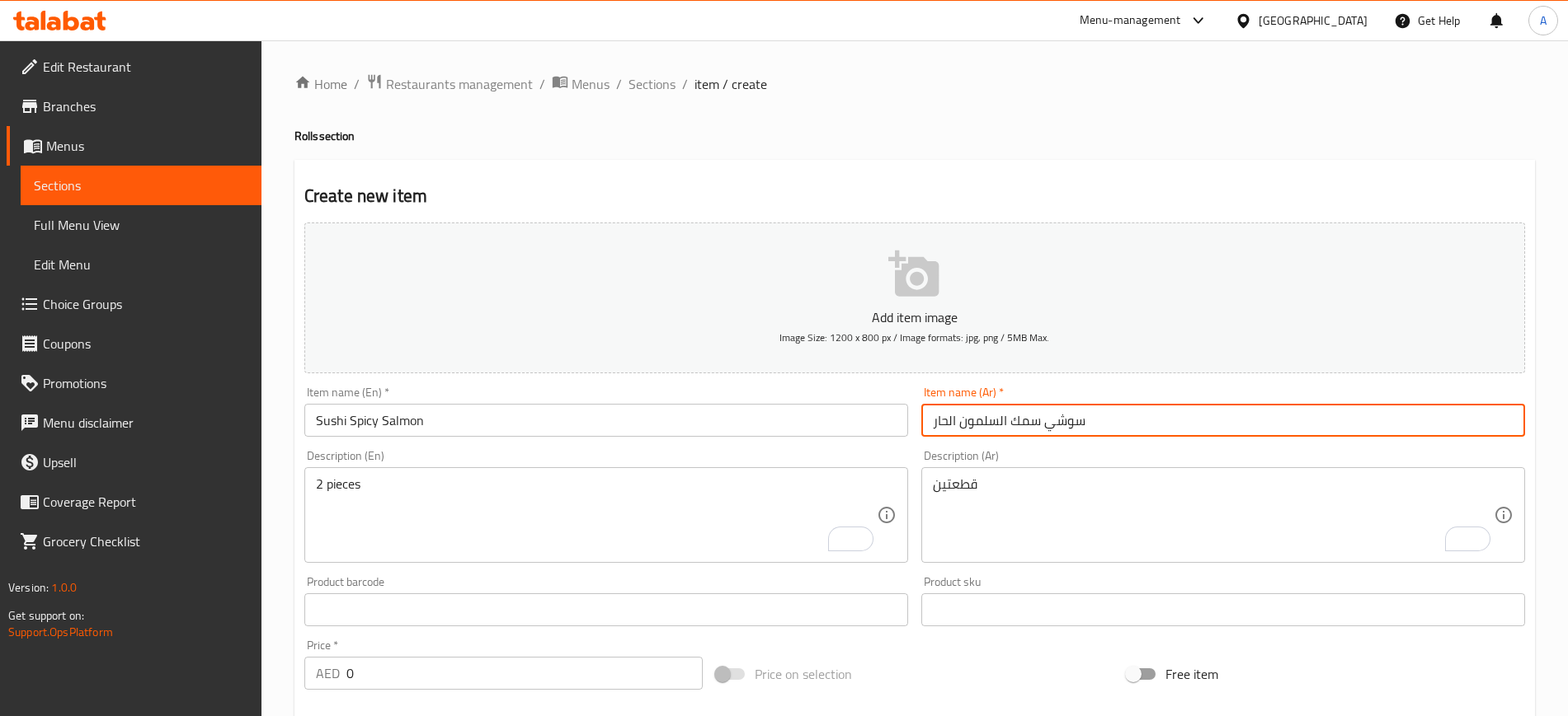
click at [1020, 426] on input "سوشي سمك السلمون الحار" at bounding box center [1223, 420] width 604 height 33
drag, startPoint x: 999, startPoint y: 420, endPoint x: 1037, endPoint y: 418, distance: 38.1
click at [1037, 418] on input "سوشي سمك السلمون الحار" at bounding box center [1223, 420] width 604 height 33
click at [945, 419] on input "سوشي سلمون الحار" at bounding box center [1223, 420] width 604 height 33
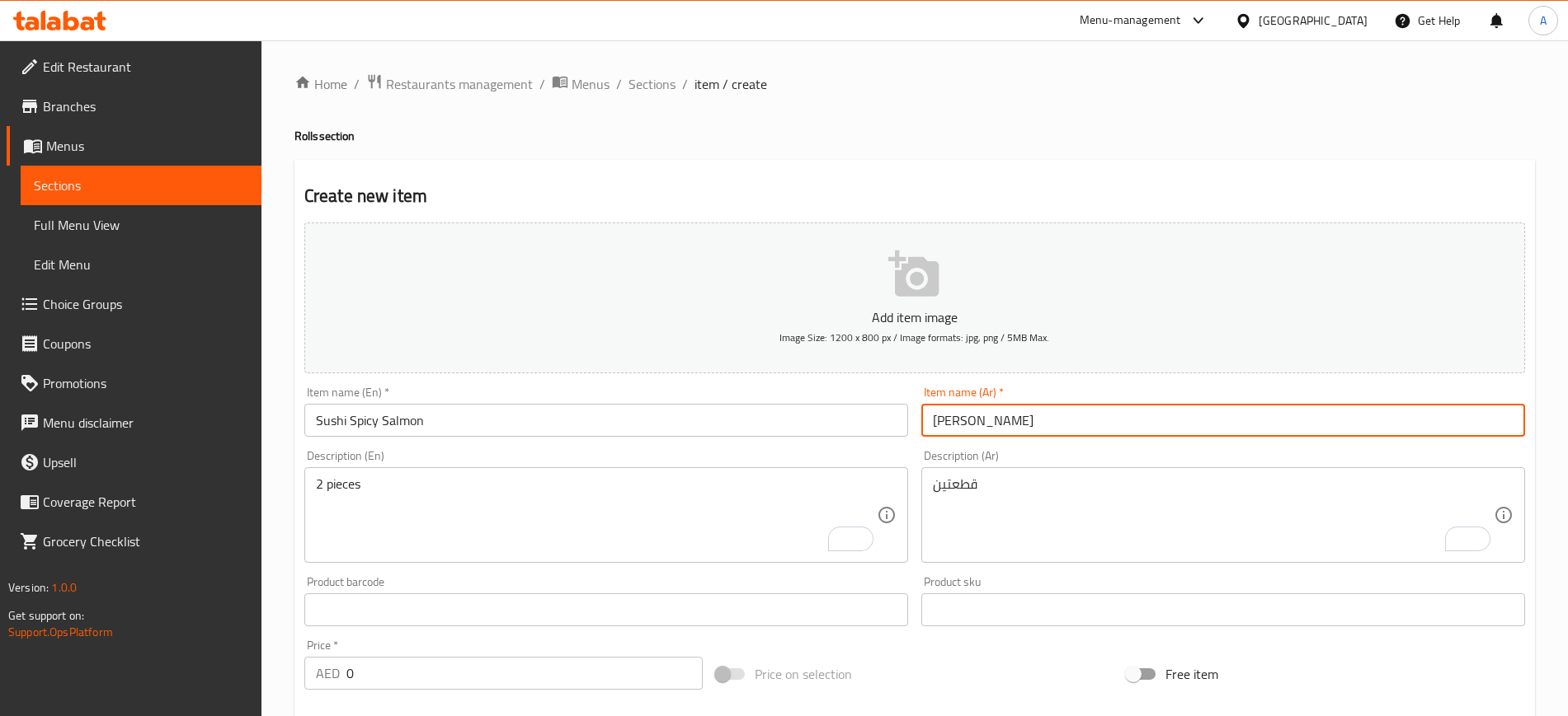
type input "سوشي سلمون حار"
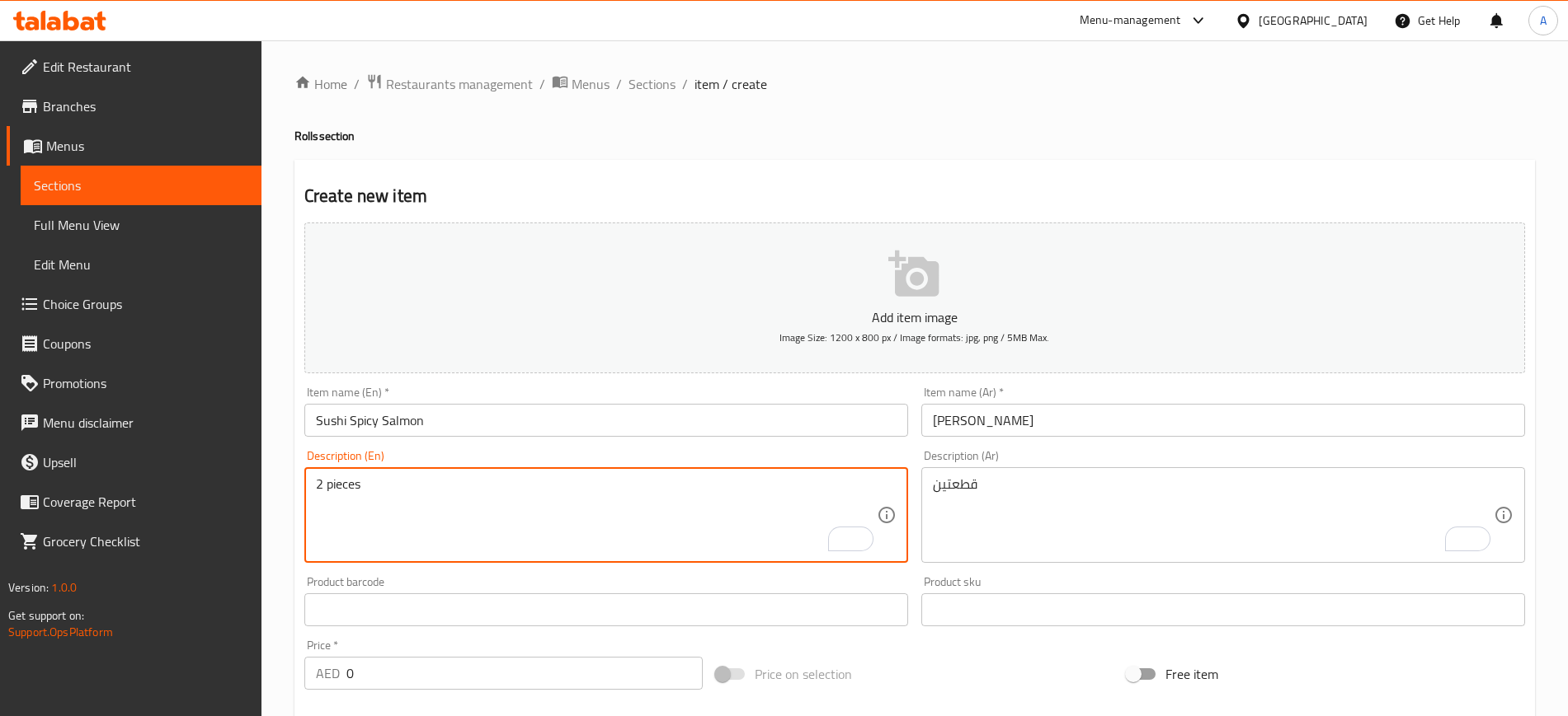
click at [680, 533] on textarea "2 pieces" at bounding box center [596, 515] width 561 height 78
type textarea "2 pieces"
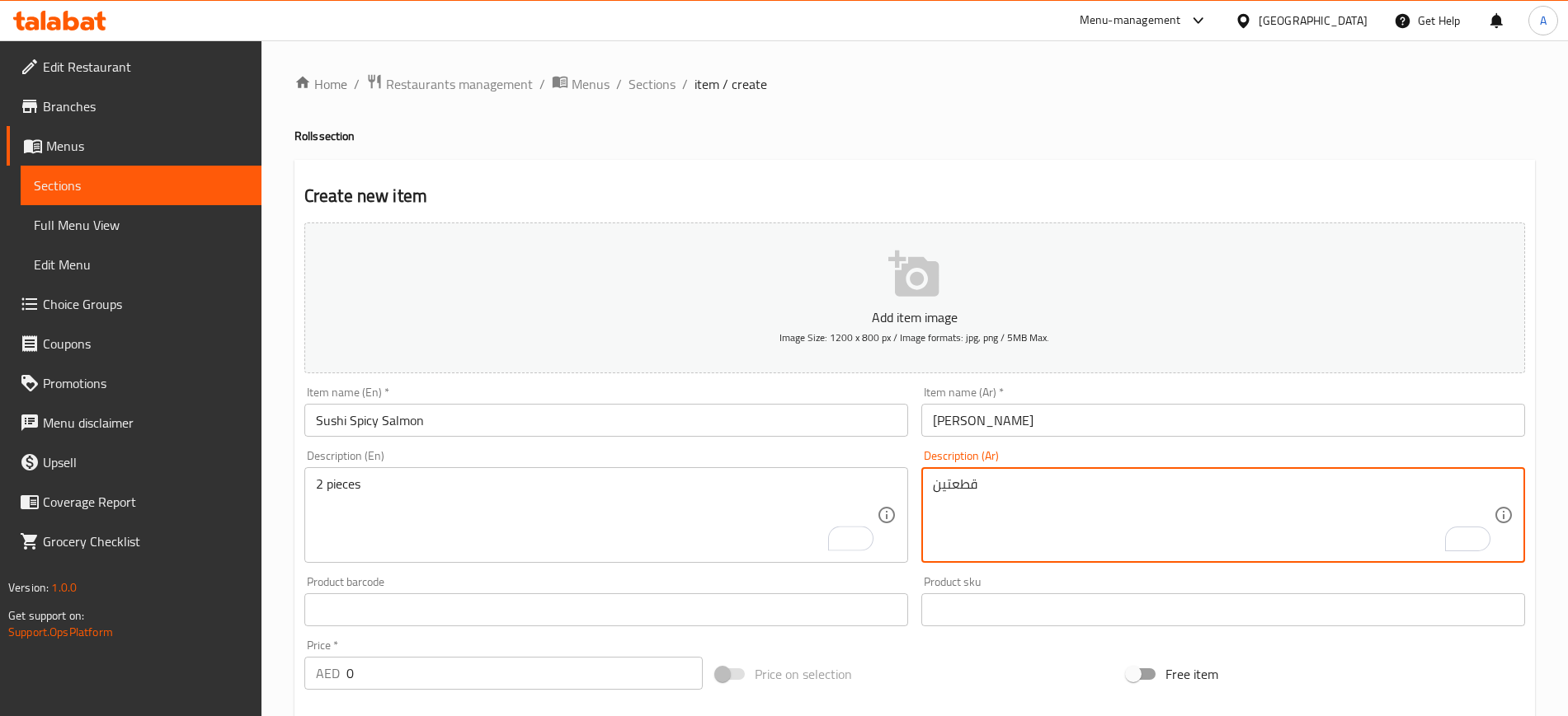
click at [989, 507] on textarea "قطعتين" at bounding box center [1212, 515] width 561 height 78
type textarea "قطعتين"
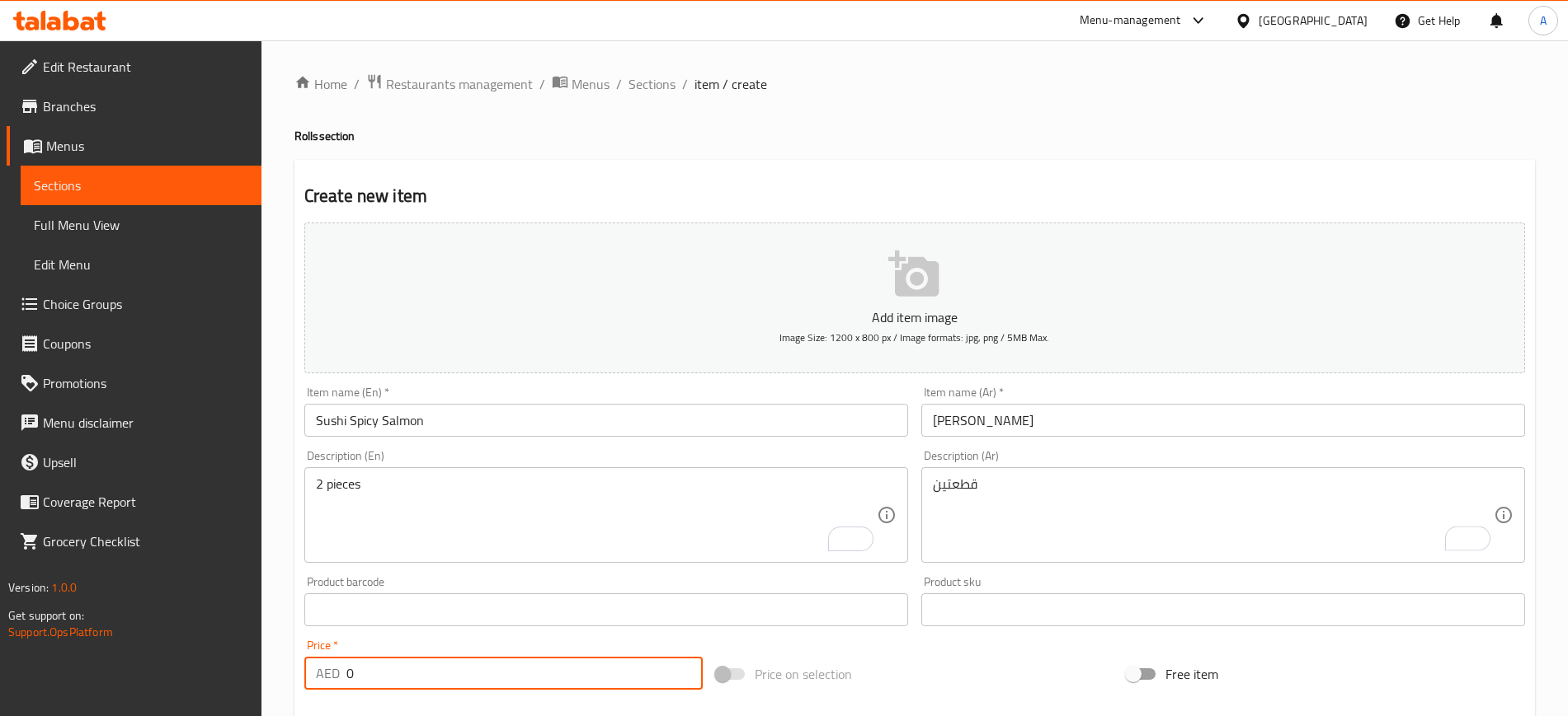
click at [498, 679] on input "0" at bounding box center [525, 673] width 356 height 33
type input "25"
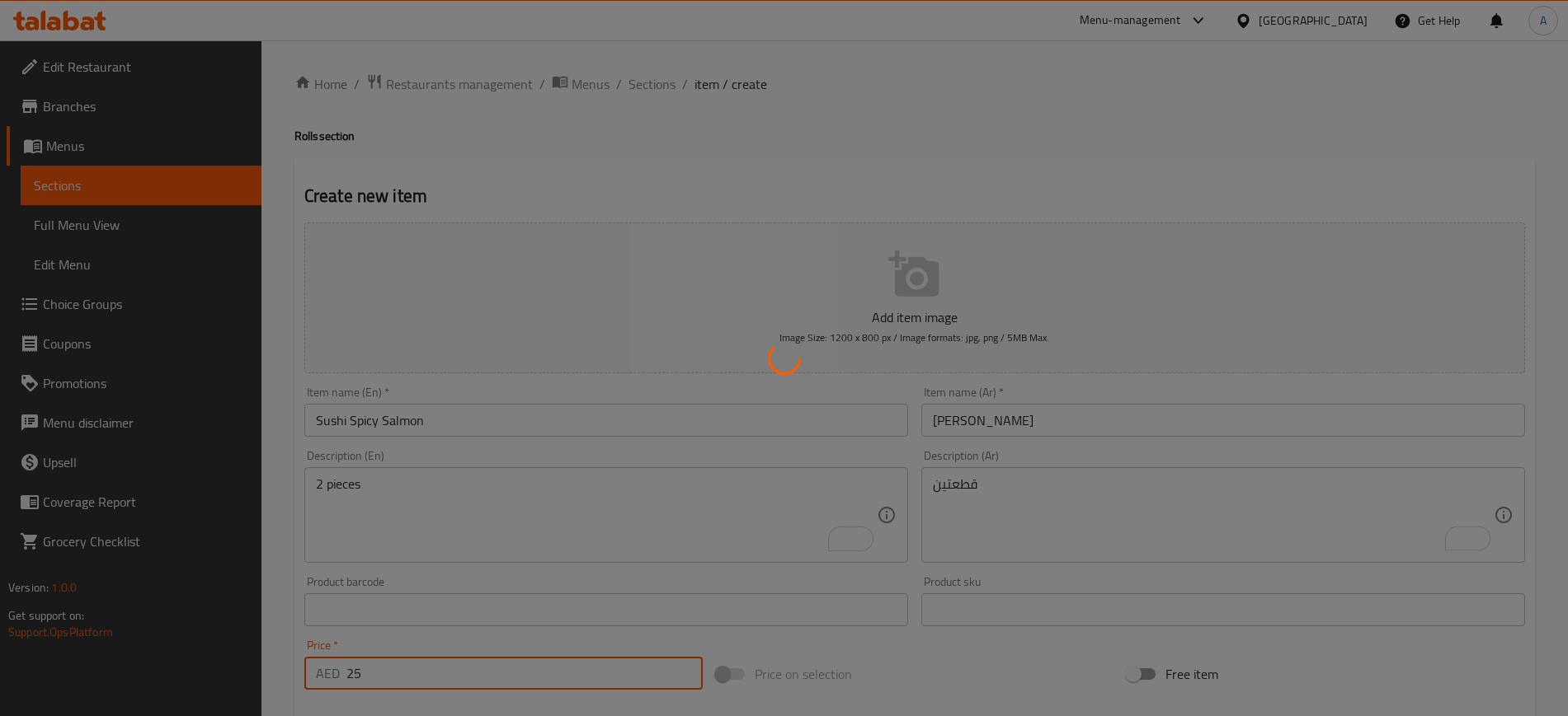
type input "0"
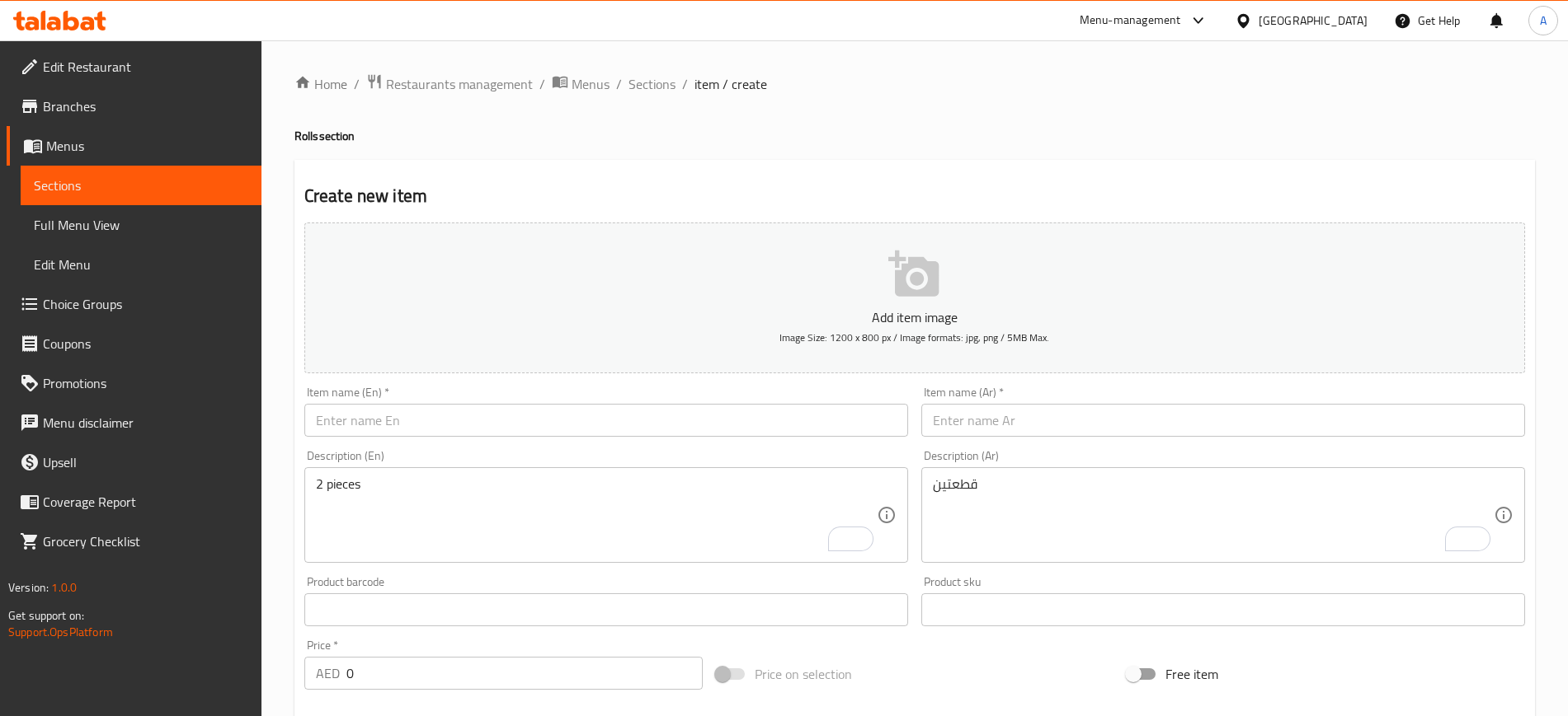
click at [843, 434] on input "text" at bounding box center [606, 420] width 604 height 33
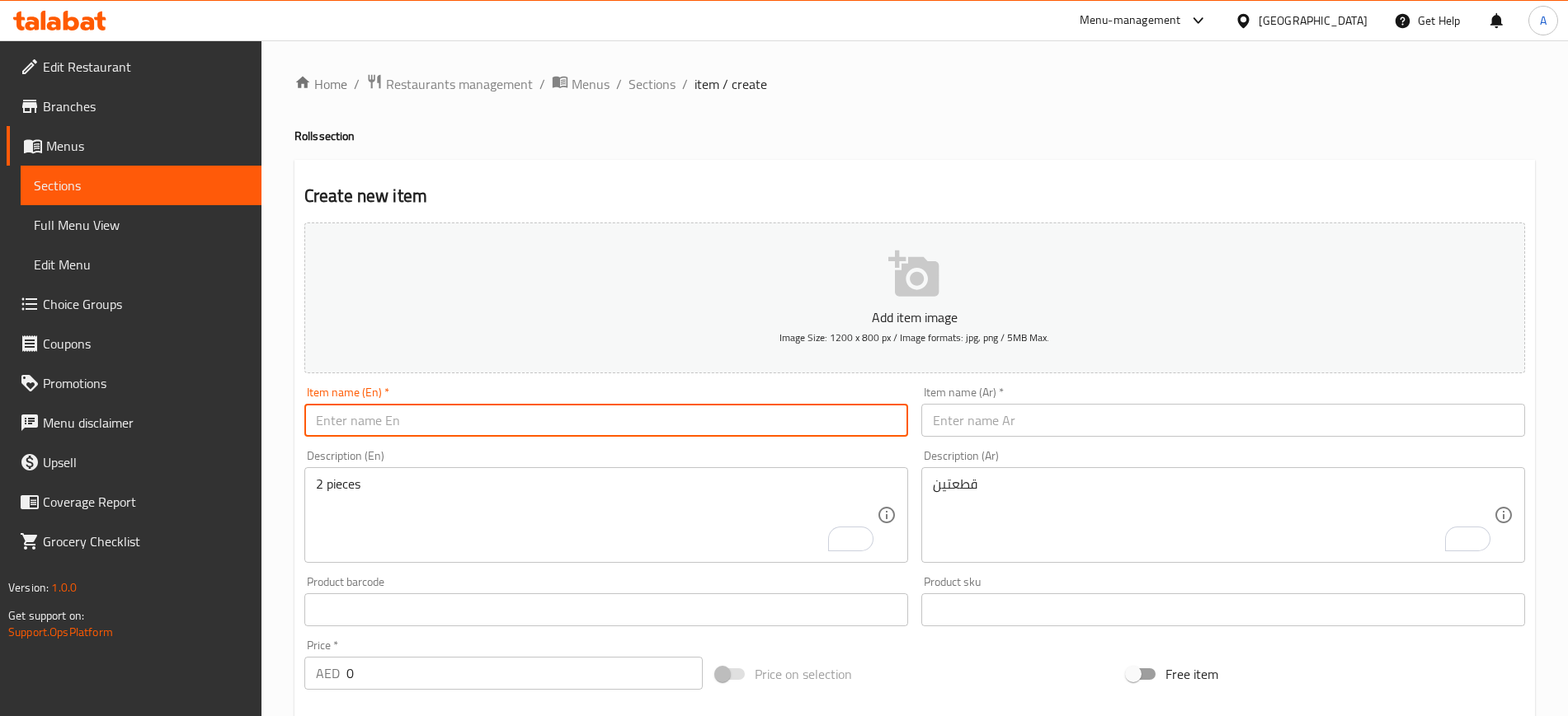
paste input "Sushi Spicy Unagi"
type input "Sushi Spicy Unagi"
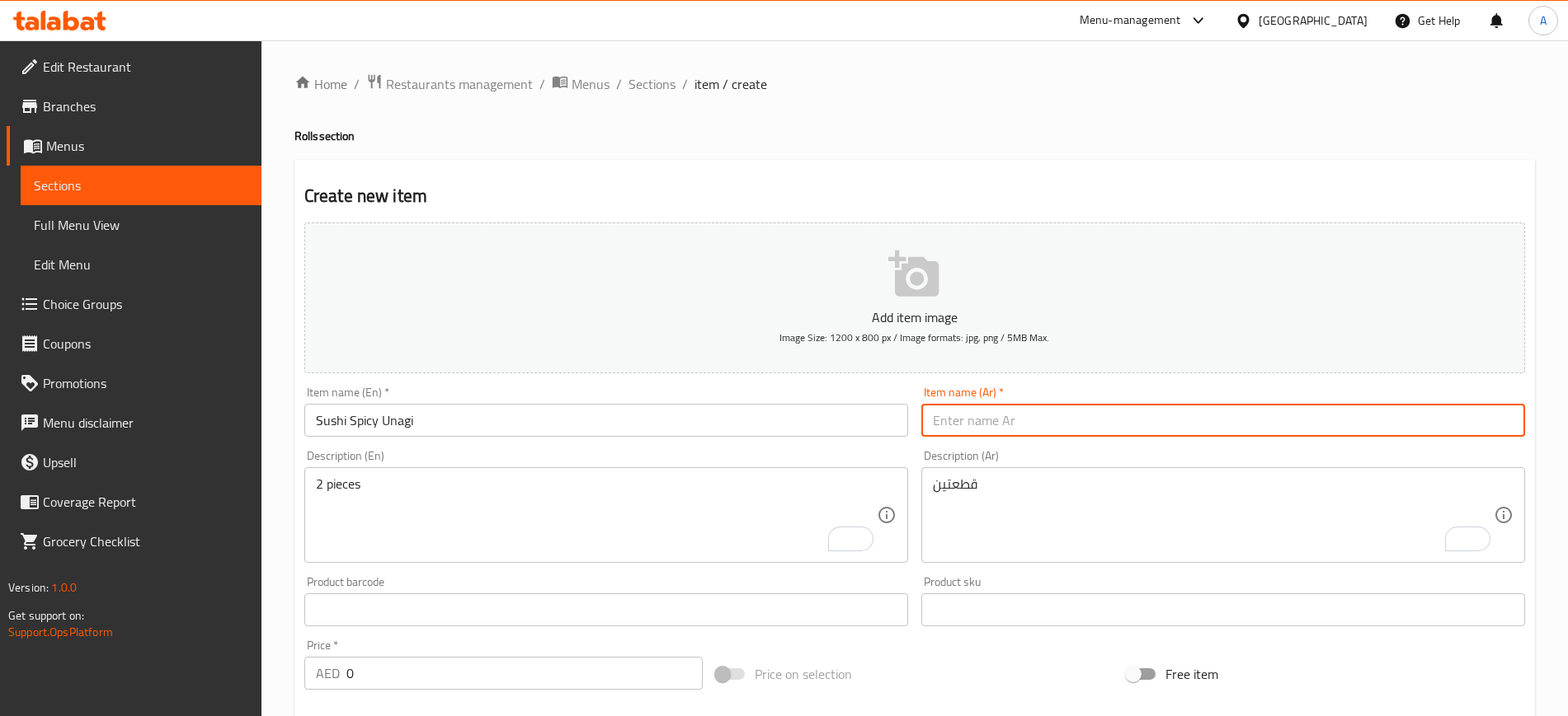
click at [968, 410] on input "text" at bounding box center [1223, 420] width 604 height 33
paste input "سوشي أوناجي حار"
type input "سوشي أوناجي حار"
click at [739, 509] on textarea "2 pieces" at bounding box center [596, 515] width 561 height 78
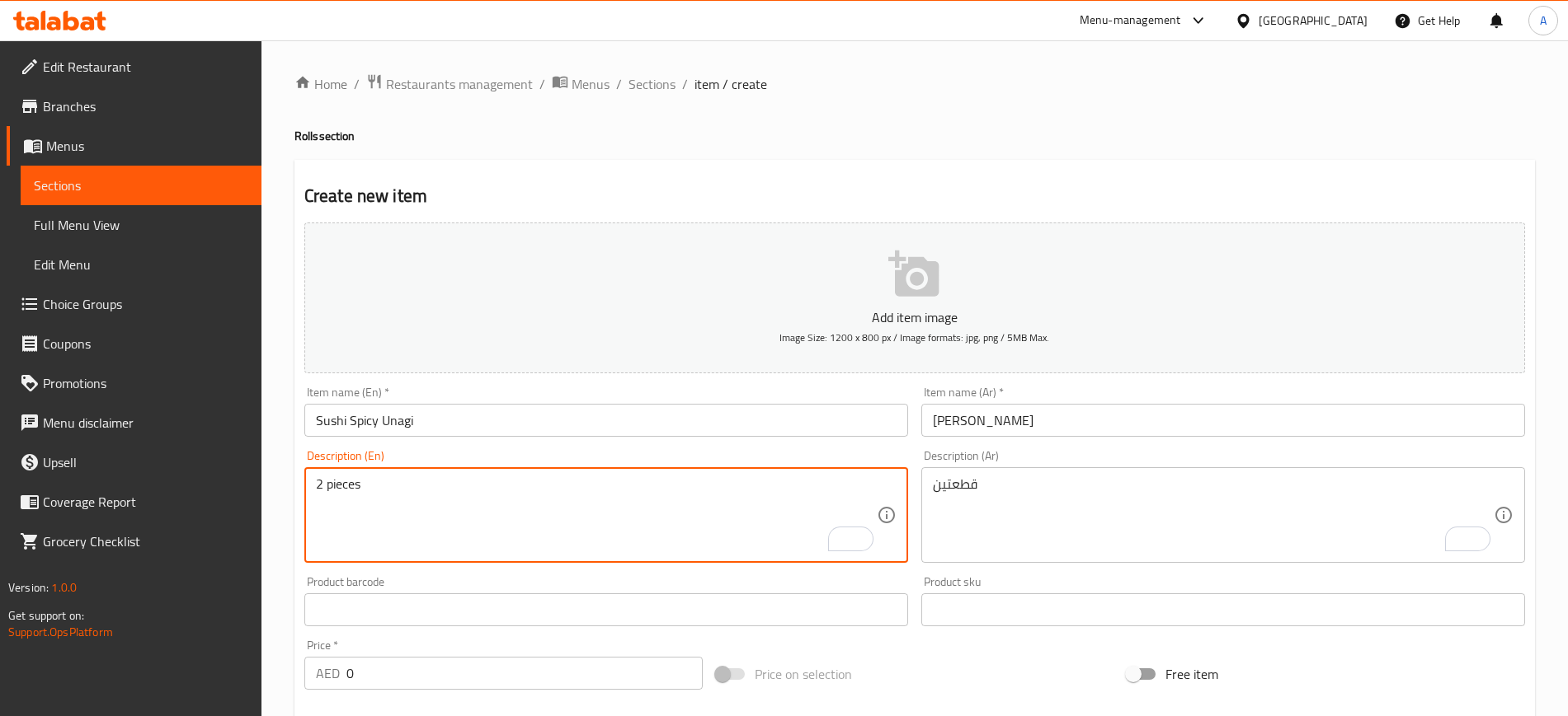
type textarea "2 pieces"
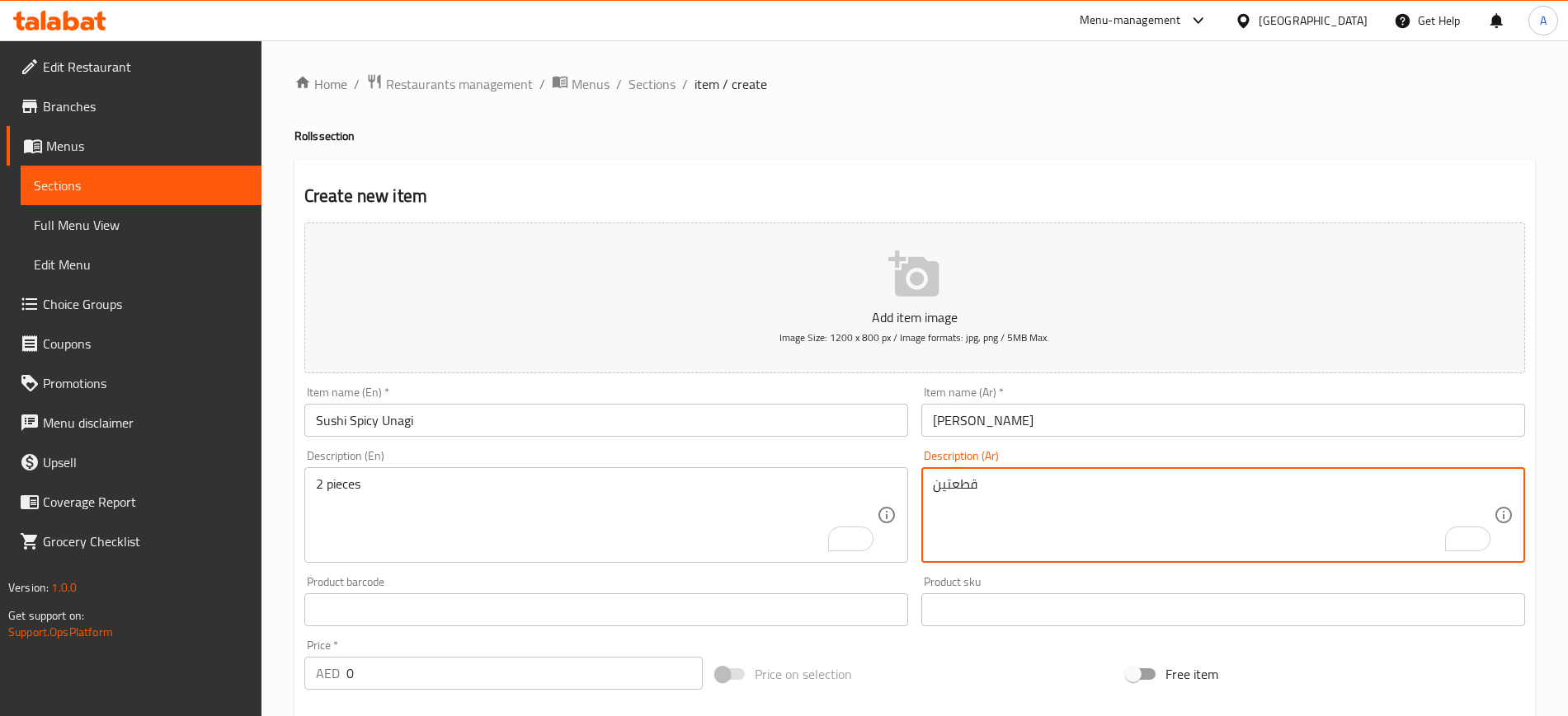
click at [1068, 530] on textarea "قطعتين" at bounding box center [1212, 515] width 561 height 78
type textarea "قطعتين"
click at [1065, 427] on input "سوشي أوناجي حار" at bounding box center [1223, 420] width 604 height 33
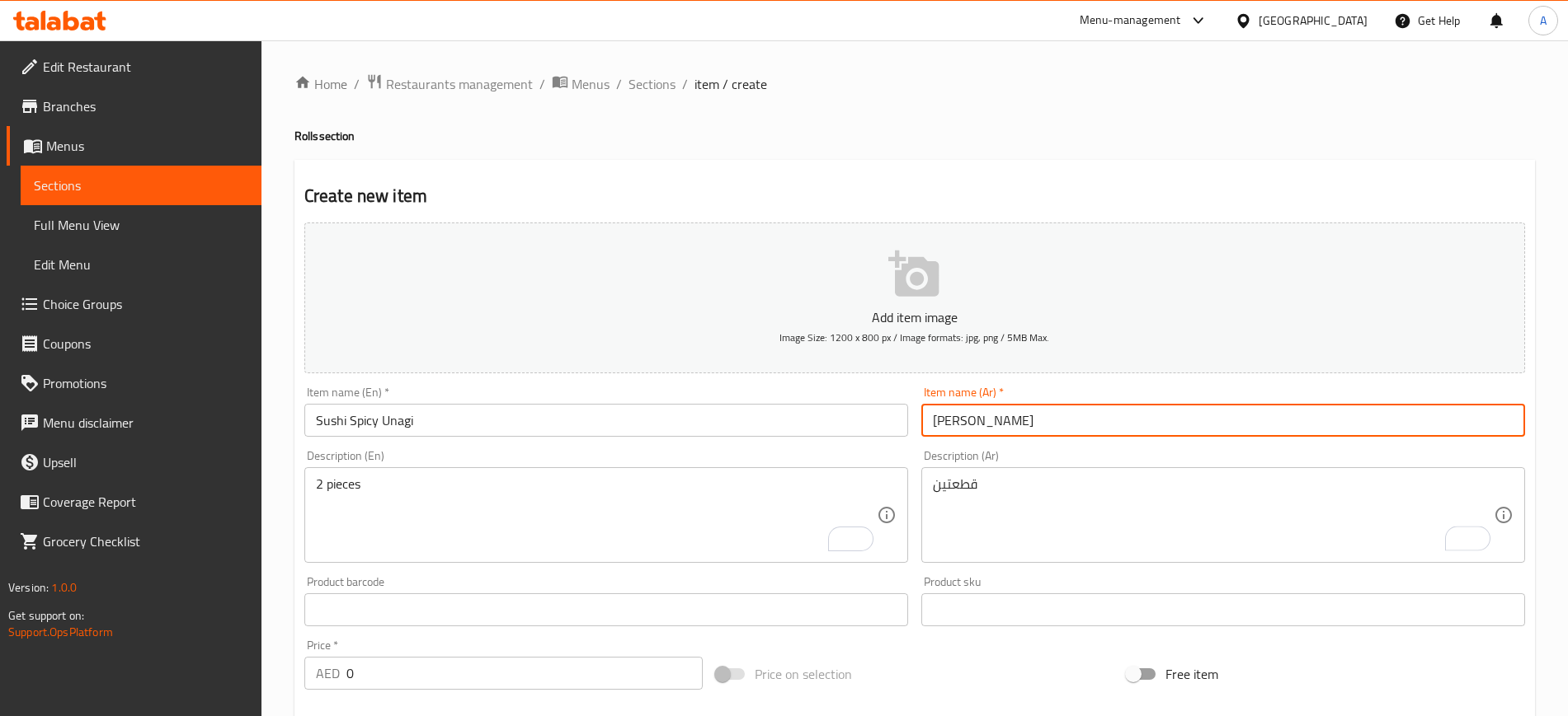
type input "سوشي أوناجي حار"
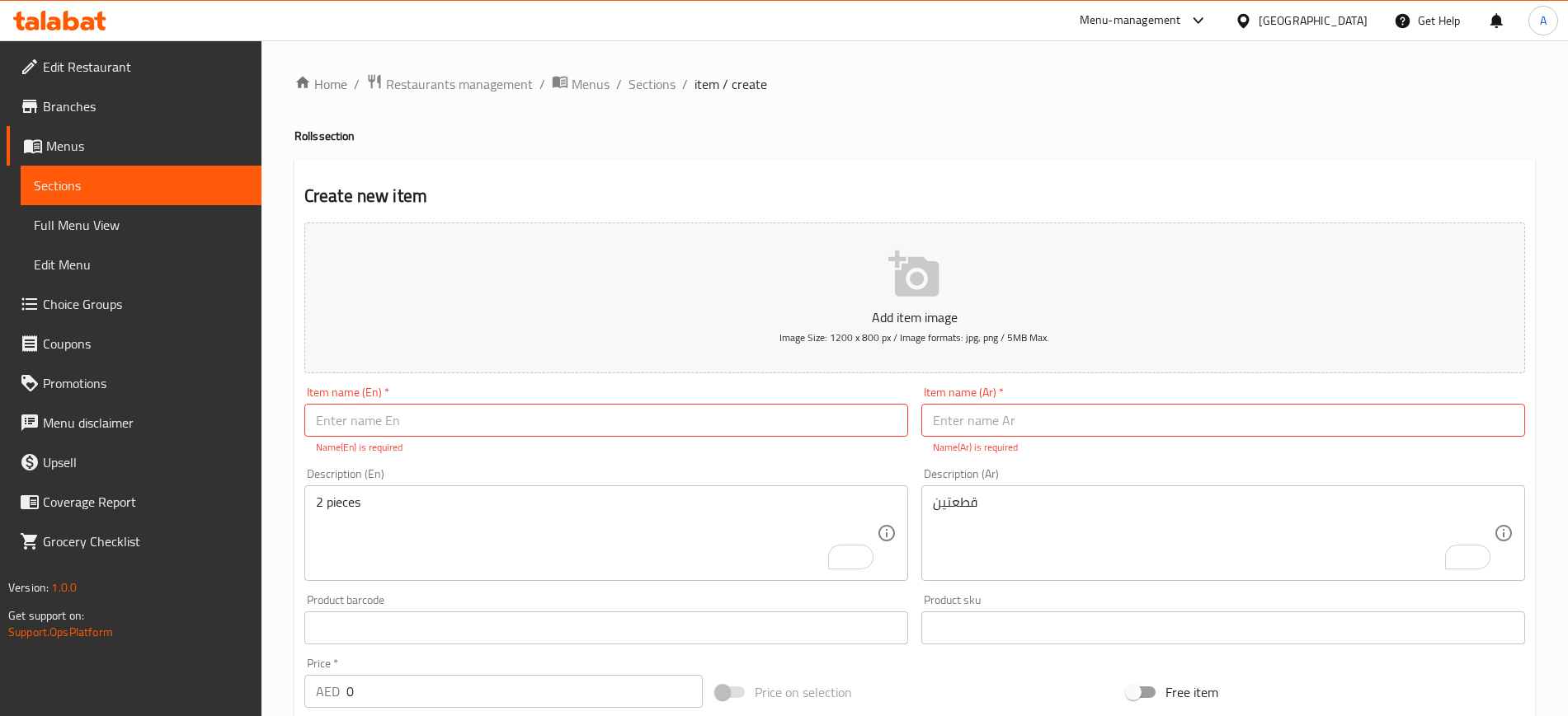
click at [825, 427] on input "text" at bounding box center [606, 420] width 604 height 33
paste input "Sushi Spicy Shrimp"
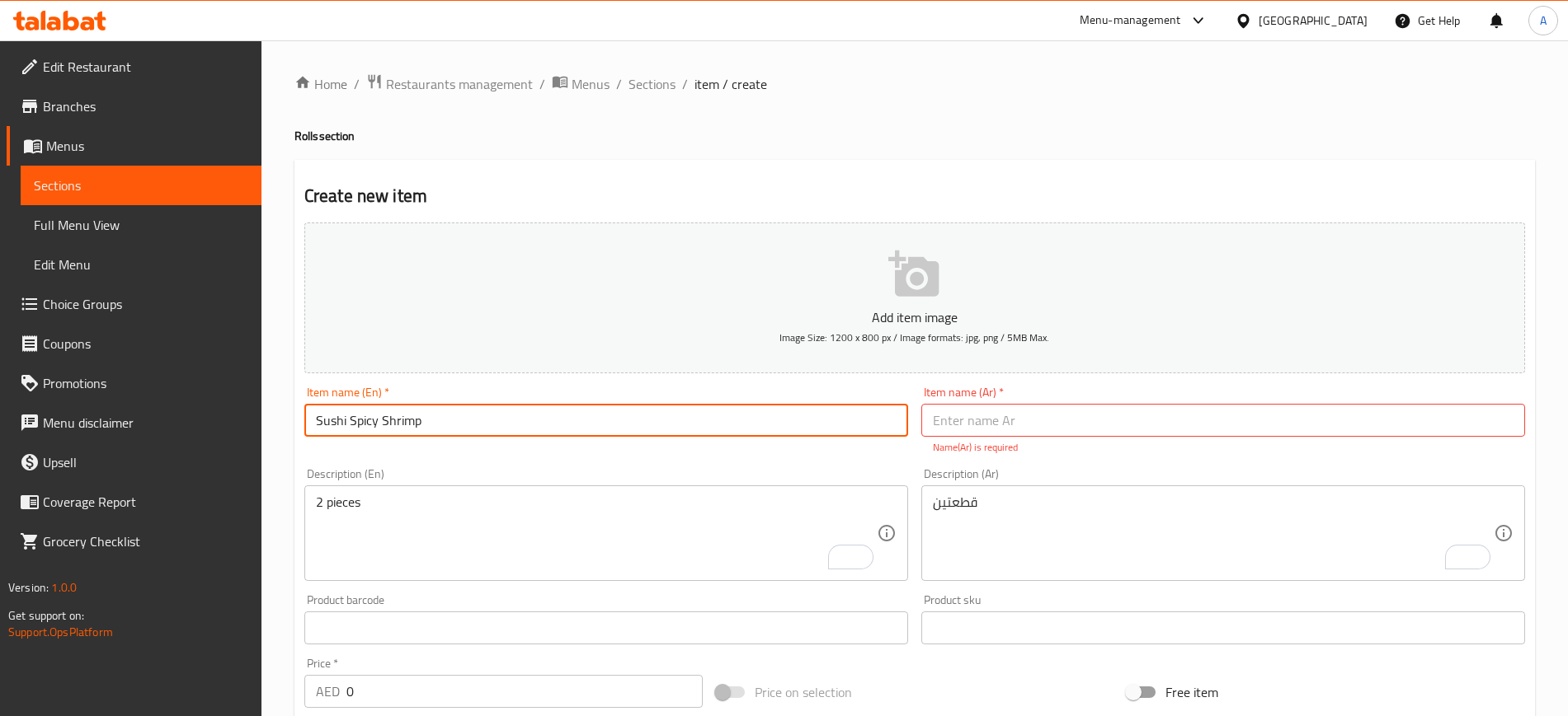
type input "Sushi Spicy Shrimp"
click at [1020, 420] on input "text" at bounding box center [1223, 420] width 604 height 33
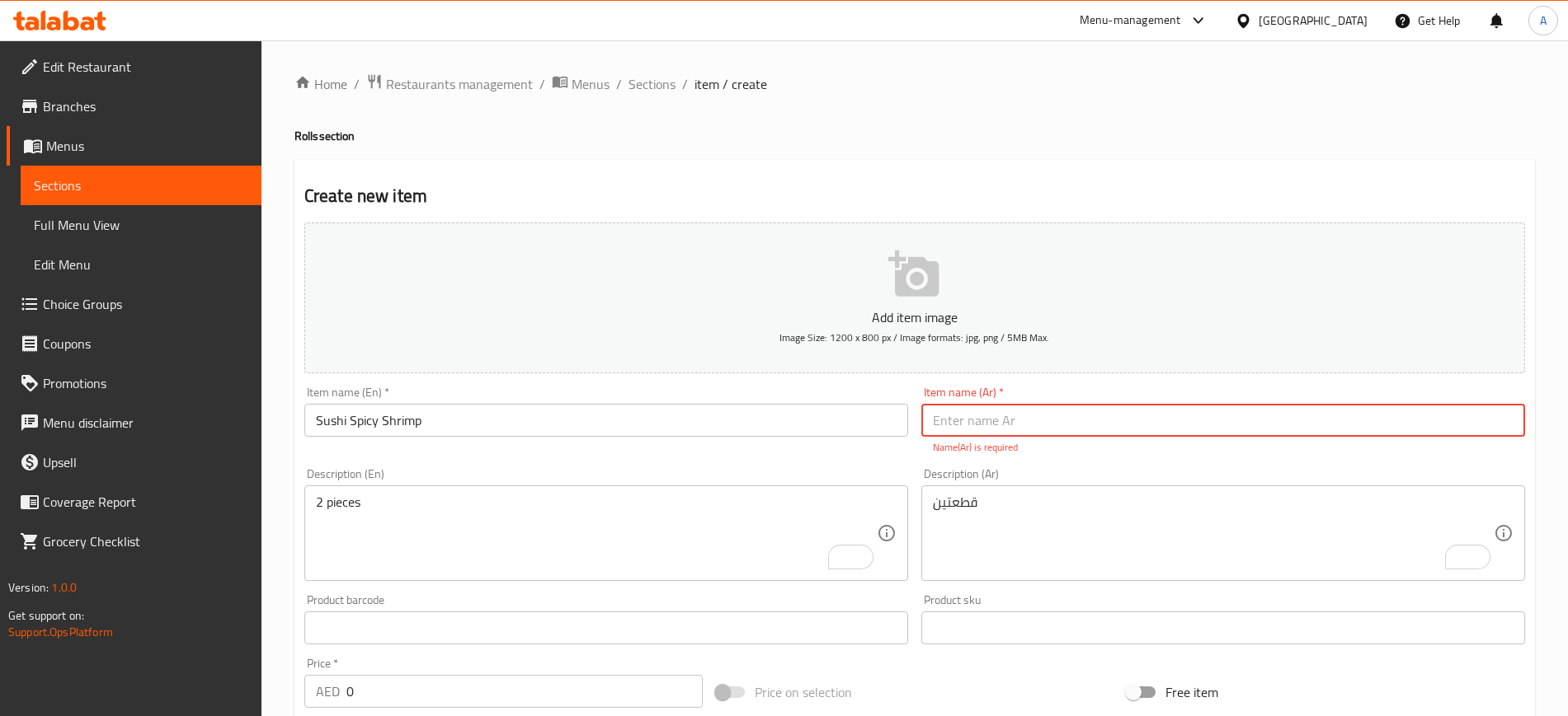
click at [959, 424] on input "text" at bounding box center [1223, 420] width 604 height 33
paste input "سوشي روبيان حار"
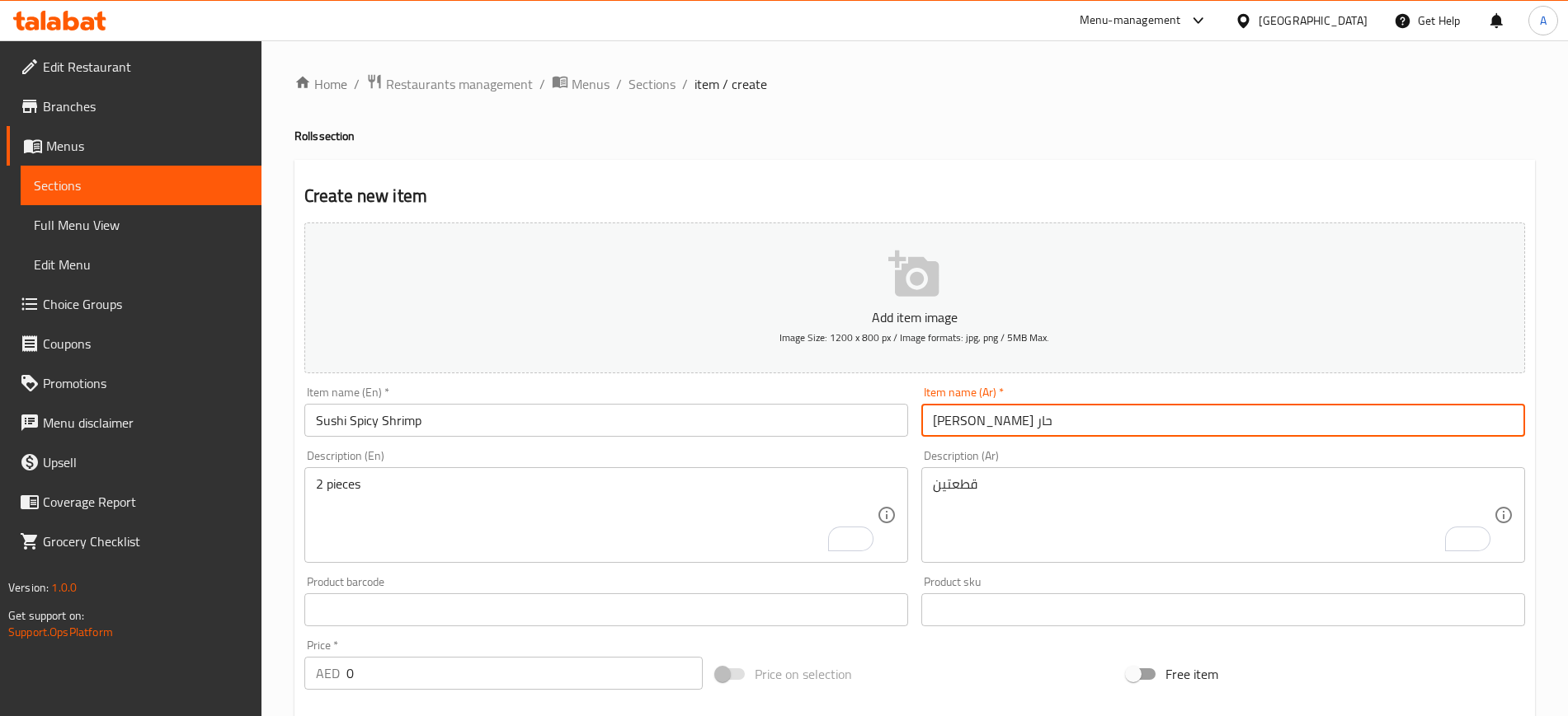
type input "سوشي روبيان حار"
click at [737, 487] on textarea "2 pieces" at bounding box center [596, 515] width 561 height 78
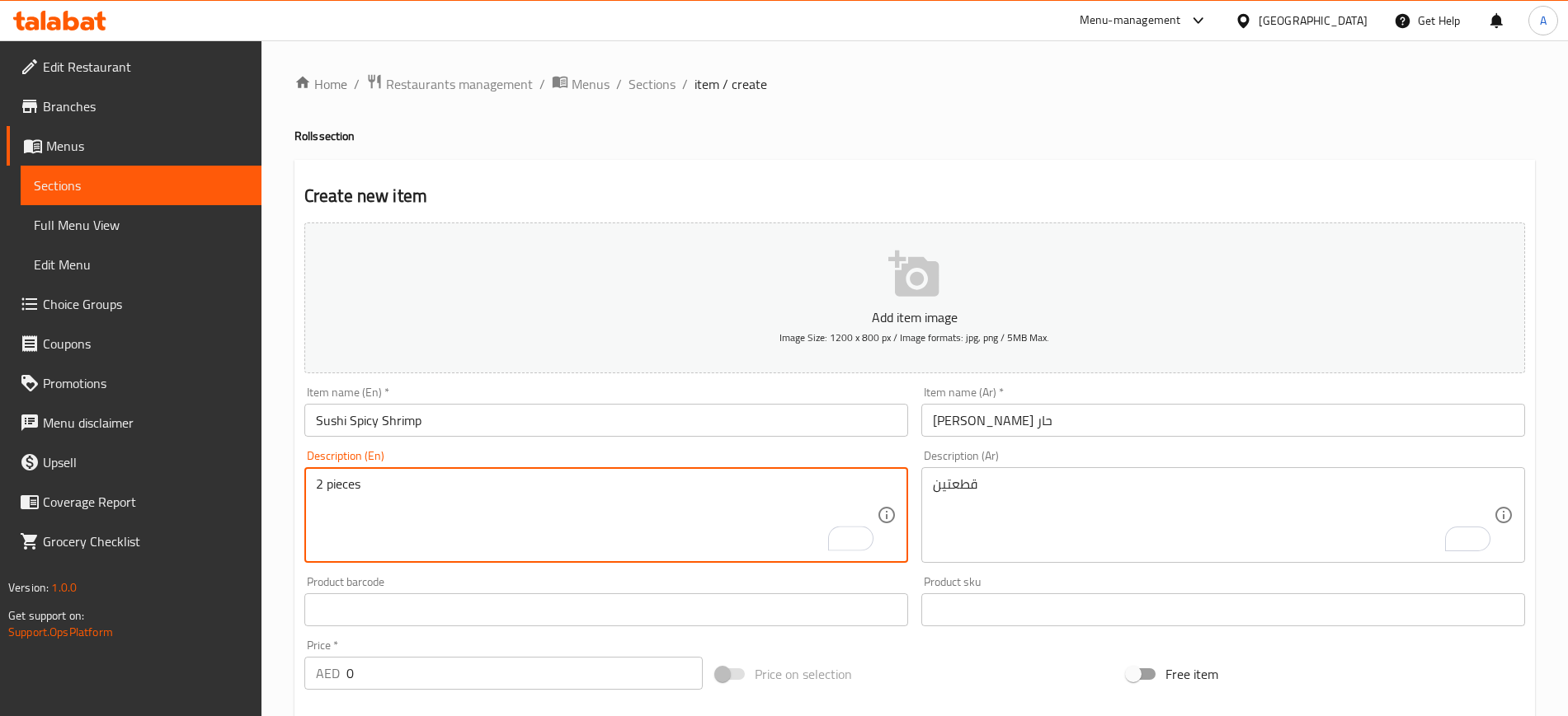
type textarea "2 pieces"
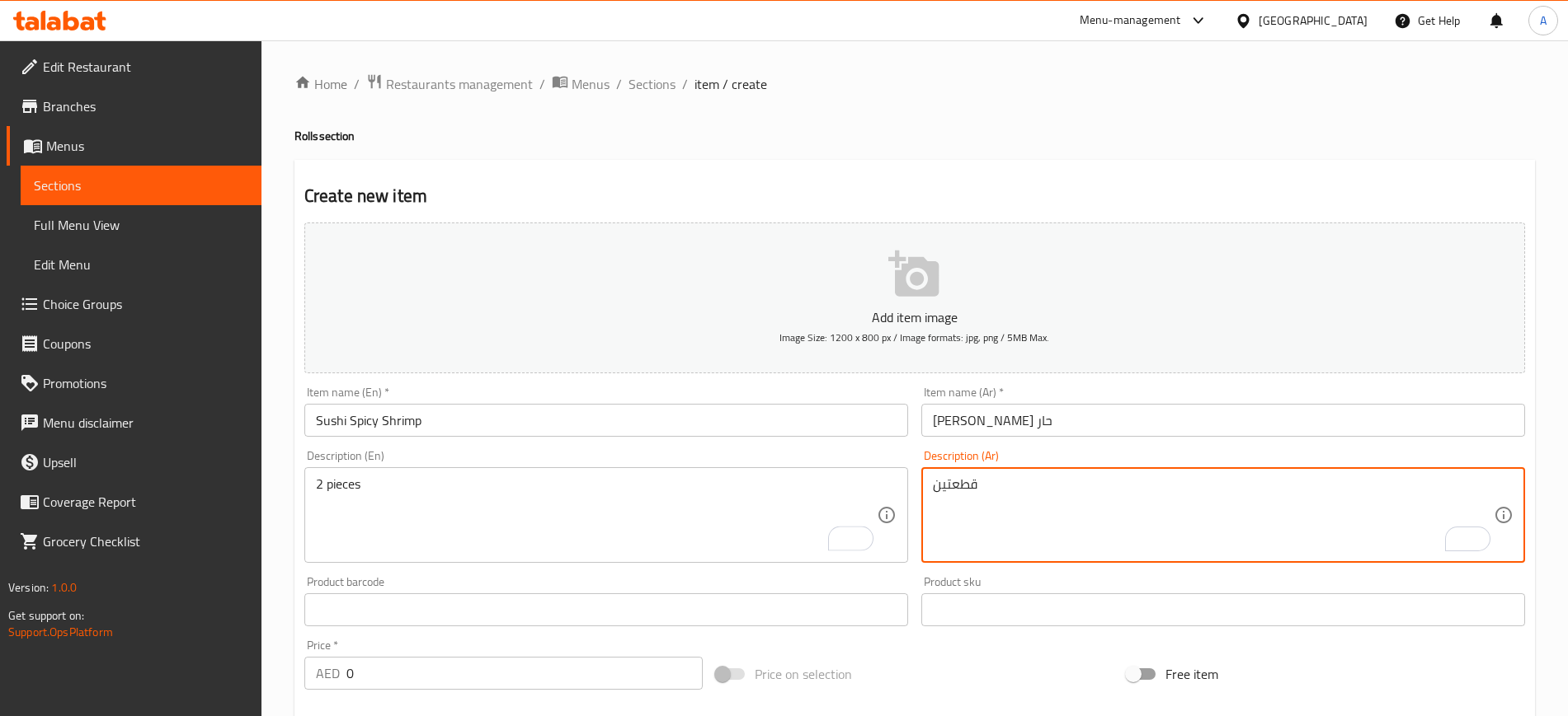
click at [1052, 477] on textarea "قطعتين" at bounding box center [1212, 515] width 561 height 78
type textarea "2"
type textarea "r"
type textarea "قطعتين"
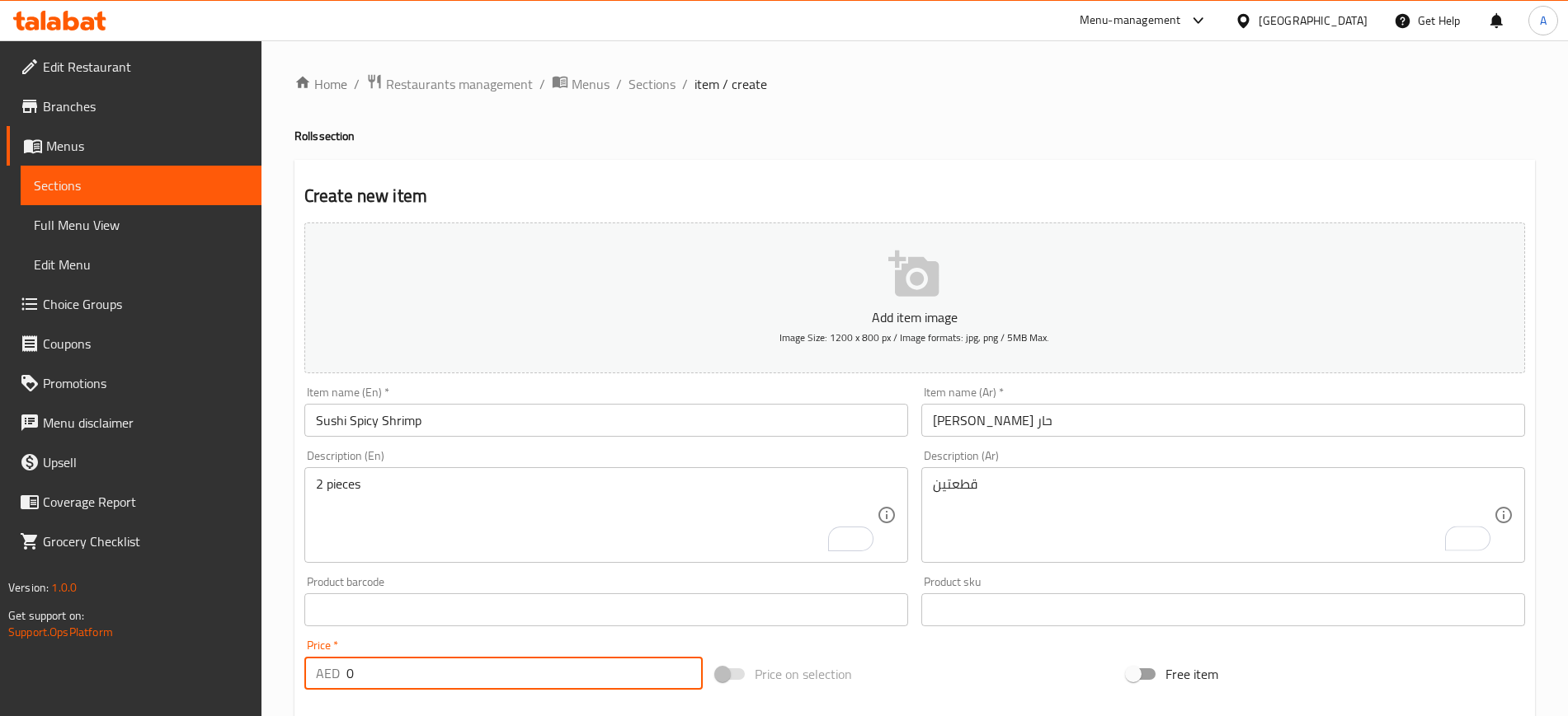
click at [521, 684] on input "0" at bounding box center [525, 673] width 356 height 33
type input "25"
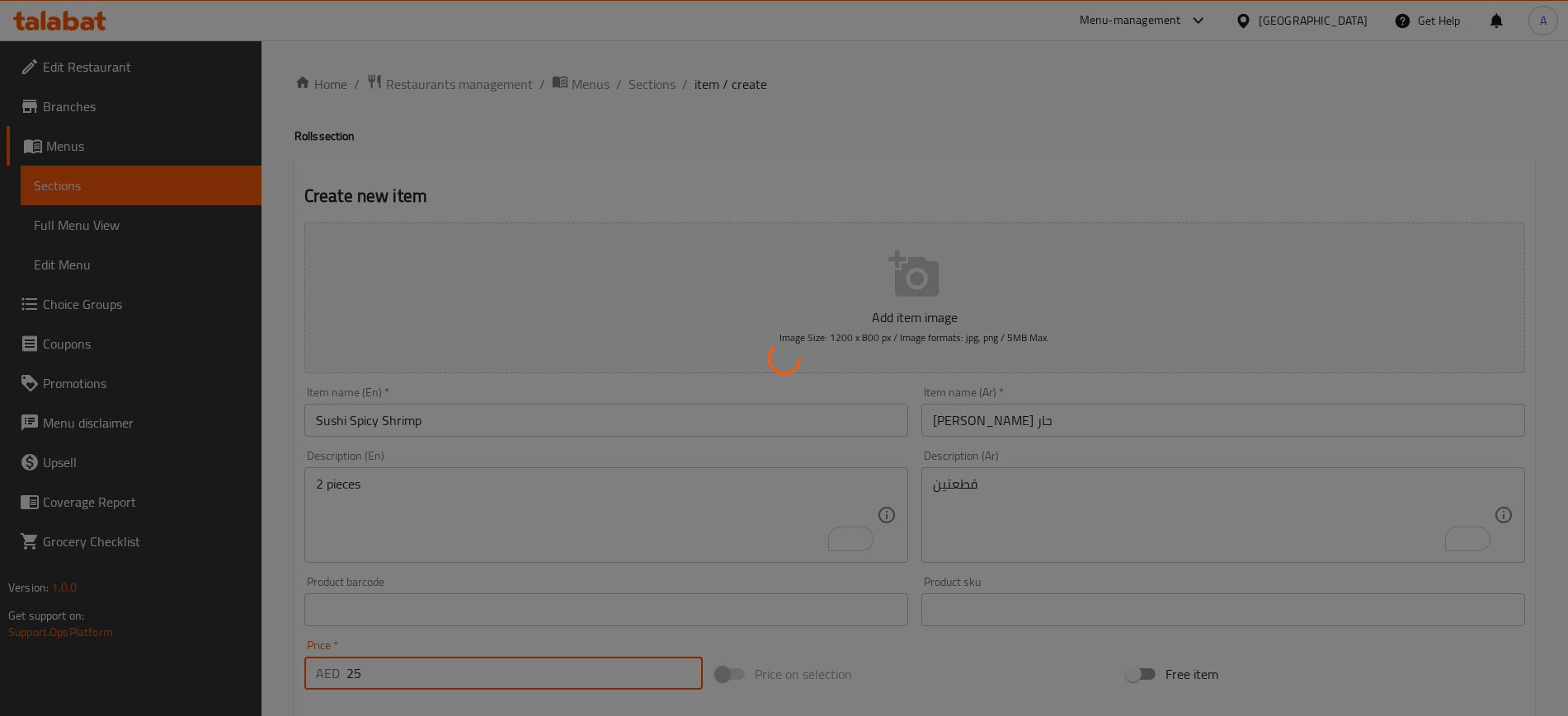
type input "0"
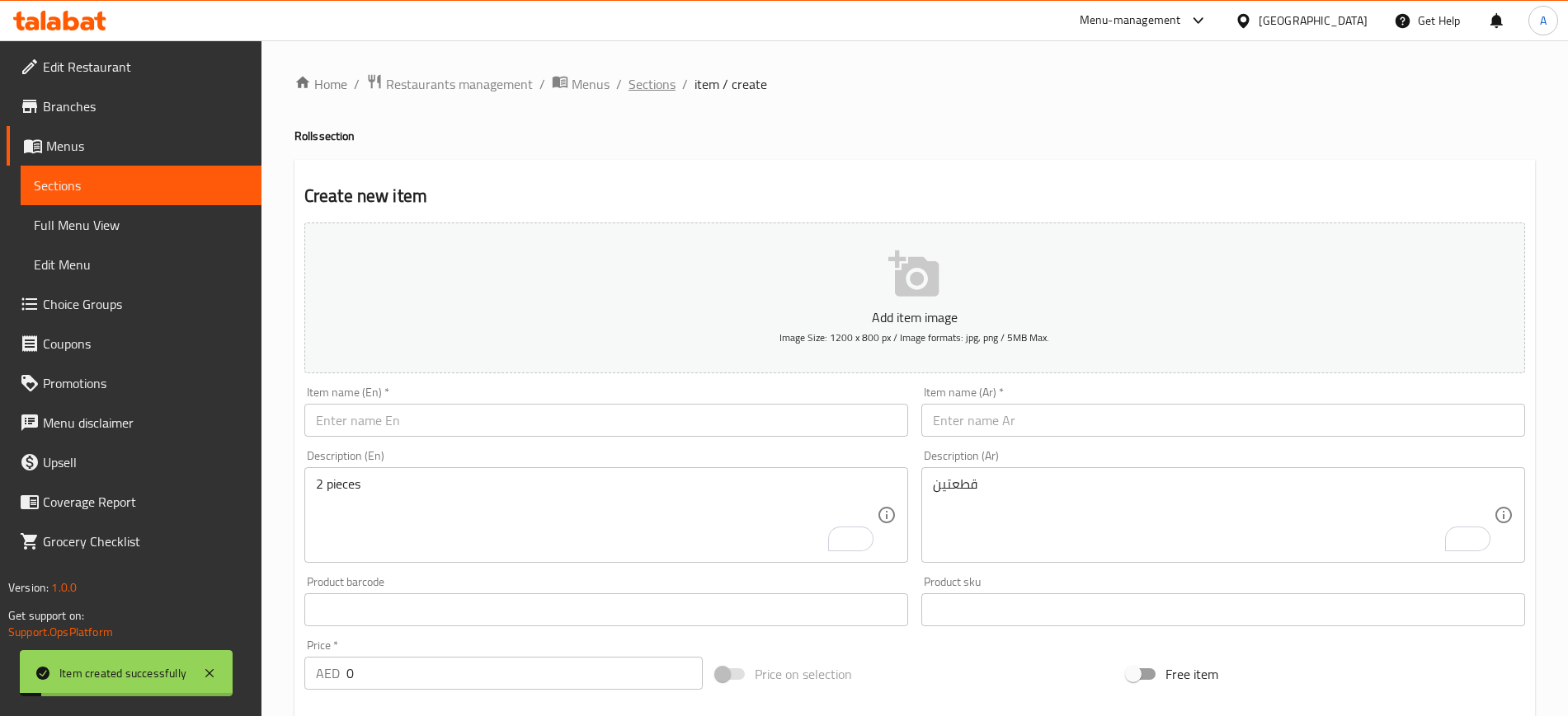
click at [652, 92] on span "Sections" at bounding box center [652, 84] width 47 height 20
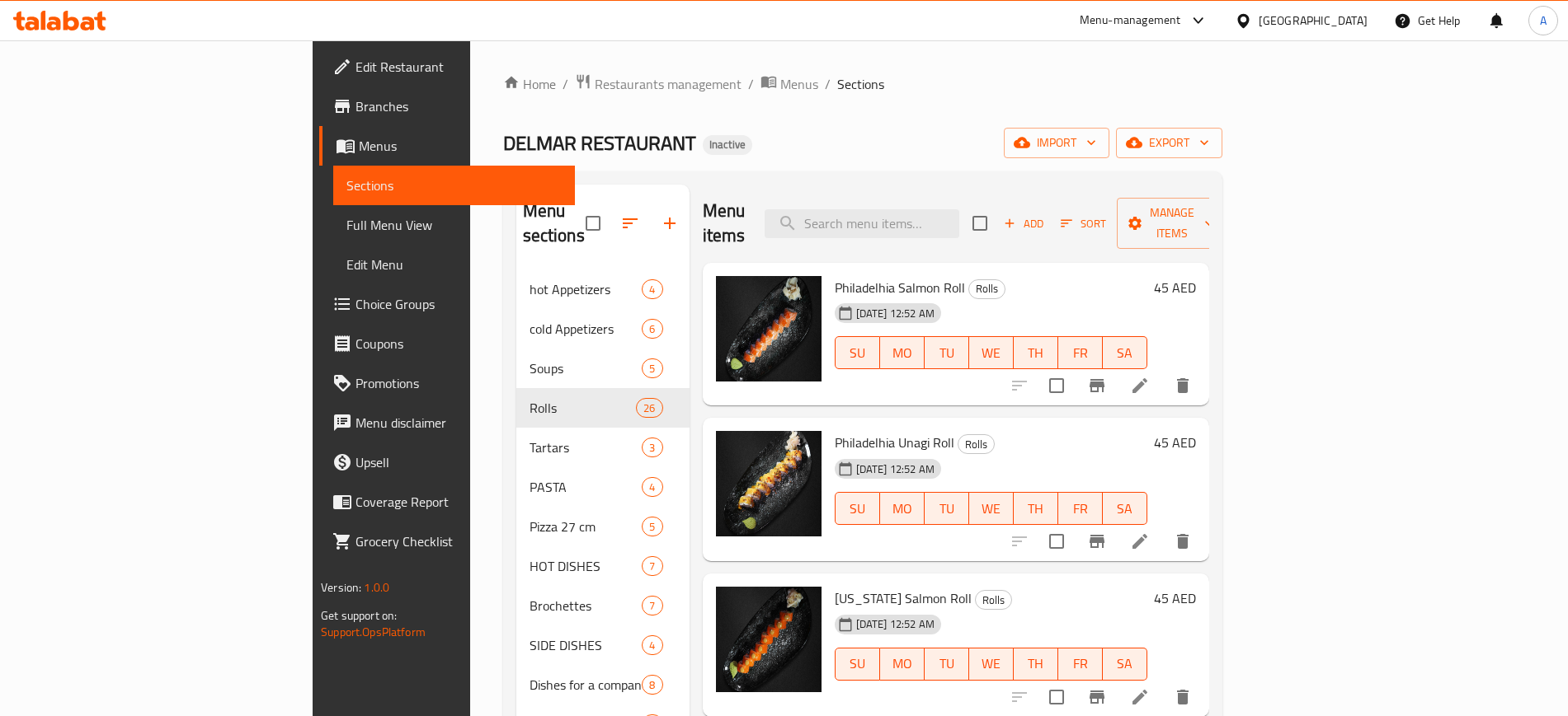
click at [1099, 210] on div "Menu items Add Sort Manage items" at bounding box center [956, 223] width 507 height 78
click at [1046, 214] on span "Add" at bounding box center [1023, 223] width 44 height 19
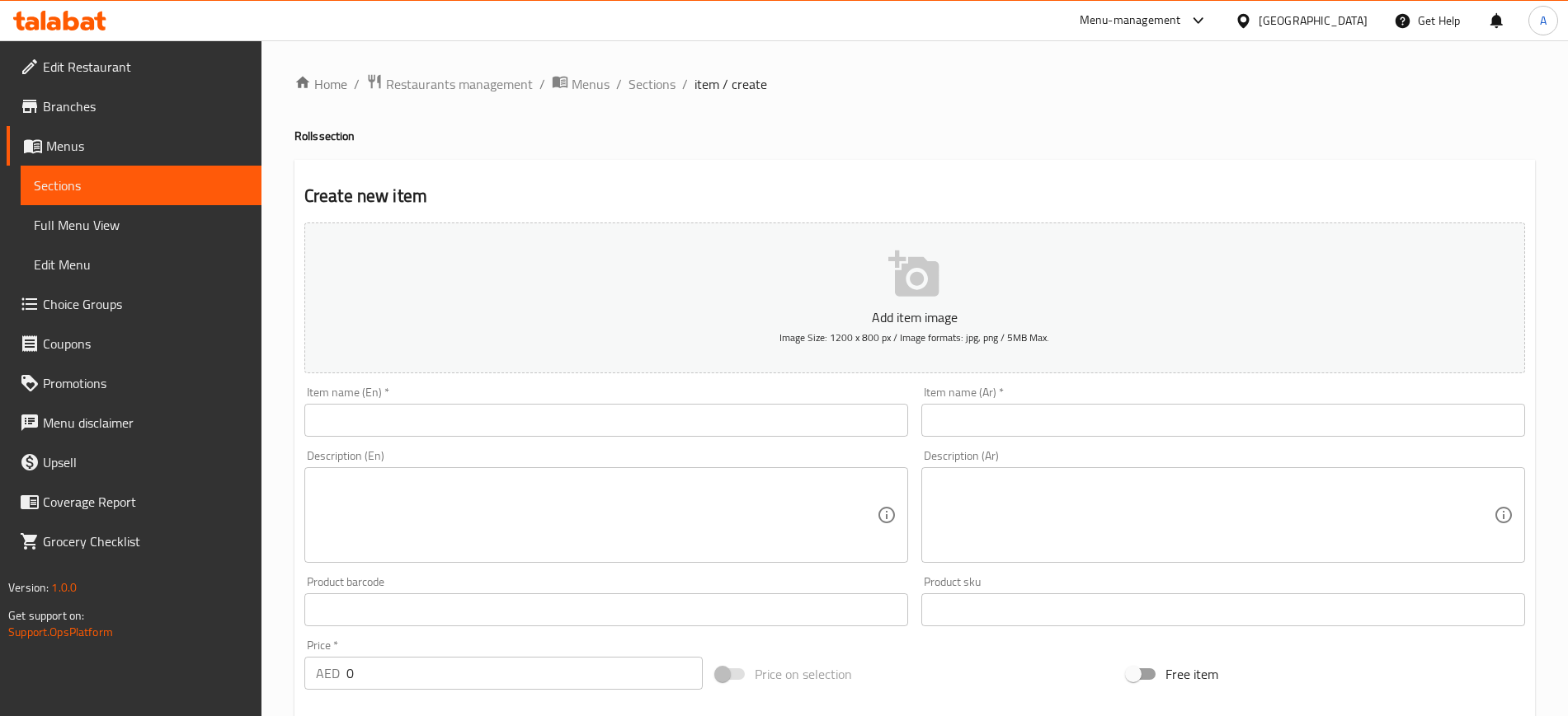
click at [638, 396] on div "Item name (En)   * Item name (En) *" at bounding box center [606, 412] width 604 height 50
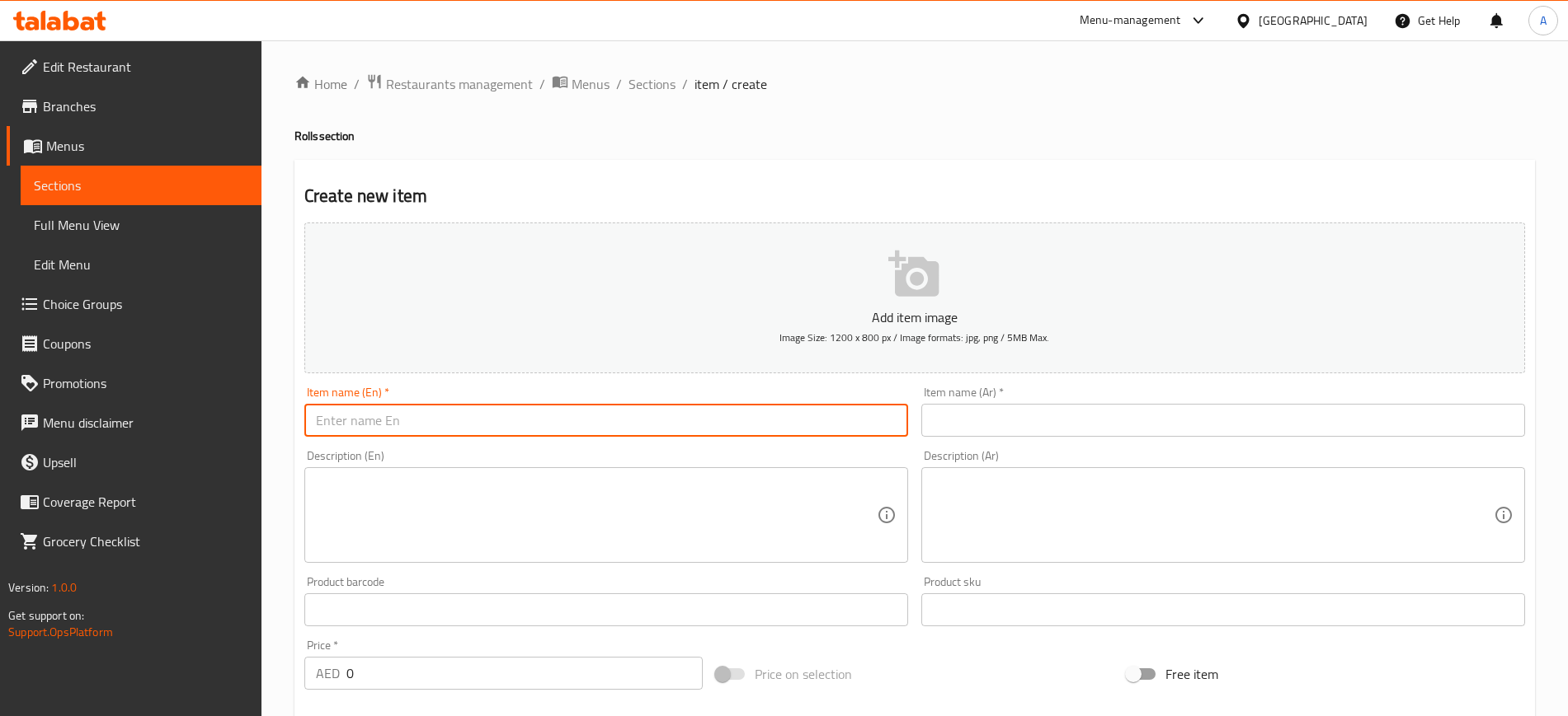
click at [628, 412] on input "text" at bounding box center [606, 420] width 604 height 33
paste input "Sushi Spicy Crab"
type input "Sushi Spicy Crab"
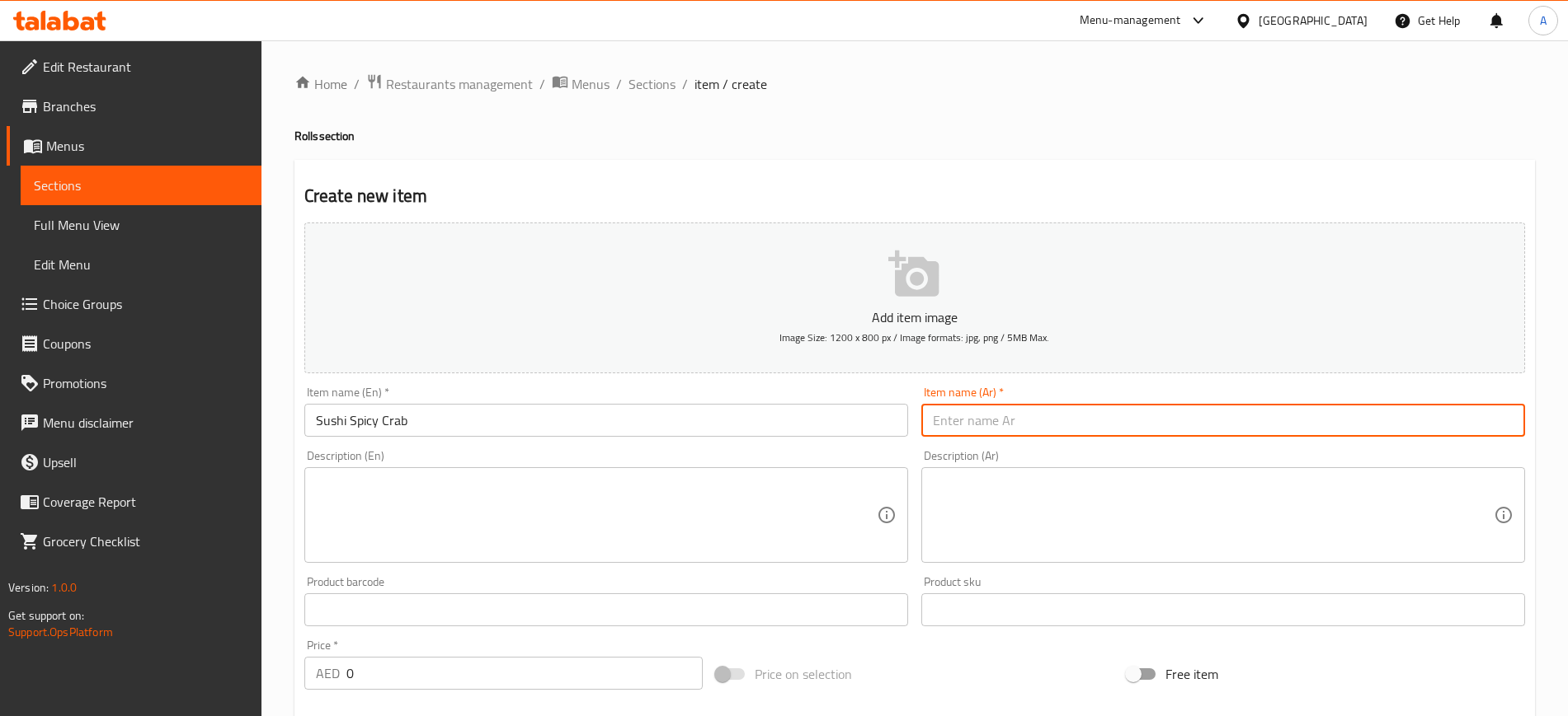
click at [977, 434] on input "text" at bounding box center [1223, 420] width 604 height 33
paste input "سوشي السلطعون الحار"
type input "سوشي السلطعون الحار"
click at [657, 506] on textarea at bounding box center [596, 515] width 561 height 78
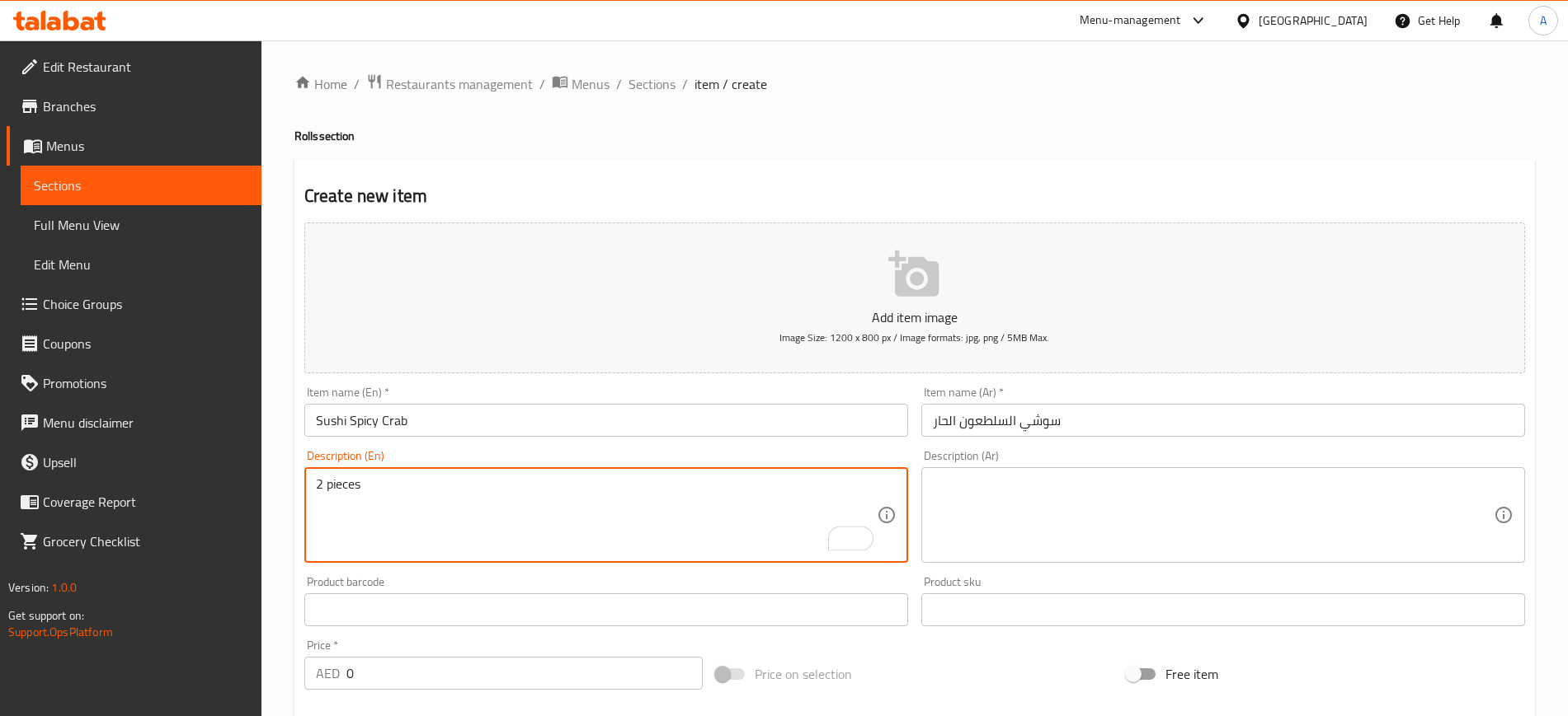
type textarea "2 pieces"
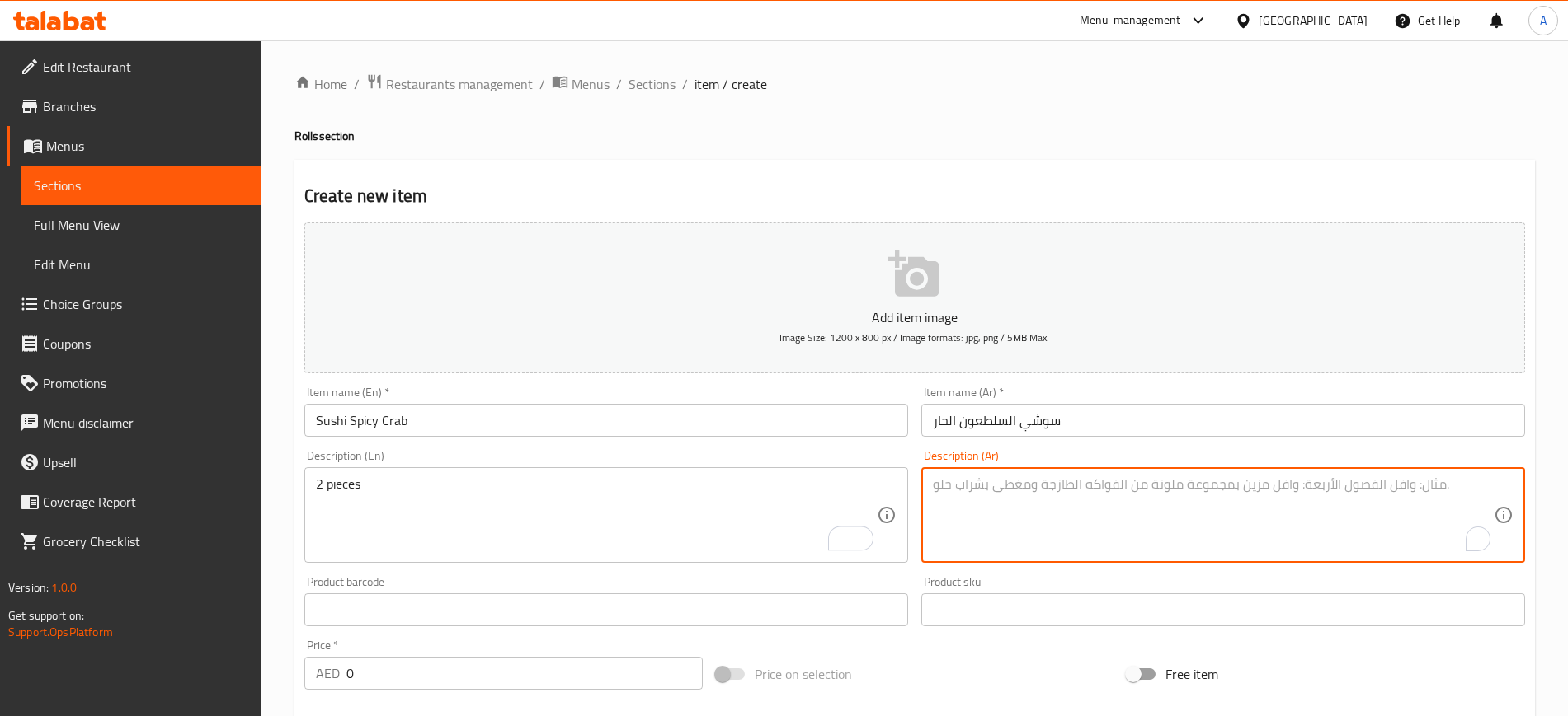
click at [1042, 506] on textarea "To enrich screen reader interactions, please activate Accessibility in Grammarl…" at bounding box center [1212, 515] width 561 height 78
type textarea "قطعتين"
click at [471, 672] on input "0" at bounding box center [525, 673] width 356 height 33
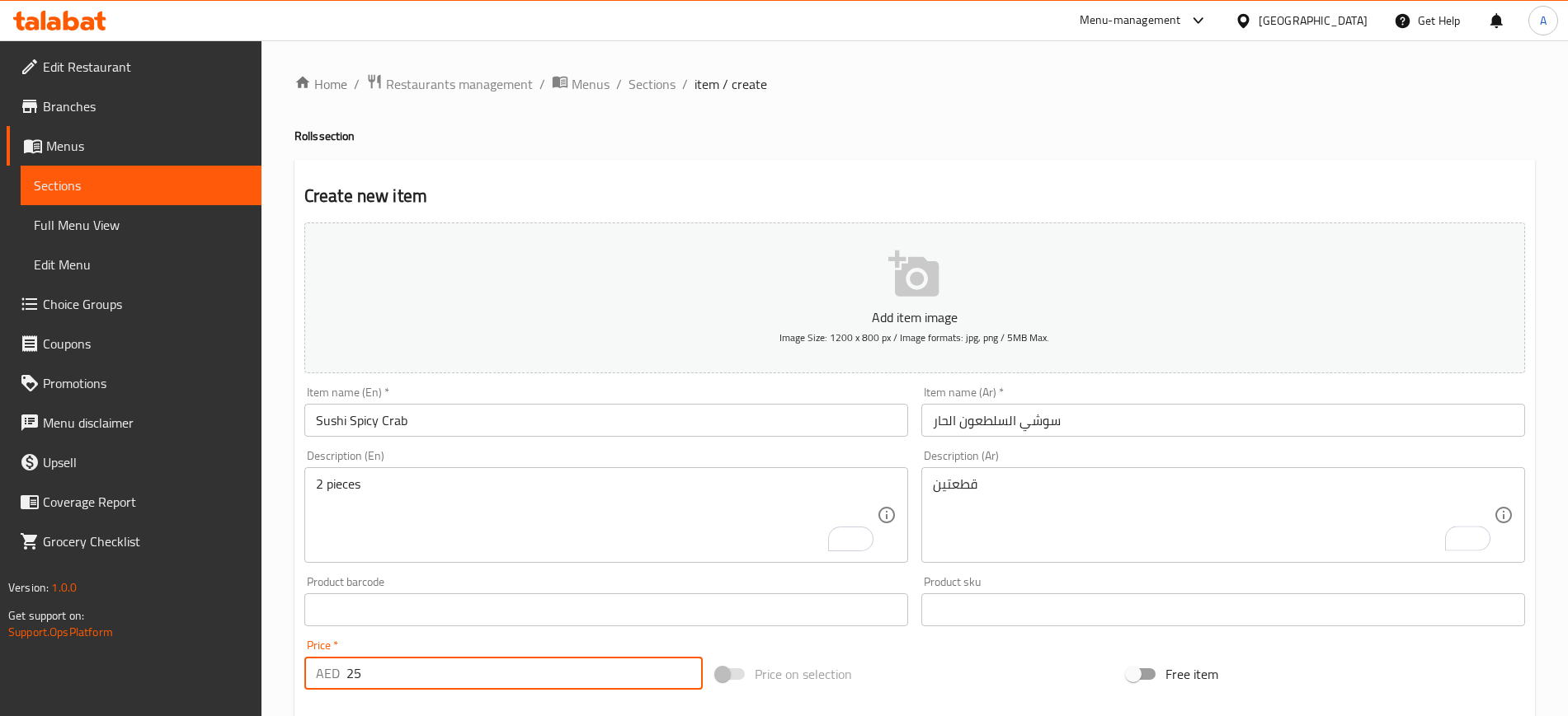
type input "25"
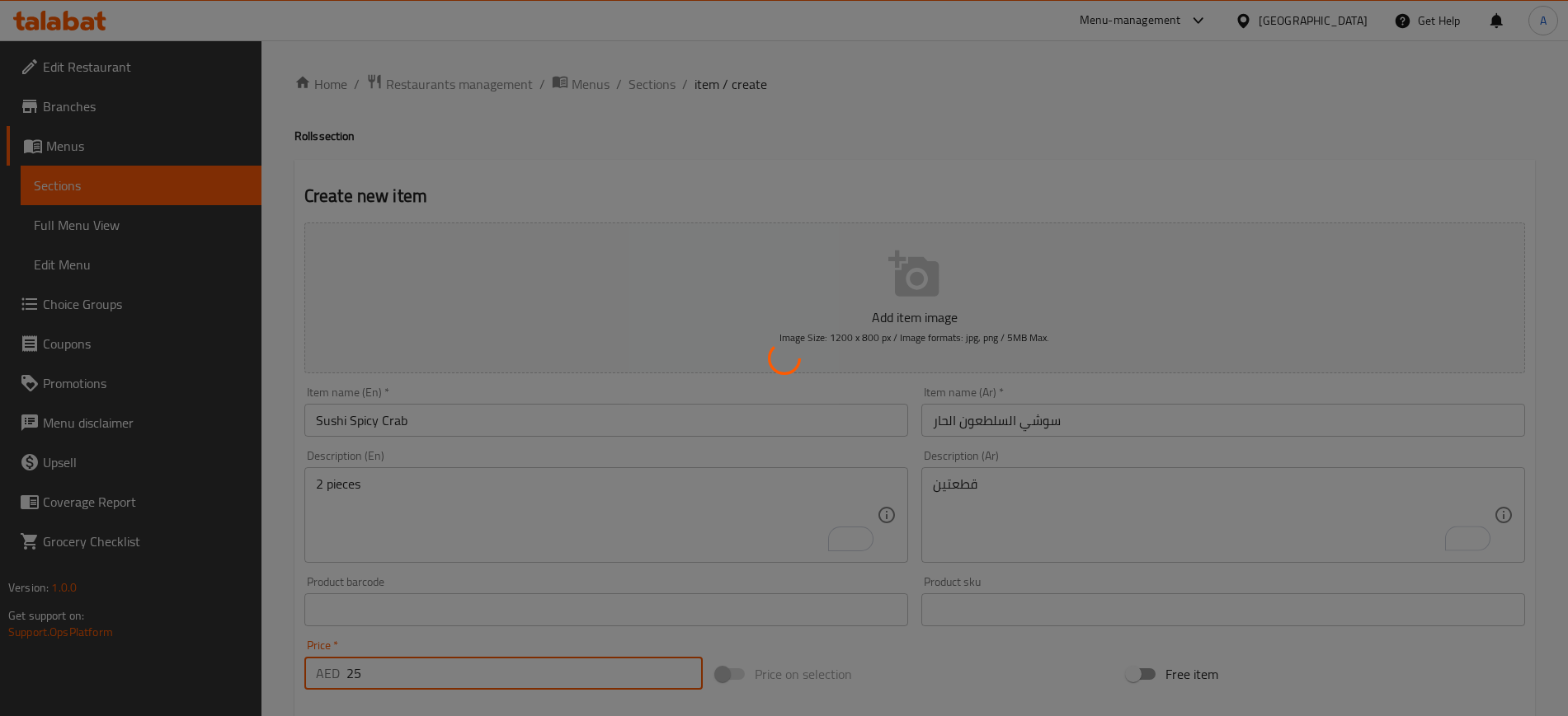
type input "0"
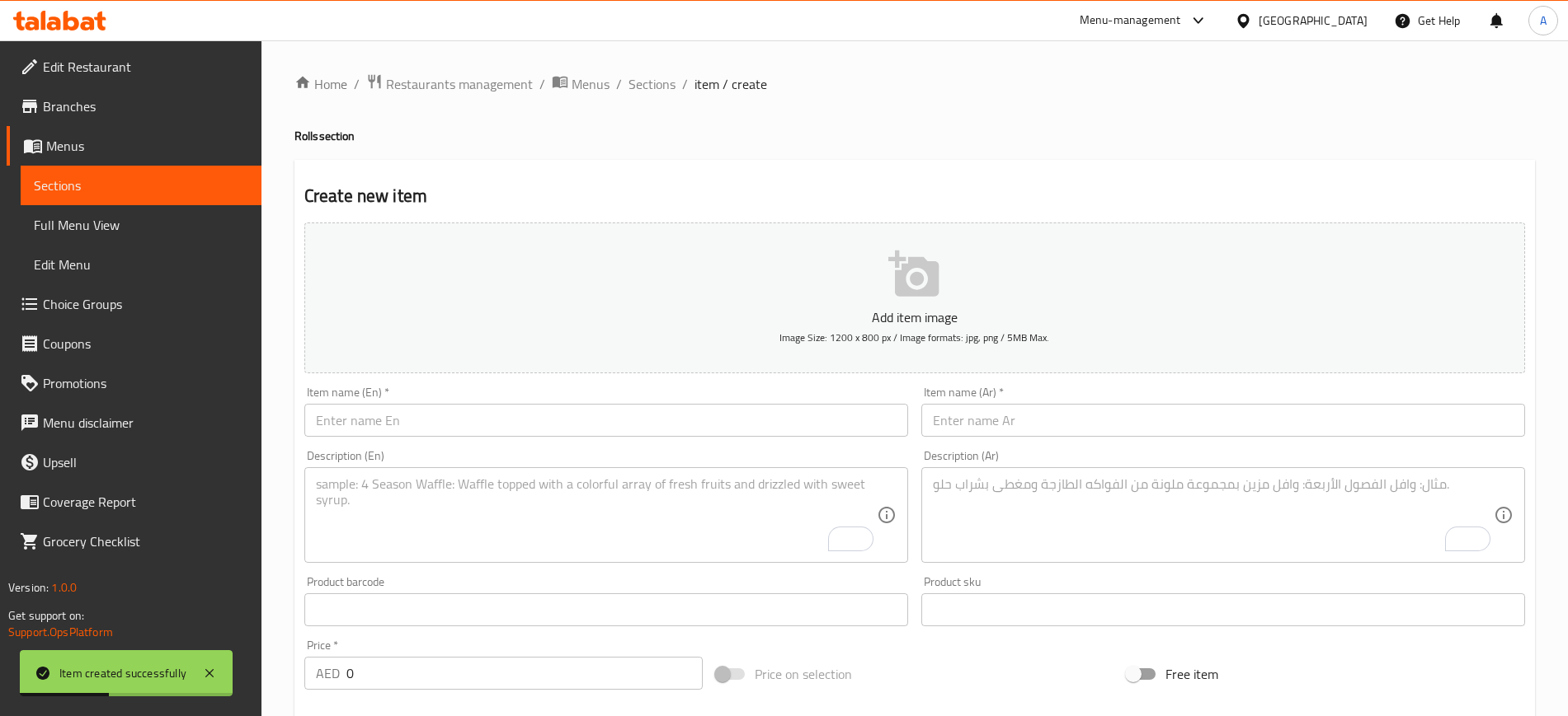
click at [796, 399] on div "Item name (En)   * Item name (En) *" at bounding box center [606, 412] width 604 height 50
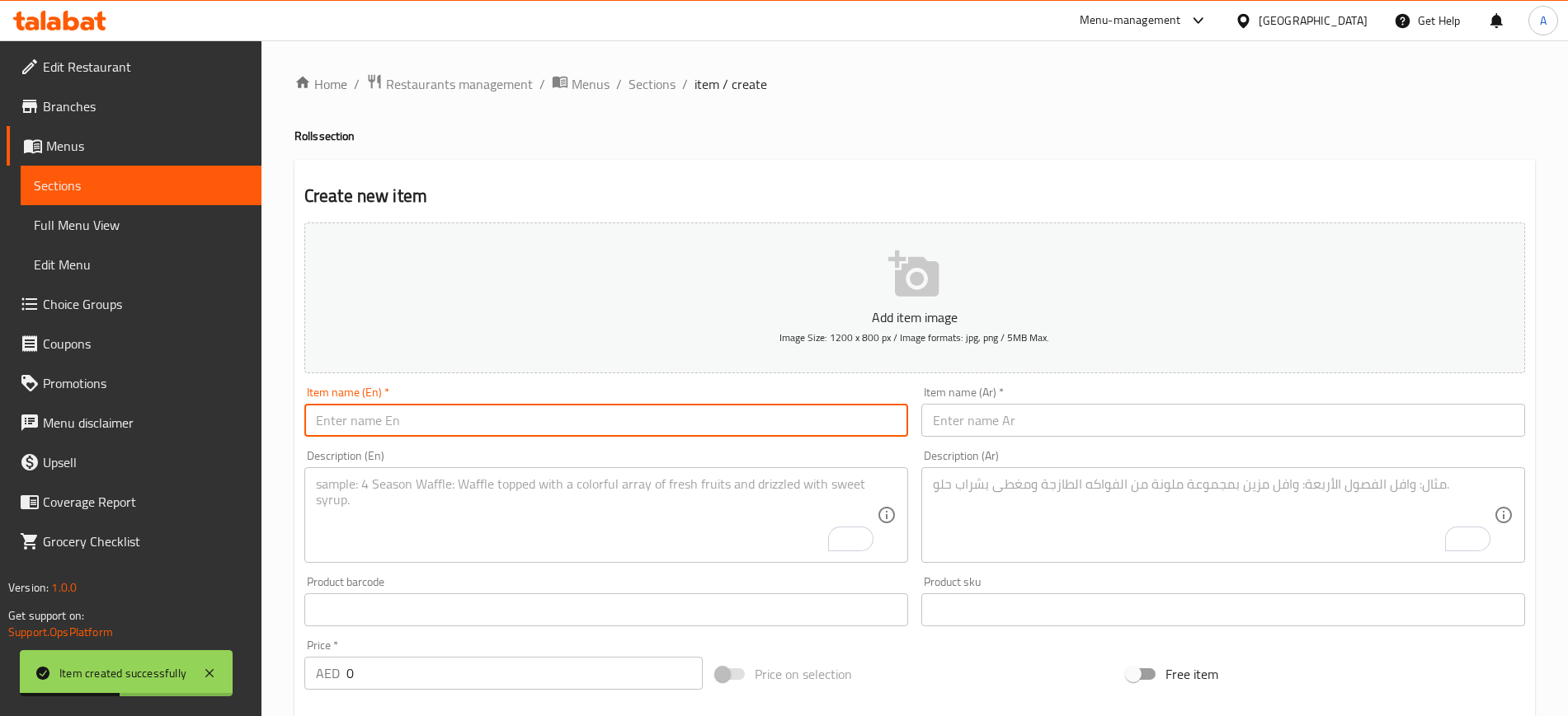
click at [782, 422] on input "text" at bounding box center [606, 420] width 604 height 33
paste input "Sushi Spicy Tuna"
type input "Sushi Spicy Tuna"
drag, startPoint x: 1023, startPoint y: 400, endPoint x: 1018, endPoint y: 414, distance: 14.9
click at [1021, 407] on div "Item name (Ar)   * Item name (Ar) *" at bounding box center [1223, 412] width 604 height 50
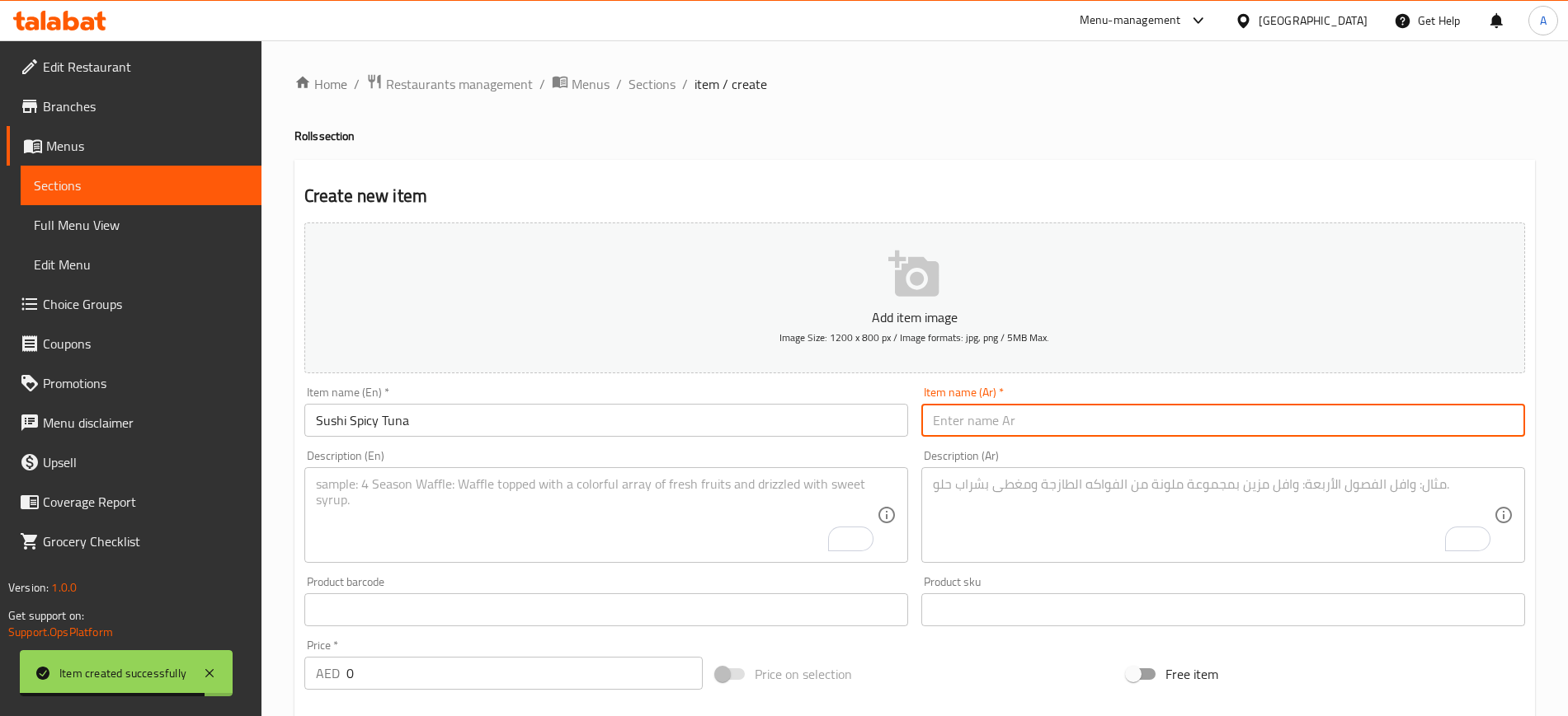
click at [1018, 414] on input "text" at bounding box center [1223, 420] width 604 height 33
paste input "سوشي تونة حارة"
type input "سوشي تونة حارة"
click at [677, 504] on textarea "To enrich screen reader interactions, please activate Accessibility in Grammarl…" at bounding box center [596, 515] width 561 height 78
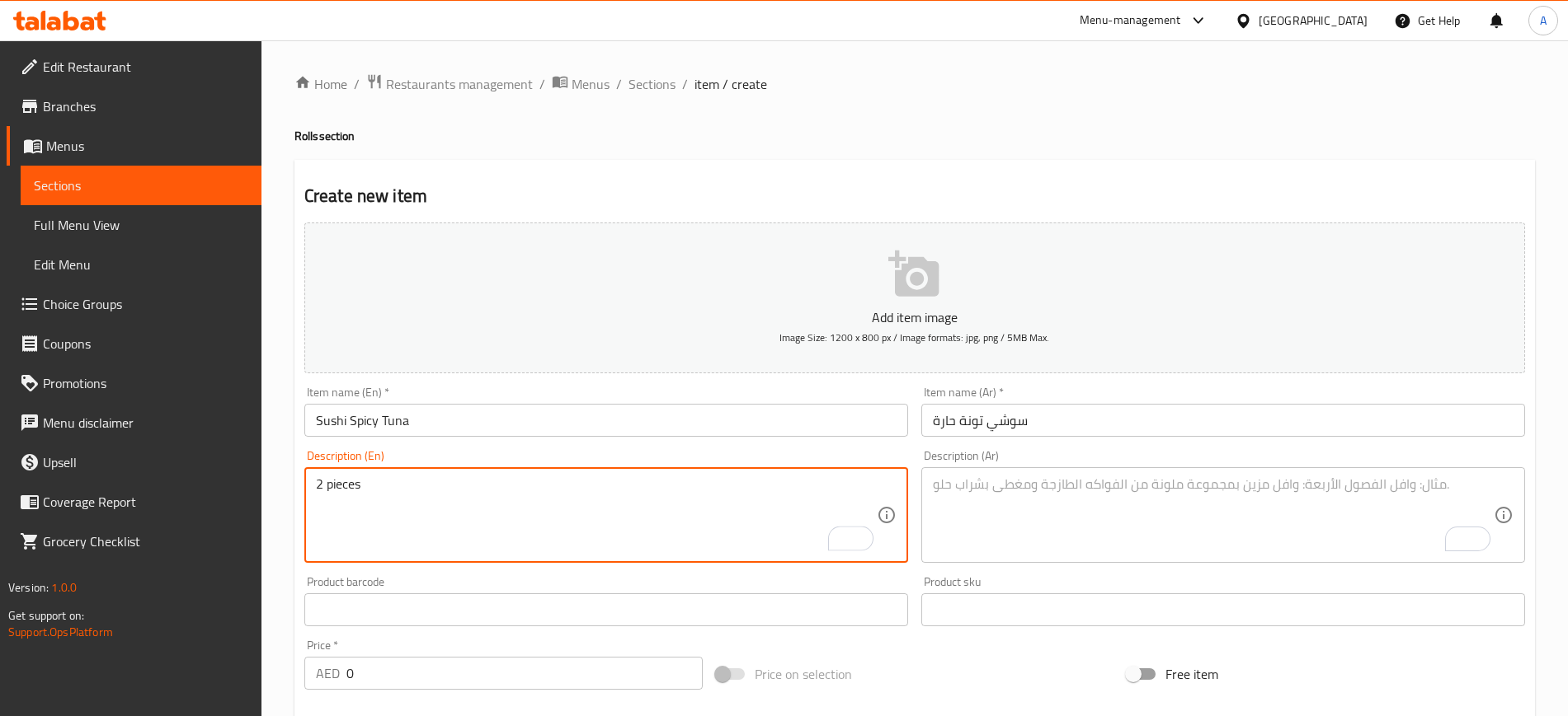
type textarea "2 pieces"
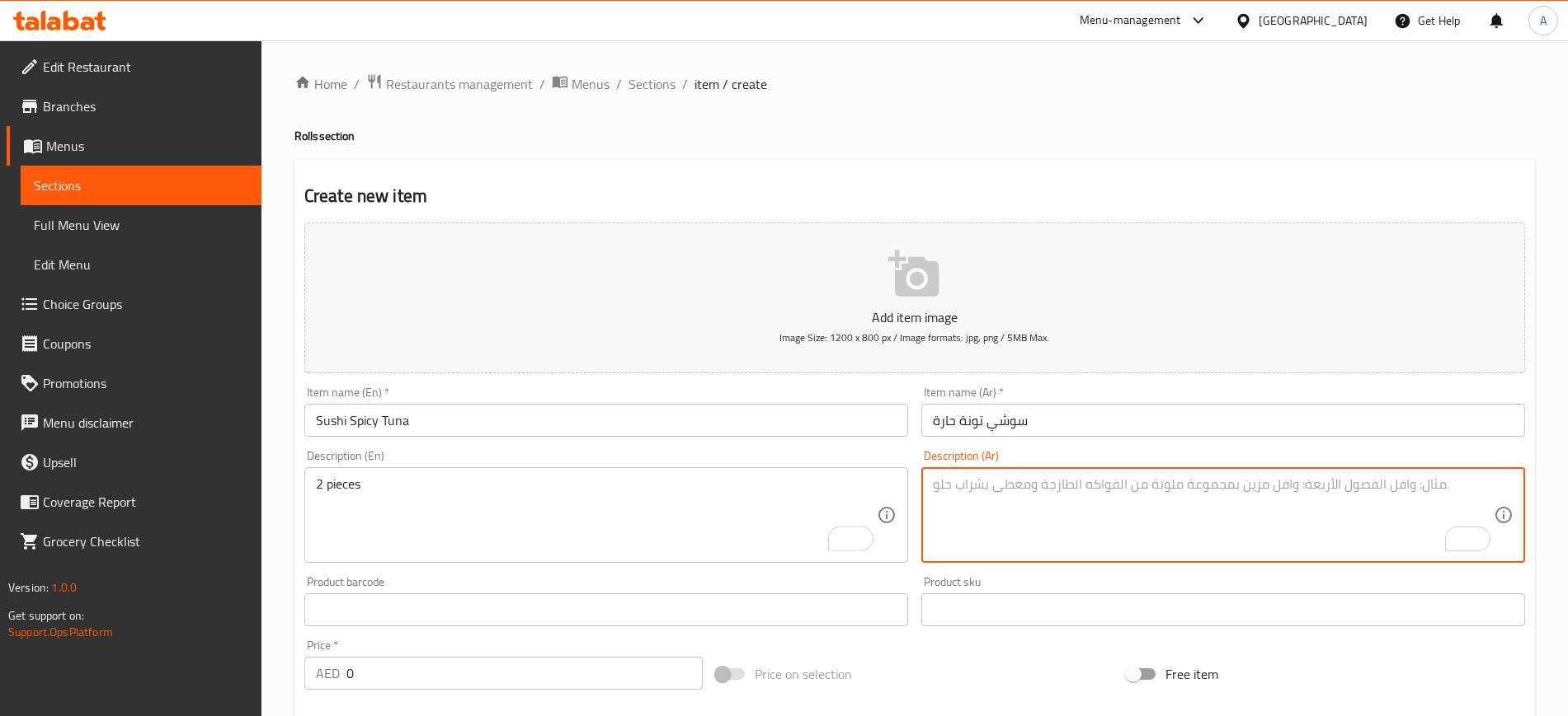
click at [1001, 537] on textarea "To enrich screen reader interactions, please activate Accessibility in Grammarl…" at bounding box center [1212, 515] width 561 height 78
type textarea "قطعتين"
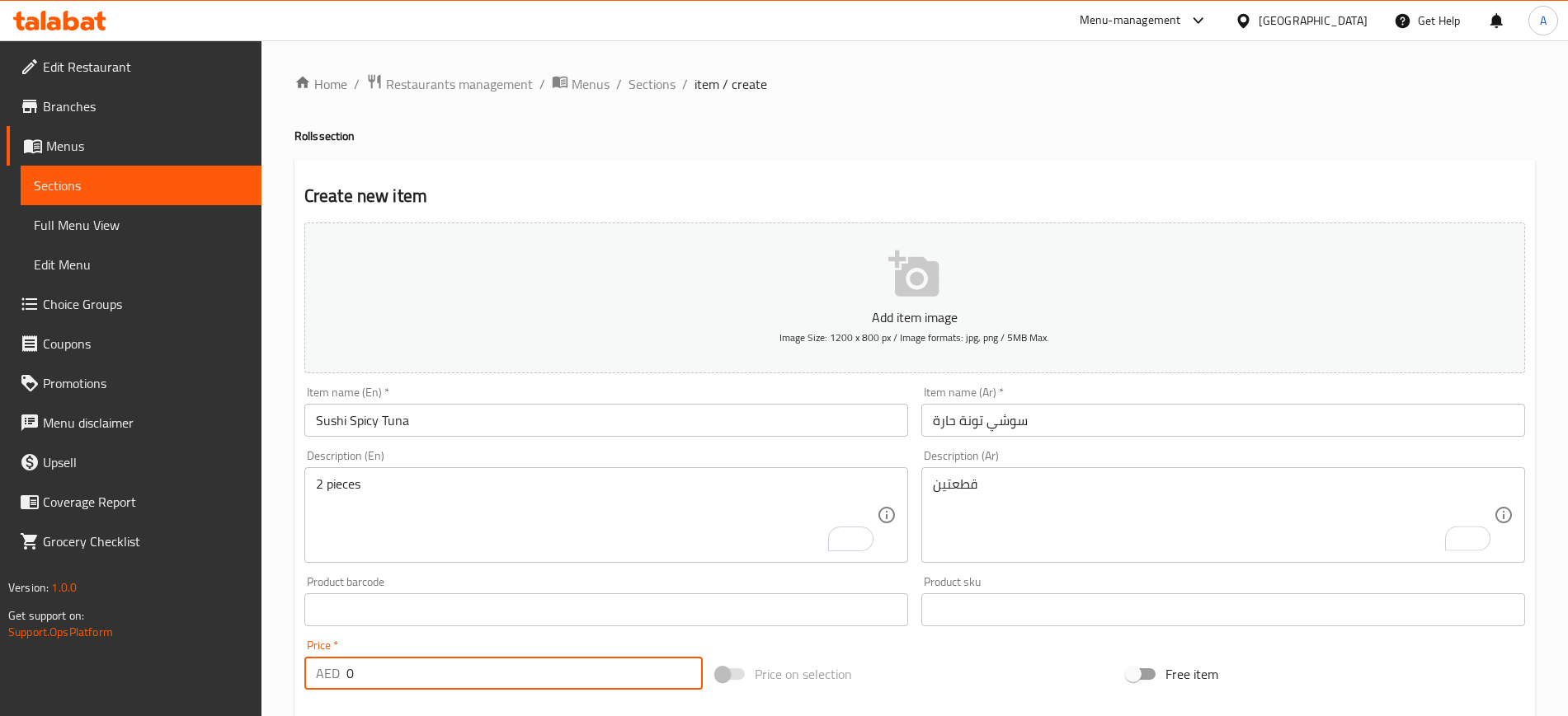
click at [478, 674] on input "0" at bounding box center [525, 673] width 356 height 33
type input "25"
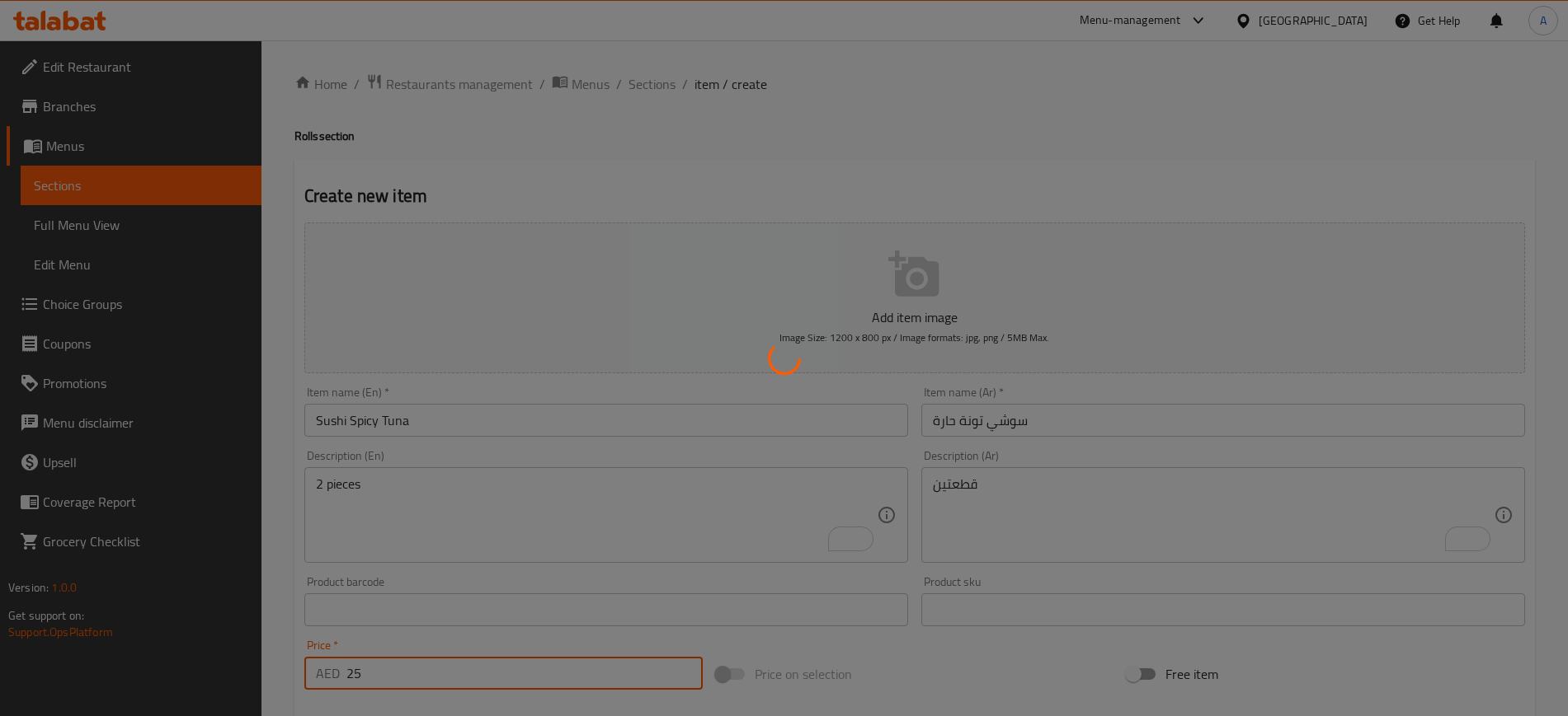
type input "0"
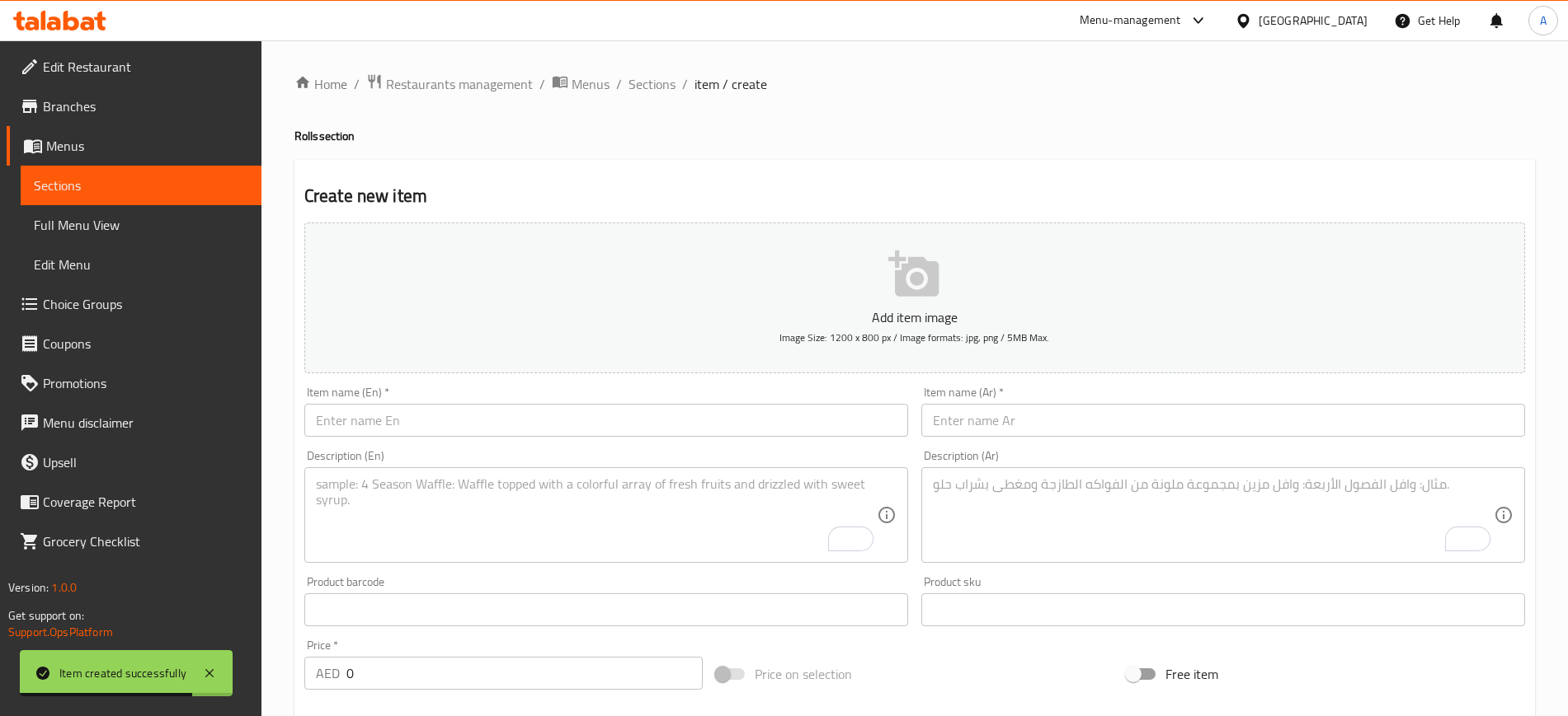
click at [843, 431] on input "text" at bounding box center [606, 420] width 604 height 33
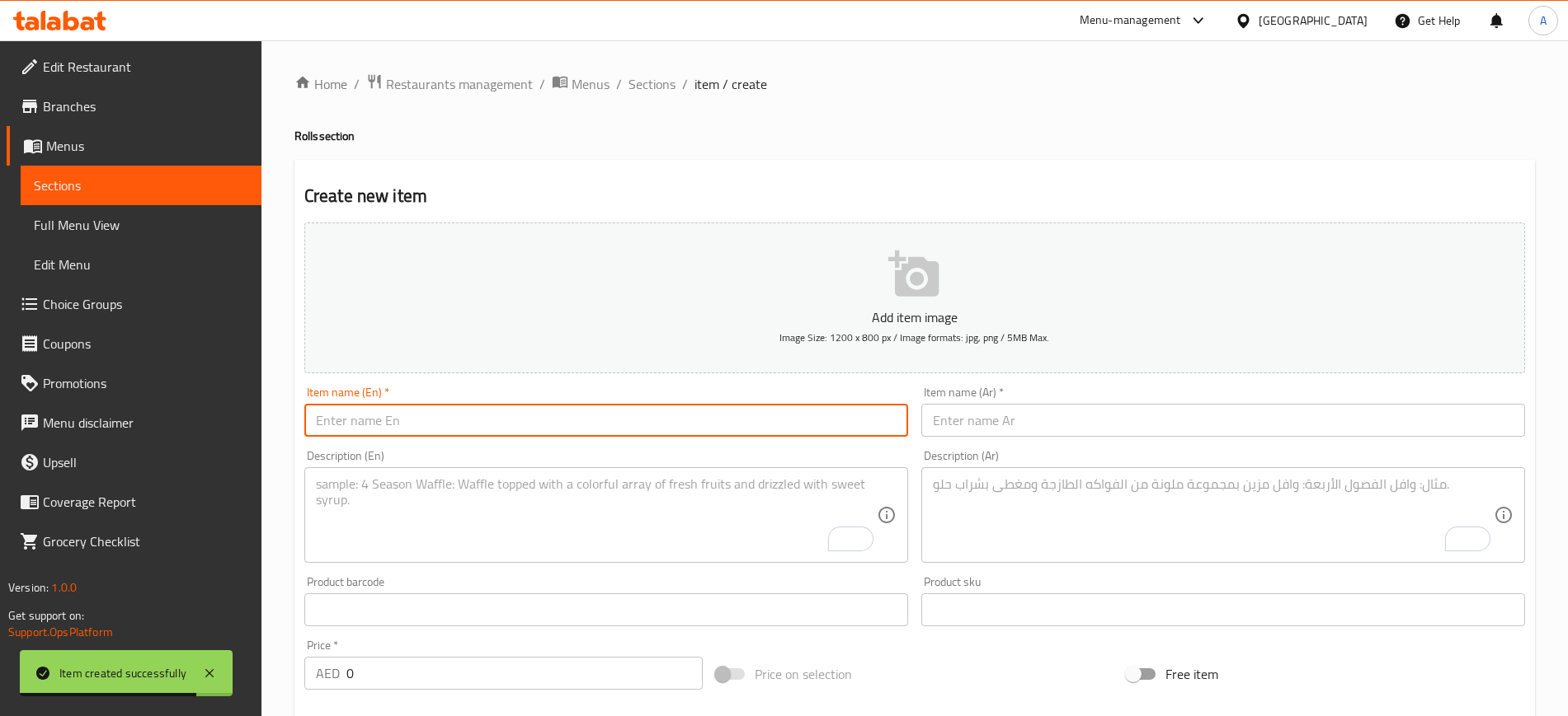
paste input "Sushi Spicy Scallop"
type input "Sushi Spicy Scallop"
click at [1006, 416] on input "text" at bounding box center [1223, 420] width 604 height 33
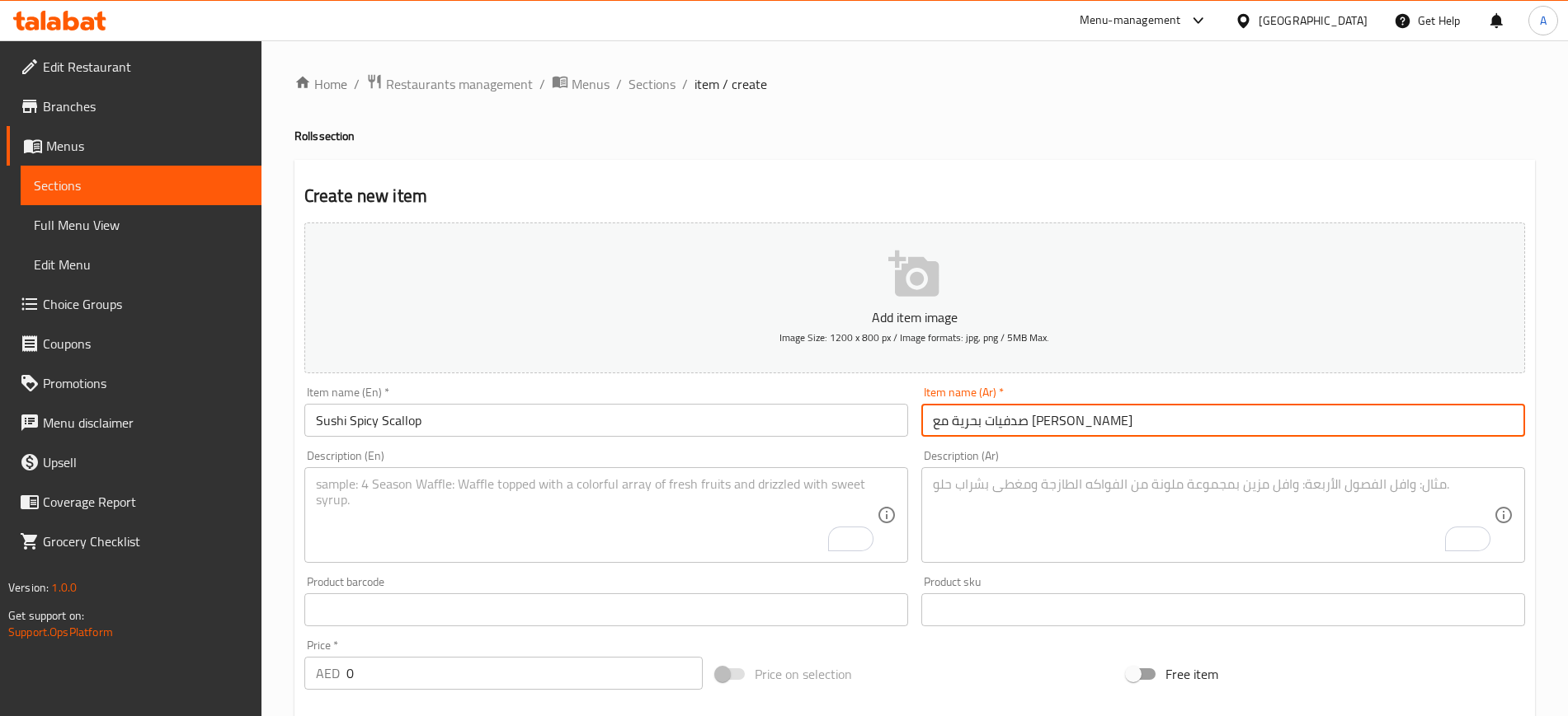
drag, startPoint x: 1001, startPoint y: 423, endPoint x: 910, endPoint y: 418, distance: 91.1
click at [910, 418] on div "Add item image Image Size: 1200 x 800 px / Image formats: jpg, png / 5MB Max. I…" at bounding box center [915, 571] width 1234 height 711
type input "صدفيات بحرية حار سوشي"
click at [702, 519] on textarea "To enrich screen reader interactions, please activate Accessibility in Grammarl…" at bounding box center [596, 515] width 561 height 78
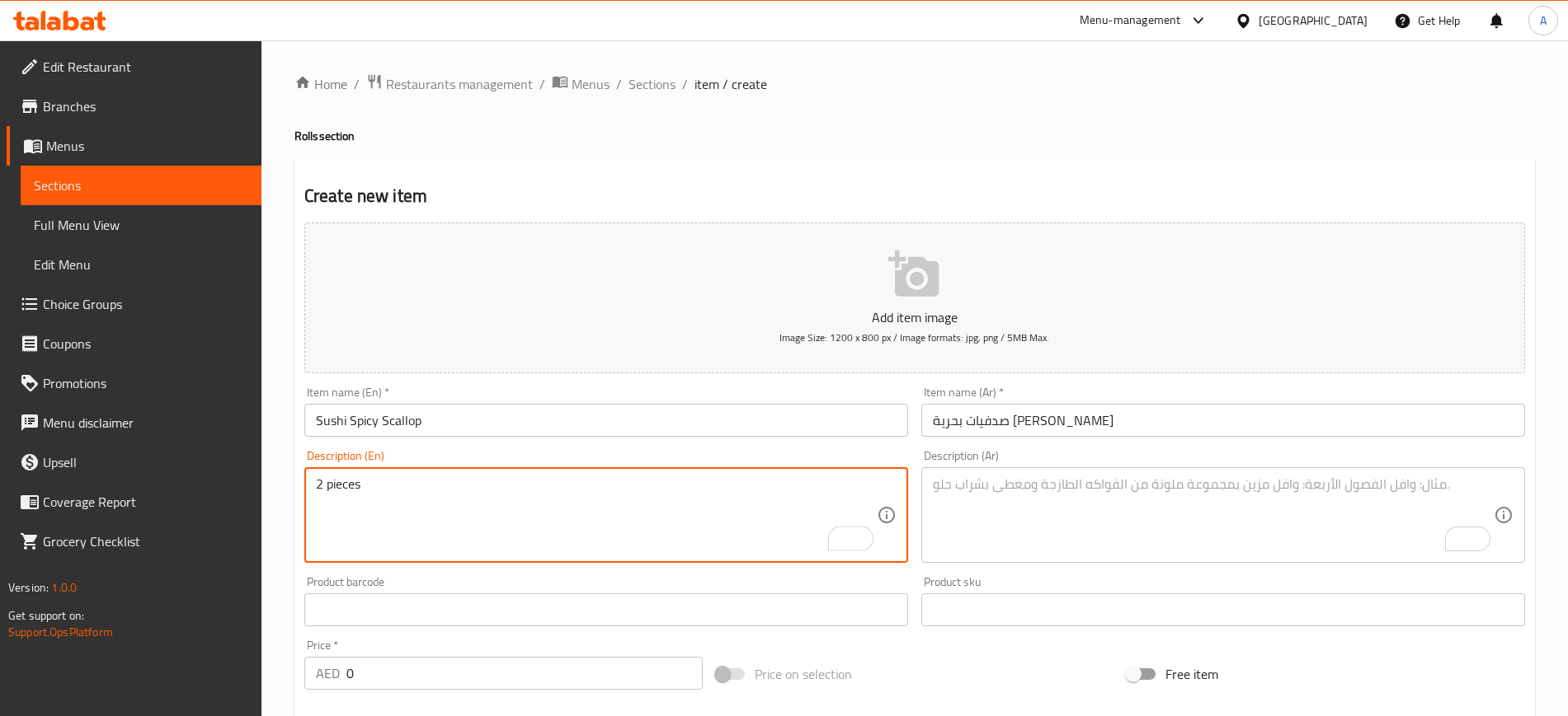
type textarea "2 pieces"
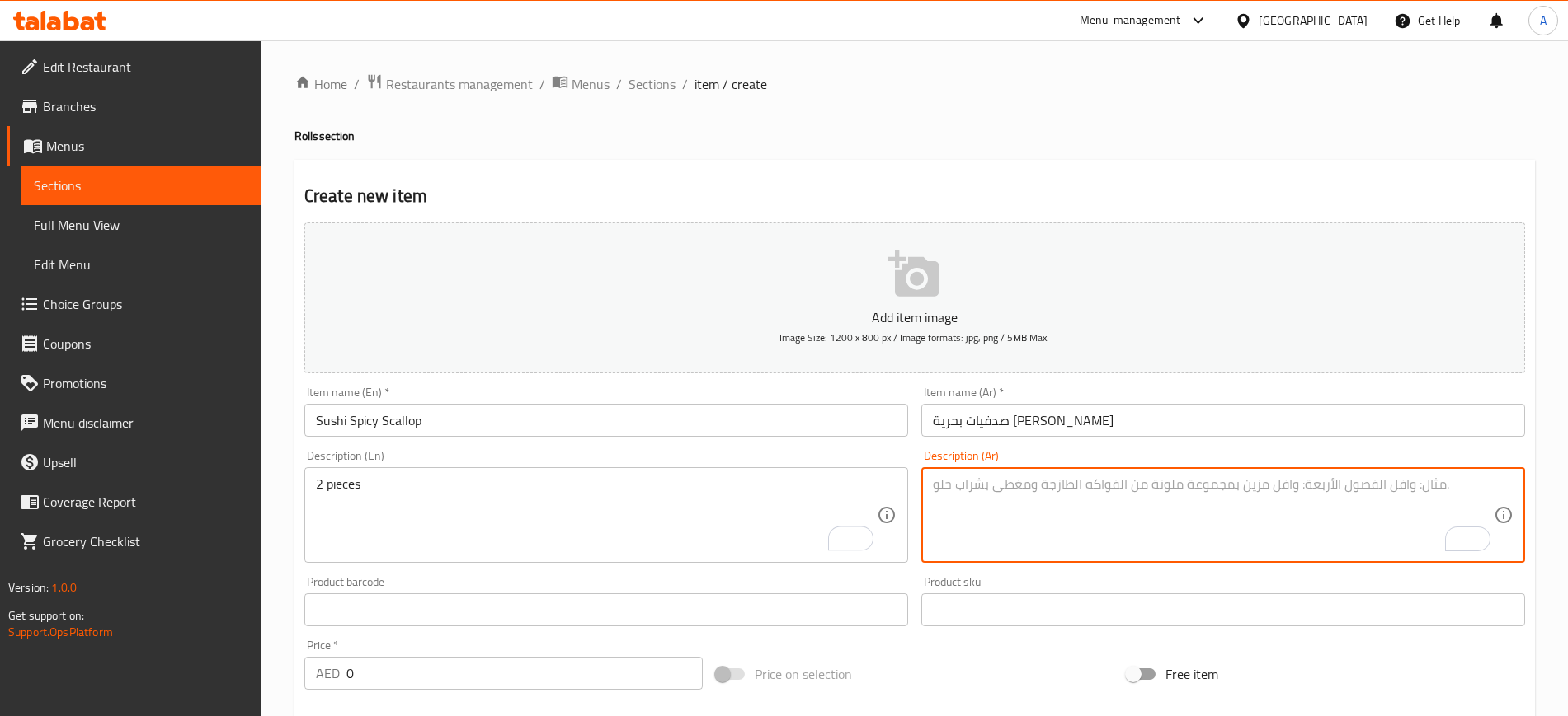
click at [1131, 501] on textarea "To enrich screen reader interactions, please activate Accessibility in Grammarl…" at bounding box center [1212, 515] width 561 height 78
type textarea "ث"
type textarea "قطعتين"
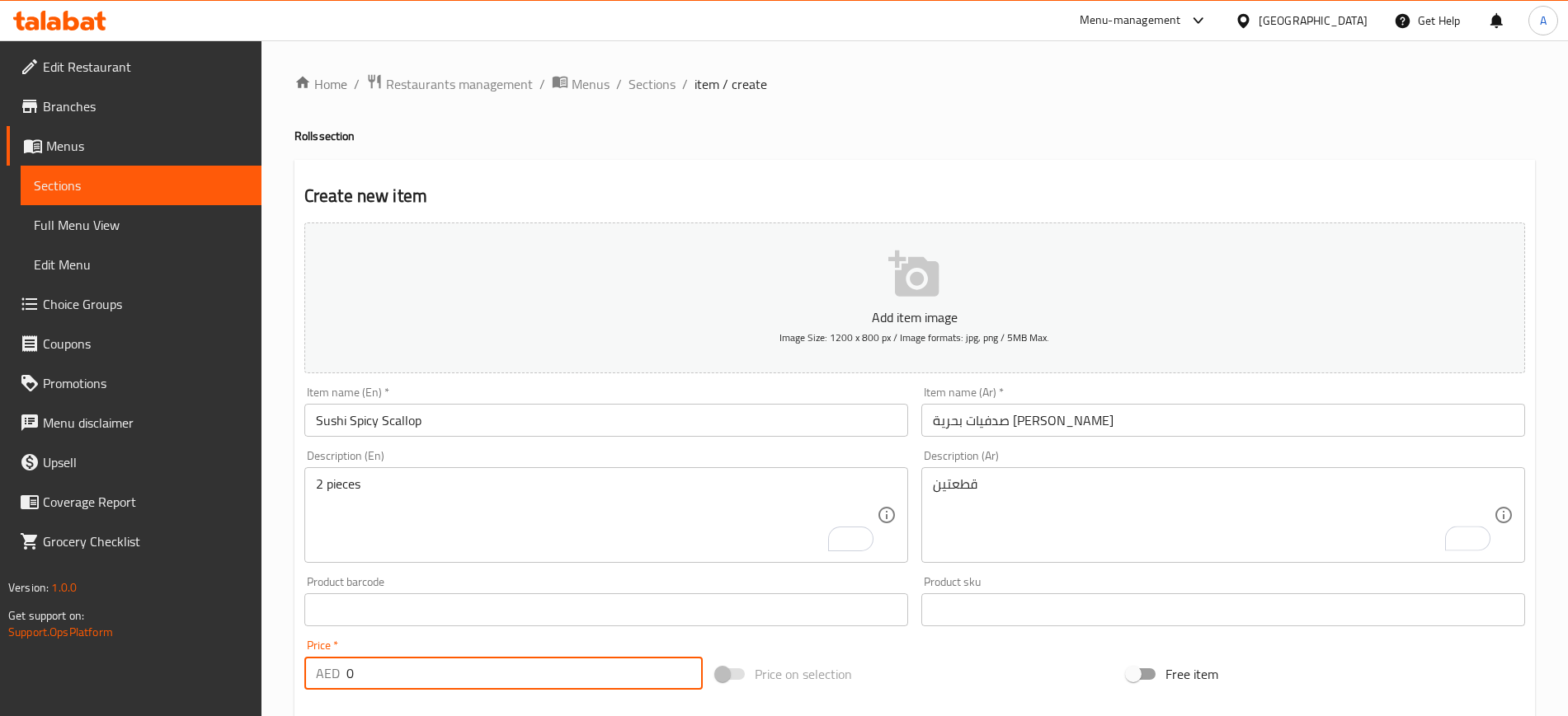
click at [545, 673] on input "0" at bounding box center [525, 673] width 356 height 33
type input "25"
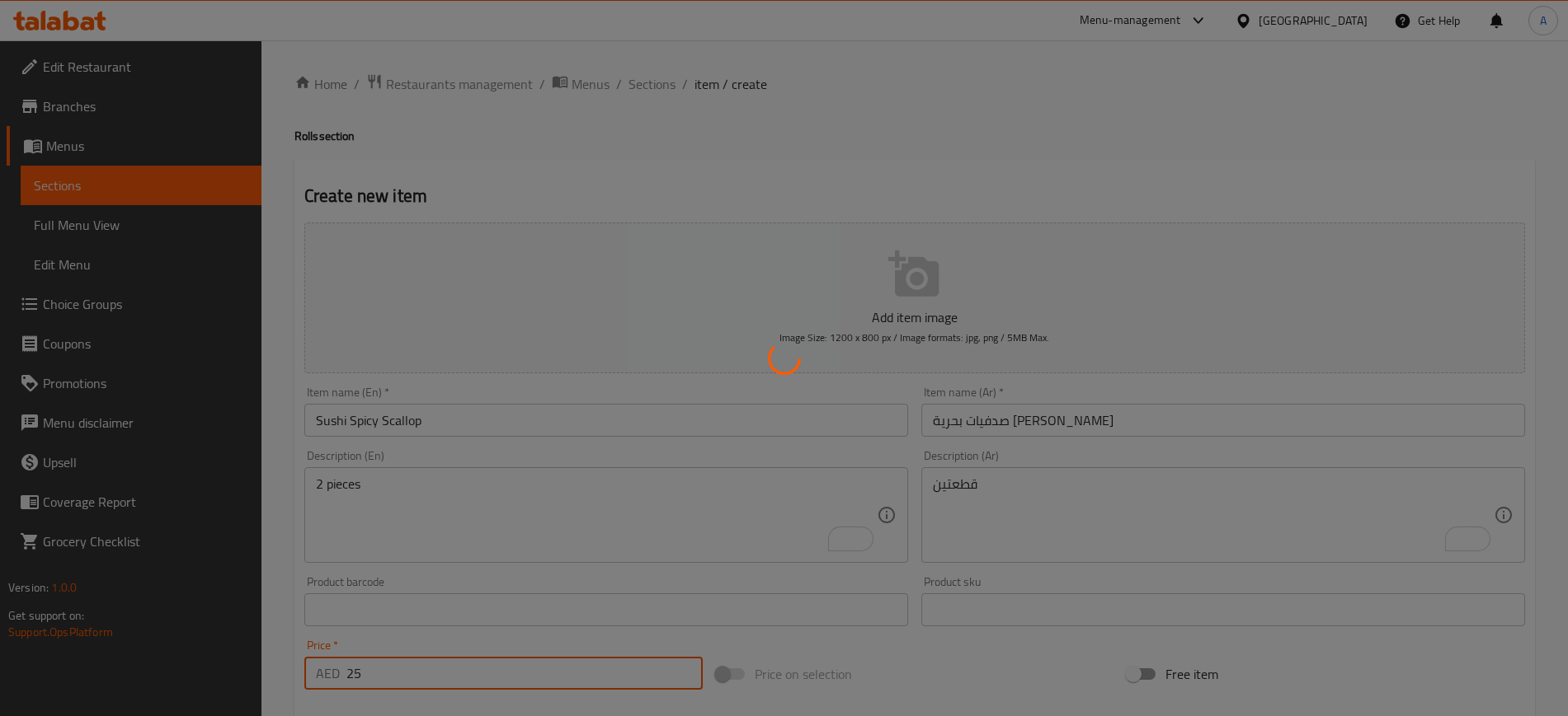
type input "0"
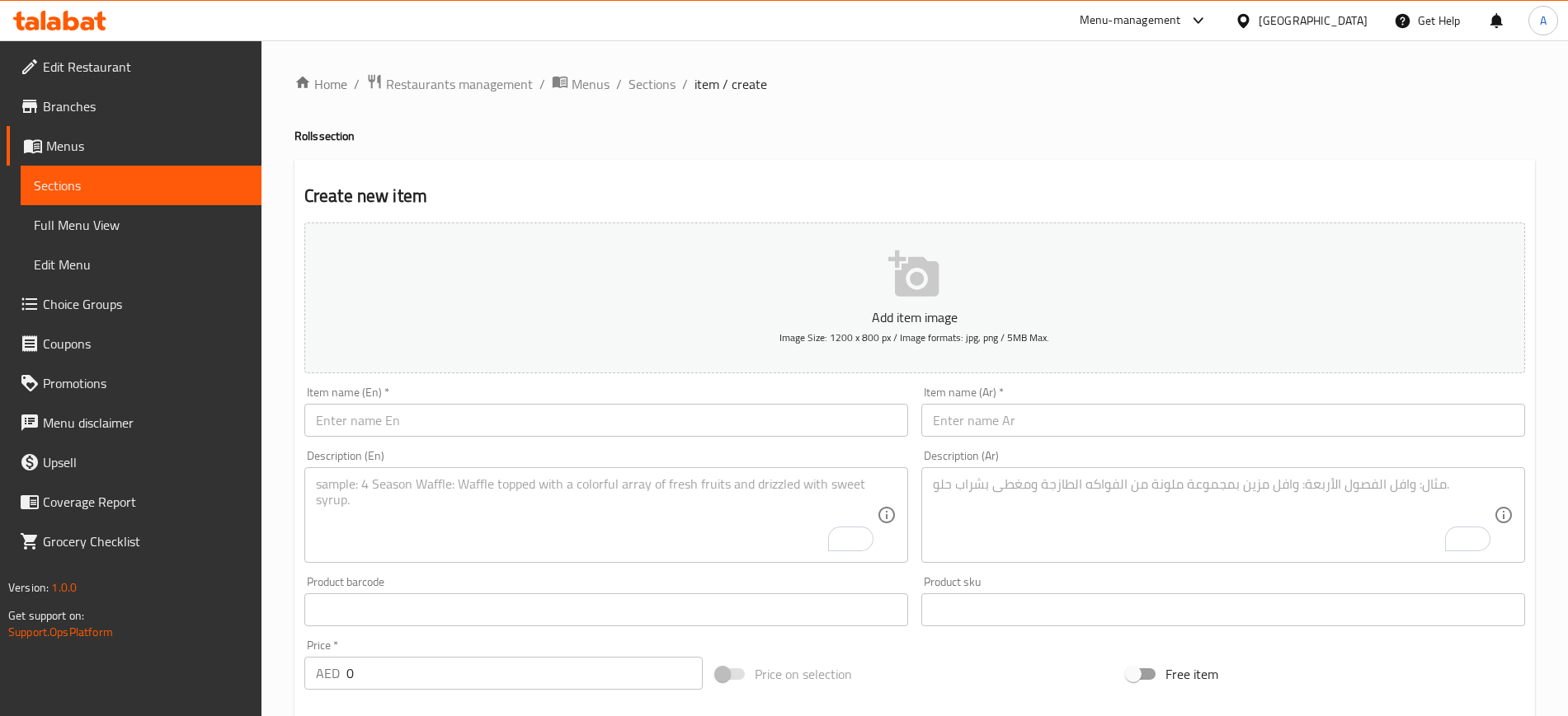
click at [1022, 205] on h2 "Create new item" at bounding box center [915, 195] width 1221 height 24
click at [656, 94] on span "Sections" at bounding box center [652, 84] width 47 height 20
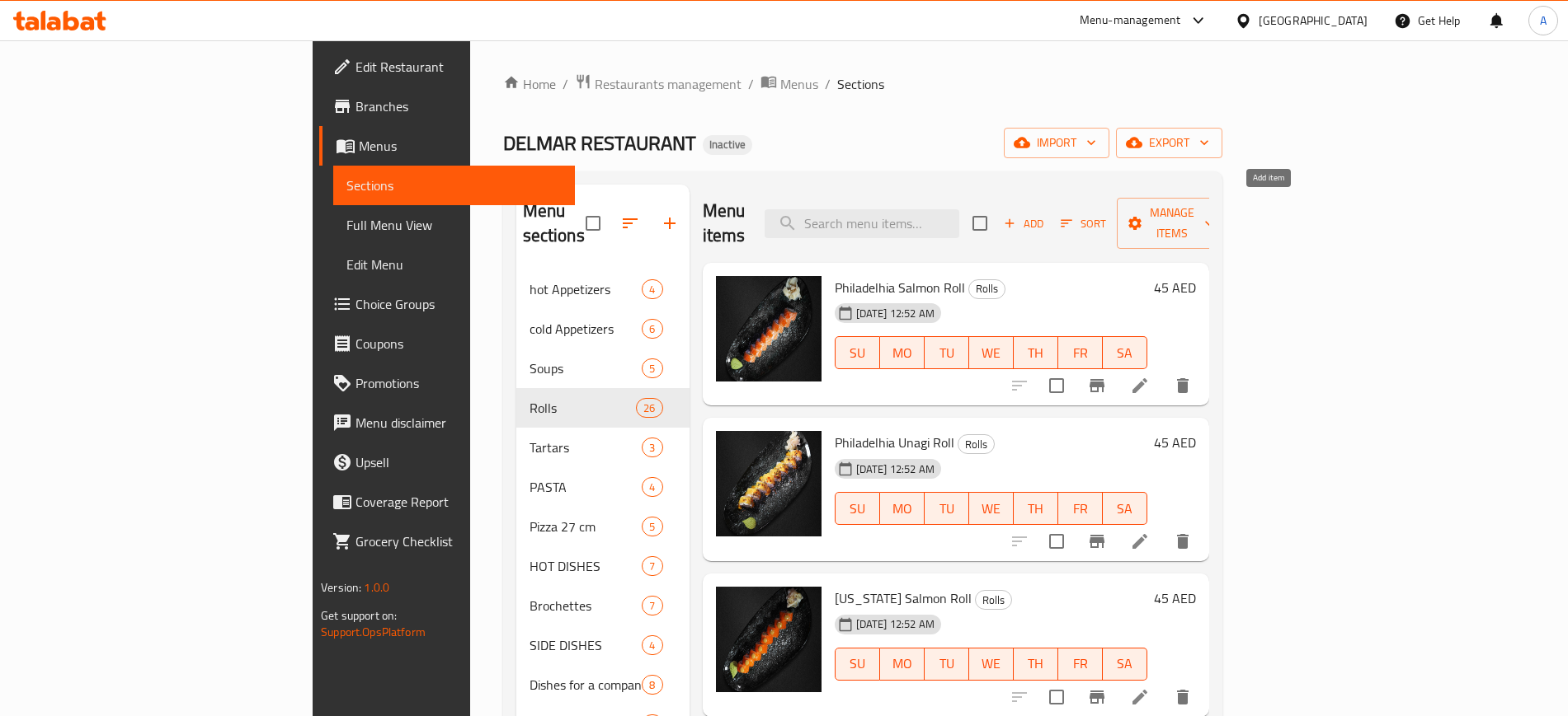
click at [1046, 214] on span "Add" at bounding box center [1023, 223] width 44 height 19
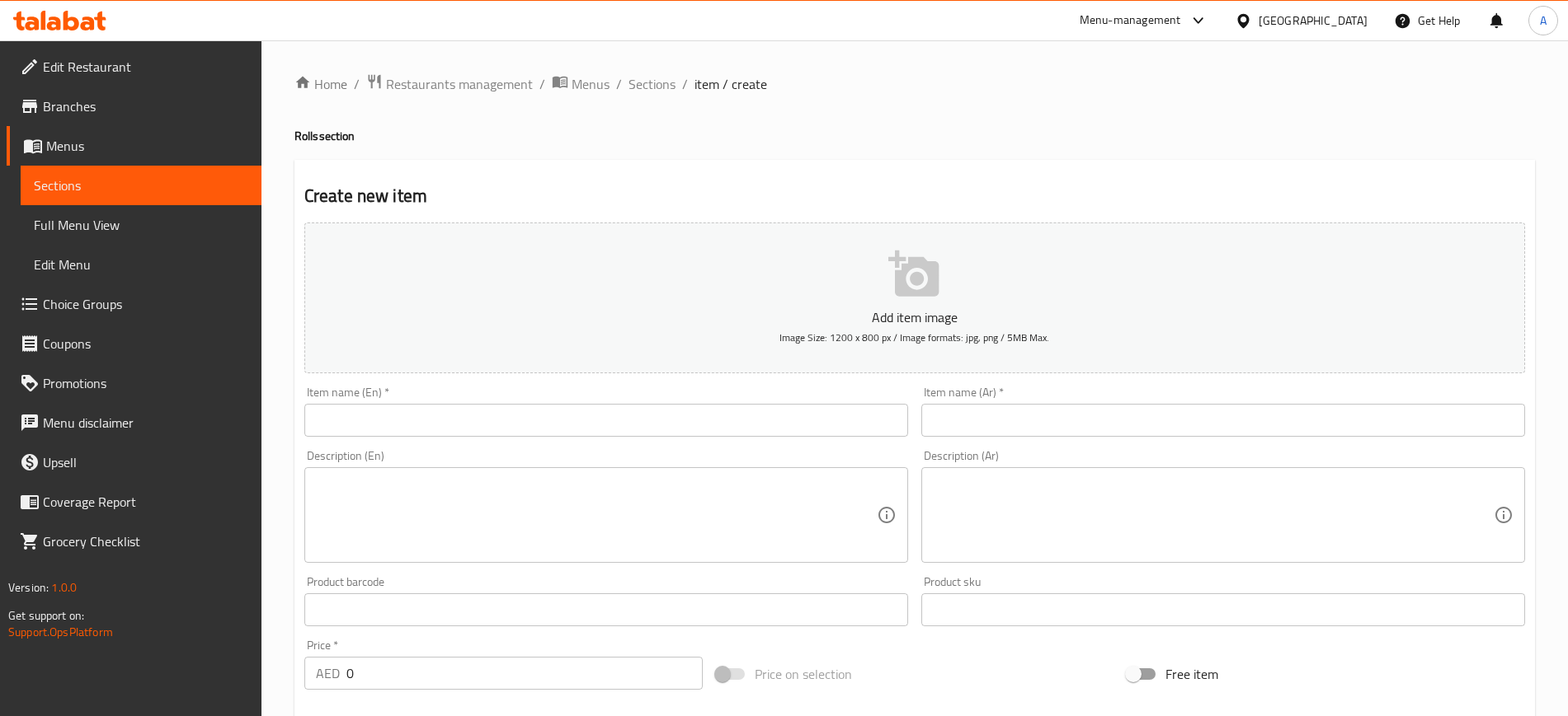
drag, startPoint x: 640, startPoint y: 94, endPoint x: 1537, endPoint y: 261, distance: 912.4
click at [641, 94] on span "Sections" at bounding box center [652, 84] width 47 height 20
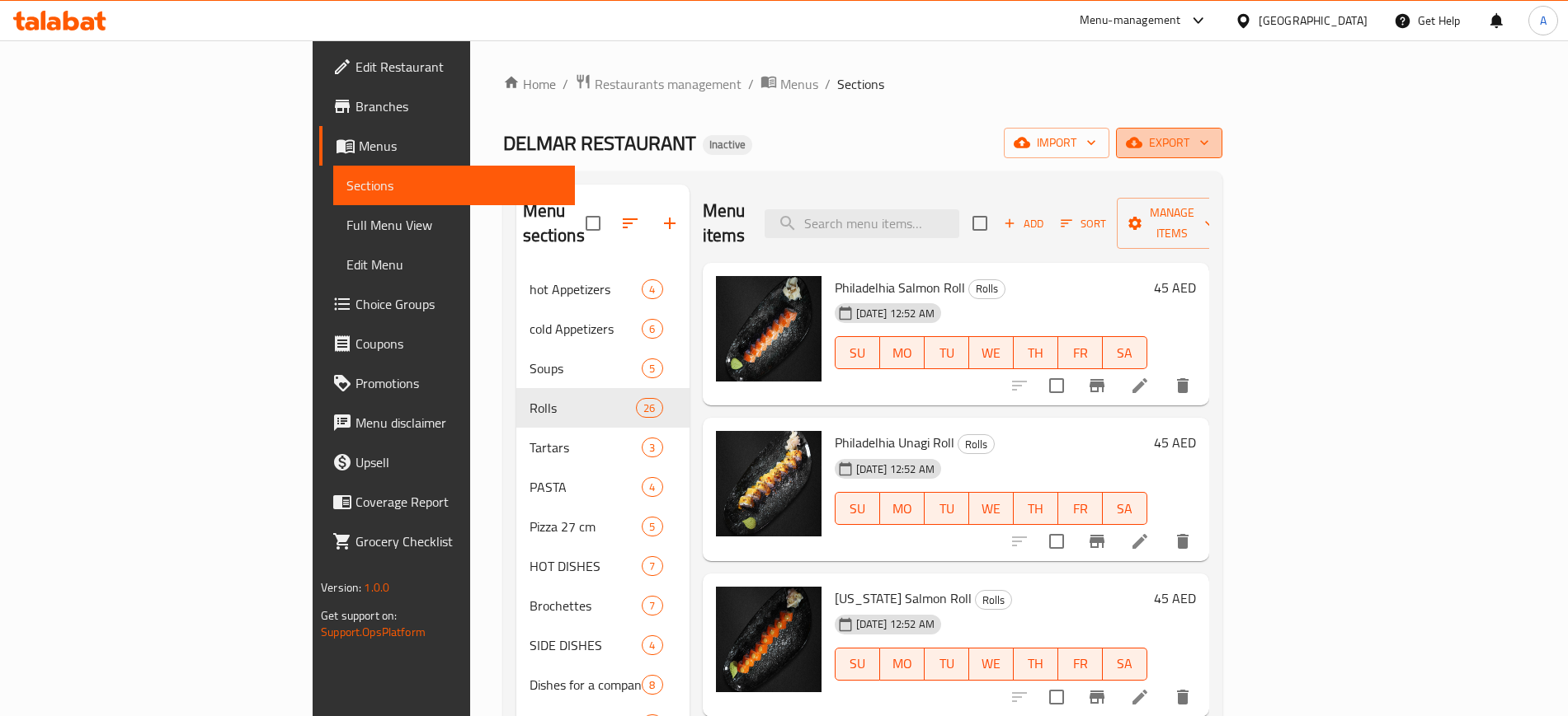
click at [1222, 154] on button "export" at bounding box center [1169, 143] width 106 height 31
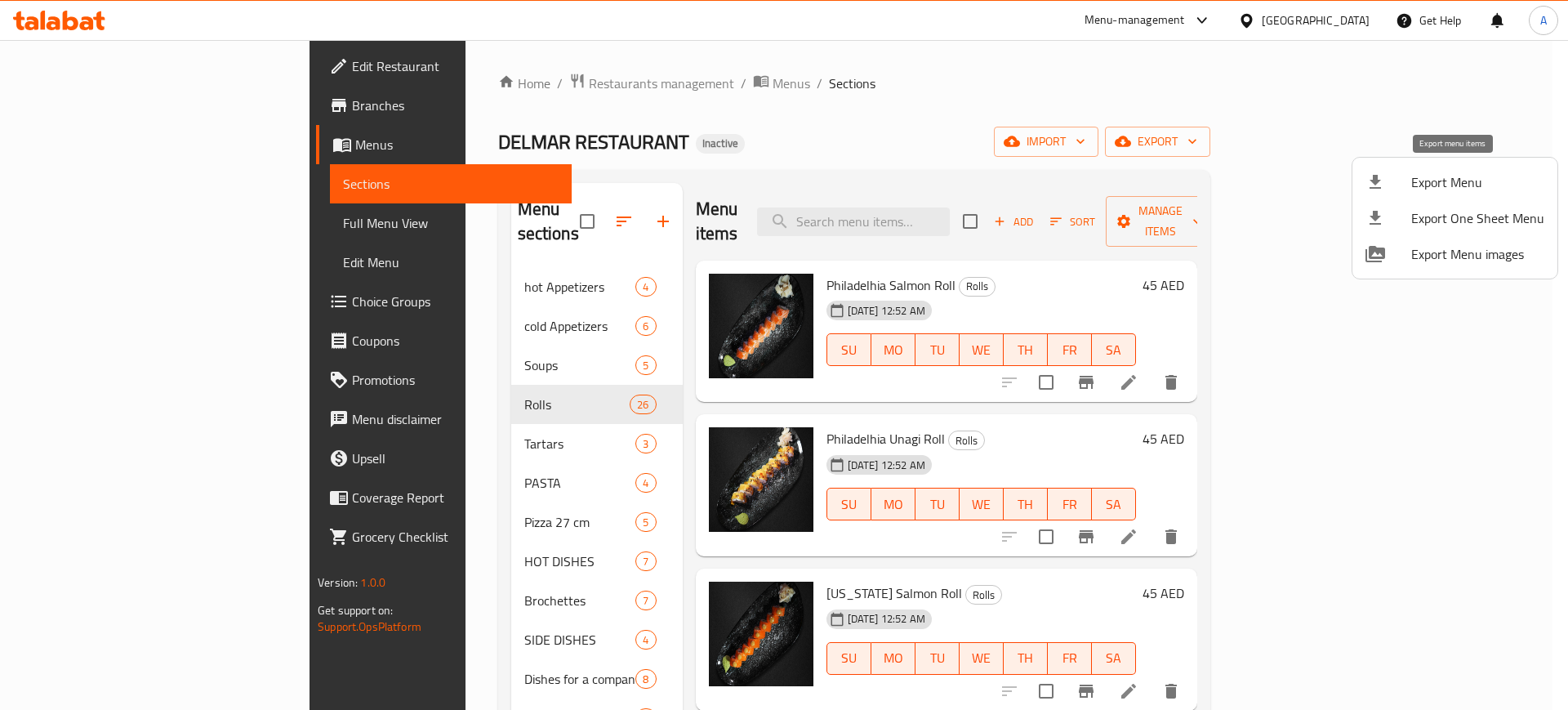
click at [1437, 173] on span "Export Menu" at bounding box center [1477, 182] width 133 height 20
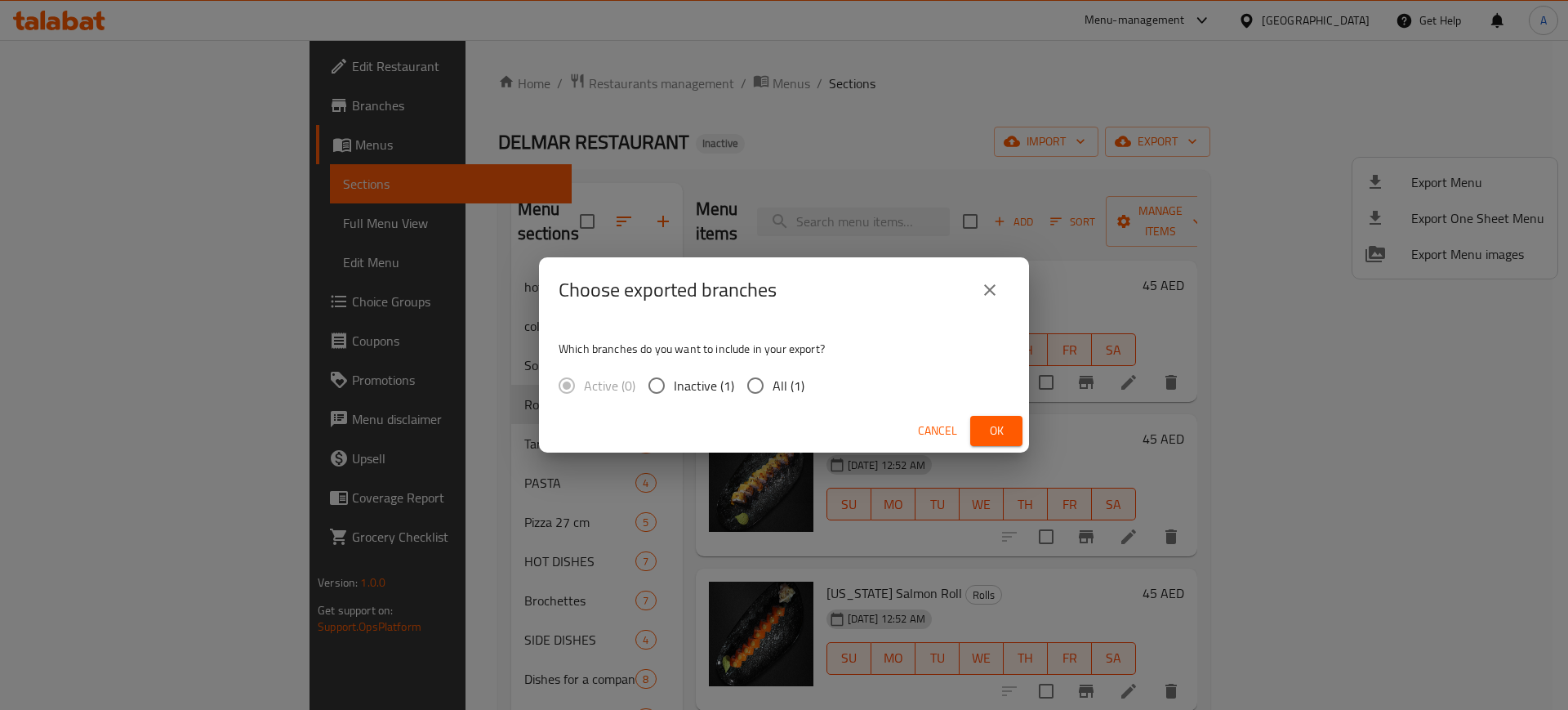
click at [781, 385] on span "All (1)" at bounding box center [789, 386] width 32 height 20
click at [773, 385] on input "All (1)" at bounding box center [755, 385] width 34 height 34
radio input "true"
click at [999, 442] on button "Ok" at bounding box center [997, 431] width 53 height 30
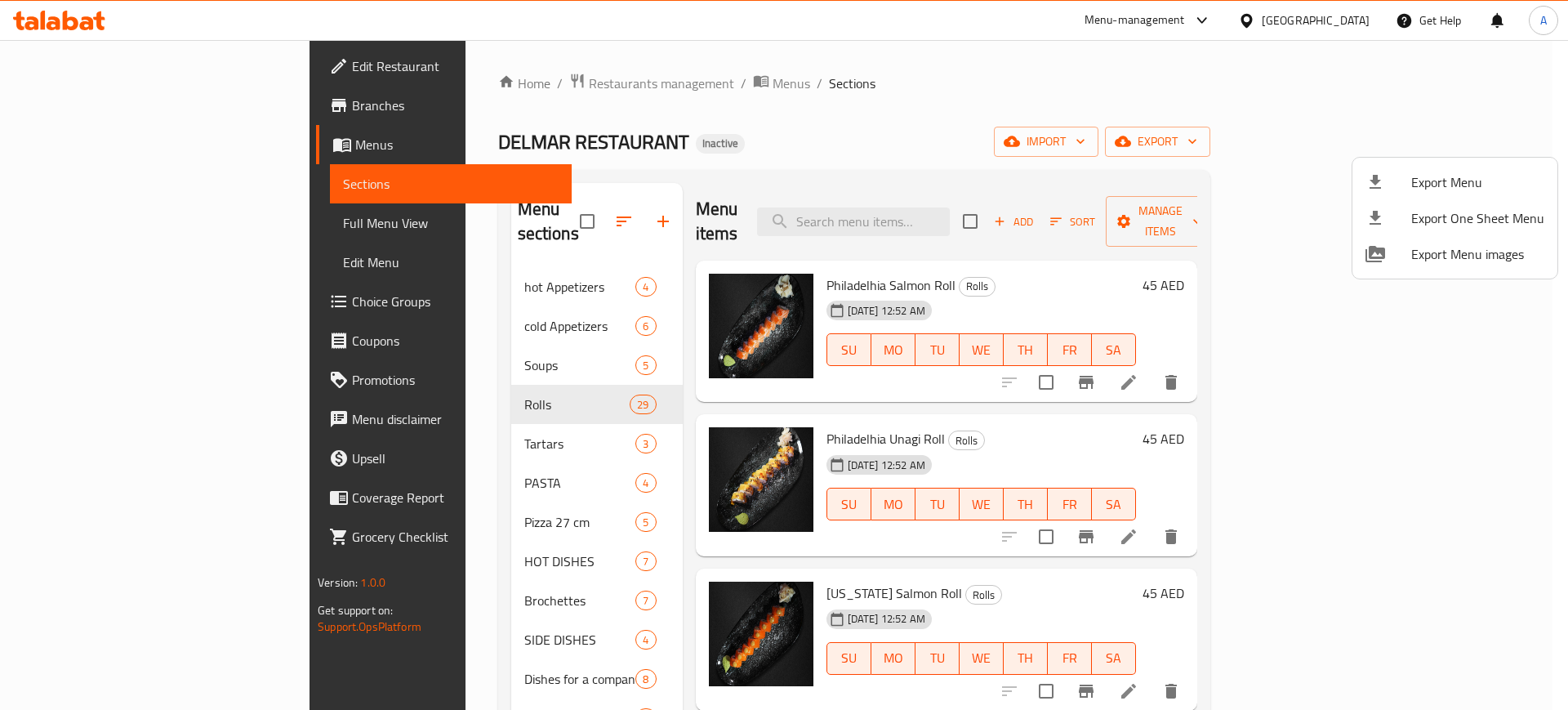
click at [1011, 413] on div at bounding box center [784, 355] width 1568 height 710
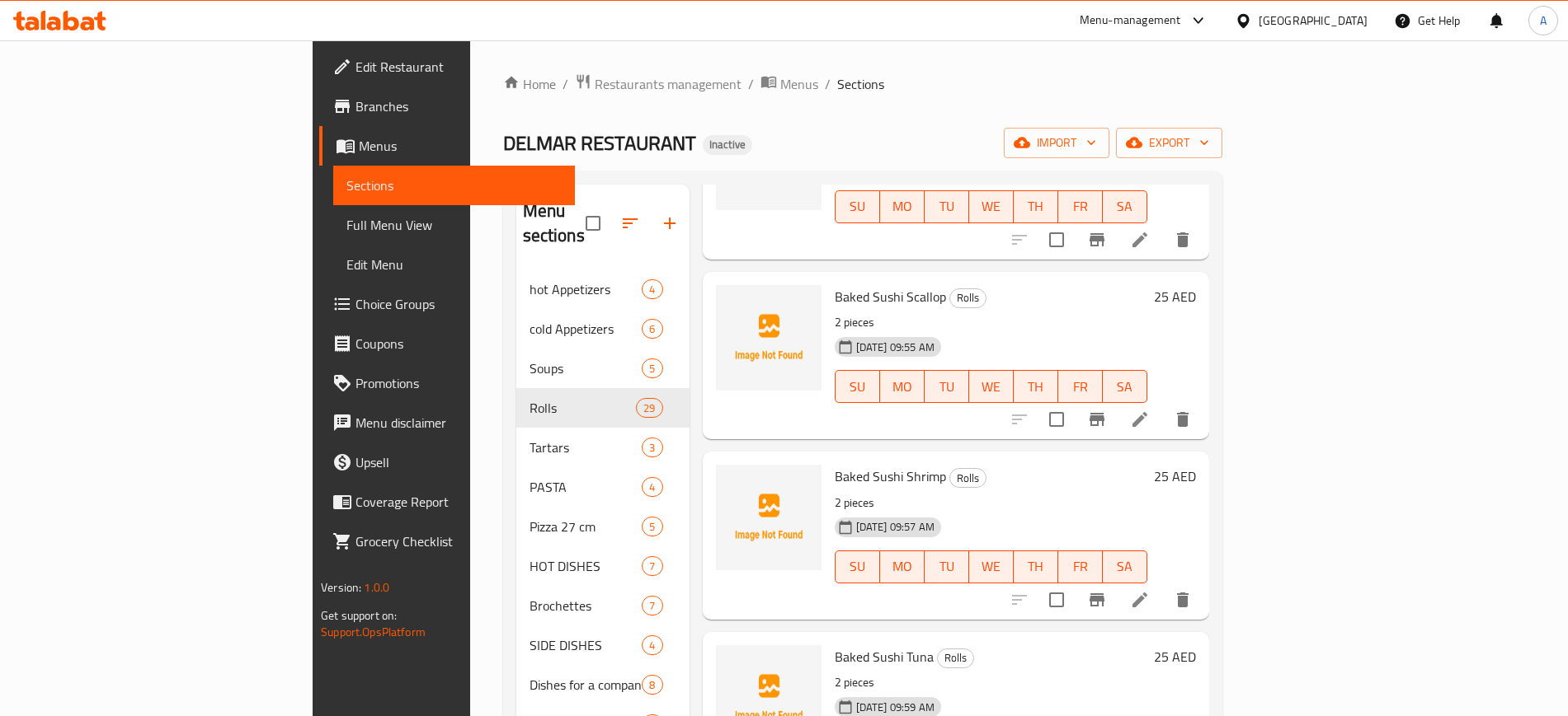
scroll to position [3503, 0]
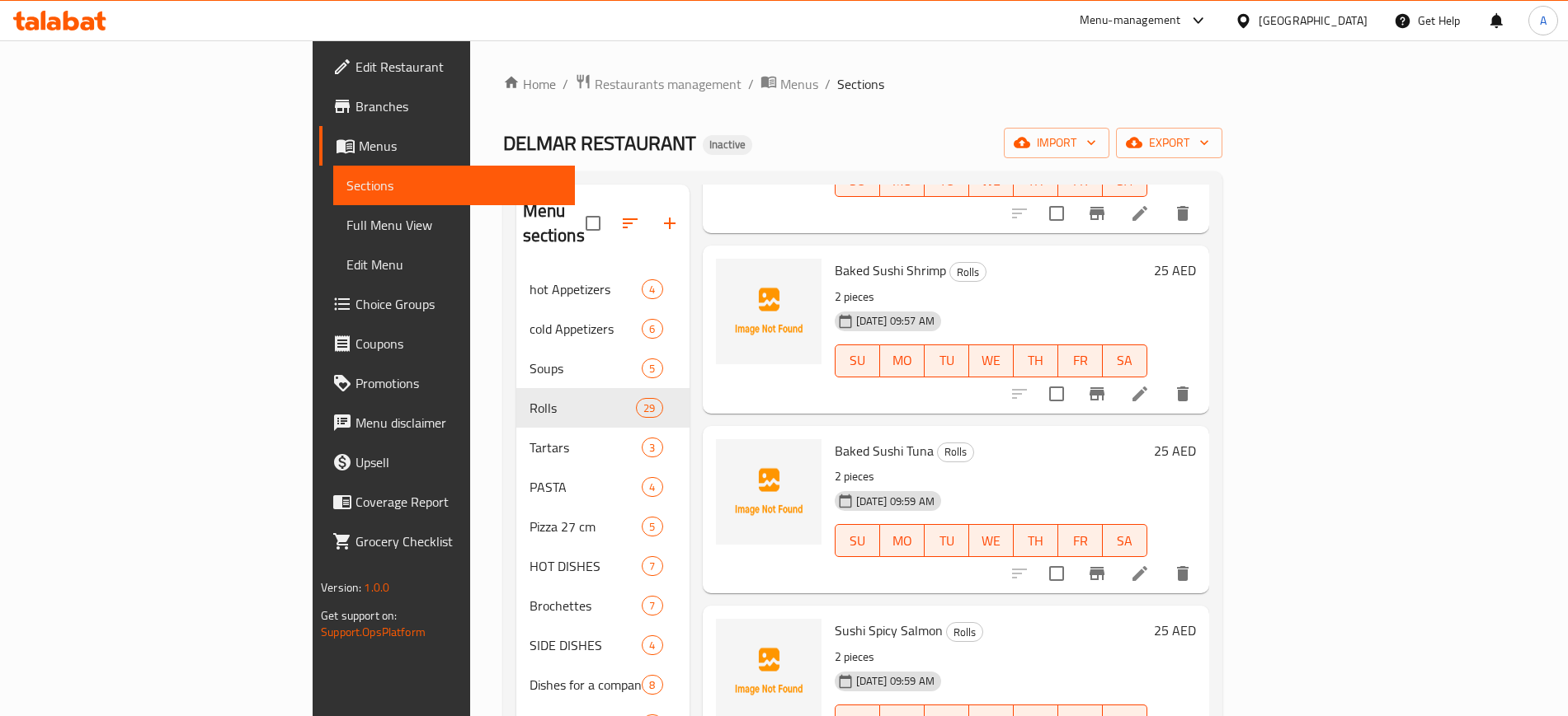
click at [942, 438] on div "Baked Sushi Tuna Rolls 2 pieces 12-09-2025 09:59 AM SU MO TU WE TH FR SA" at bounding box center [991, 509] width 326 height 154
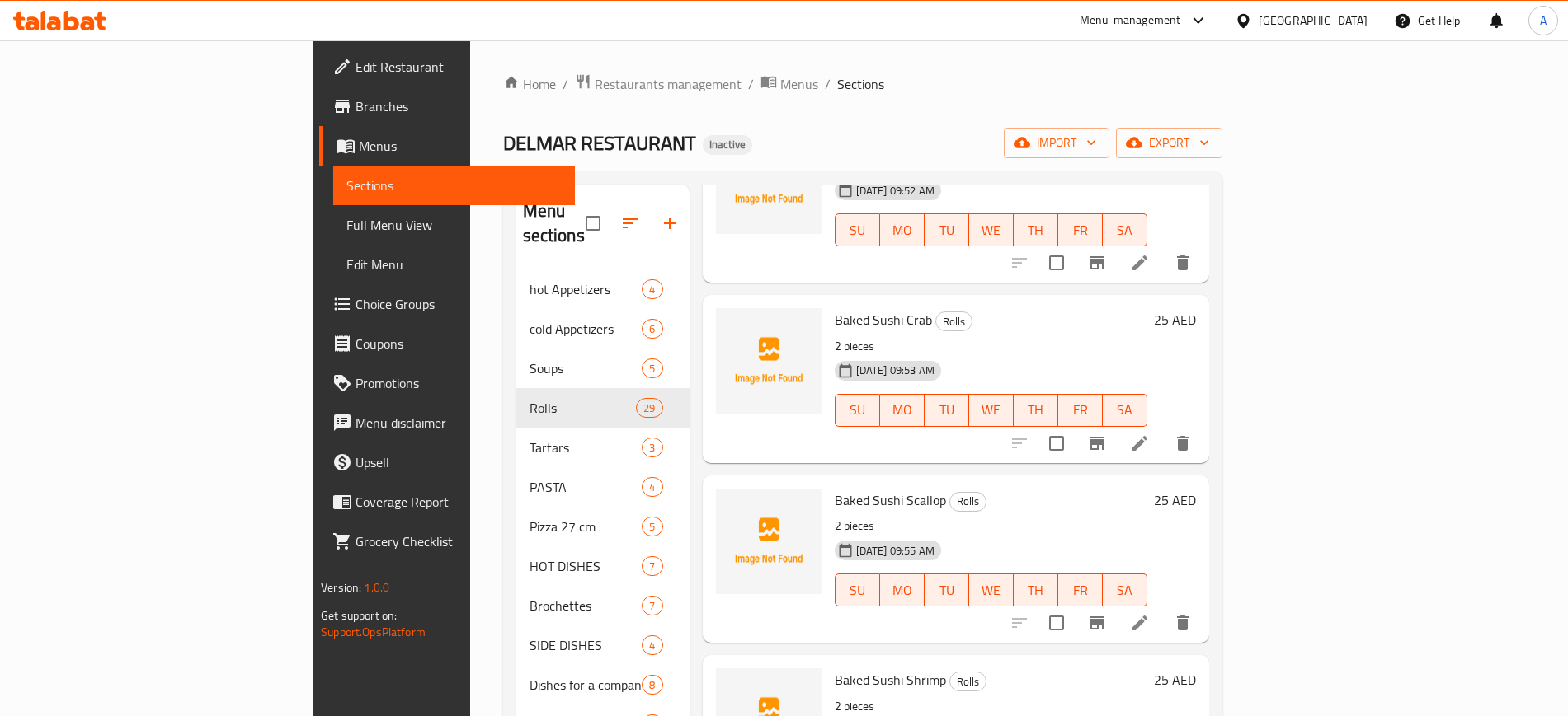
scroll to position [3091, 0]
click at [834, 490] on span "Baked Sushi Scallop" at bounding box center [890, 502] width 112 height 24
copy span "Sushi"
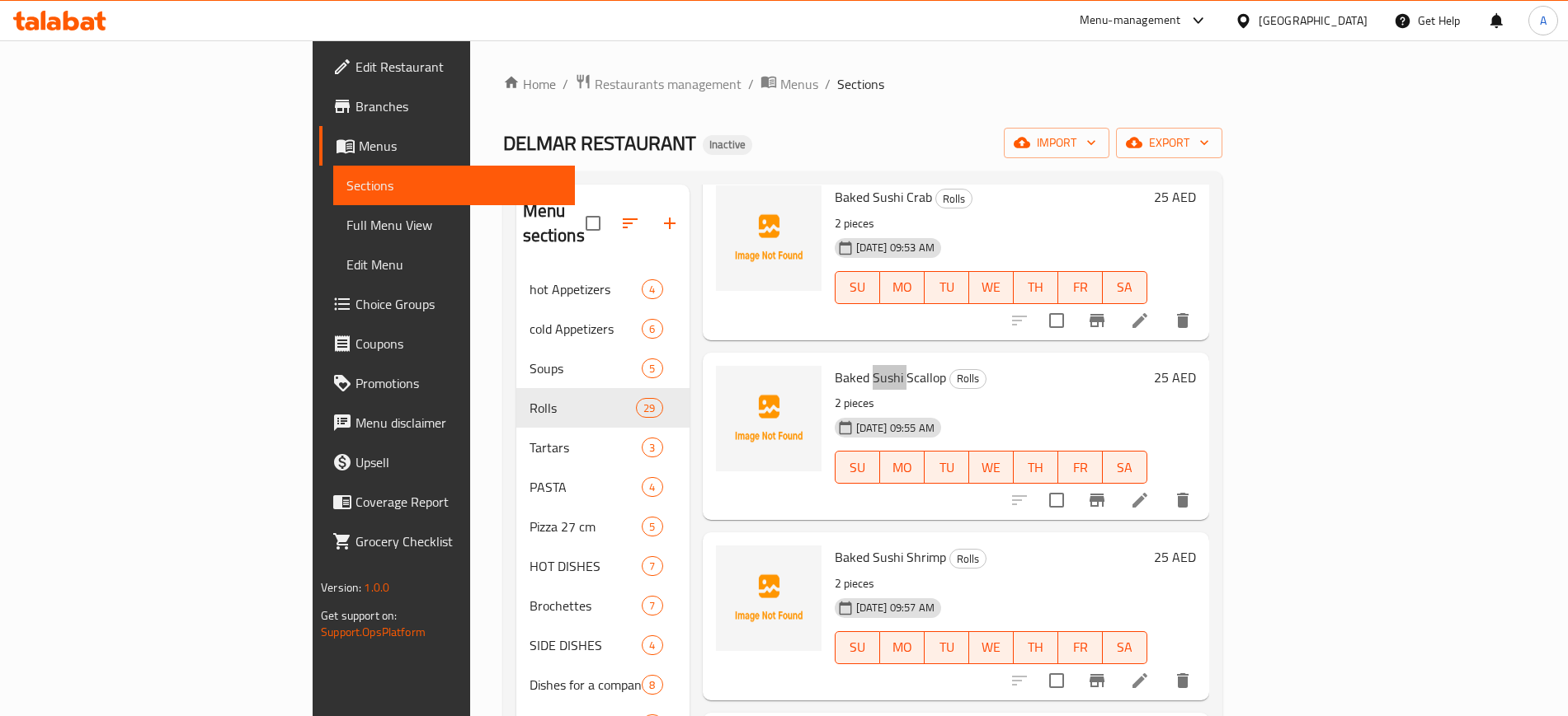
scroll to position [3400, 0]
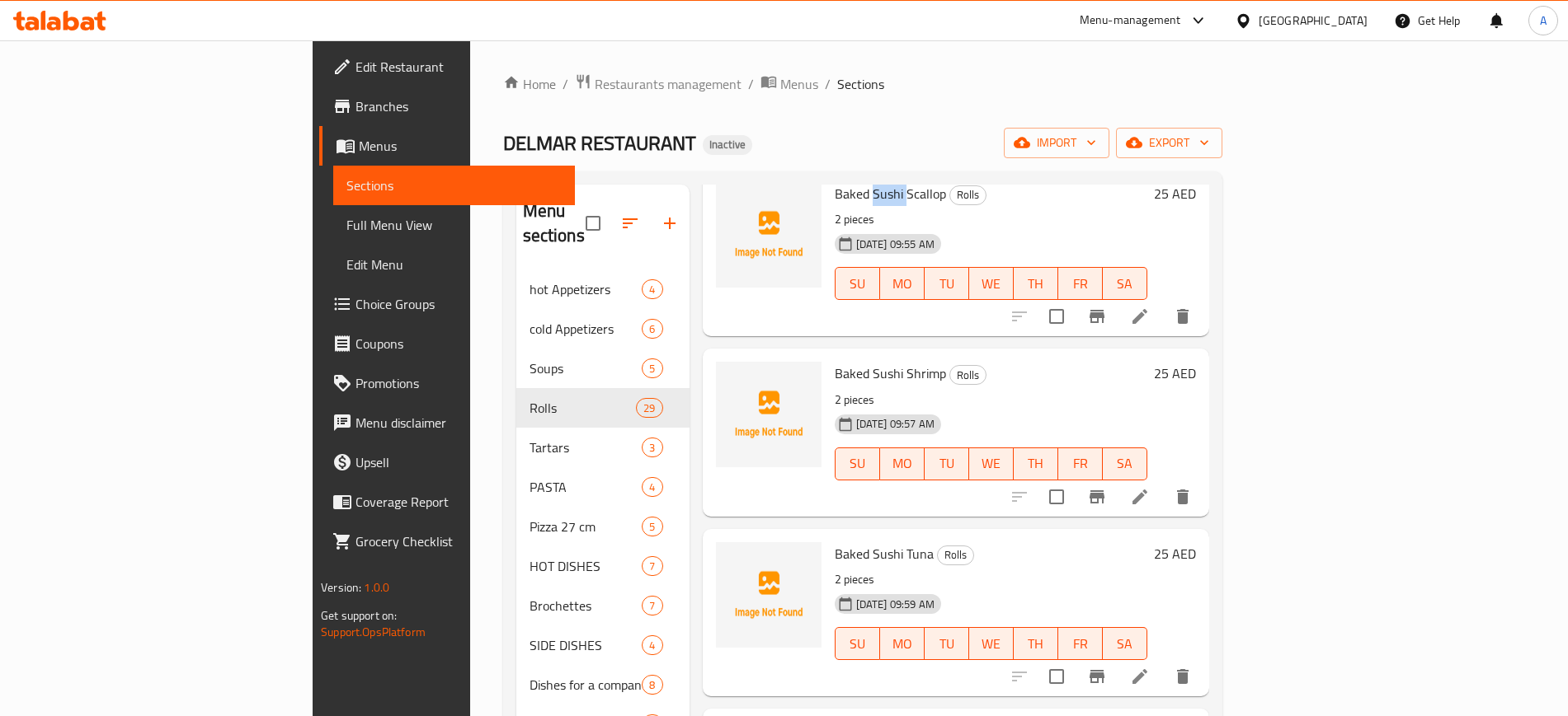
click at [959, 362] on h6 "Baked Sushi Shrimp Rolls" at bounding box center [990, 373] width 312 height 23
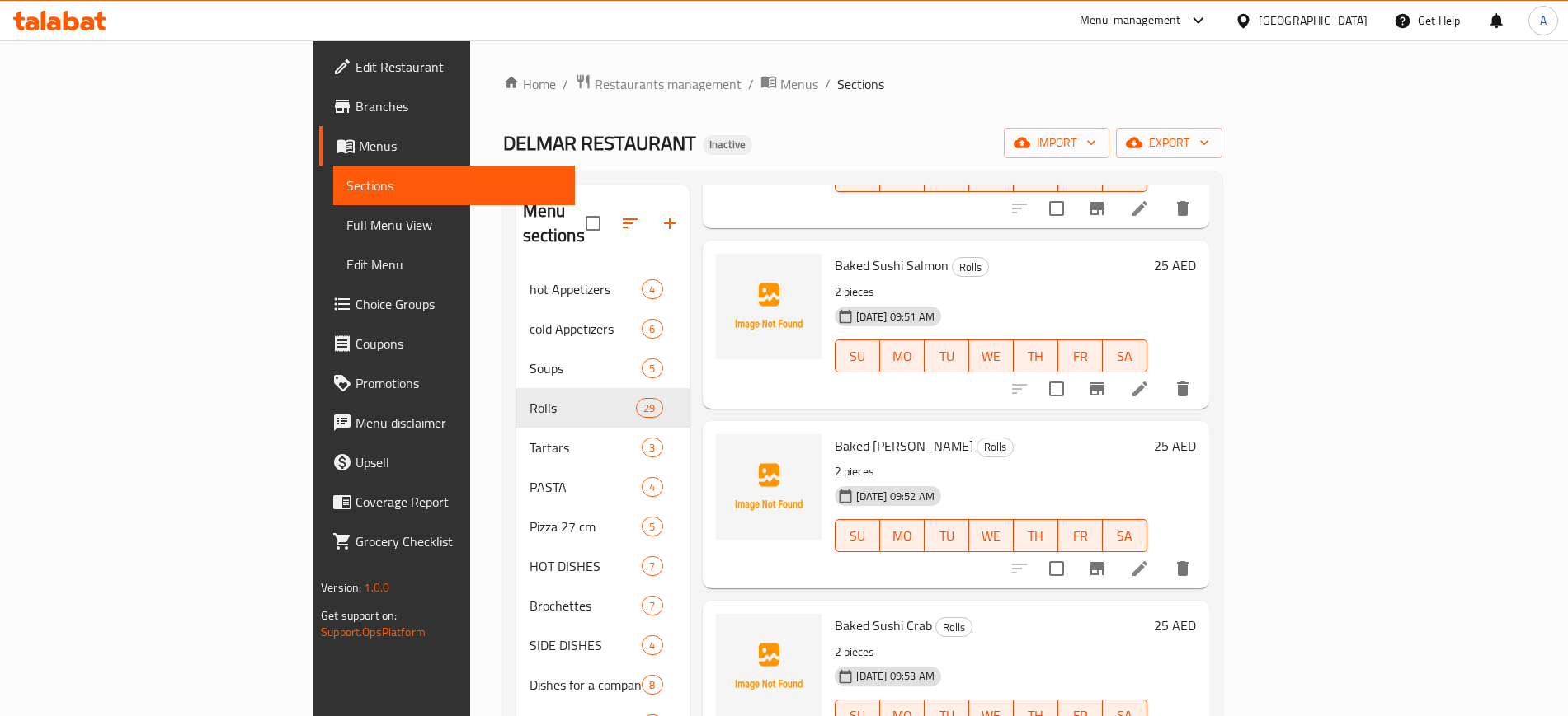
scroll to position [2679, 0]
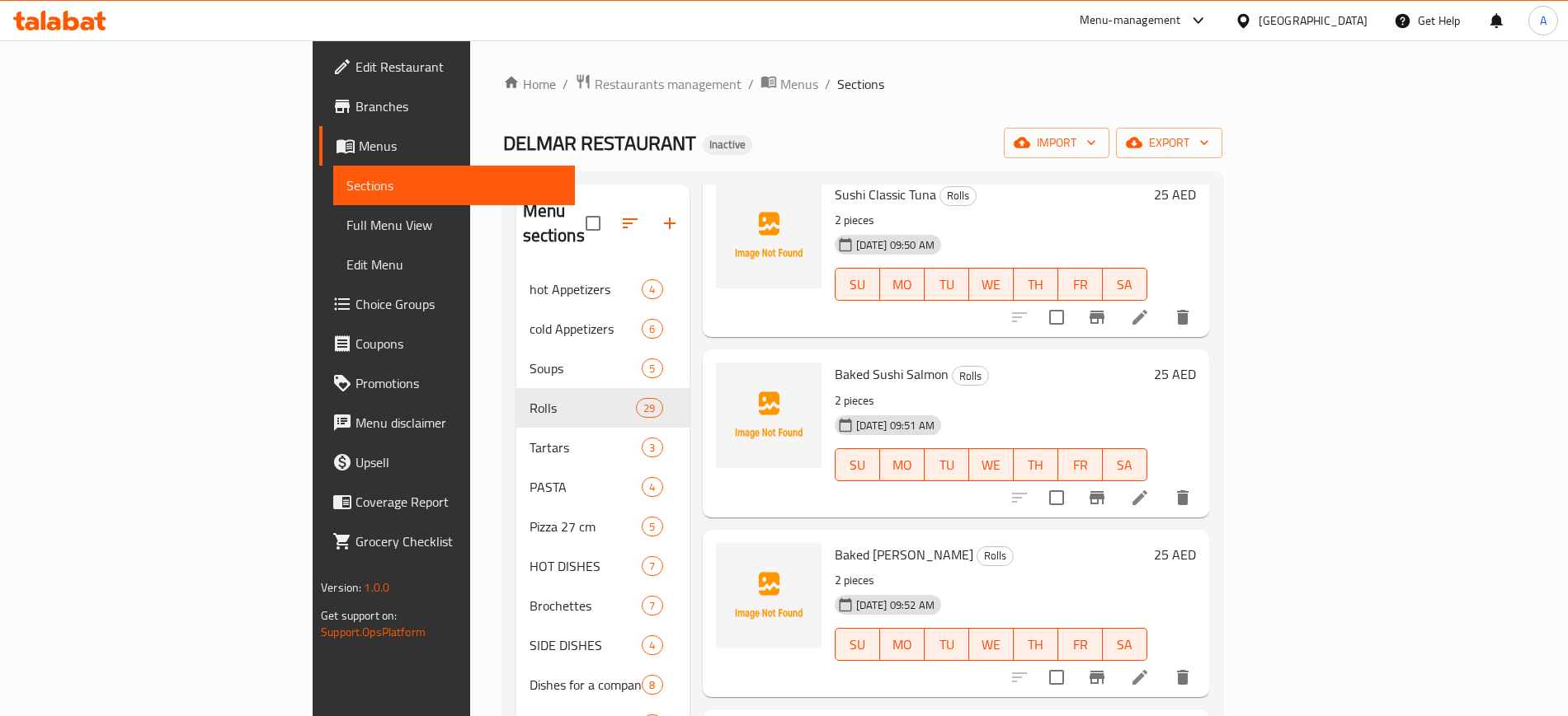
drag, startPoint x: 1503, startPoint y: 603, endPoint x: 1507, endPoint y: 577, distance: 26.3
click at [1209, 577] on div "Menu items Add Sort Manage items Philadelhia Salmon Roll Rolls 12-09-2025 12:52…" at bounding box center [949, 542] width 519 height 716
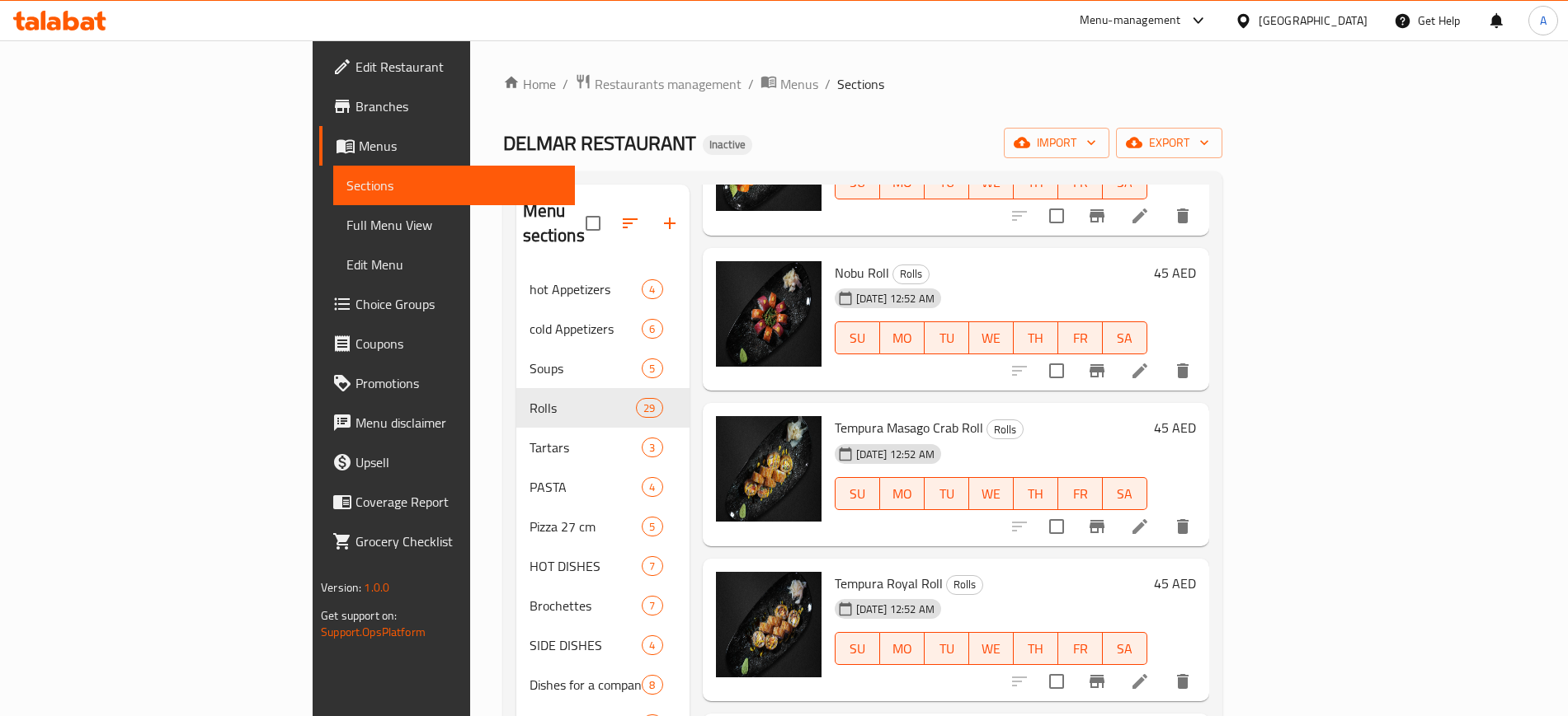
scroll to position [0, 0]
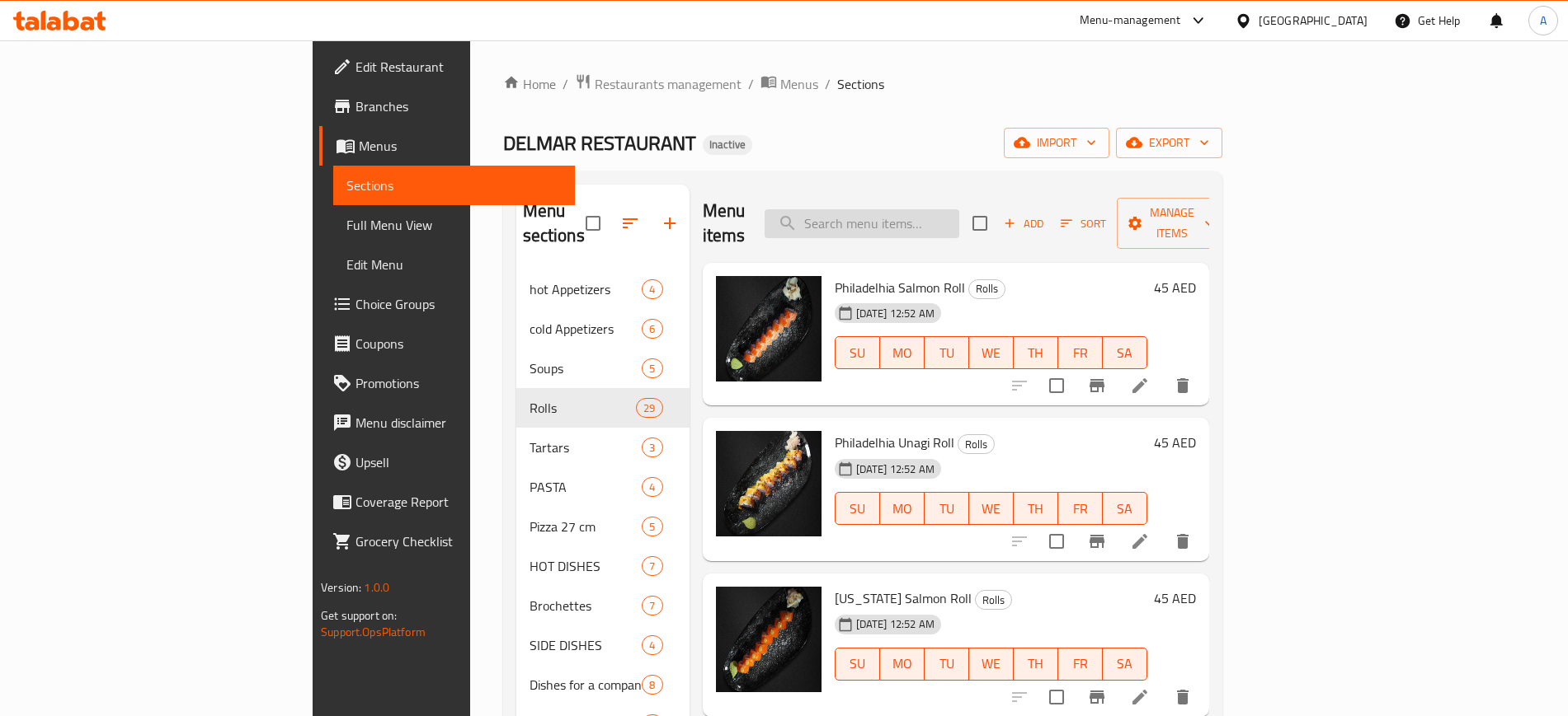
click at [960, 210] on input "search" at bounding box center [861, 224] width 194 height 29
paste input "Sushi"
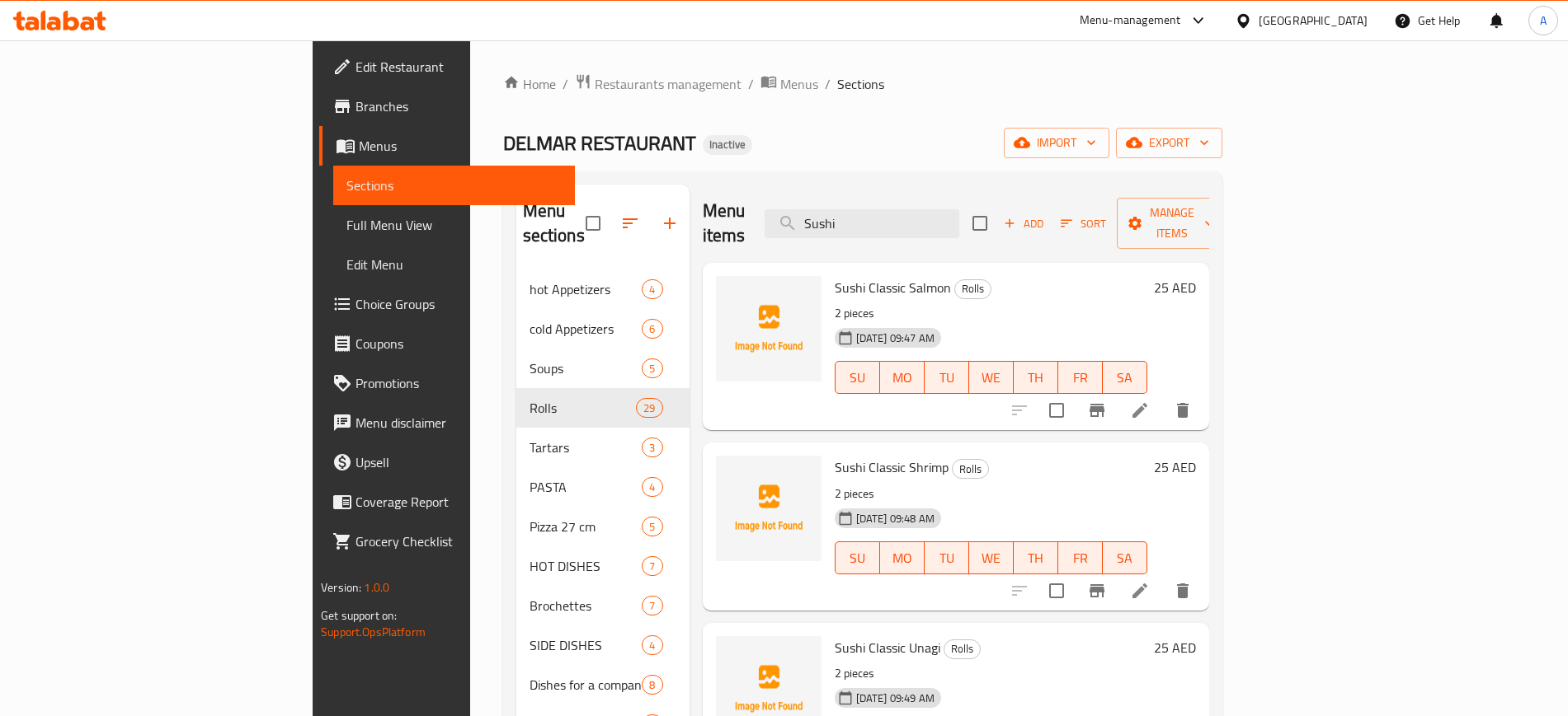
click at [834, 455] on span "Sushi Classic Shrimp" at bounding box center [891, 467] width 113 height 24
copy span "Classic"
click at [960, 210] on input "Sushi" at bounding box center [861, 224] width 194 height 29
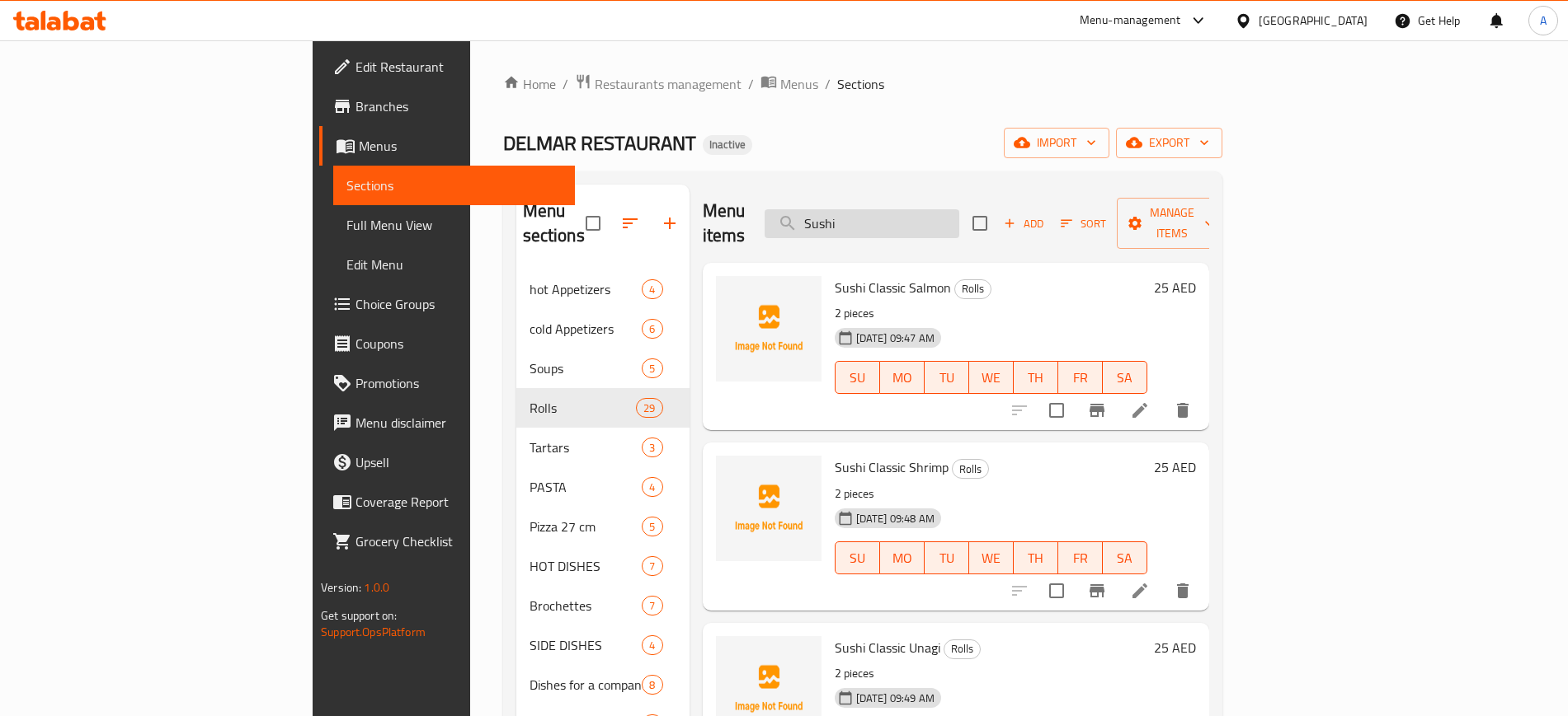
paste input "Classic"
click at [960, 210] on input "SushiClassic" at bounding box center [861, 224] width 194 height 29
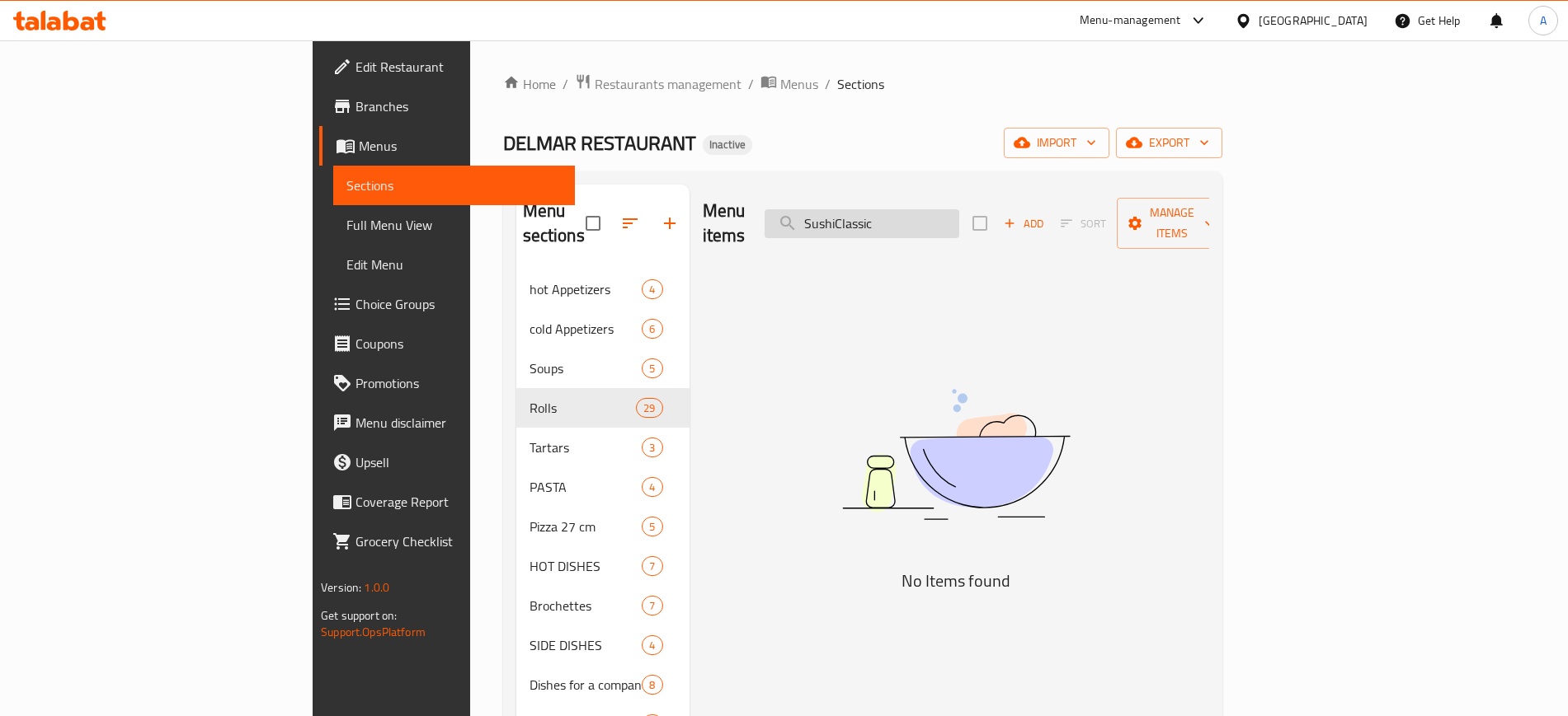
click at [960, 210] on input "SushiClassic" at bounding box center [861, 224] width 194 height 29
paste input "search"
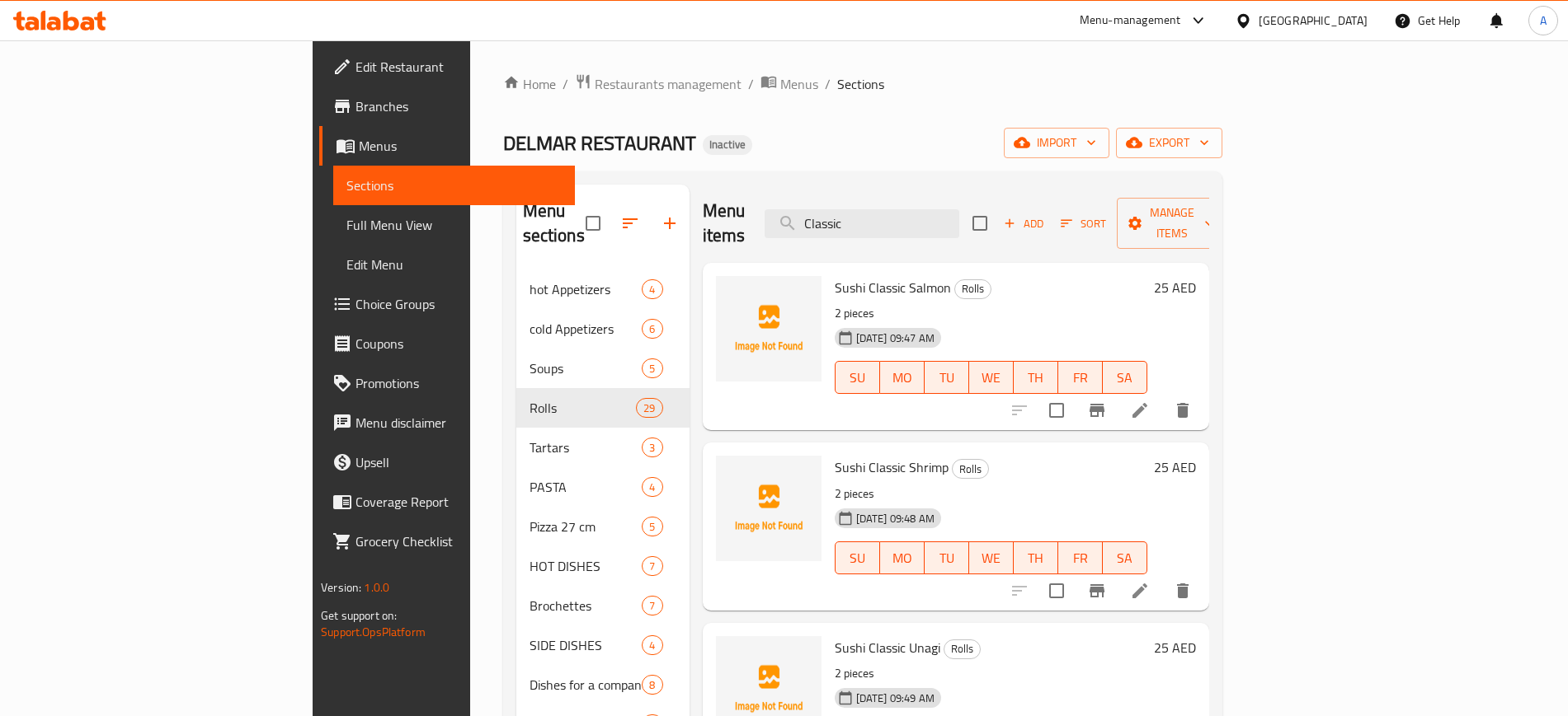
type input "Classic"
drag, startPoint x: 947, startPoint y: 614, endPoint x: 964, endPoint y: 607, distance: 18.4
click at [948, 636] on h6 "Sushi Classic Unagi Rolls" at bounding box center [990, 648] width 312 height 23
click at [347, 215] on span "Full Menu View" at bounding box center [454, 225] width 214 height 20
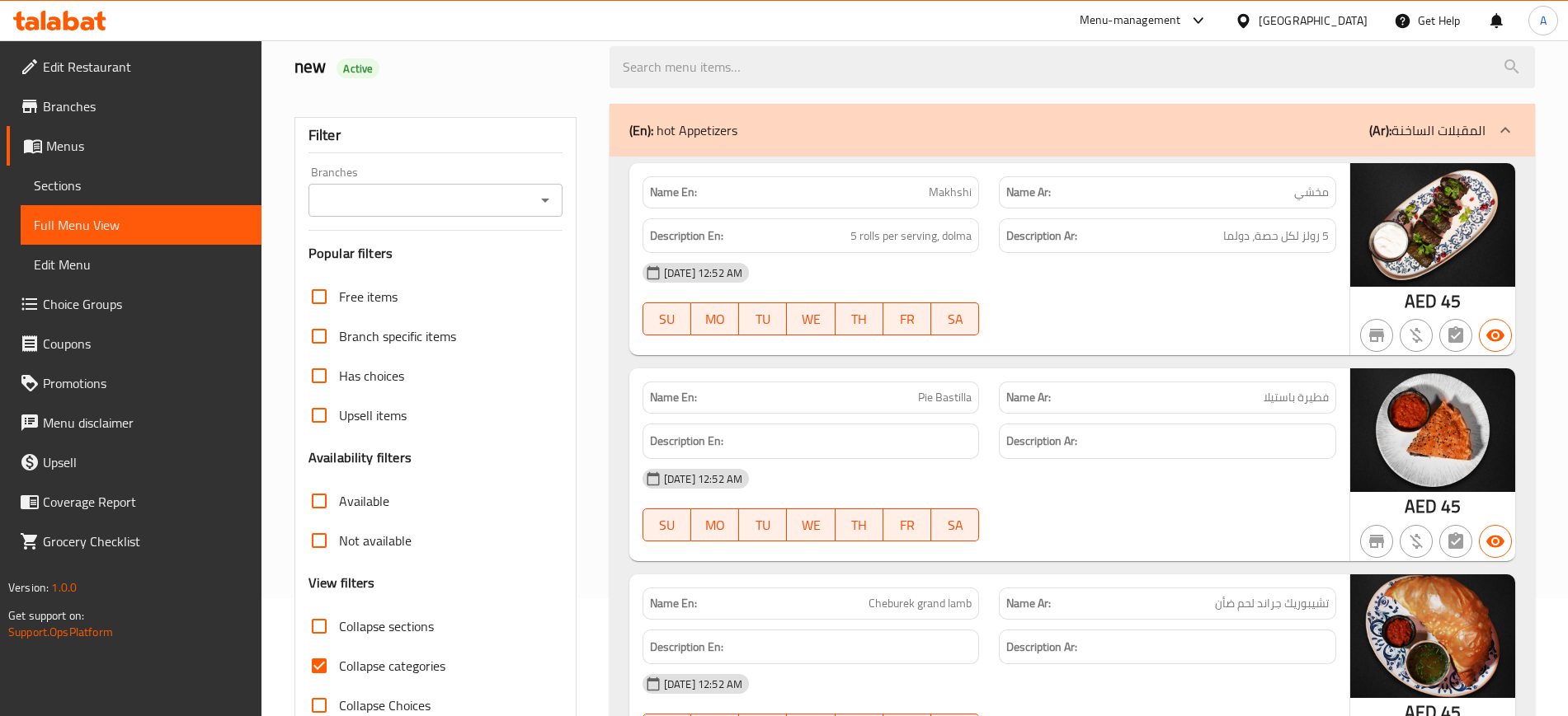
scroll to position [412, 0]
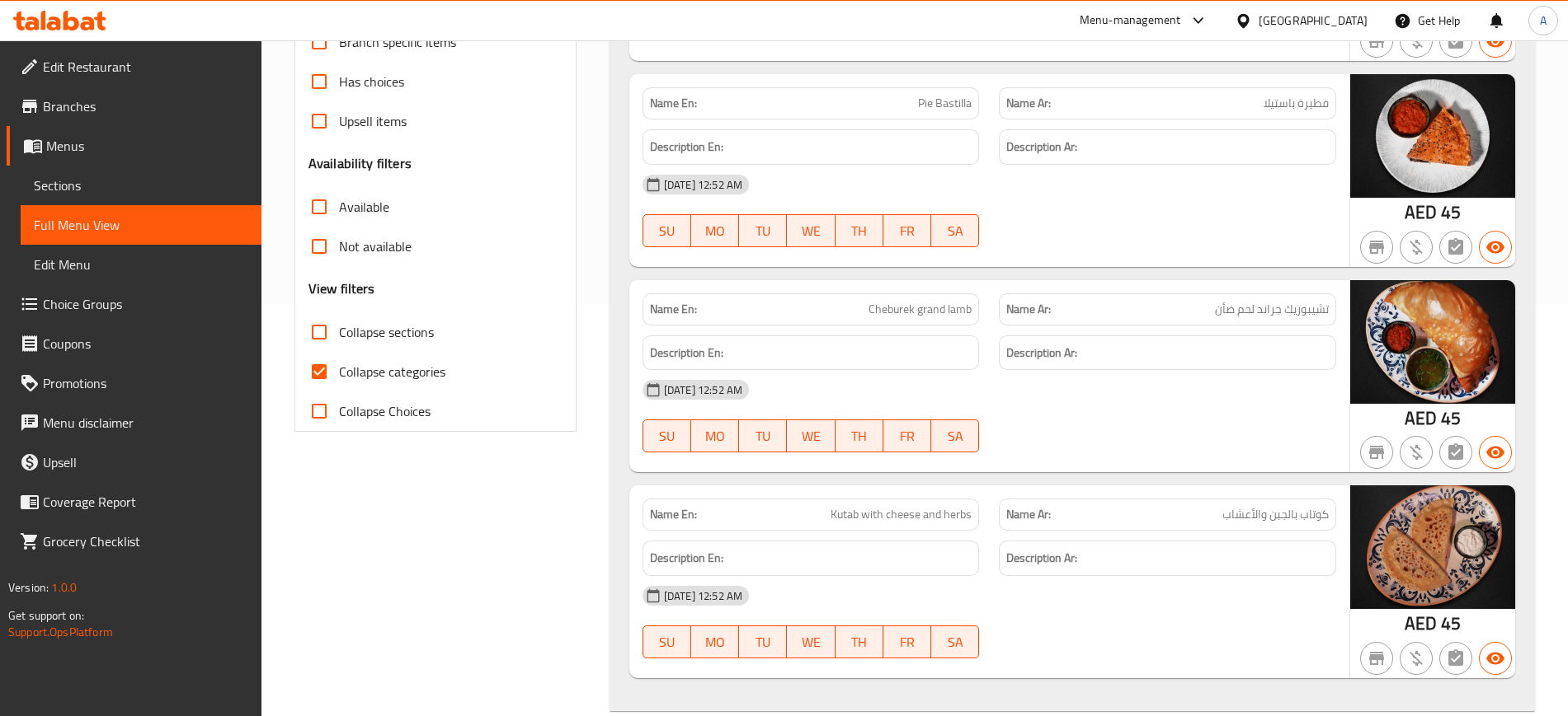
click at [339, 377] on span "Collapse categories" at bounding box center [392, 371] width 106 height 20
click at [339, 377] on input "Collapse categories" at bounding box center [320, 371] width 40 height 40
checkbox input "false"
click at [360, 329] on span "Collapse sections" at bounding box center [386, 332] width 95 height 20
click at [339, 329] on input "Collapse sections" at bounding box center [320, 332] width 40 height 40
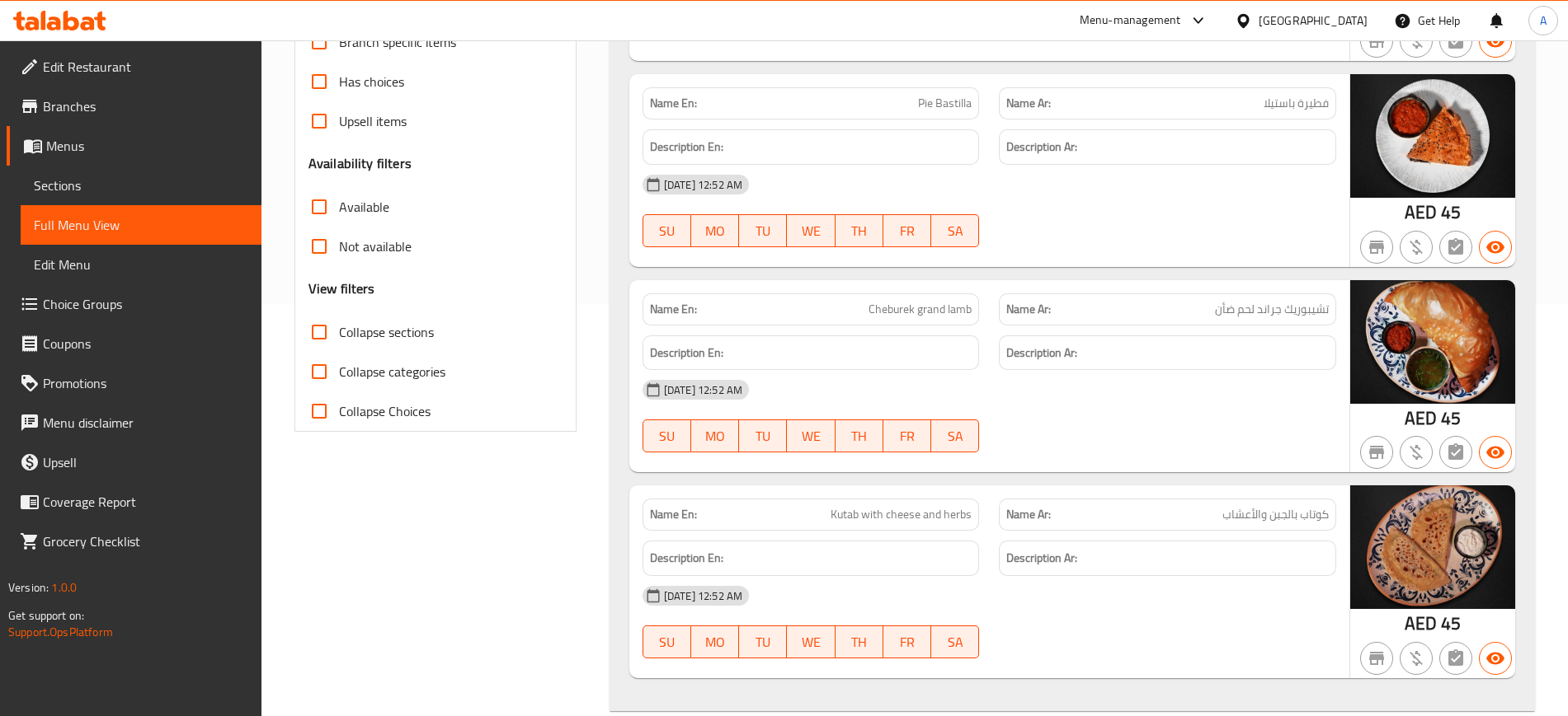
checkbox input "true"
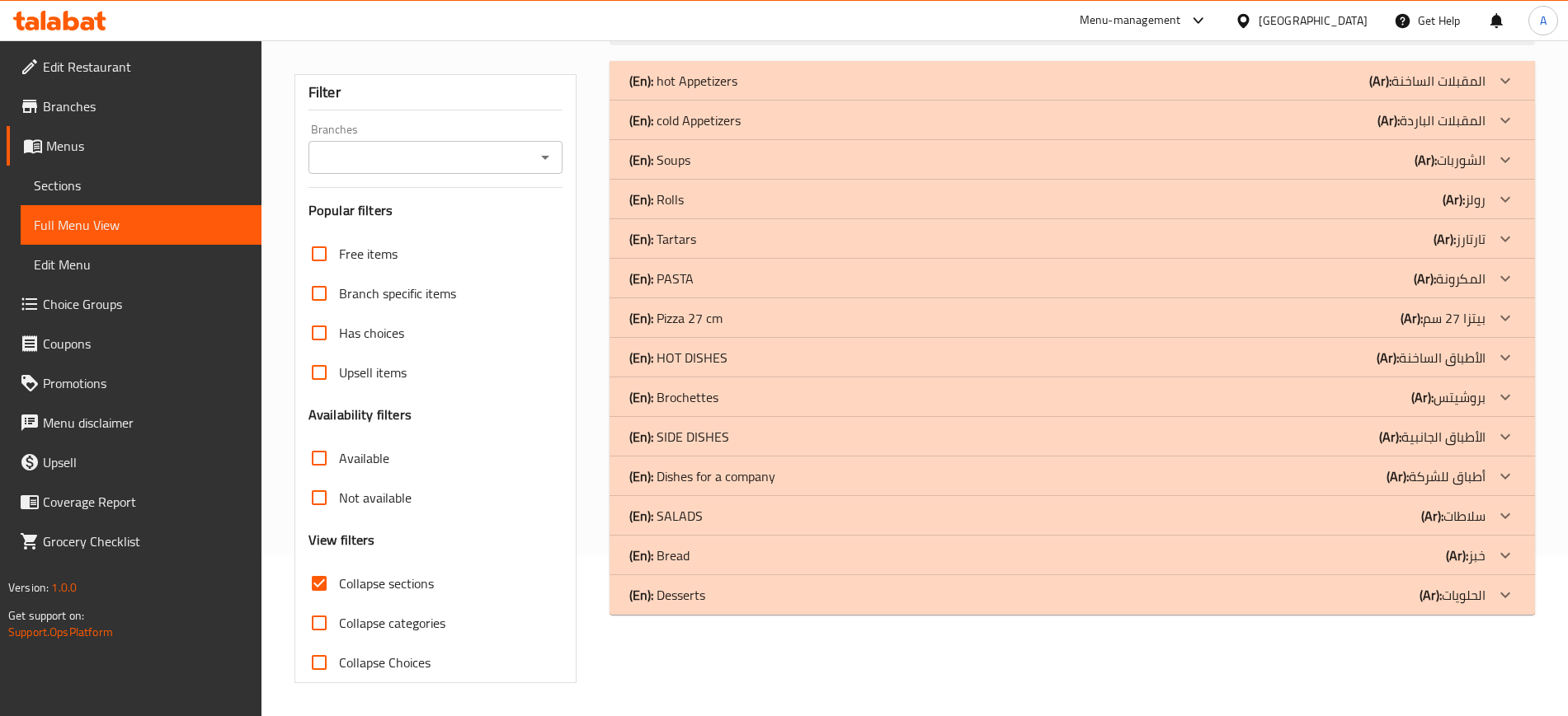
scroll to position [58, 0]
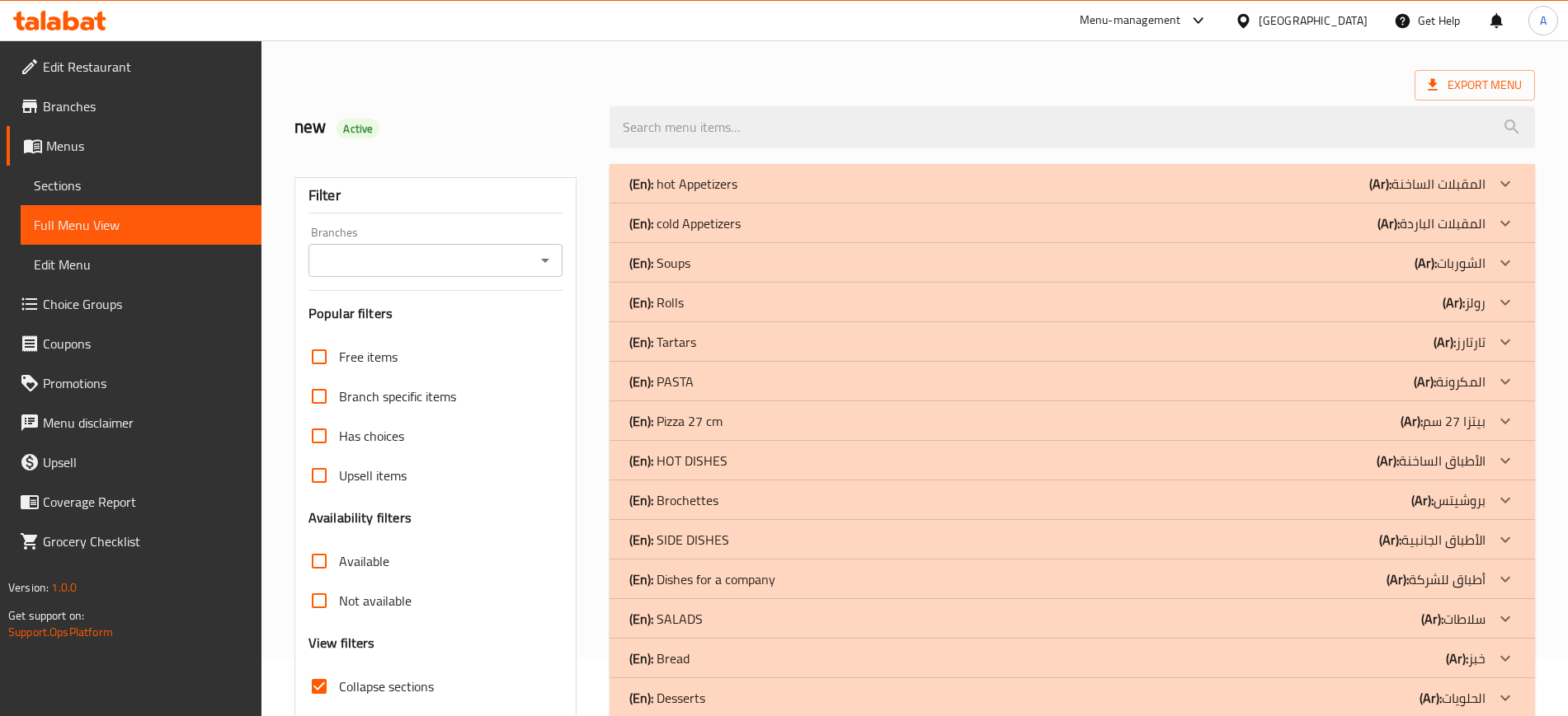
click at [836, 312] on div "(En): Rolls (Ar): رولز" at bounding box center [1072, 302] width 925 height 40
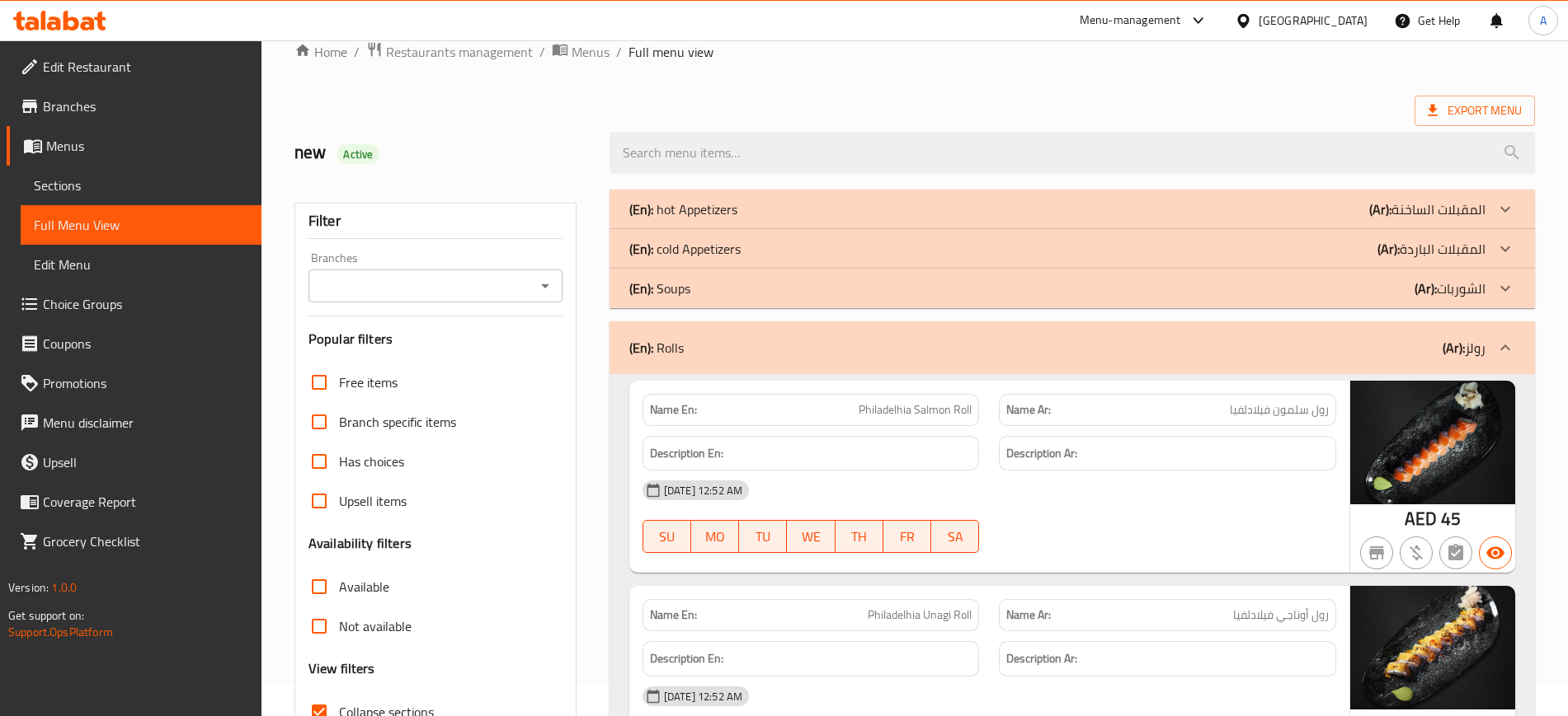
scroll to position [0, 0]
